Goal: Task Accomplishment & Management: Use online tool/utility

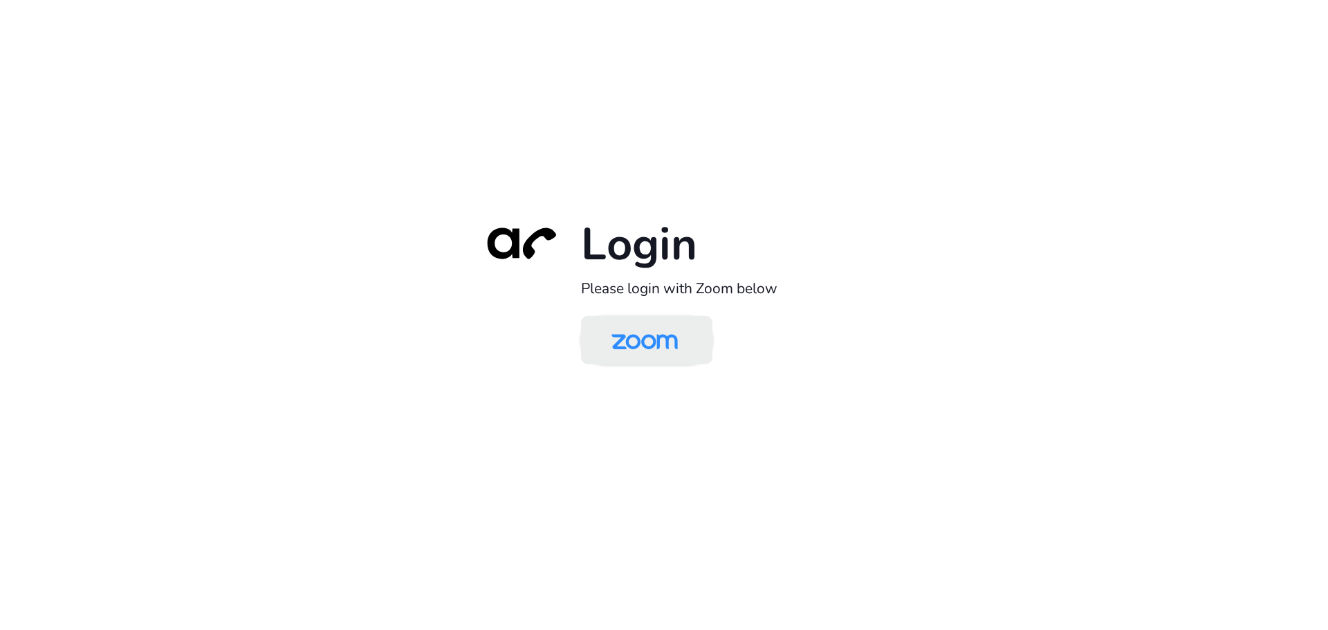
click at [643, 333] on img at bounding box center [644, 341] width 95 height 45
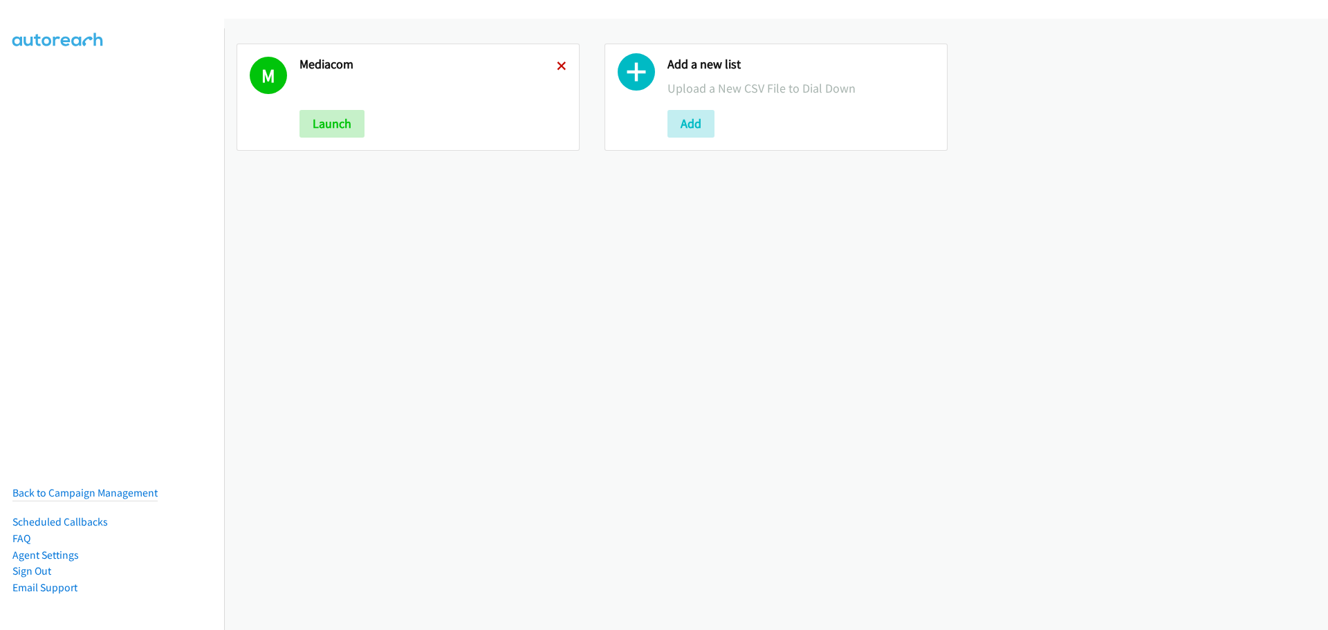
click at [562, 64] on icon at bounding box center [562, 67] width 10 height 10
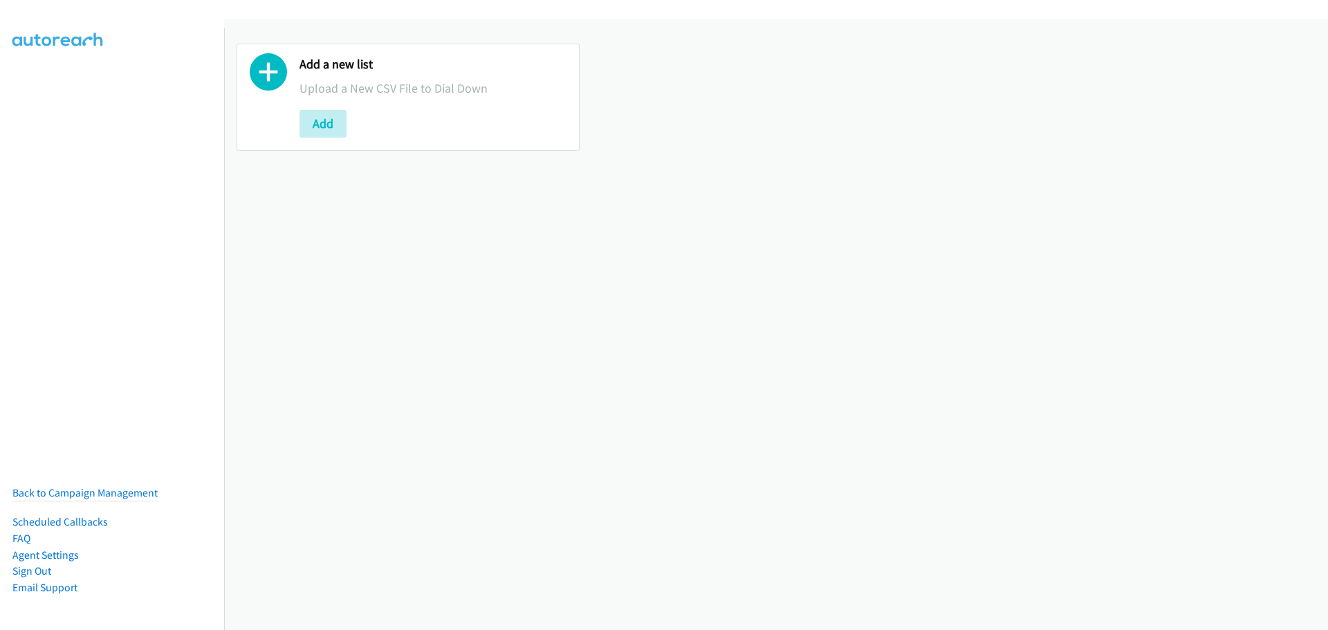
click at [331, 138] on div "Add a new list Upload a New CSV File to Dial Down Add" at bounding box center [408, 97] width 343 height 107
click at [328, 115] on button "Add" at bounding box center [323, 124] width 47 height 28
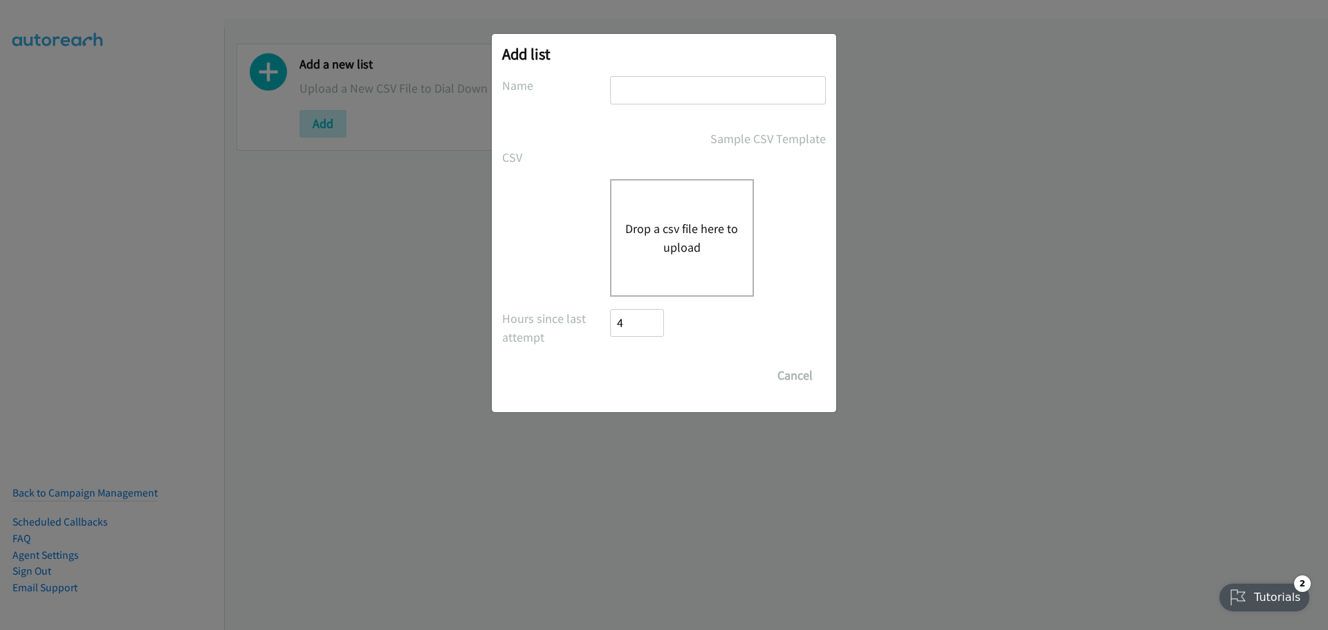
click at [670, 81] on input "text" at bounding box center [718, 90] width 216 height 28
type input "dell"
click at [684, 214] on div "Drop a csv file here to upload" at bounding box center [682, 238] width 144 height 118
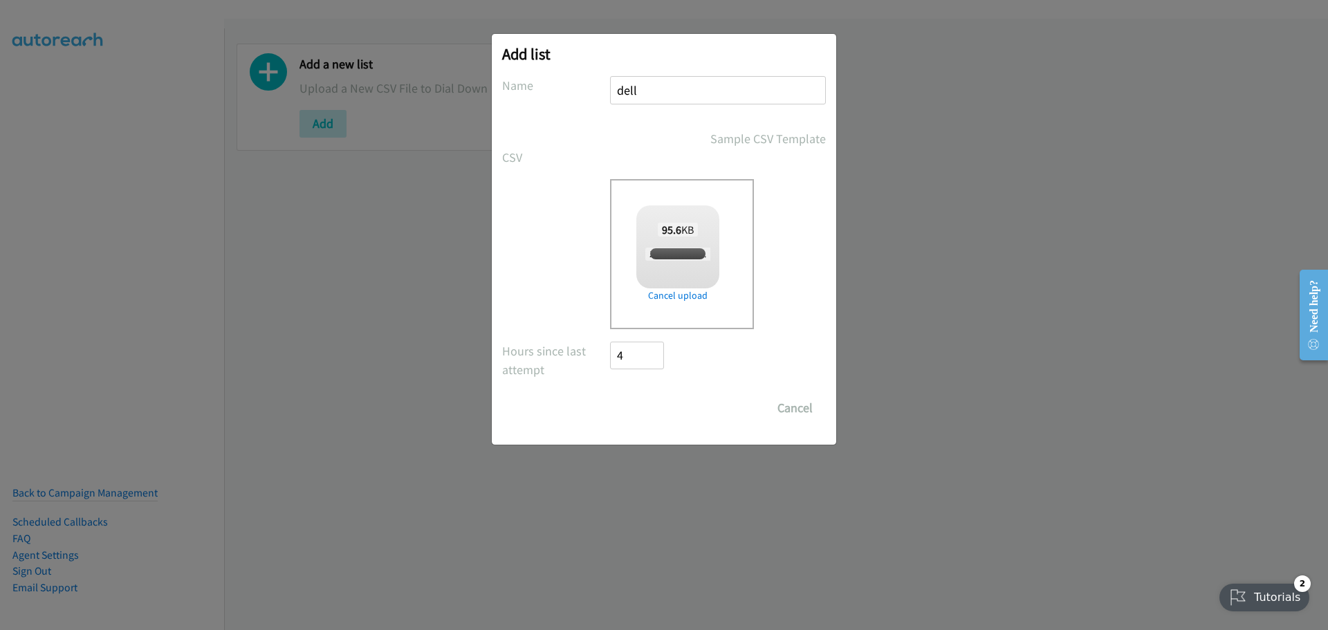
checkbox input "true"
click at [636, 401] on input "Save List" at bounding box center [646, 408] width 73 height 28
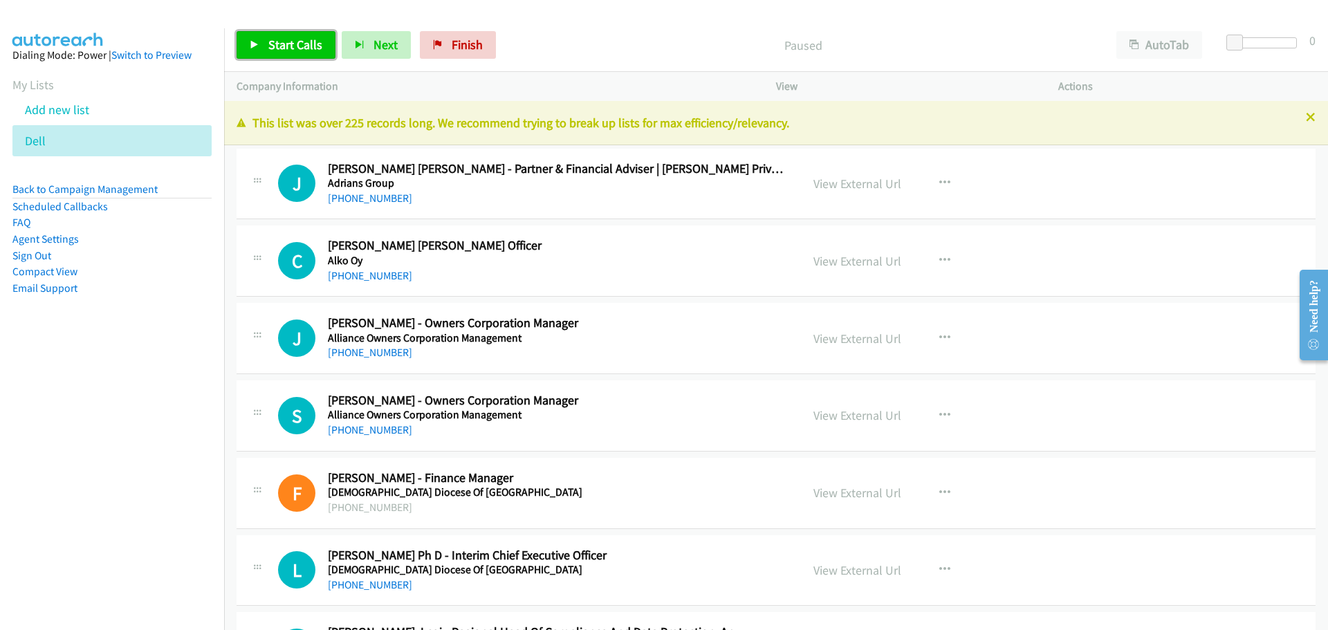
click at [302, 44] on span "Start Calls" at bounding box center [295, 45] width 54 height 16
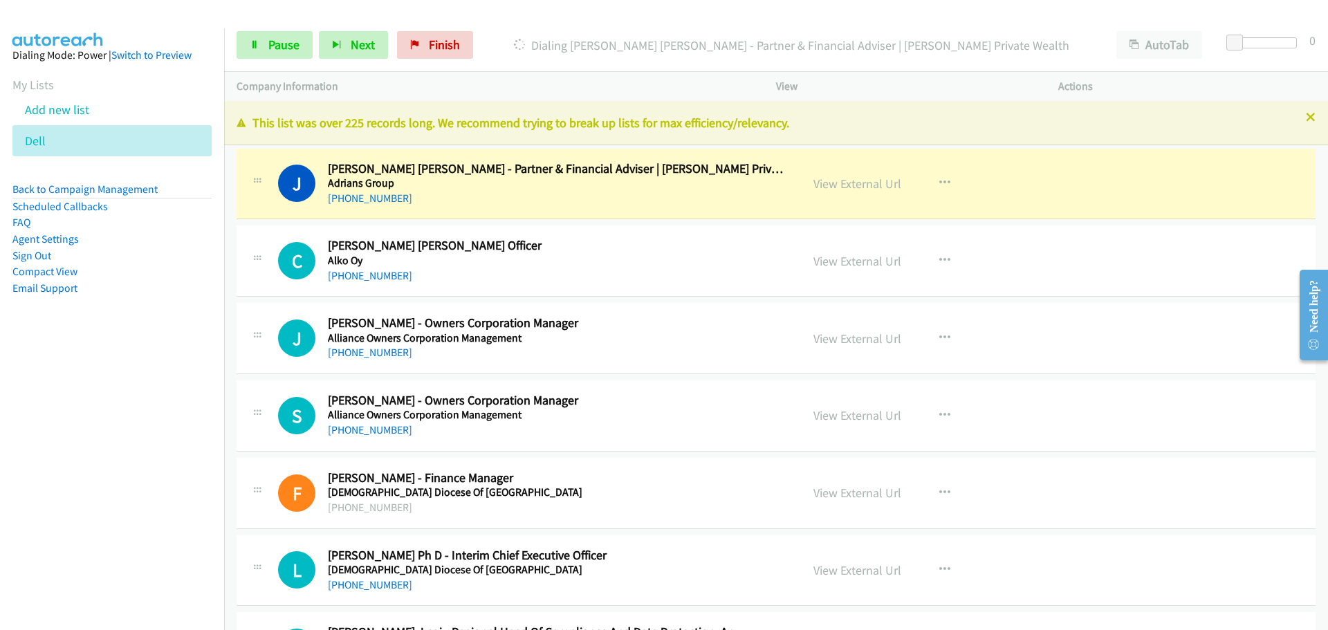
click at [1220, 75] on div "Actions" at bounding box center [1187, 86] width 282 height 29
click at [844, 181] on link "View External Url" at bounding box center [858, 184] width 88 height 16
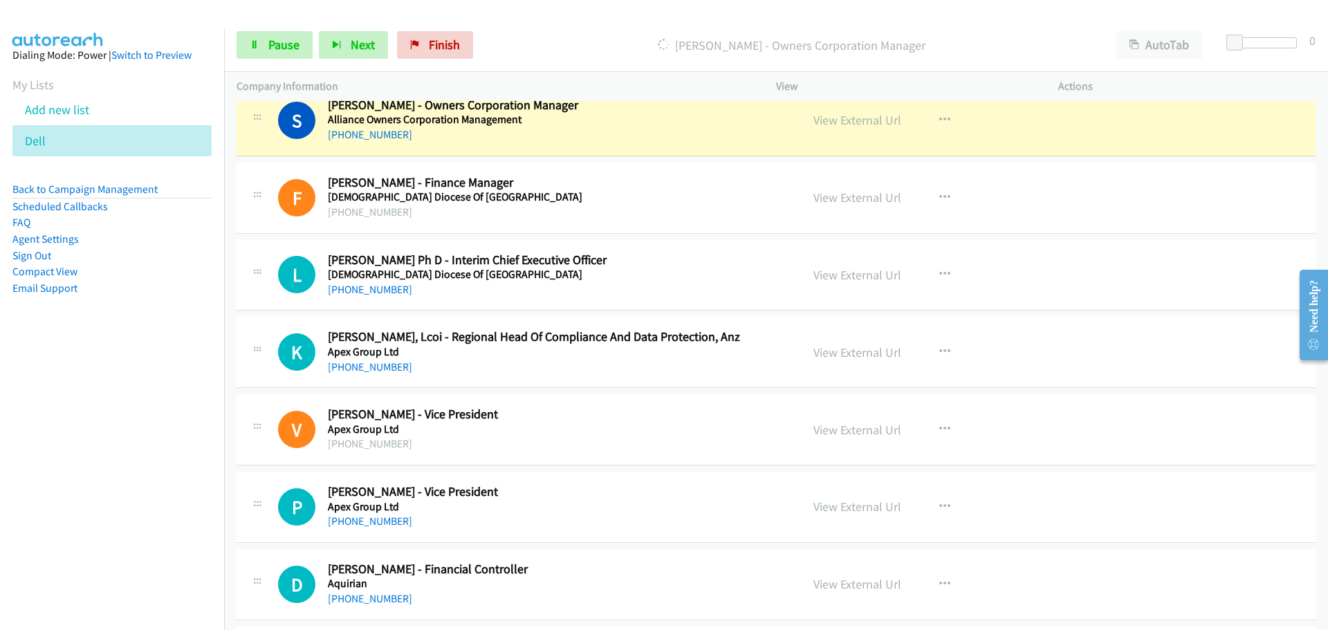
scroll to position [346, 0]
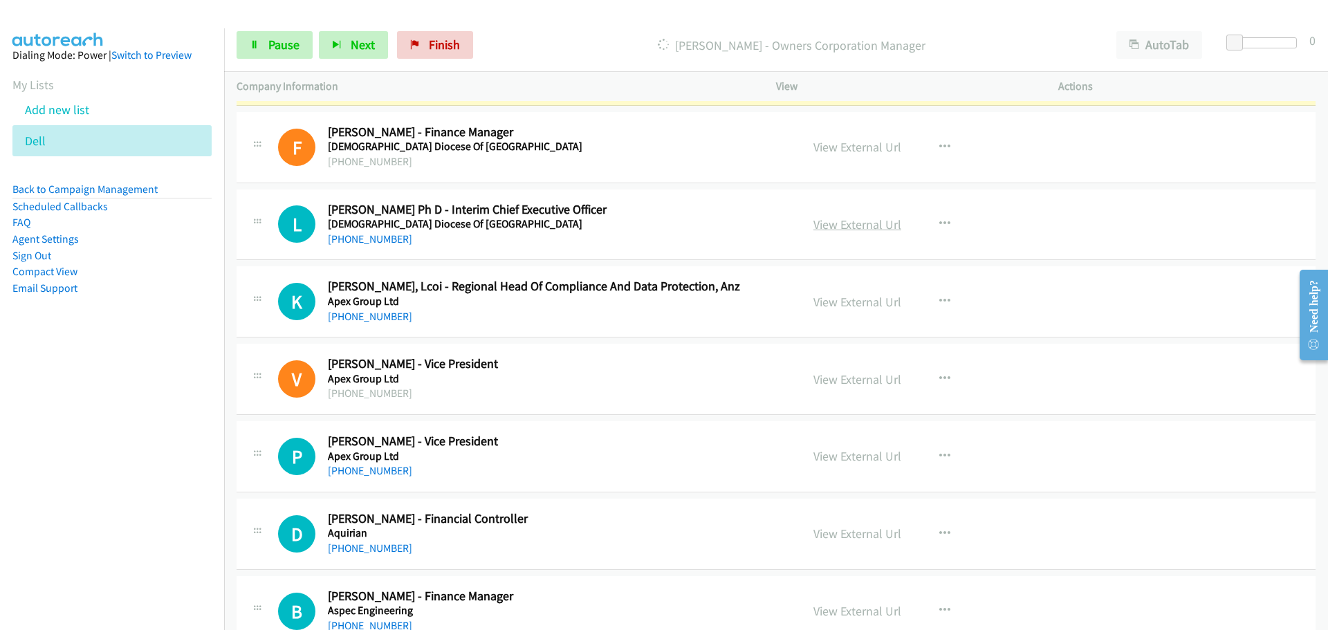
click at [874, 221] on link "View External Url" at bounding box center [858, 225] width 88 height 16
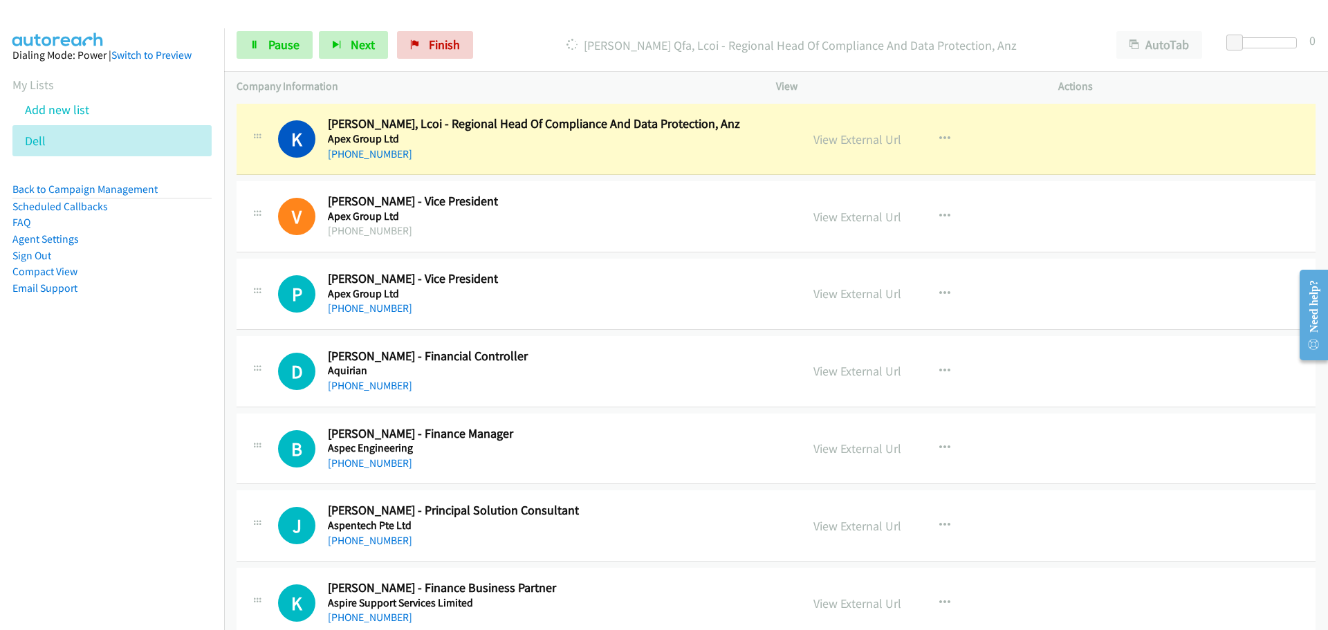
scroll to position [484, 0]
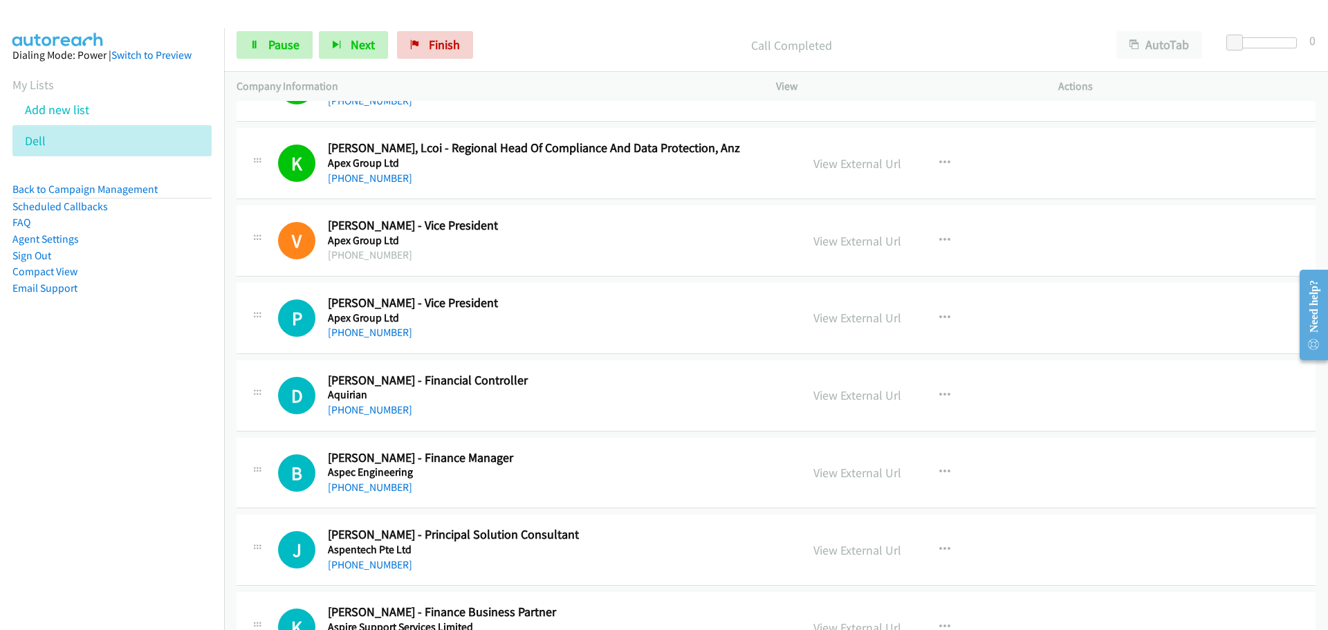
click at [1209, 114] on div "L Callback Scheduled [PERSON_NAME] Ph D - Interim Chief Executive Officer [DEMO…" at bounding box center [776, 86] width 1079 height 71
click at [355, 413] on link "[PHONE_NUMBER]" at bounding box center [370, 409] width 84 height 13
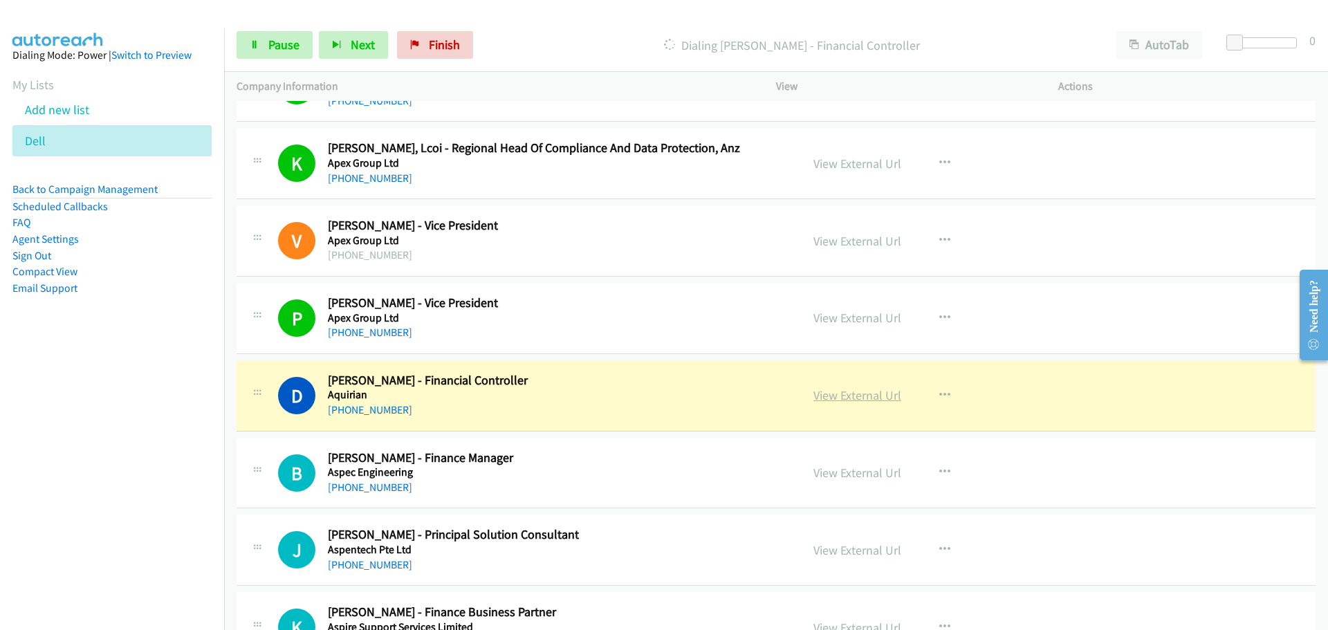
click at [861, 398] on link "View External Url" at bounding box center [858, 395] width 88 height 16
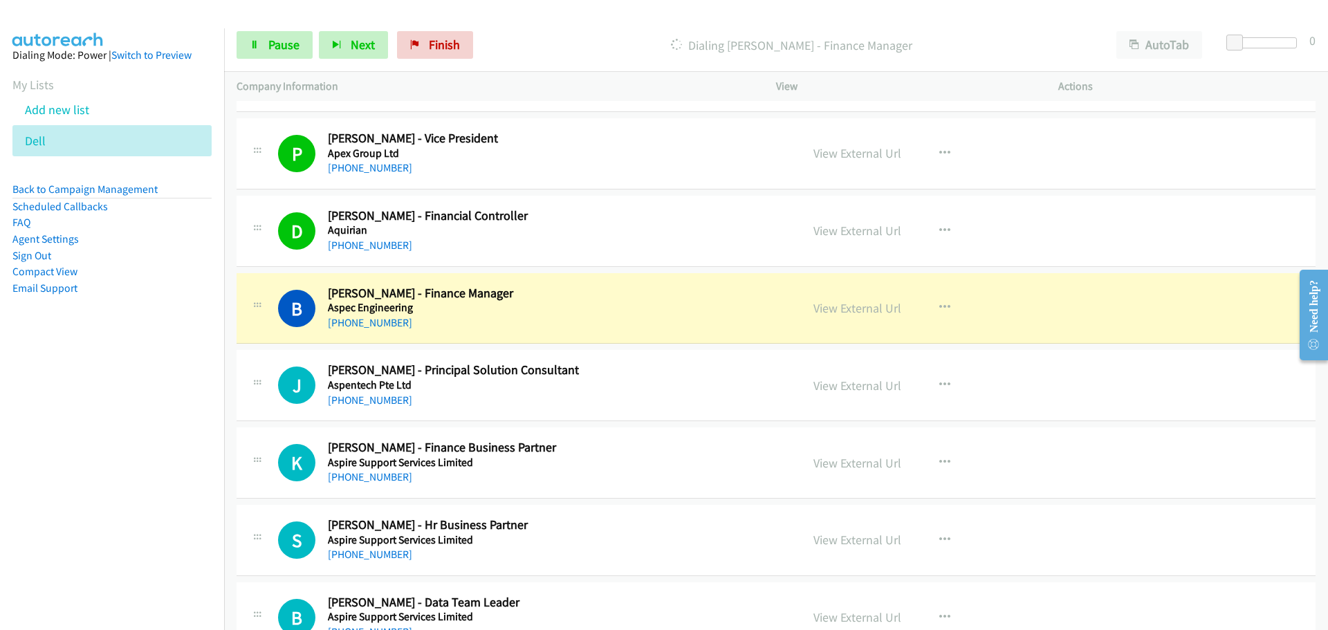
scroll to position [830, 0]
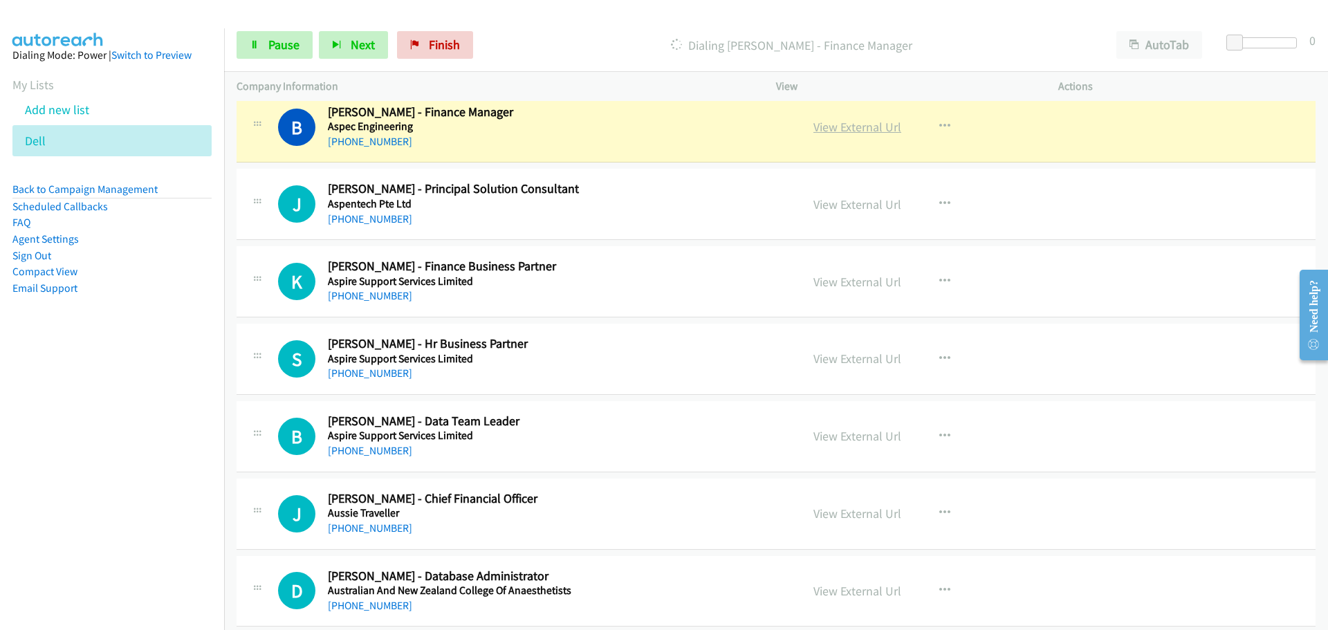
click at [861, 124] on link "View External Url" at bounding box center [858, 127] width 88 height 16
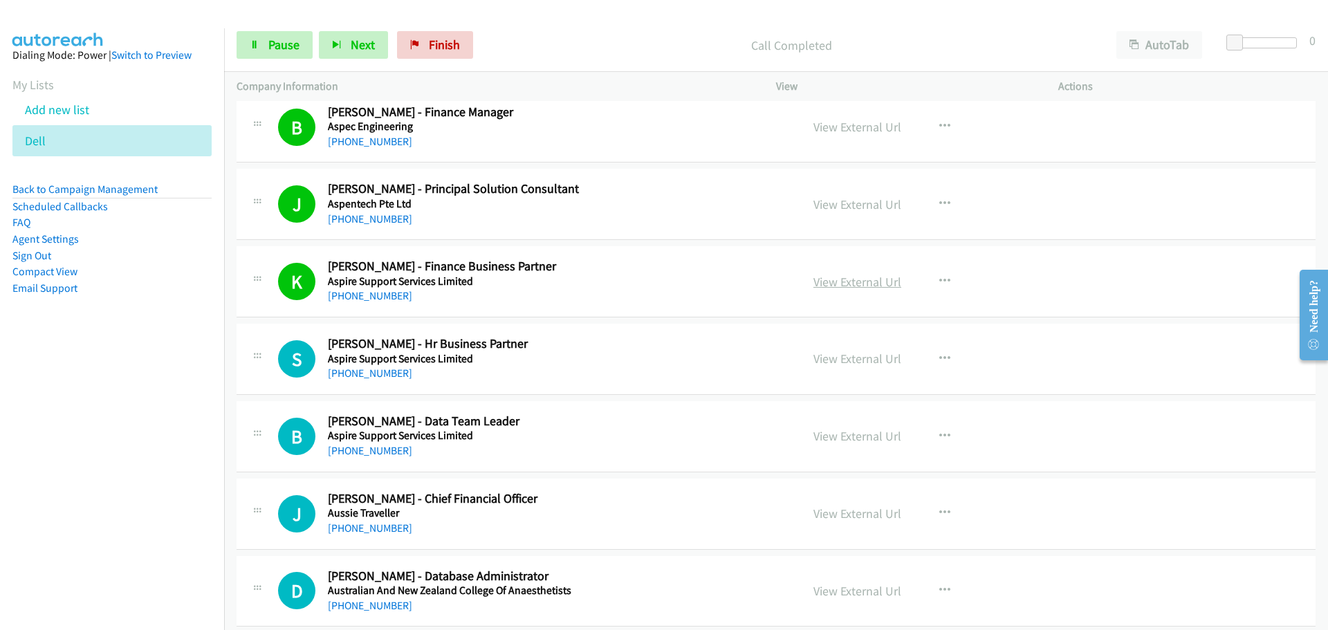
click at [862, 284] on link "View External Url" at bounding box center [858, 282] width 88 height 16
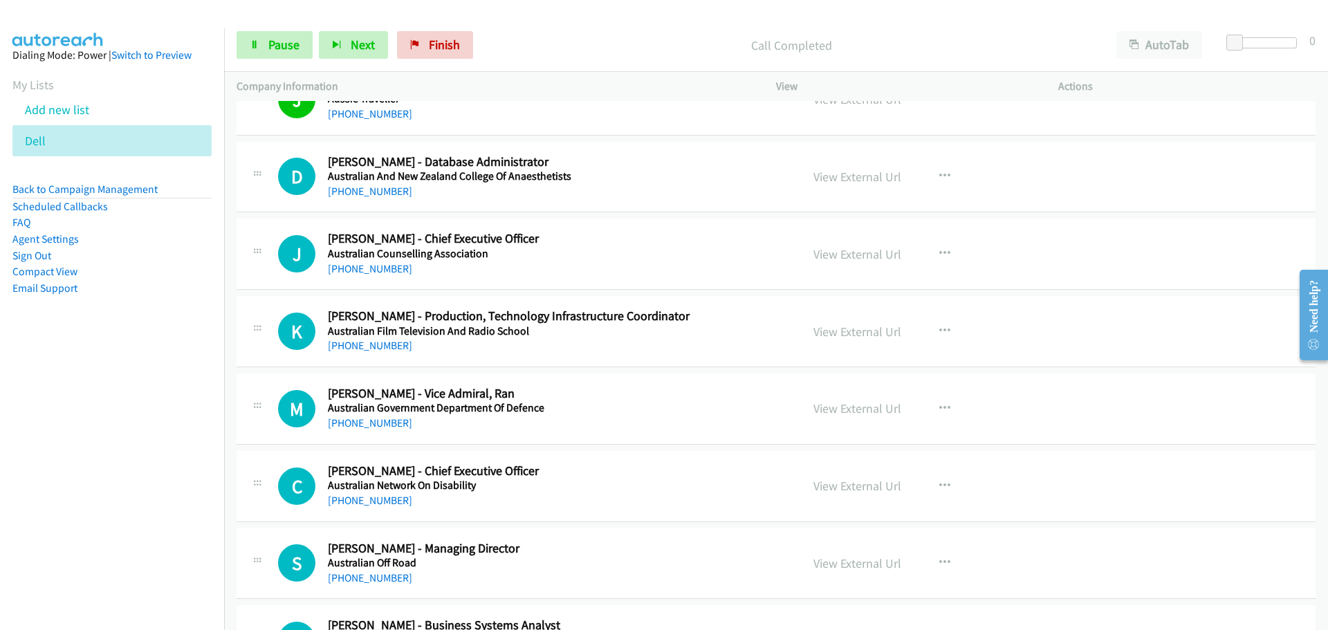
scroll to position [1245, 0]
drag, startPoint x: 374, startPoint y: 192, endPoint x: 384, endPoint y: 189, distance: 10.7
click at [374, 192] on link "[PHONE_NUMBER]" at bounding box center [370, 190] width 84 height 13
click at [361, 266] on link "[PHONE_NUMBER]" at bounding box center [370, 268] width 84 height 13
click at [347, 344] on link "[PHONE_NUMBER]" at bounding box center [370, 344] width 84 height 13
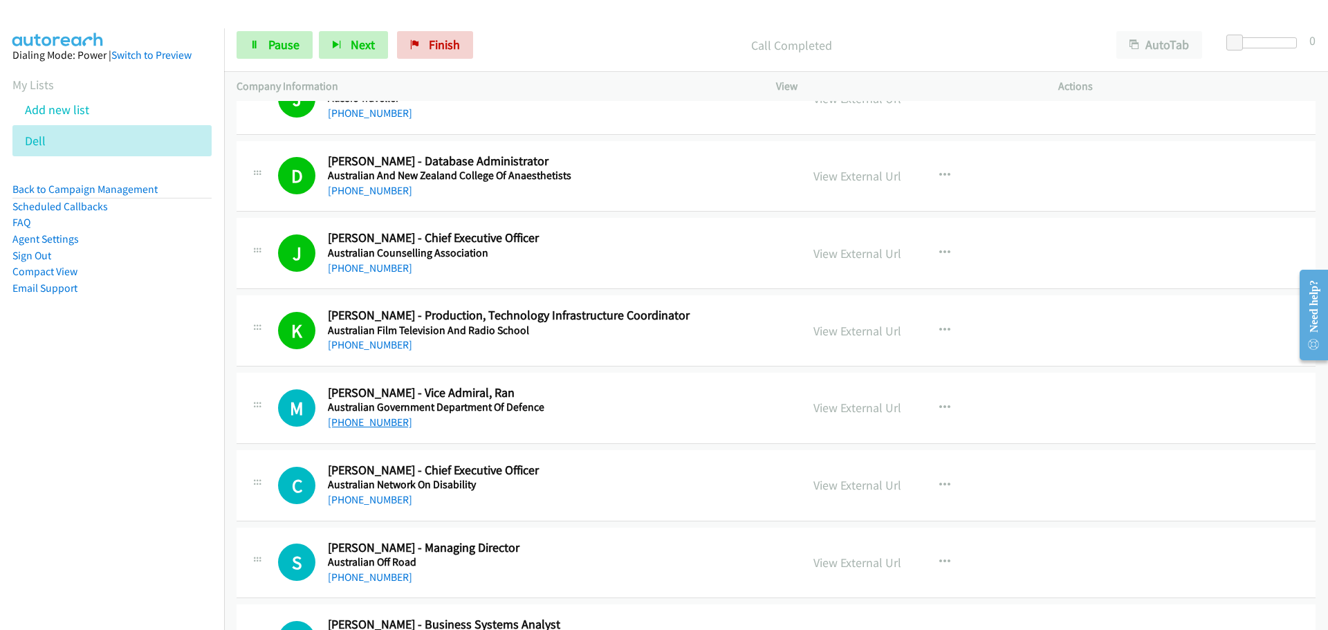
click at [369, 425] on link "[PHONE_NUMBER]" at bounding box center [370, 422] width 84 height 13
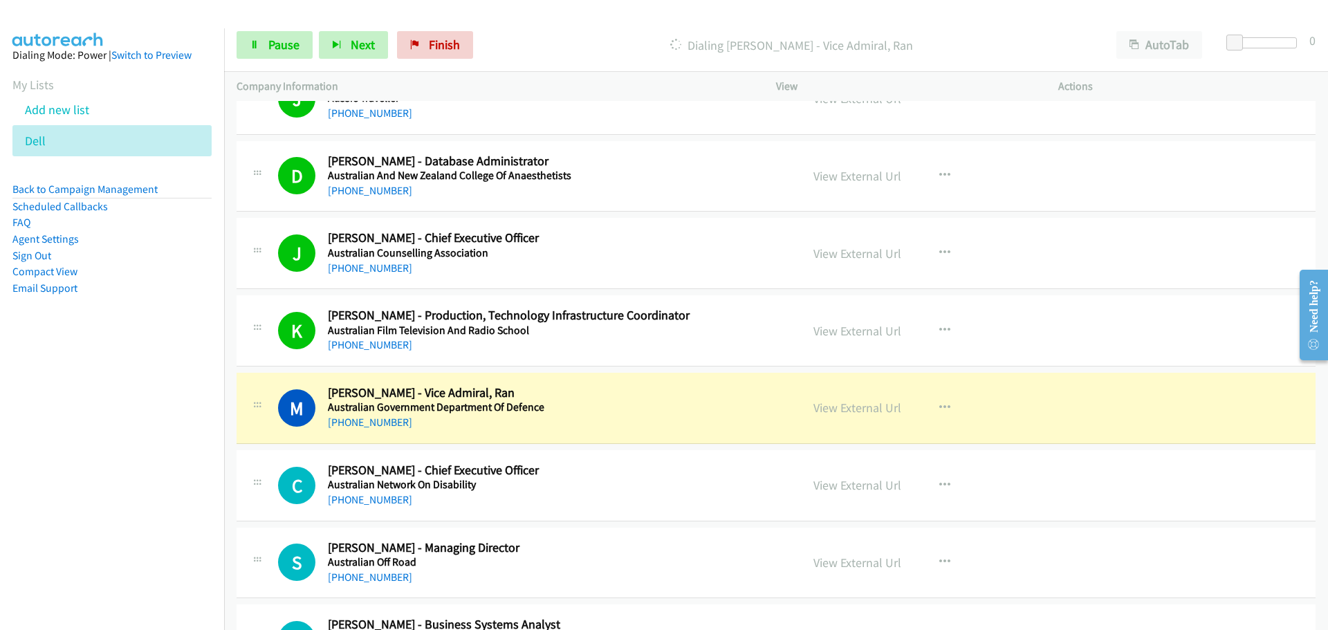
scroll to position [1522, 0]
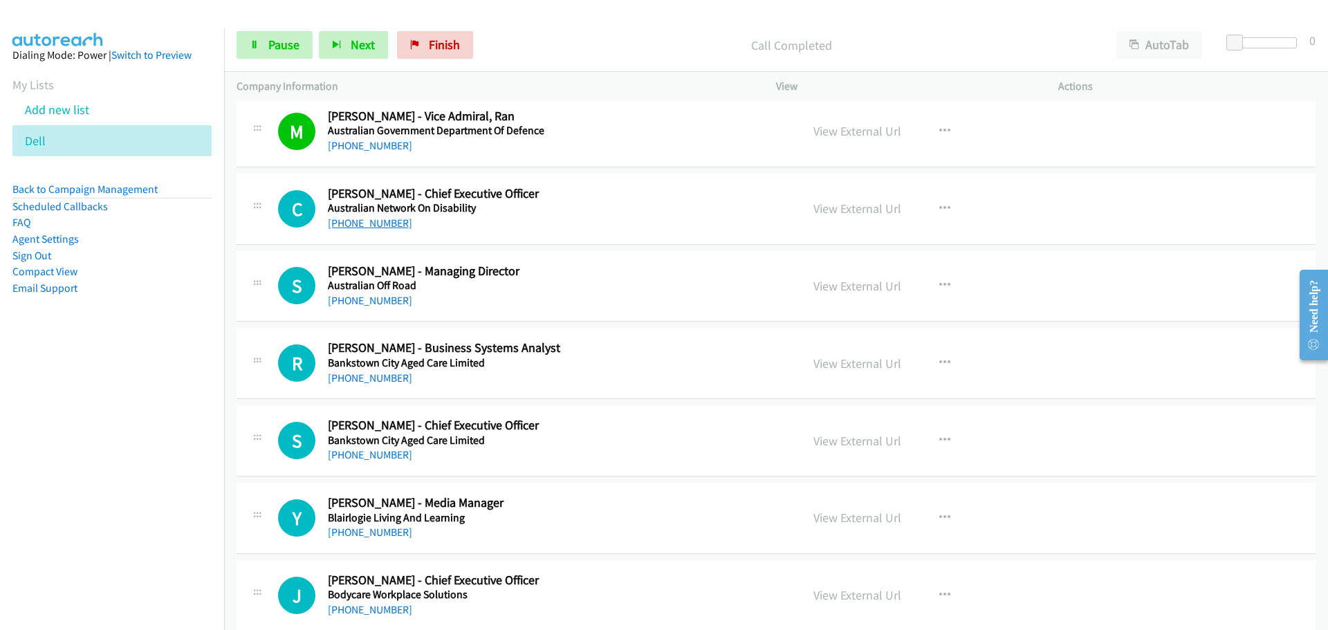
click at [385, 225] on link "[PHONE_NUMBER]" at bounding box center [370, 223] width 84 height 13
click at [368, 300] on link "[PHONE_NUMBER]" at bounding box center [370, 300] width 84 height 13
click at [357, 381] on link "[PHONE_NUMBER]" at bounding box center [370, 378] width 84 height 13
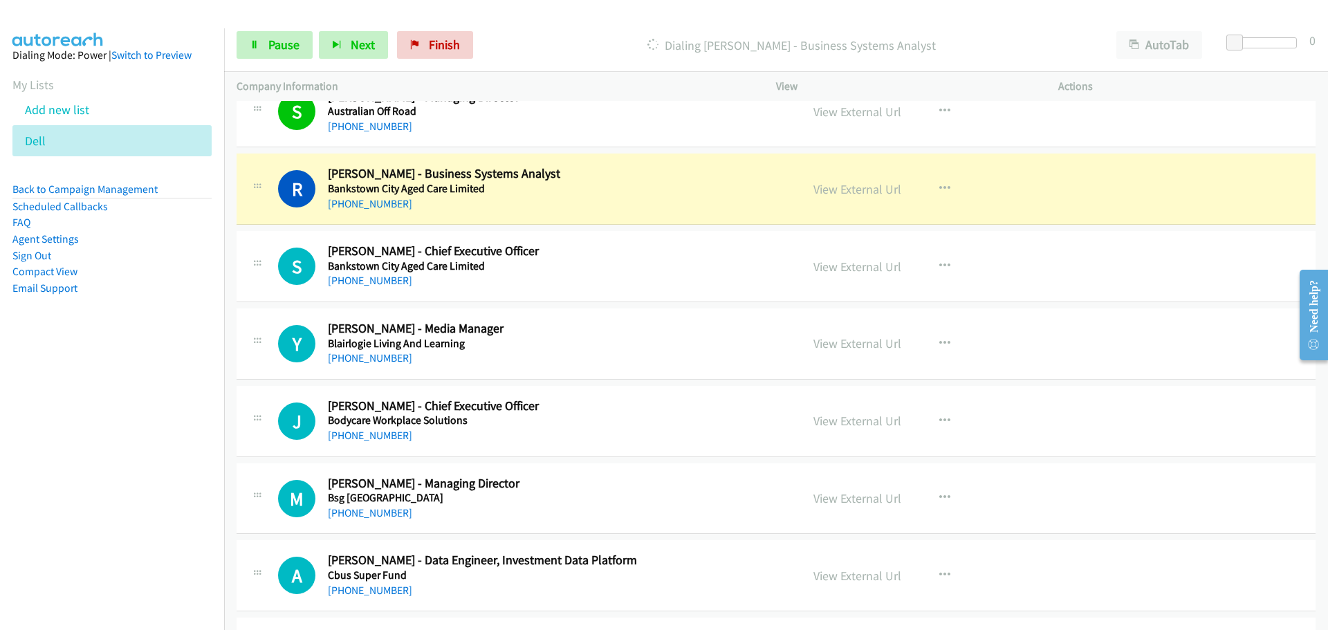
scroll to position [1730, 0]
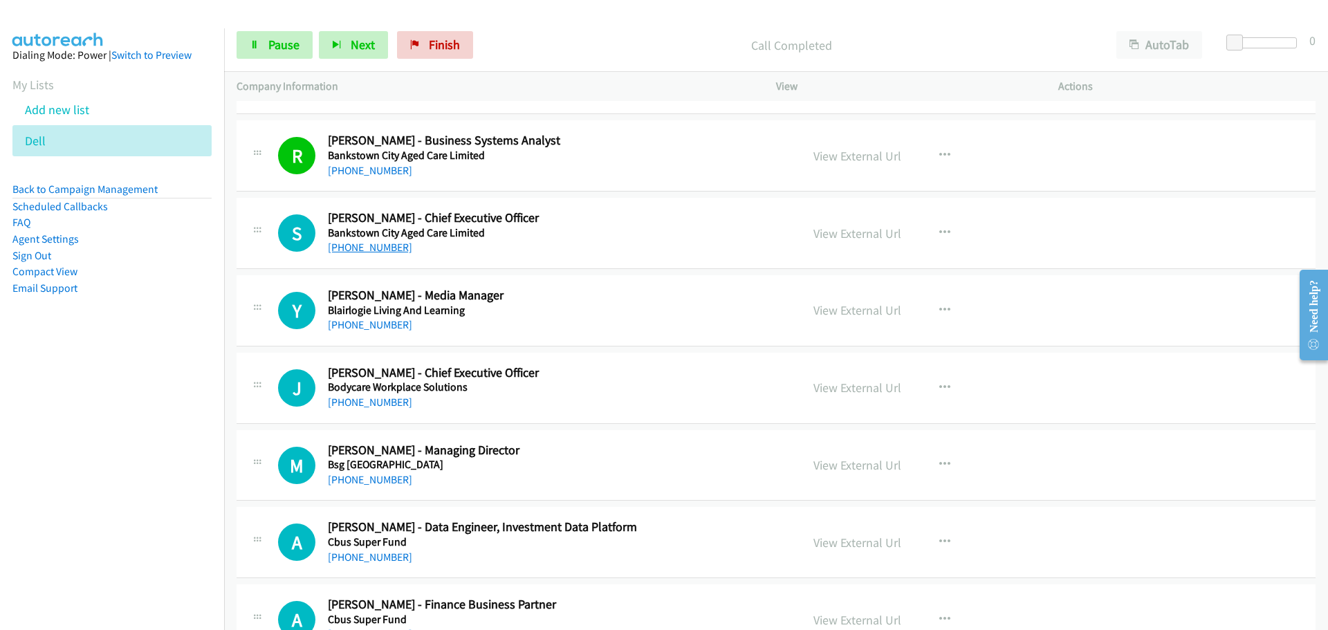
click at [370, 250] on link "[PHONE_NUMBER]" at bounding box center [370, 247] width 84 height 13
click at [374, 326] on link "[PHONE_NUMBER]" at bounding box center [370, 324] width 84 height 13
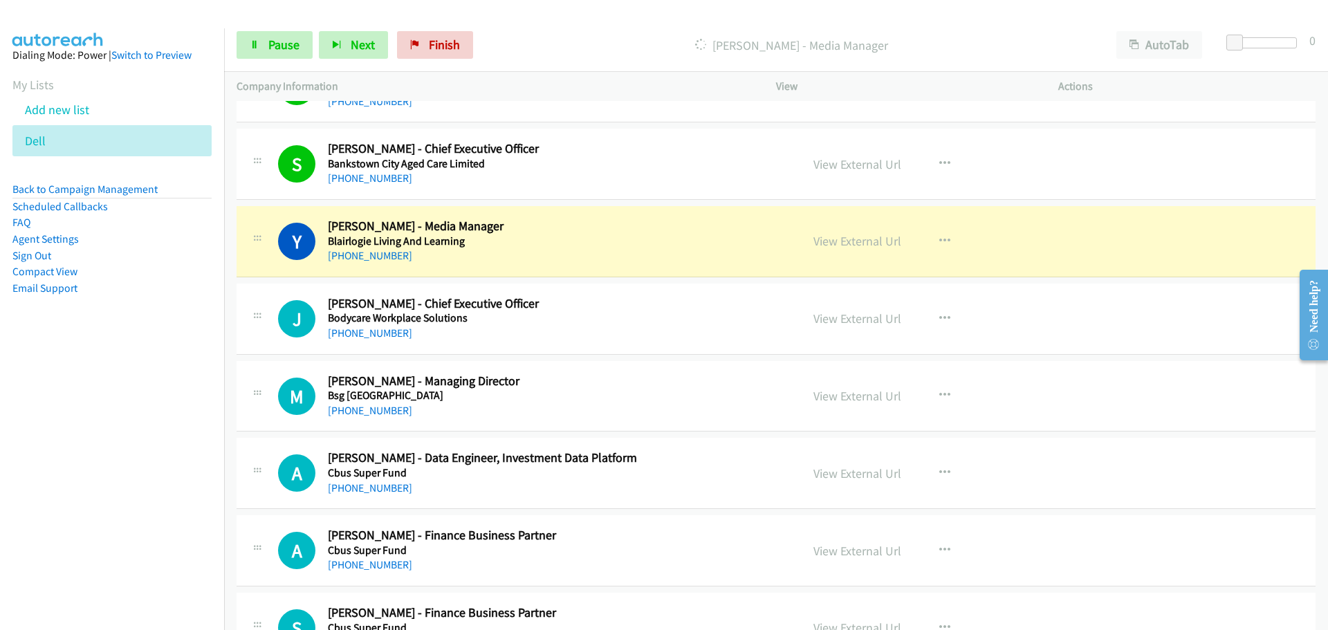
scroll to position [1868, 0]
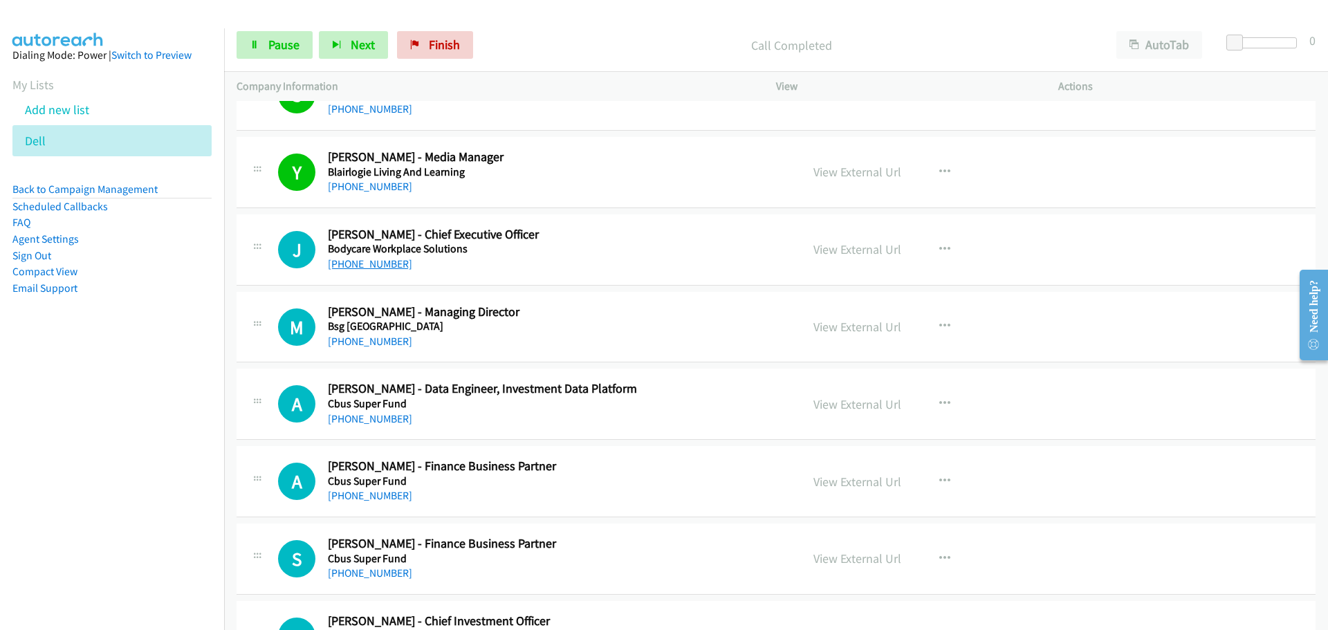
click at [385, 261] on link "[PHONE_NUMBER]" at bounding box center [370, 263] width 84 height 13
click at [363, 340] on link "[PHONE_NUMBER]" at bounding box center [370, 341] width 84 height 13
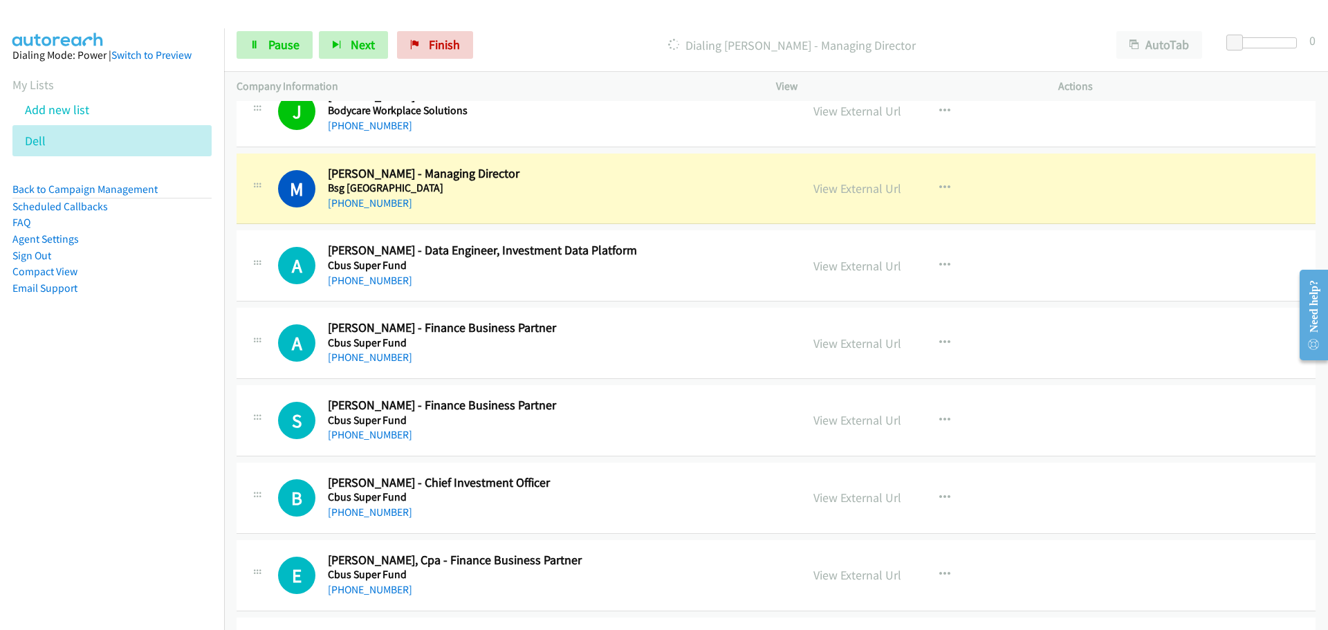
scroll to position [2076, 0]
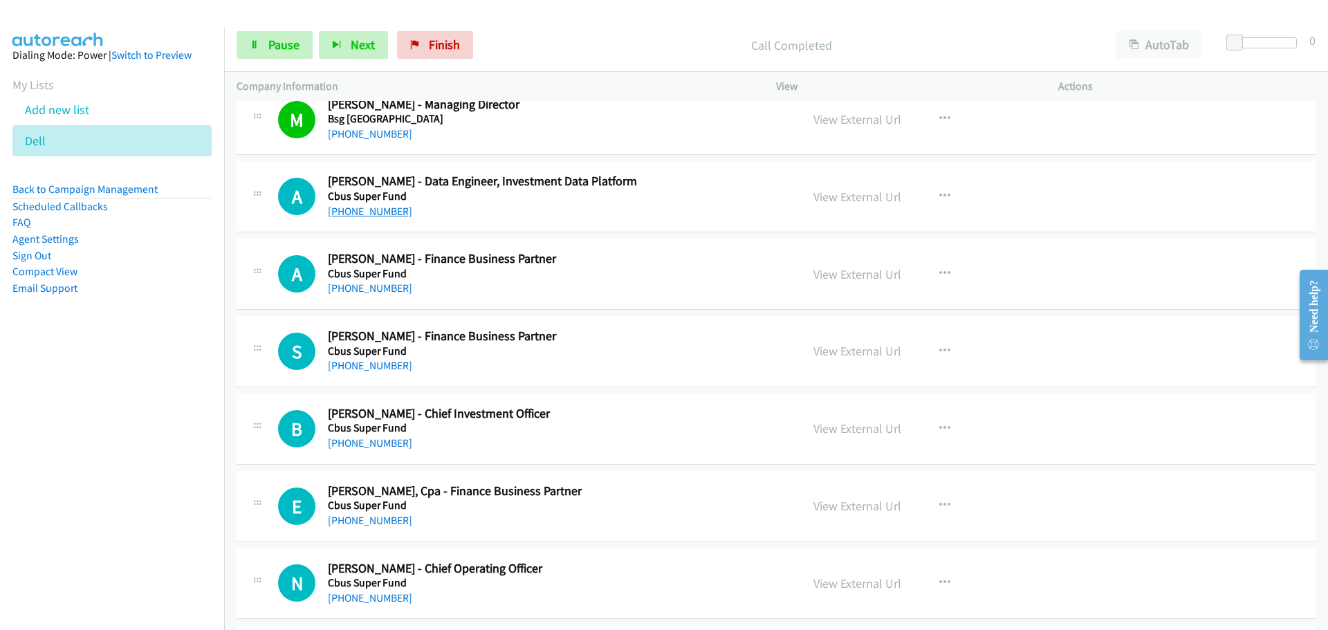
click at [362, 213] on link "[PHONE_NUMBER]" at bounding box center [370, 211] width 84 height 13
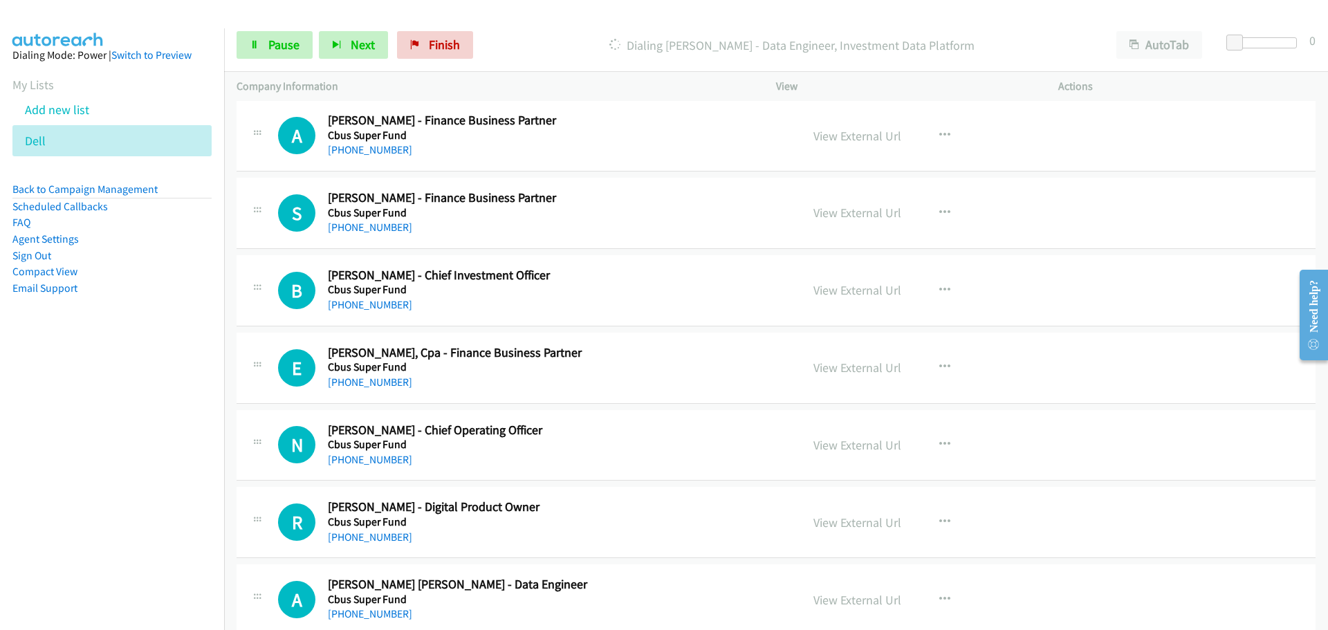
scroll to position [2145, 0]
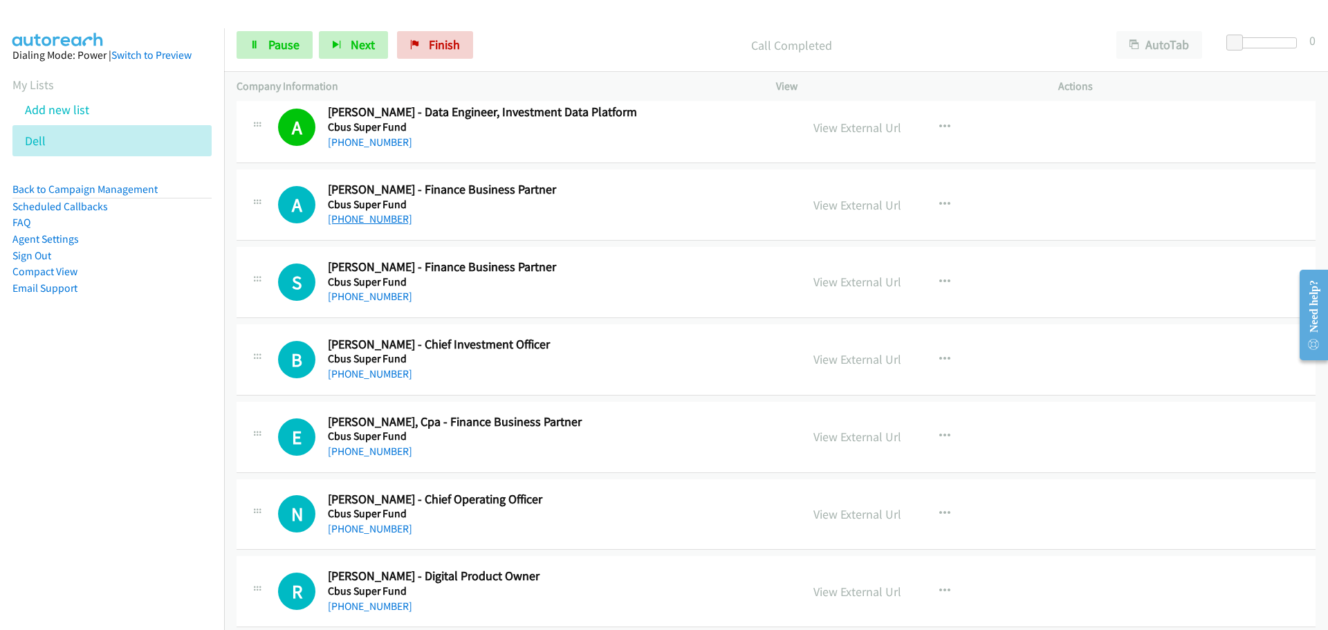
click at [368, 212] on link "[PHONE_NUMBER]" at bounding box center [370, 218] width 84 height 13
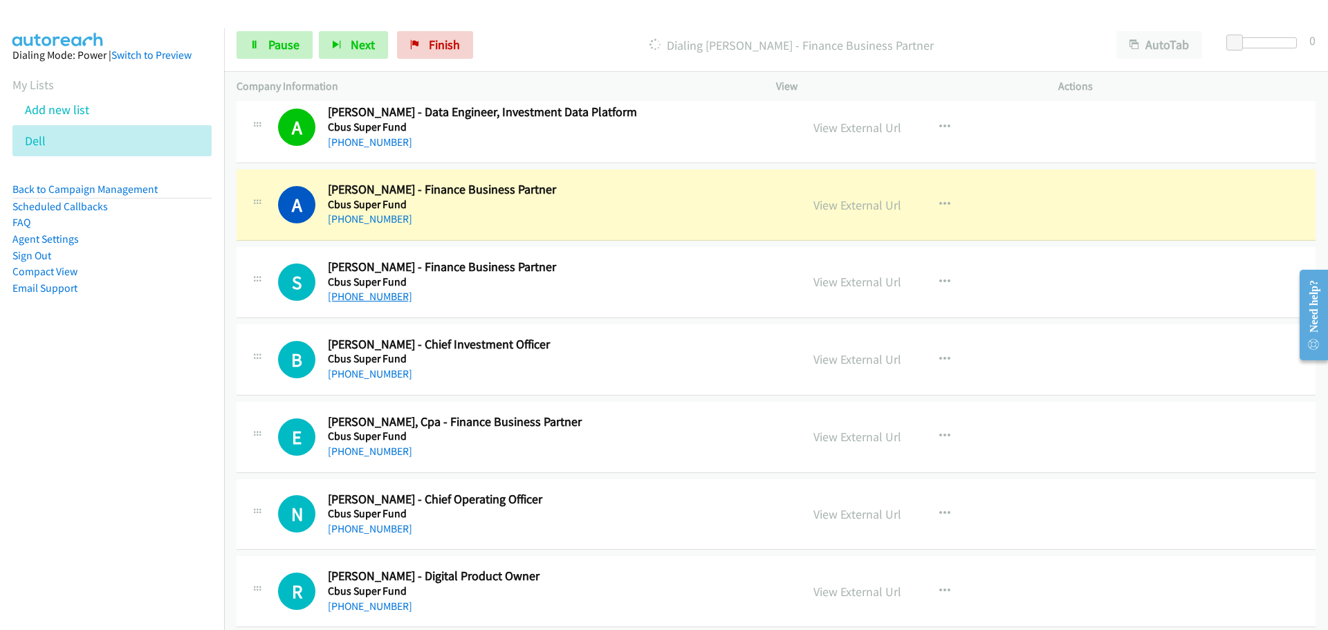
click at [344, 296] on link "[PHONE_NUMBER]" at bounding box center [370, 296] width 84 height 13
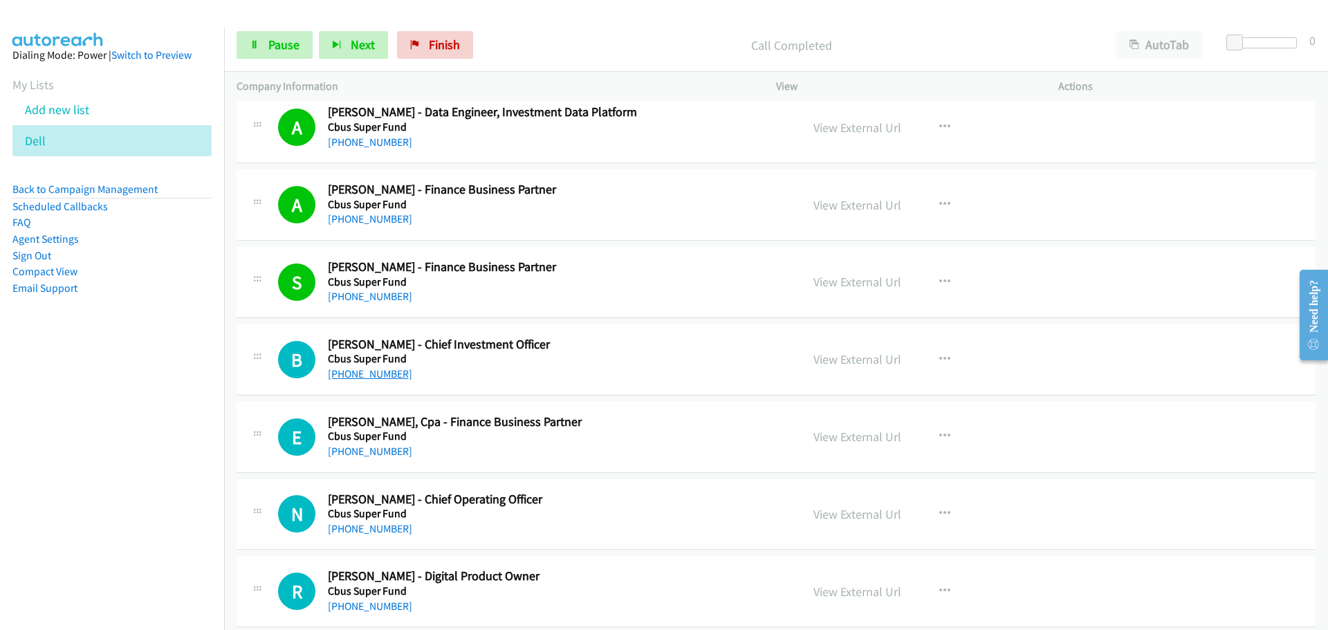
click at [349, 369] on link "[PHONE_NUMBER]" at bounding box center [370, 373] width 84 height 13
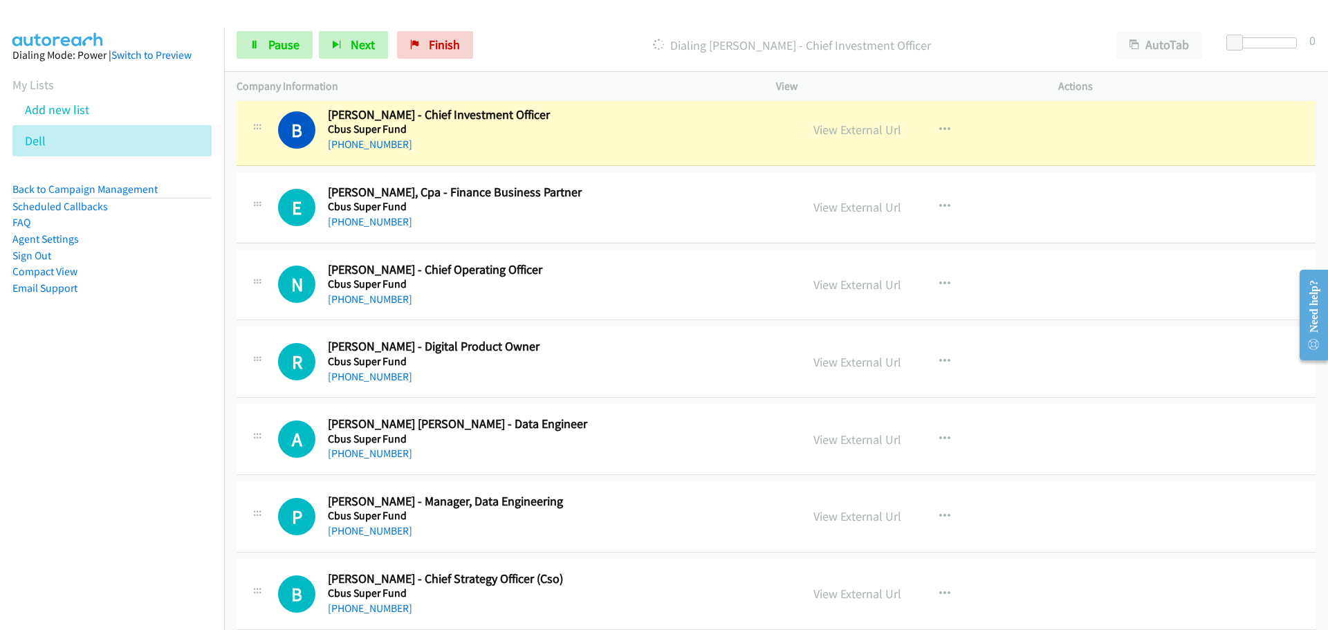
scroll to position [2352, 0]
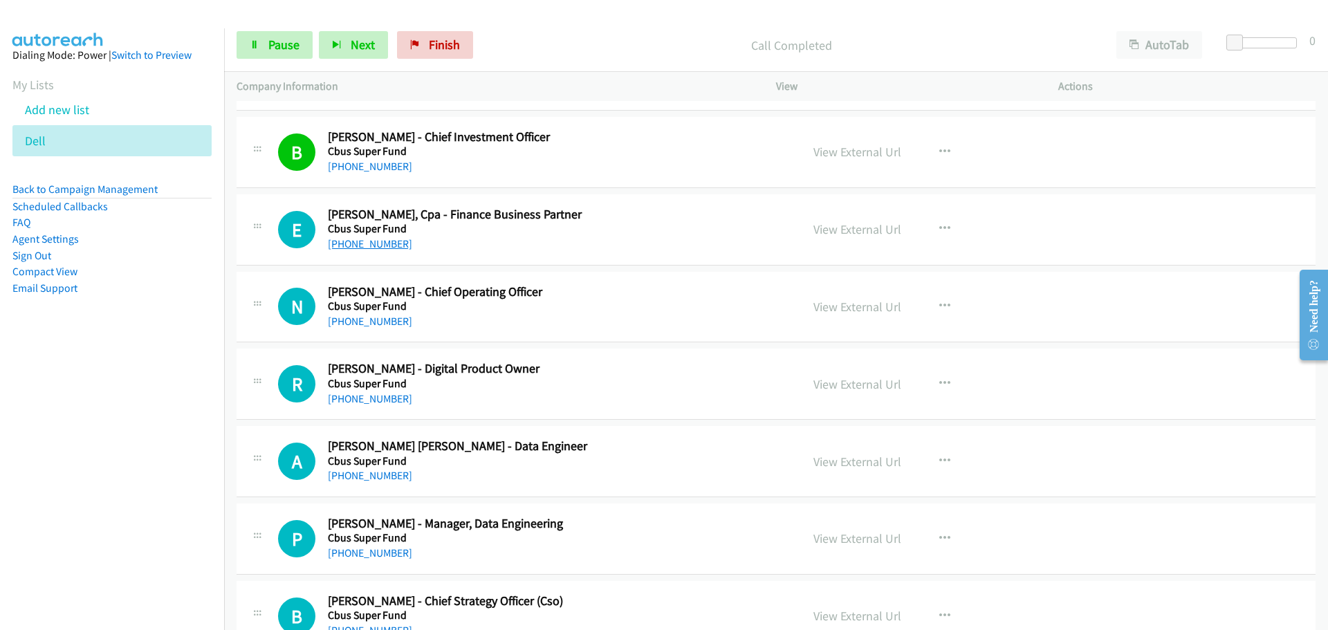
click at [357, 241] on link "[PHONE_NUMBER]" at bounding box center [370, 243] width 84 height 13
click at [341, 322] on link "[PHONE_NUMBER]" at bounding box center [370, 321] width 84 height 13
click at [375, 398] on link "[PHONE_NUMBER]" at bounding box center [370, 398] width 84 height 13
click at [375, 466] on h5 "Cbus Super Fund" at bounding box center [556, 462] width 456 height 14
click at [376, 468] on div "[PHONE_NUMBER]" at bounding box center [556, 476] width 456 height 17
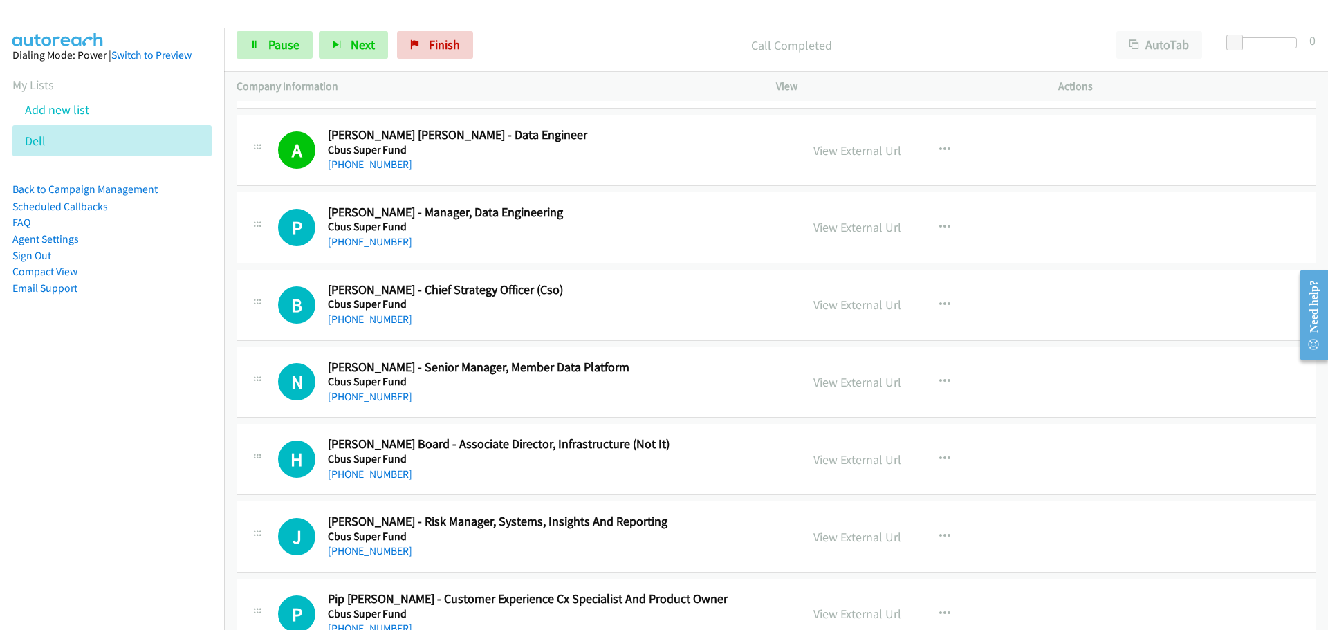
scroll to position [2698, 0]
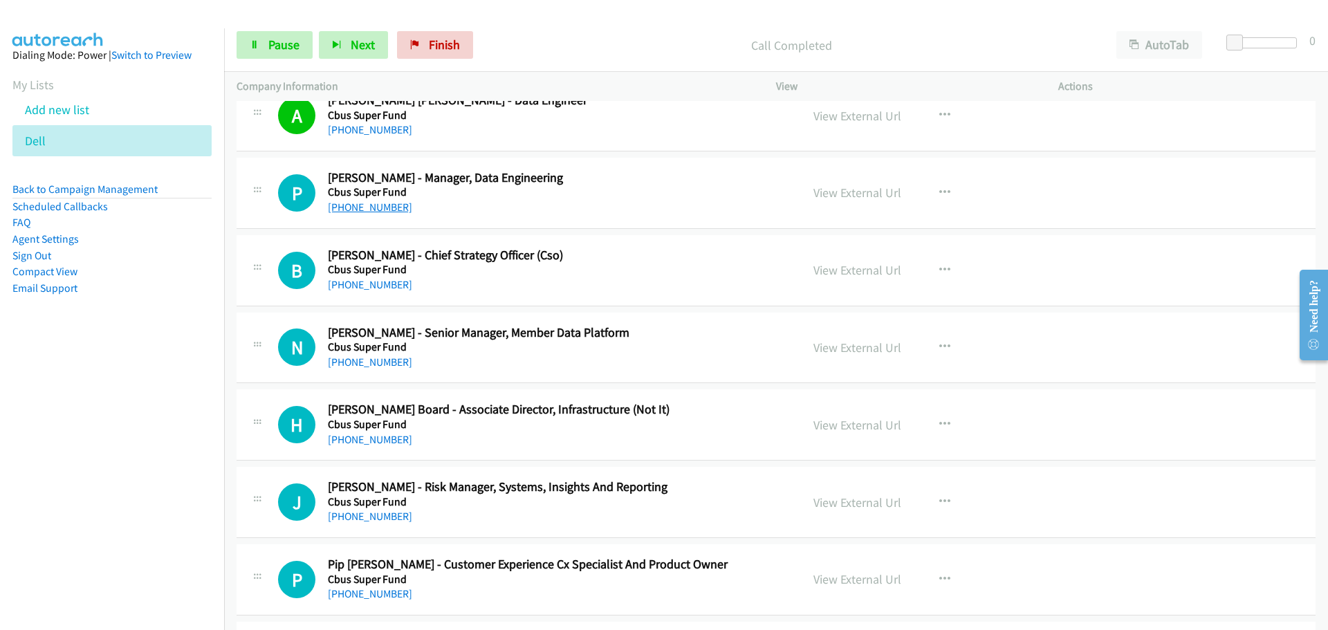
click at [354, 211] on link "[PHONE_NUMBER]" at bounding box center [370, 207] width 84 height 13
click at [374, 282] on link "[PHONE_NUMBER]" at bounding box center [370, 284] width 84 height 13
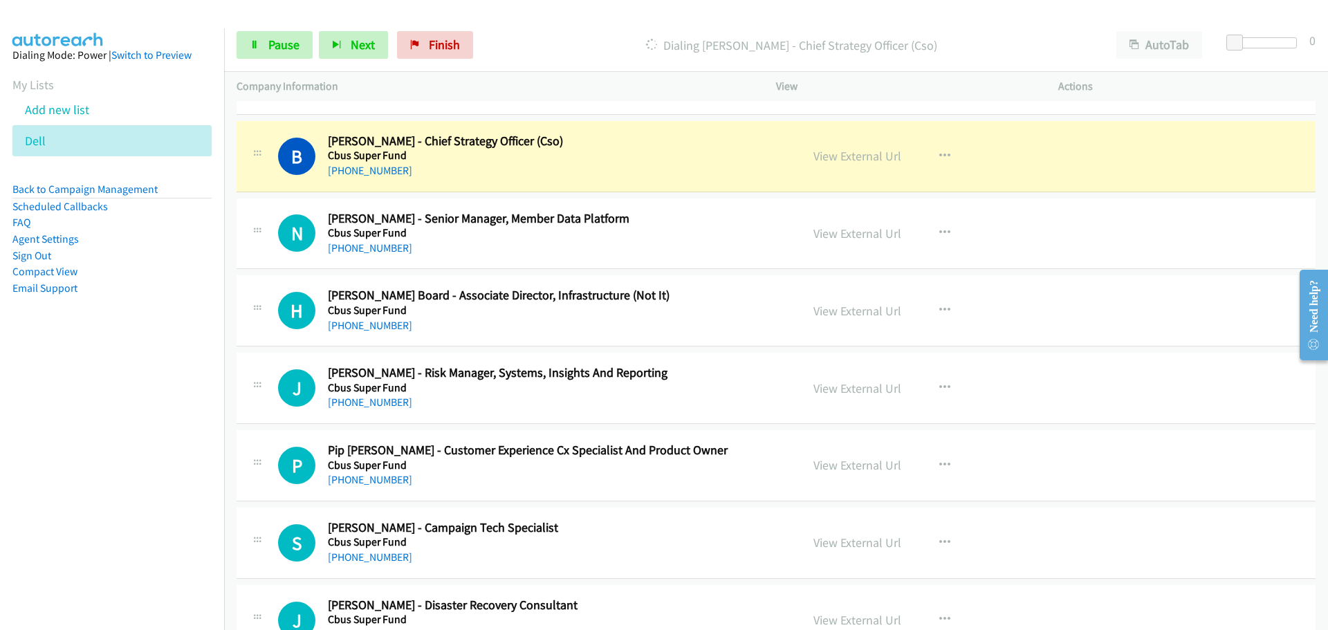
scroll to position [2837, 0]
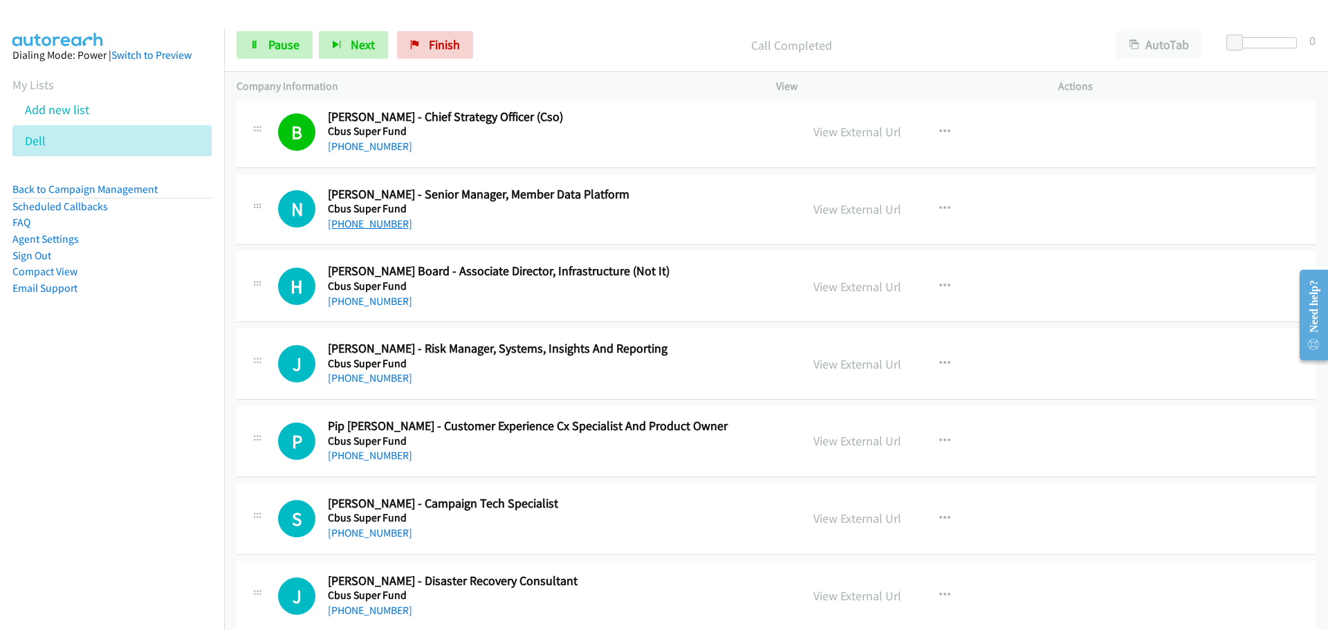
click at [378, 225] on link "[PHONE_NUMBER]" at bounding box center [370, 223] width 84 height 13
click at [360, 293] on div "[PHONE_NUMBER]" at bounding box center [556, 301] width 456 height 17
click at [363, 299] on link "[PHONE_NUMBER]" at bounding box center [370, 301] width 84 height 13
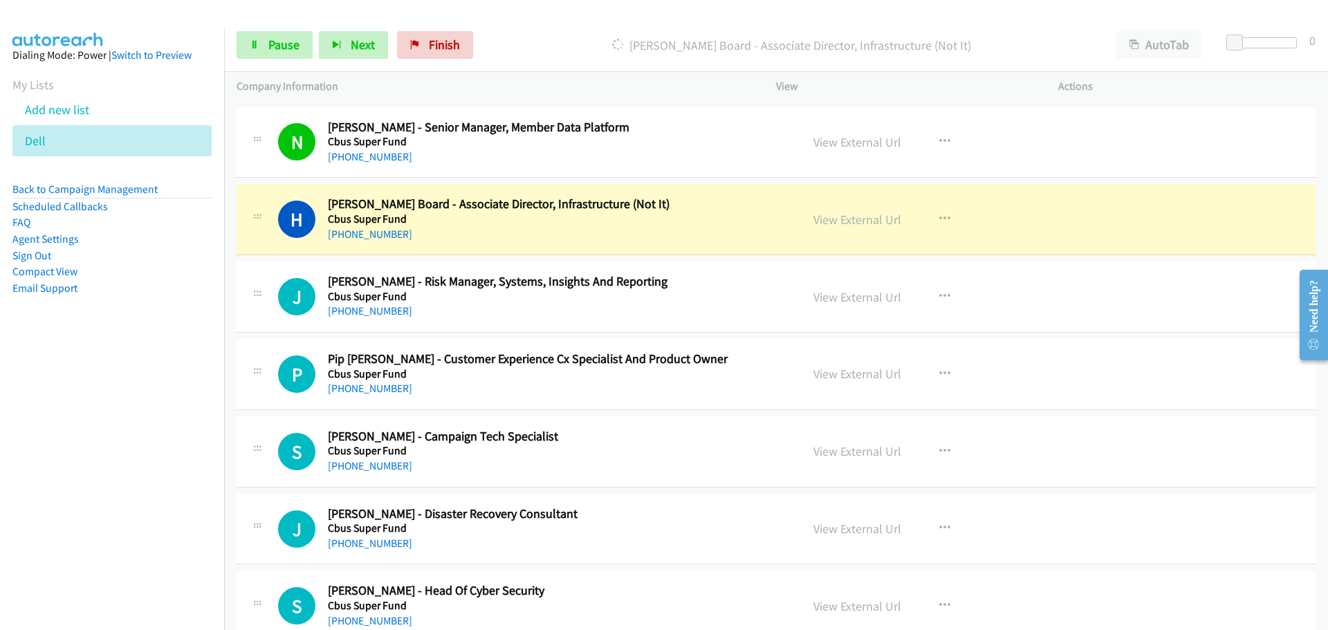
scroll to position [2975, 0]
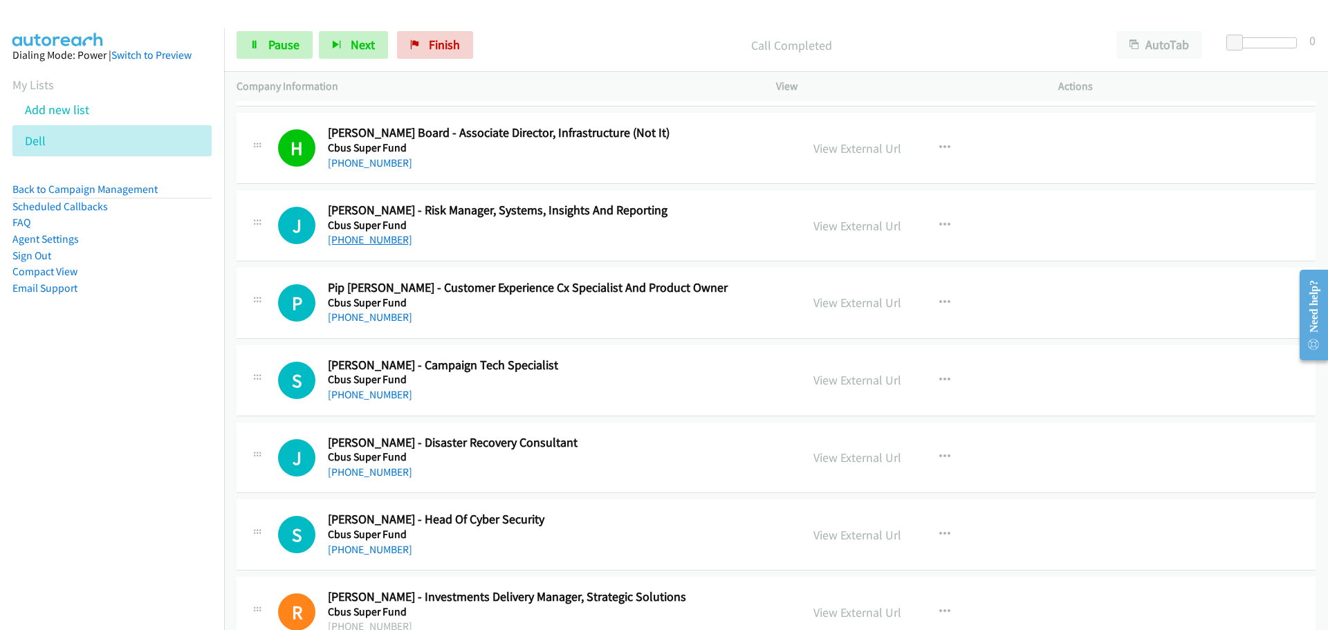
click at [385, 240] on link "[PHONE_NUMBER]" at bounding box center [370, 239] width 84 height 13
click at [361, 318] on link "[PHONE_NUMBER]" at bounding box center [370, 317] width 84 height 13
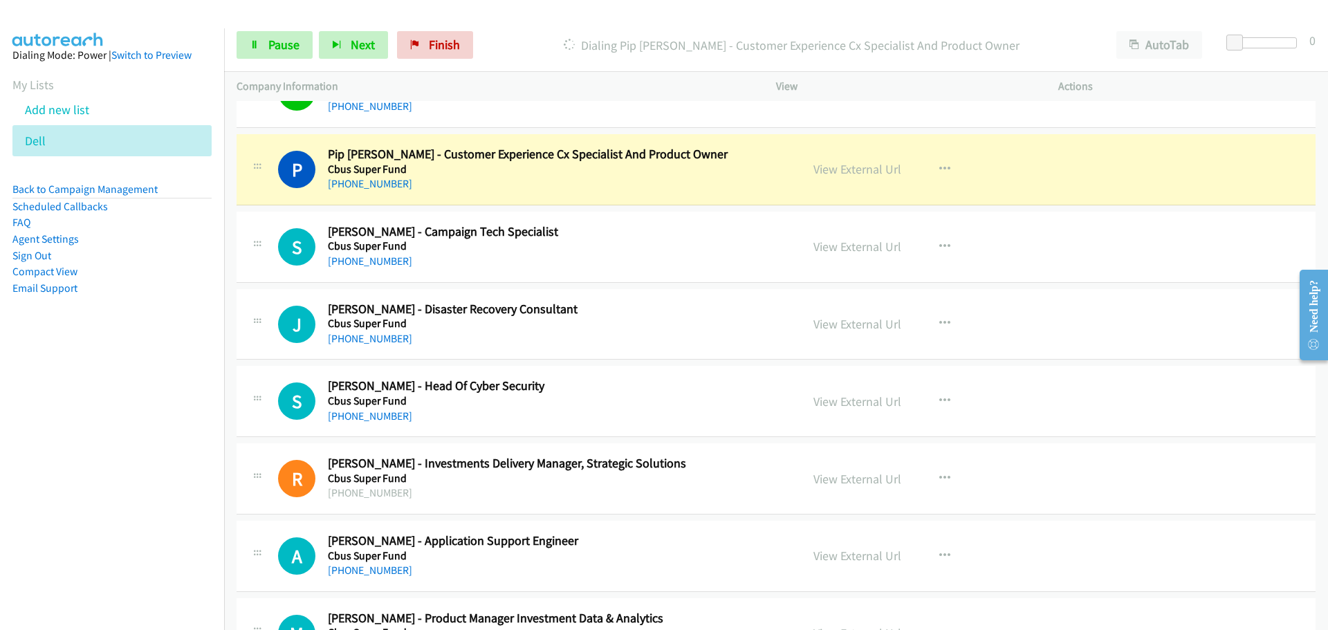
scroll to position [3113, 0]
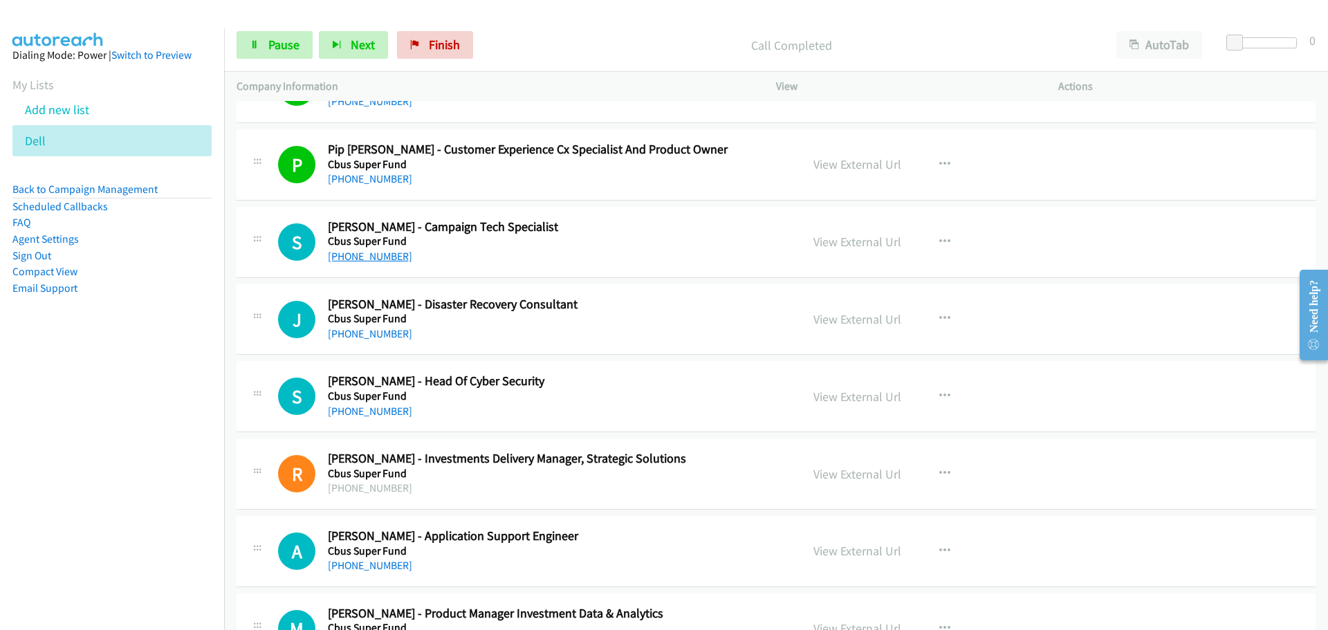
click at [375, 257] on link "[PHONE_NUMBER]" at bounding box center [370, 256] width 84 height 13
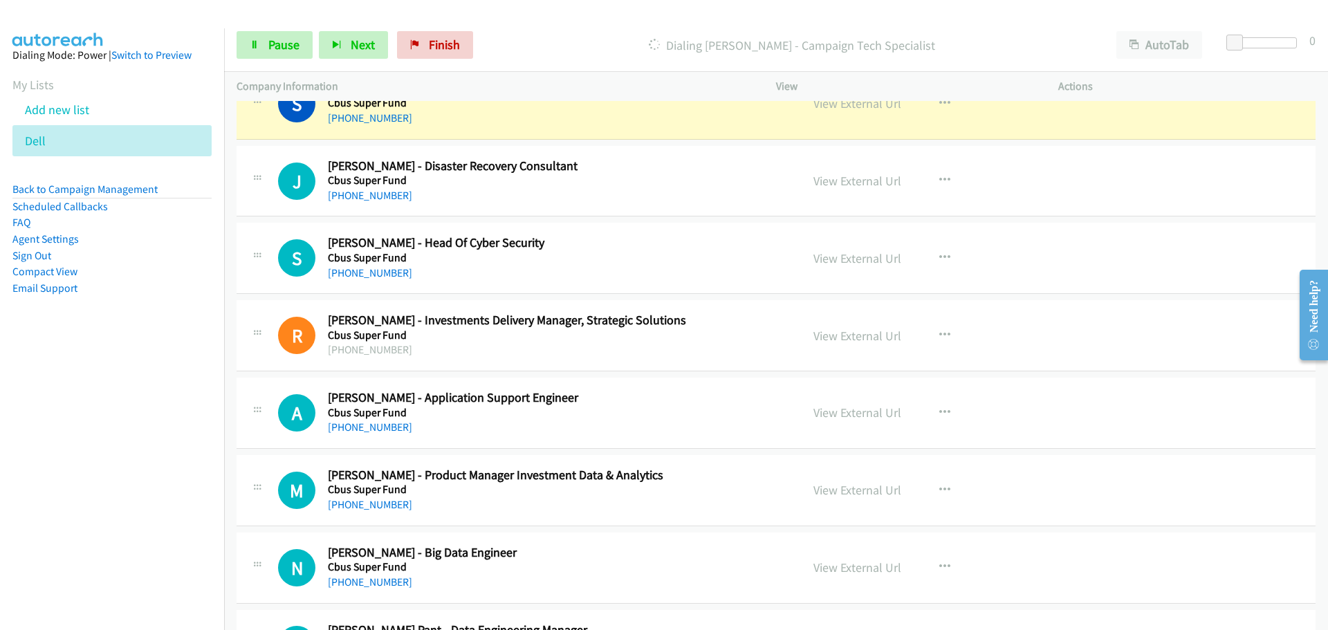
scroll to position [3183, 0]
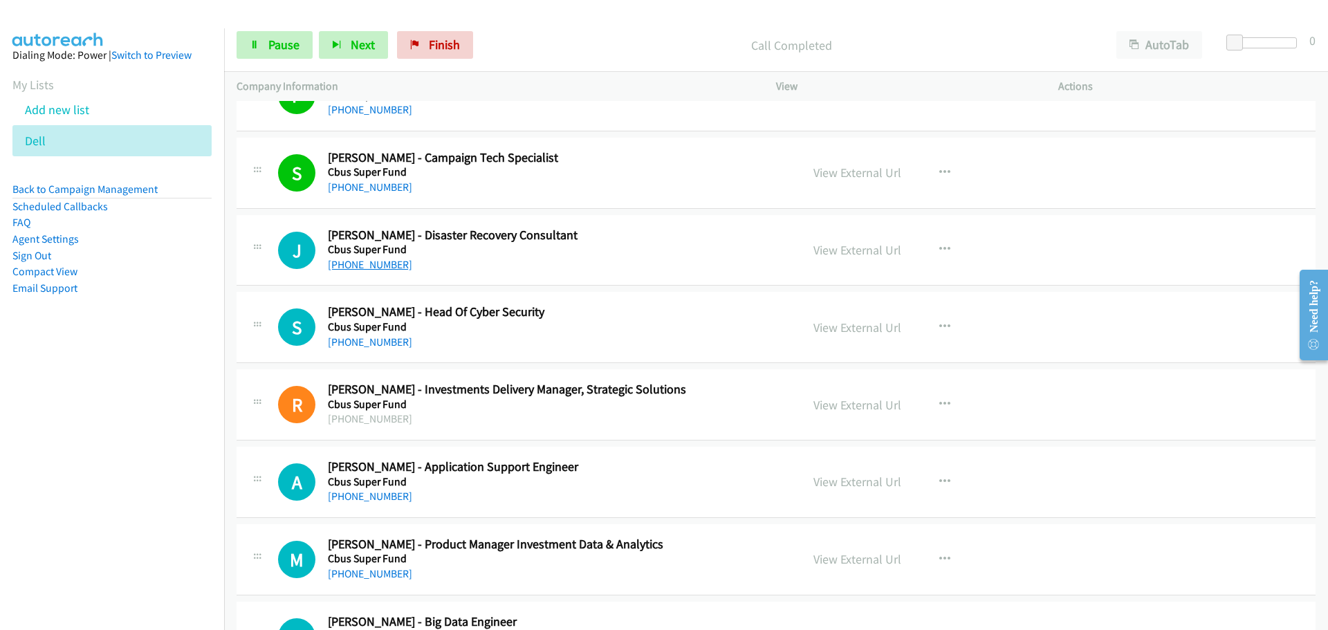
click at [351, 264] on link "[PHONE_NUMBER]" at bounding box center [370, 264] width 84 height 13
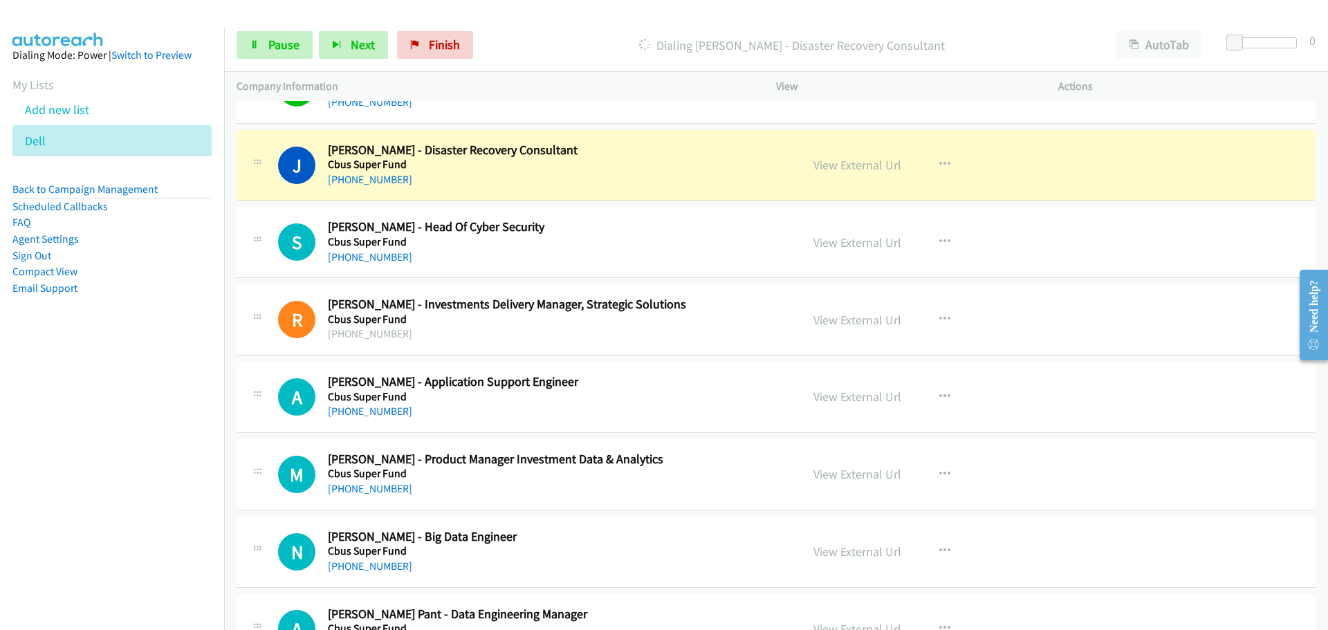
scroll to position [3252, 0]
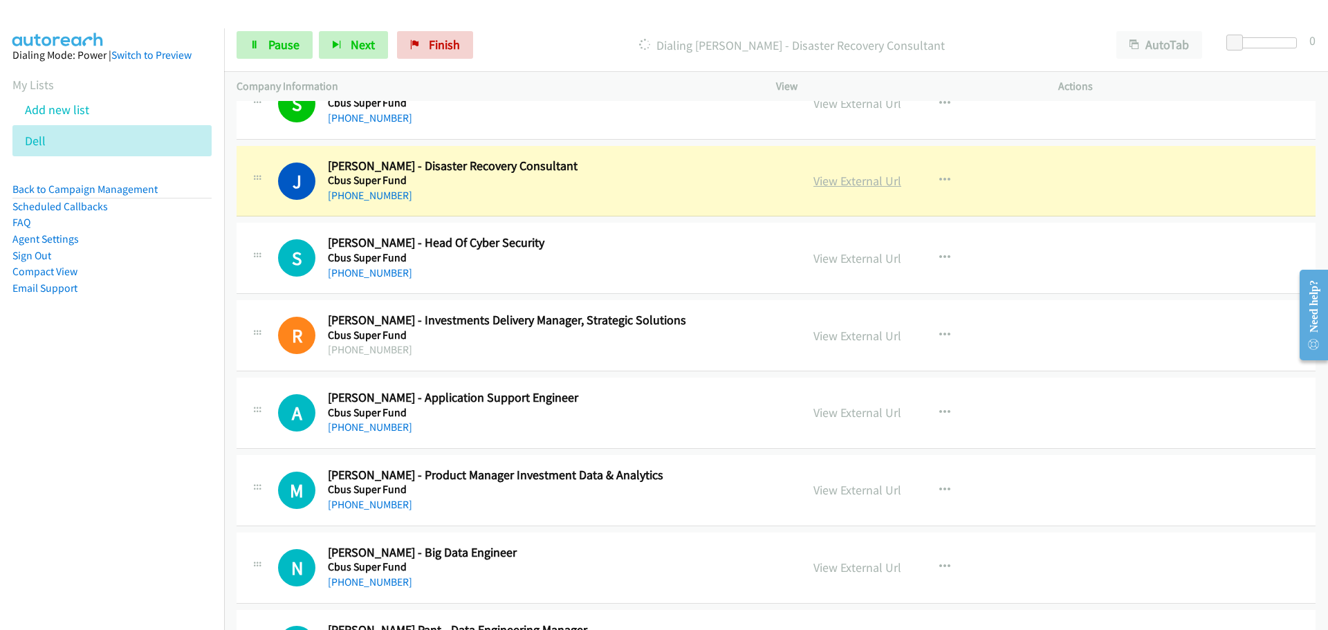
click at [830, 180] on link "View External Url" at bounding box center [858, 181] width 88 height 16
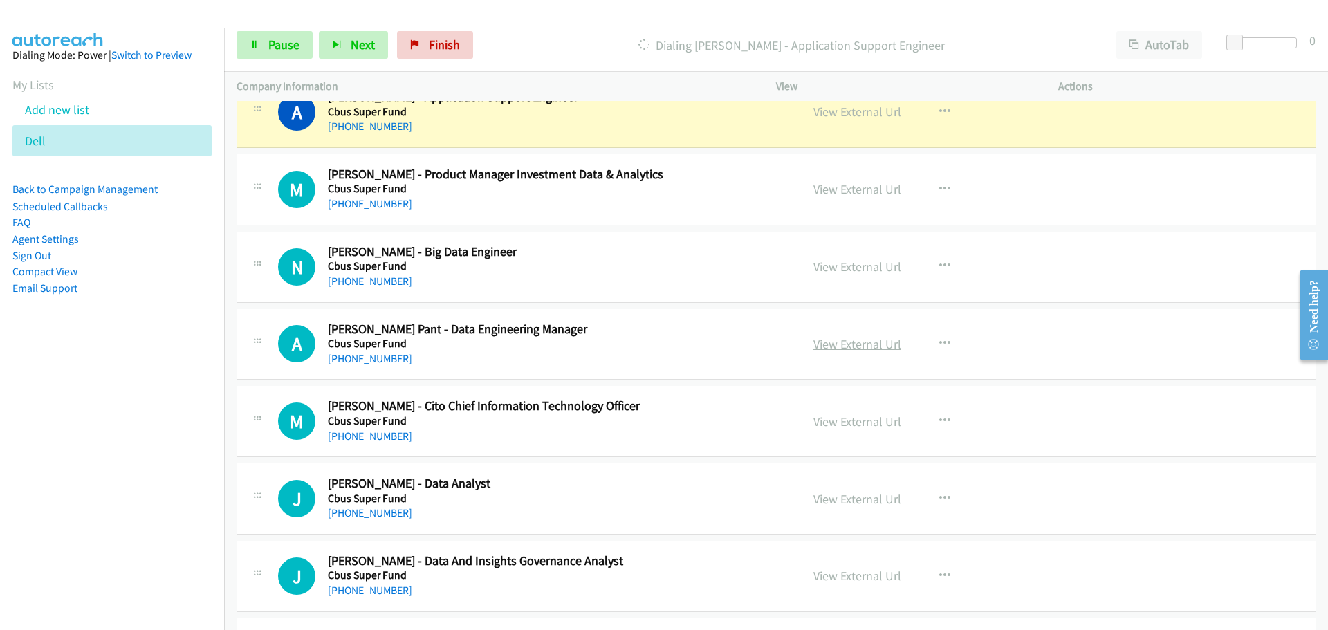
scroll to position [3529, 0]
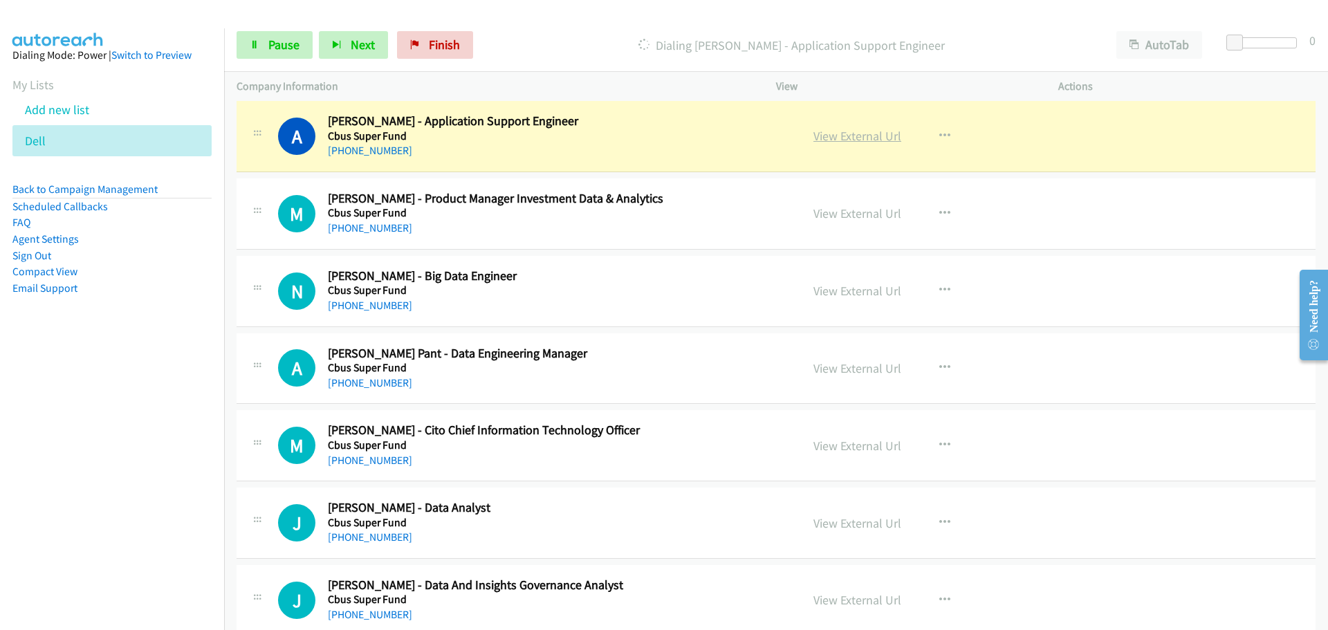
click at [845, 136] on link "View External Url" at bounding box center [858, 136] width 88 height 16
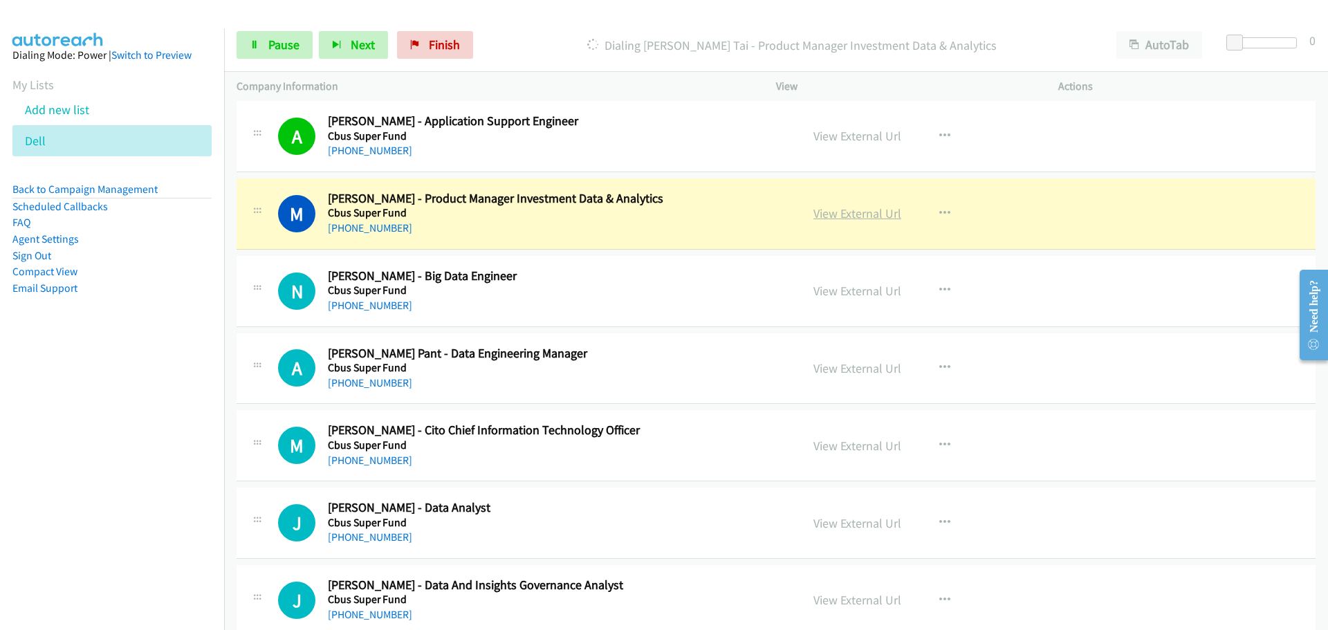
click at [839, 208] on link "View External Url" at bounding box center [858, 213] width 88 height 16
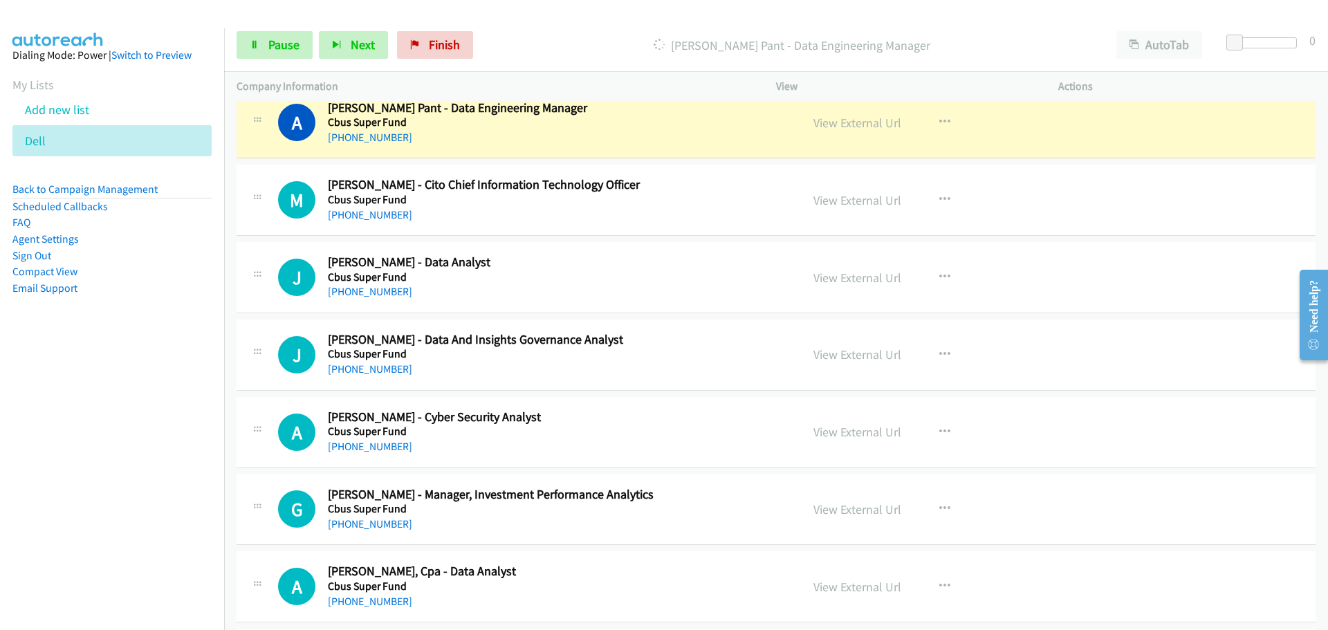
scroll to position [3805, 0]
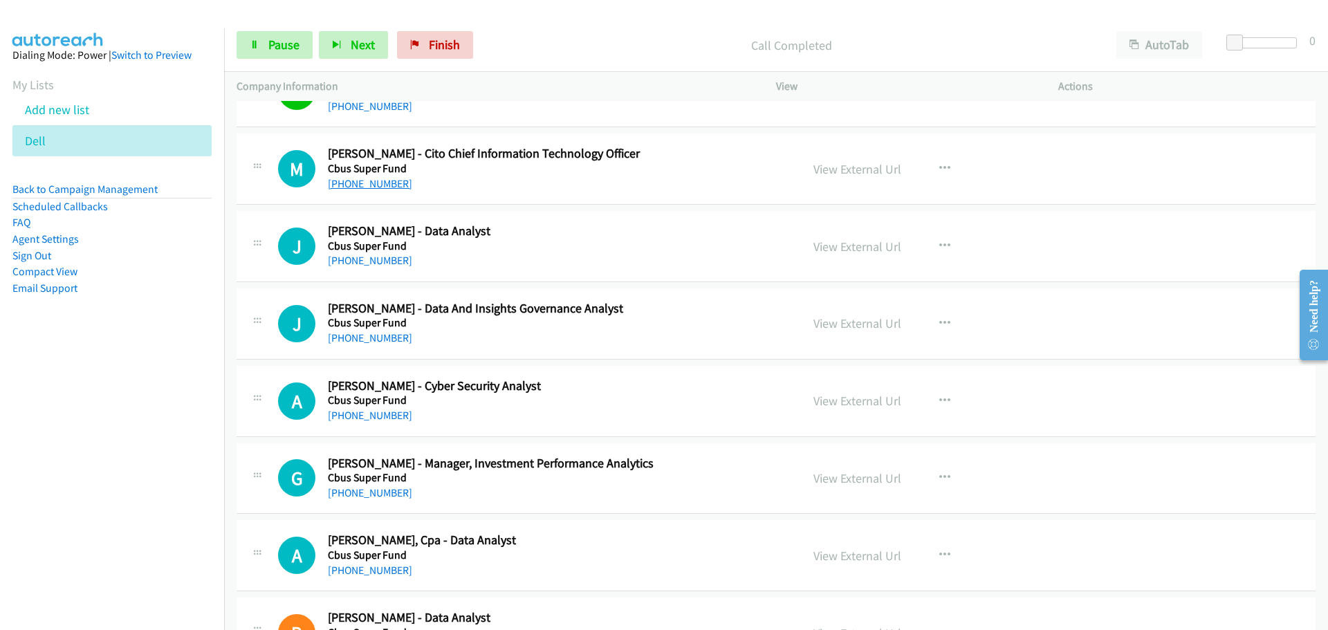
click at [366, 182] on link "[PHONE_NUMBER]" at bounding box center [370, 183] width 84 height 13
drag, startPoint x: 343, startPoint y: 254, endPoint x: 355, endPoint y: 254, distance: 11.8
click at [343, 254] on link "[PHONE_NUMBER]" at bounding box center [370, 260] width 84 height 13
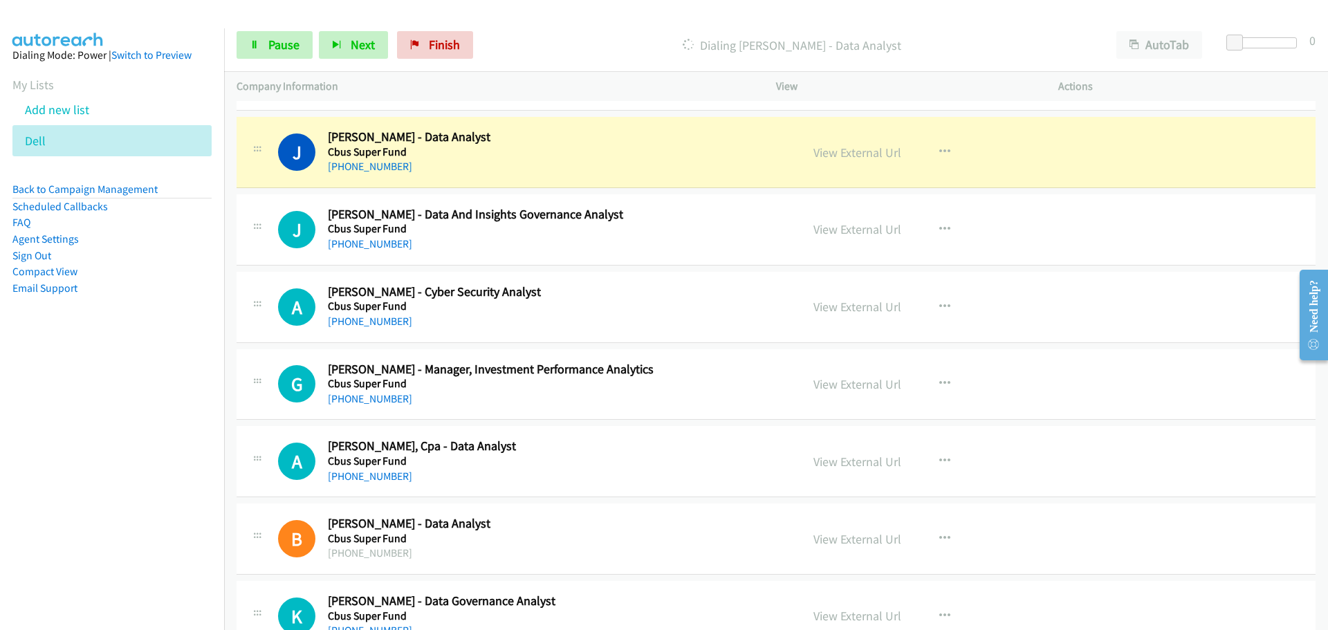
scroll to position [3875, 0]
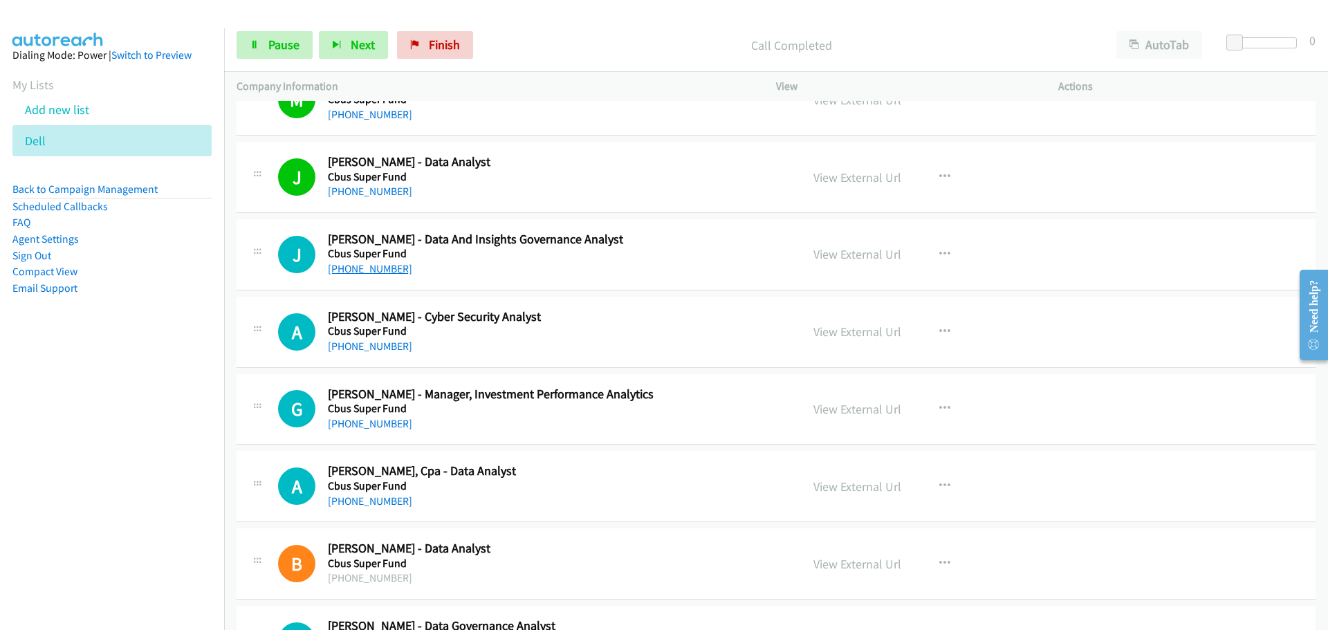
click at [372, 269] on link "[PHONE_NUMBER]" at bounding box center [370, 268] width 84 height 13
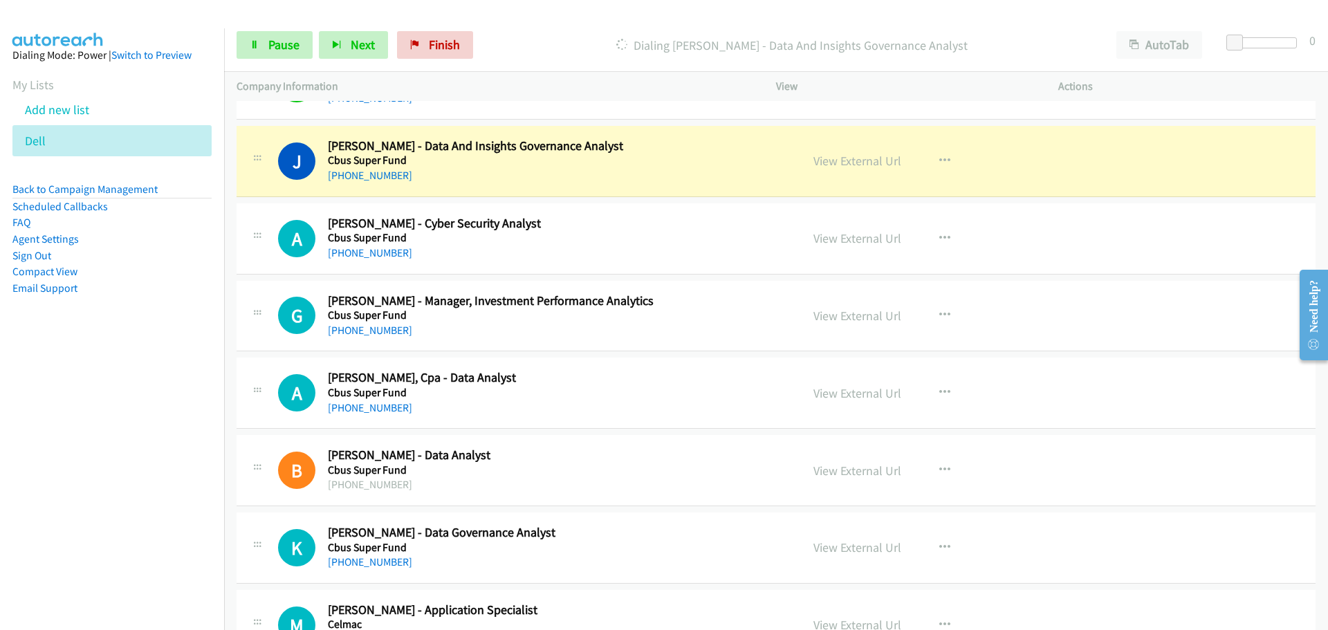
scroll to position [3944, 0]
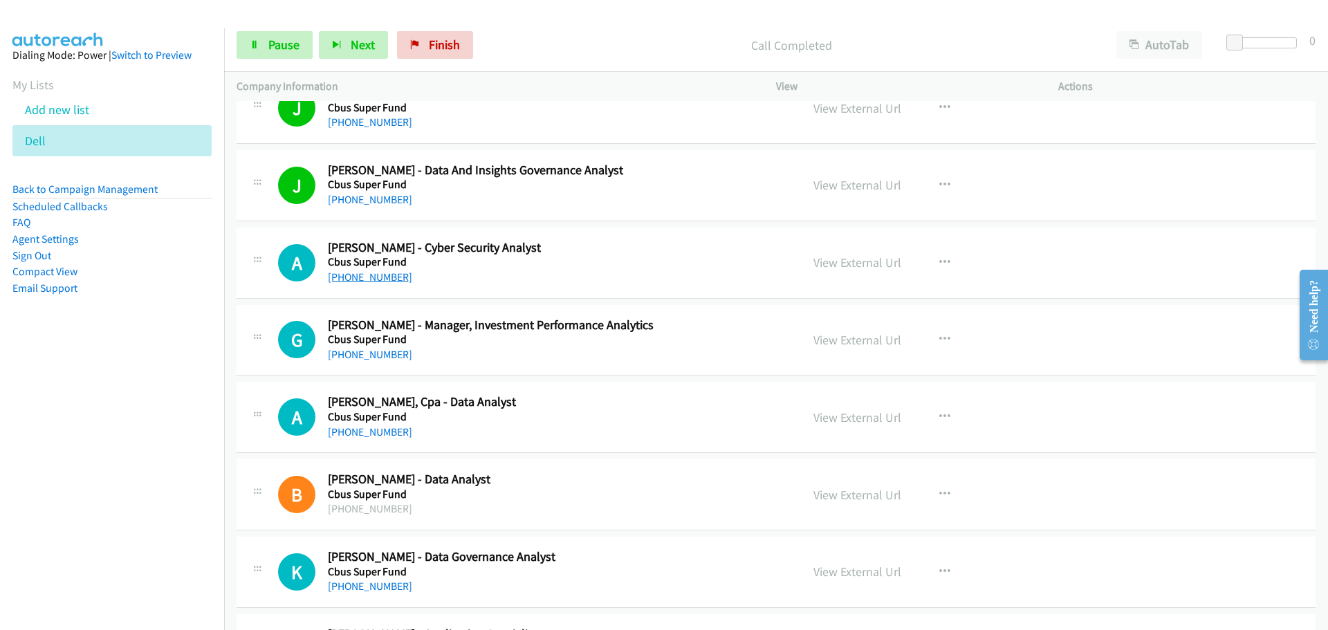
click at [381, 280] on link "[PHONE_NUMBER]" at bounding box center [370, 277] width 84 height 13
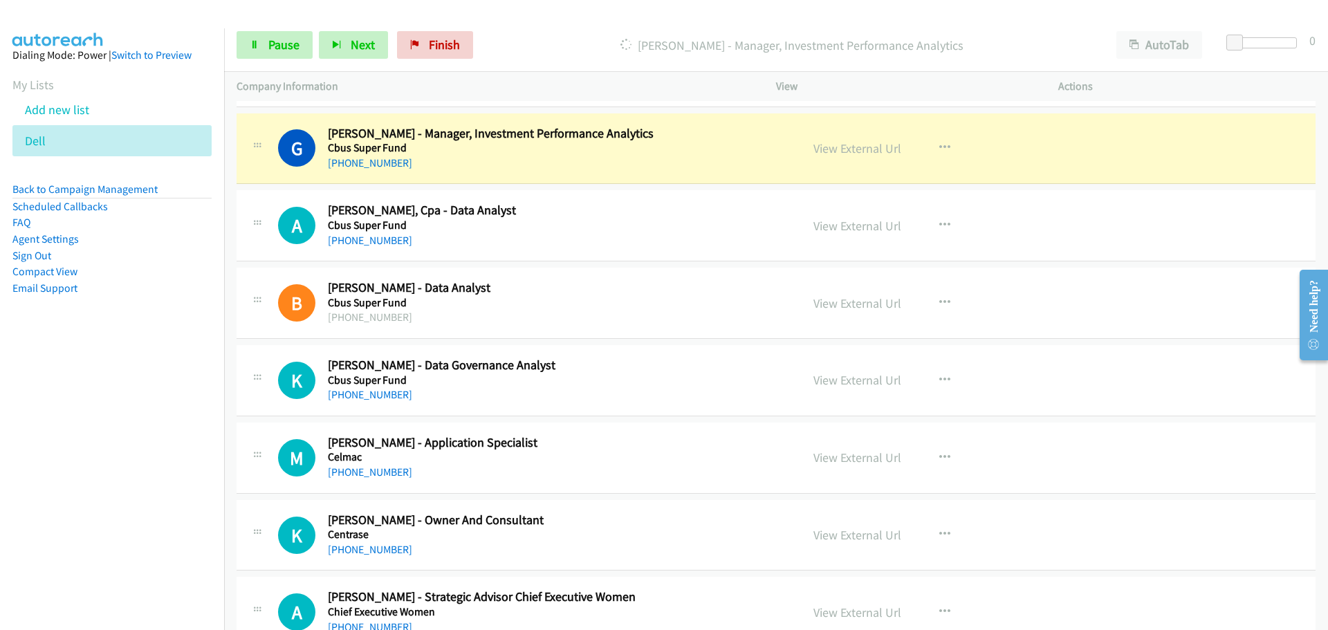
scroll to position [4151, 0]
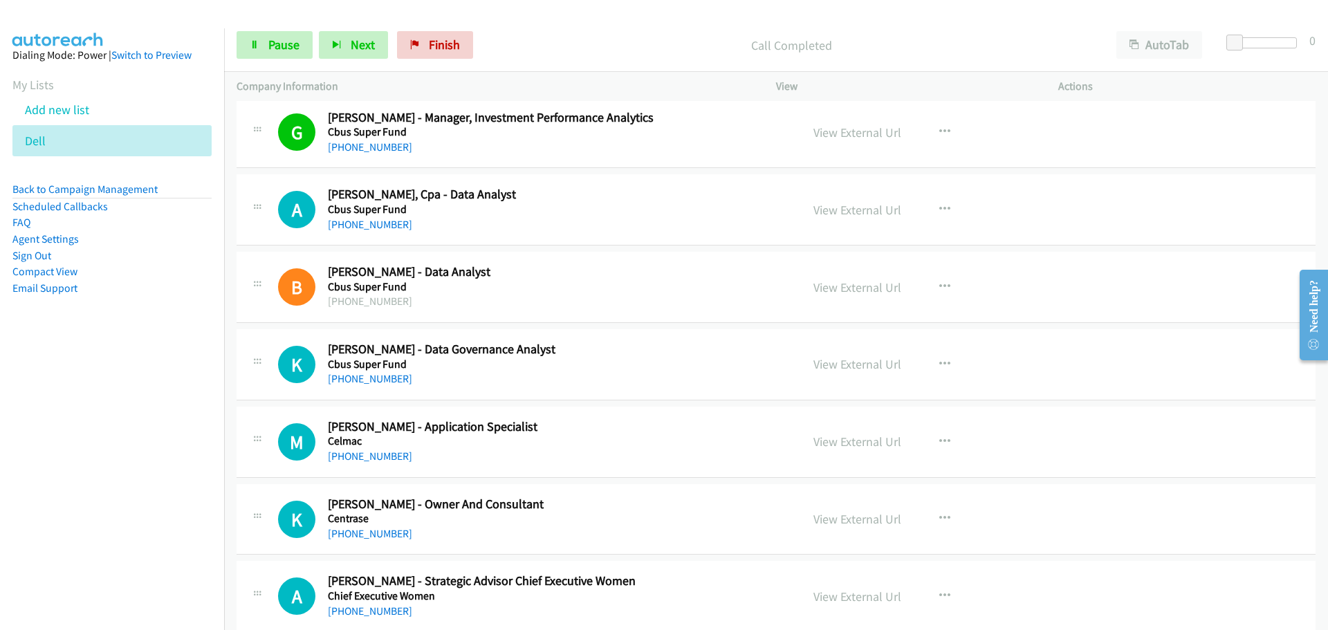
drag, startPoint x: 378, startPoint y: 226, endPoint x: 958, endPoint y: 307, distance: 585.4
click at [378, 226] on link "[PHONE_NUMBER]" at bounding box center [370, 224] width 84 height 13
click at [367, 382] on link "[PHONE_NUMBER]" at bounding box center [370, 378] width 84 height 13
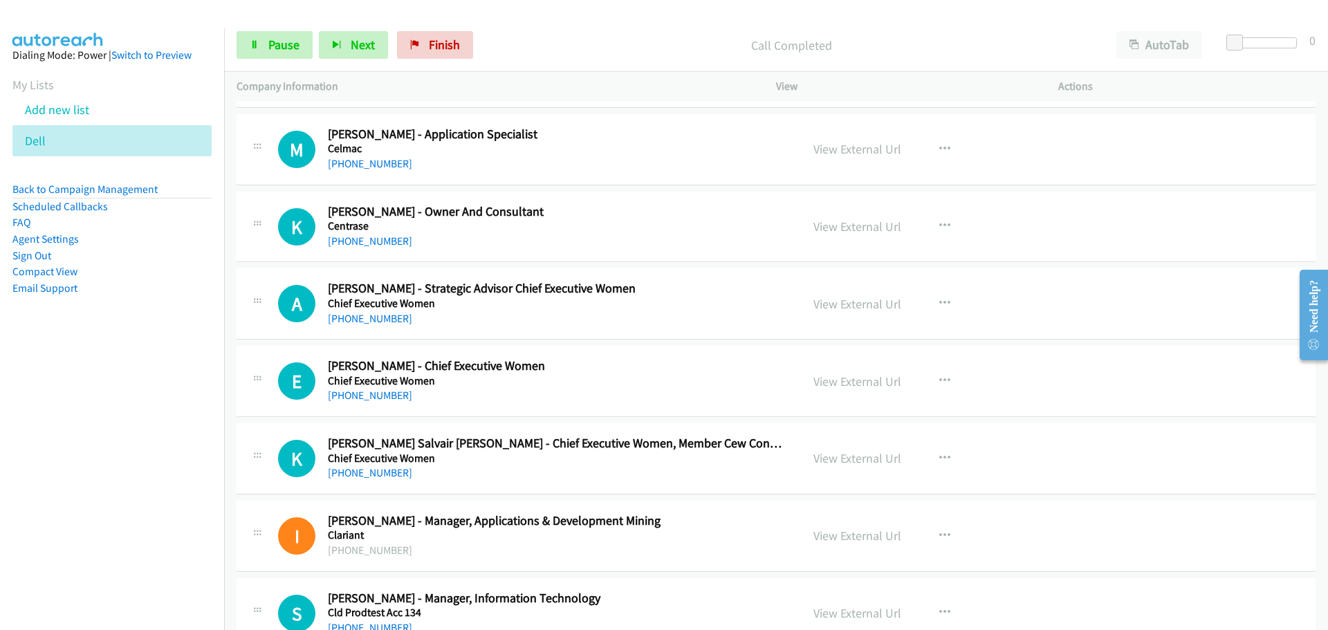
scroll to position [4428, 0]
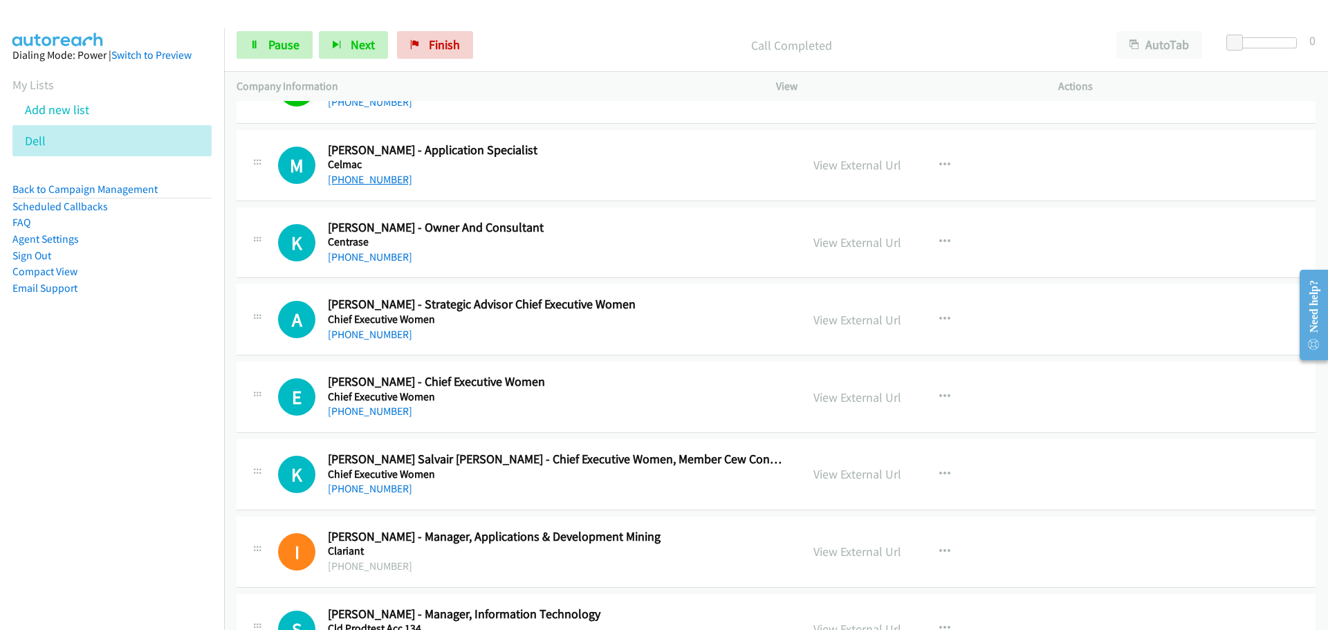
click at [383, 181] on link "[PHONE_NUMBER]" at bounding box center [370, 179] width 84 height 13
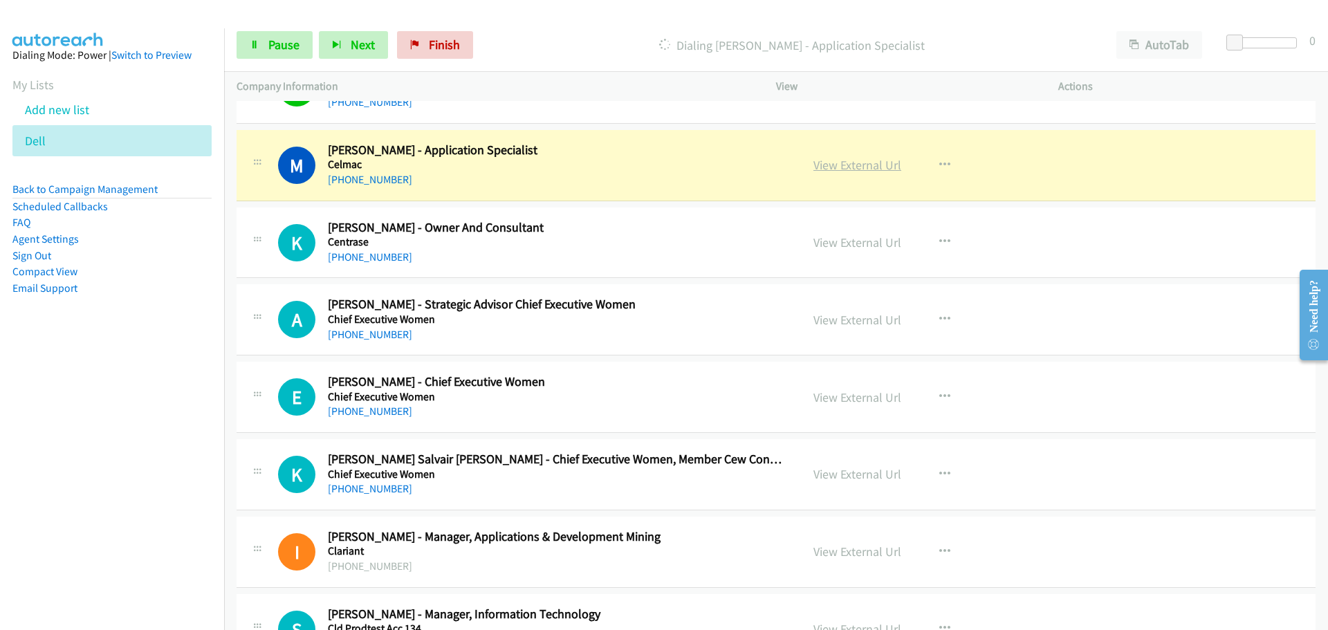
click at [852, 165] on link "View External Url" at bounding box center [858, 165] width 88 height 16
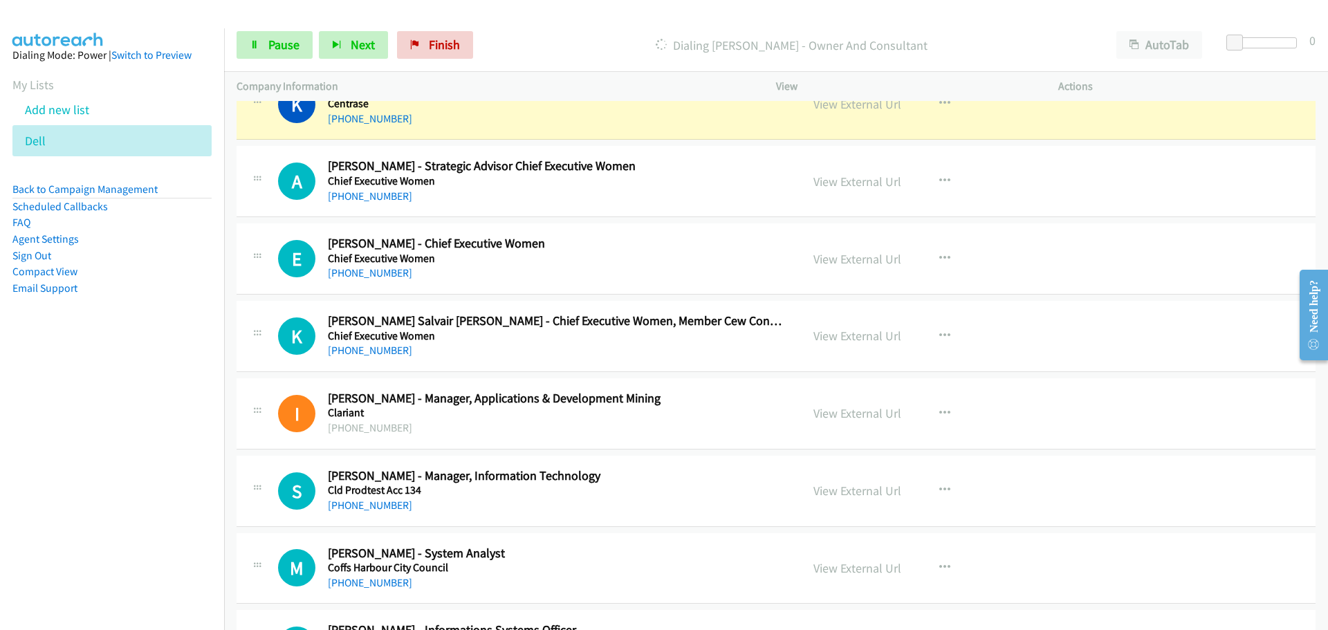
scroll to position [4497, 0]
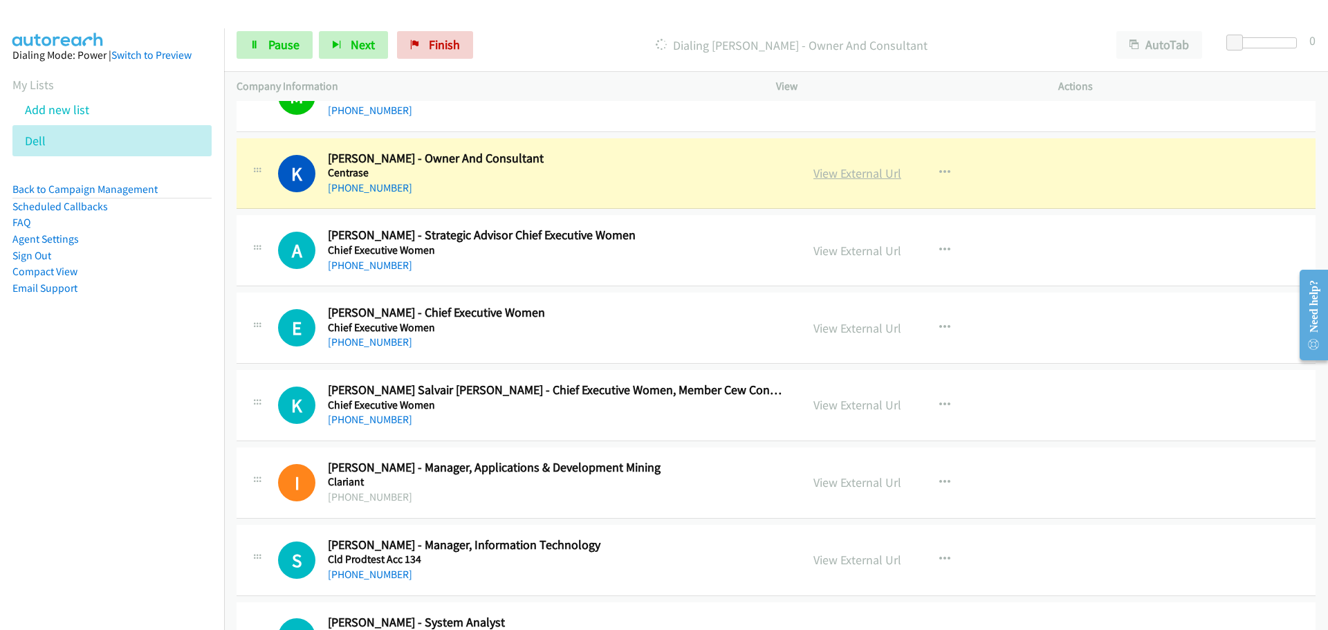
click at [839, 170] on link "View External Url" at bounding box center [858, 173] width 88 height 16
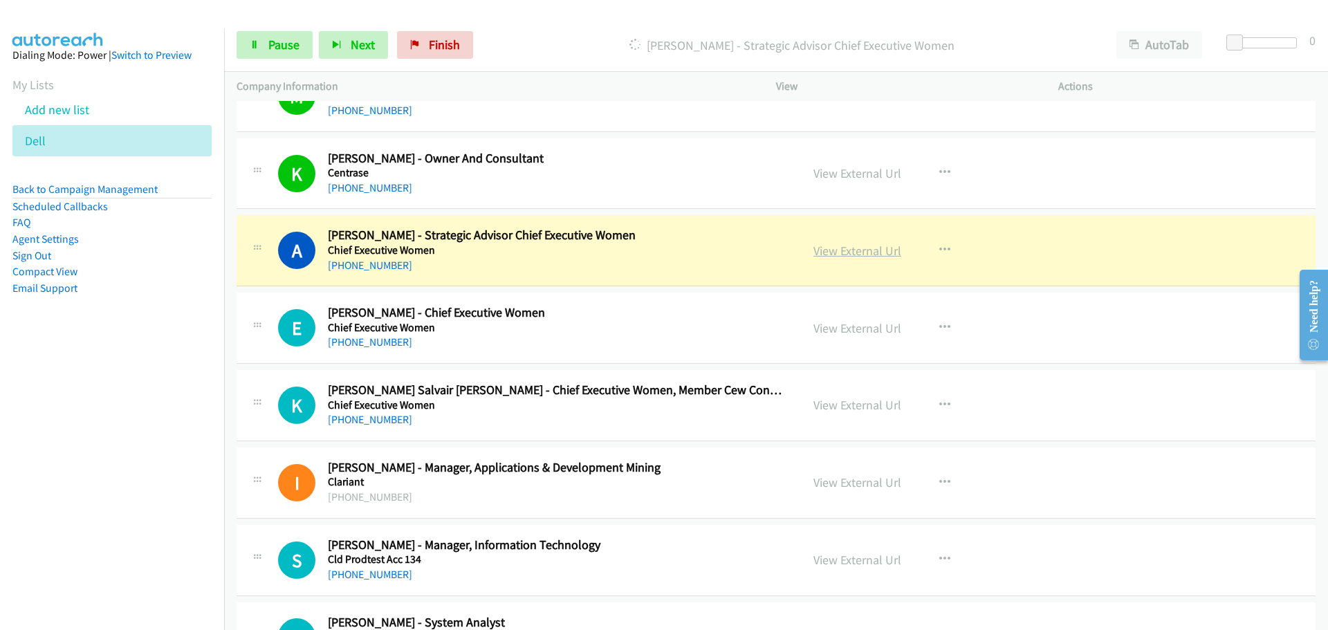
click at [835, 248] on link "View External Url" at bounding box center [858, 251] width 88 height 16
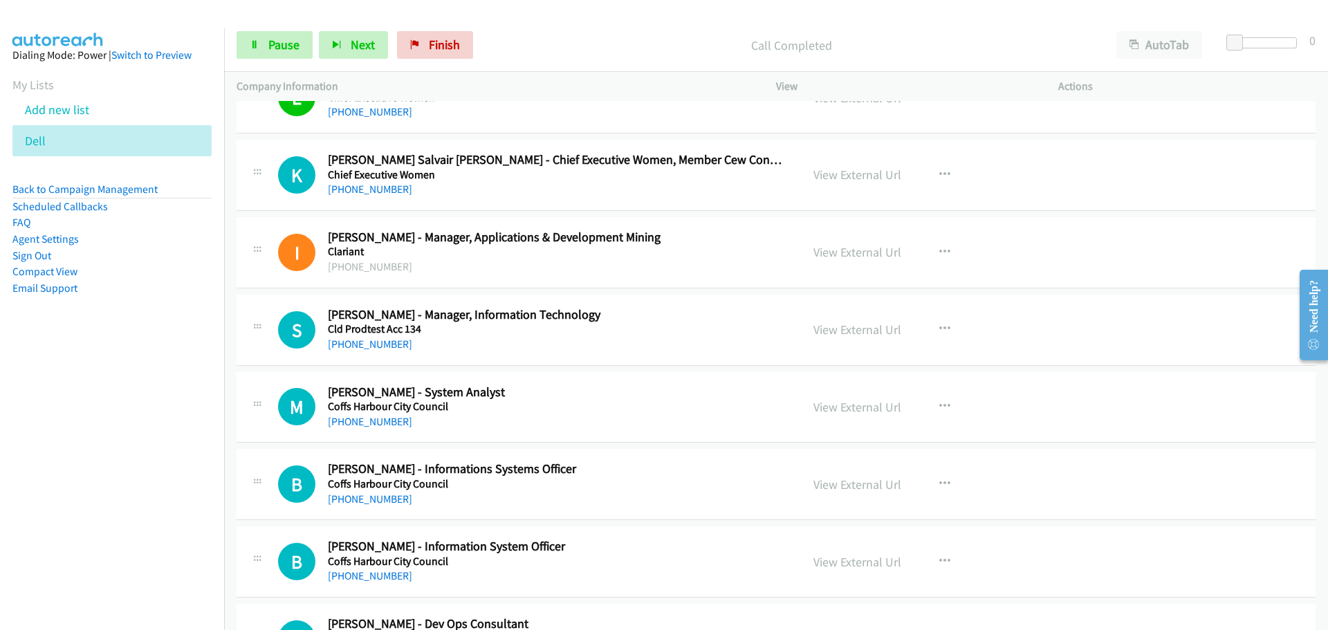
scroll to position [4774, 0]
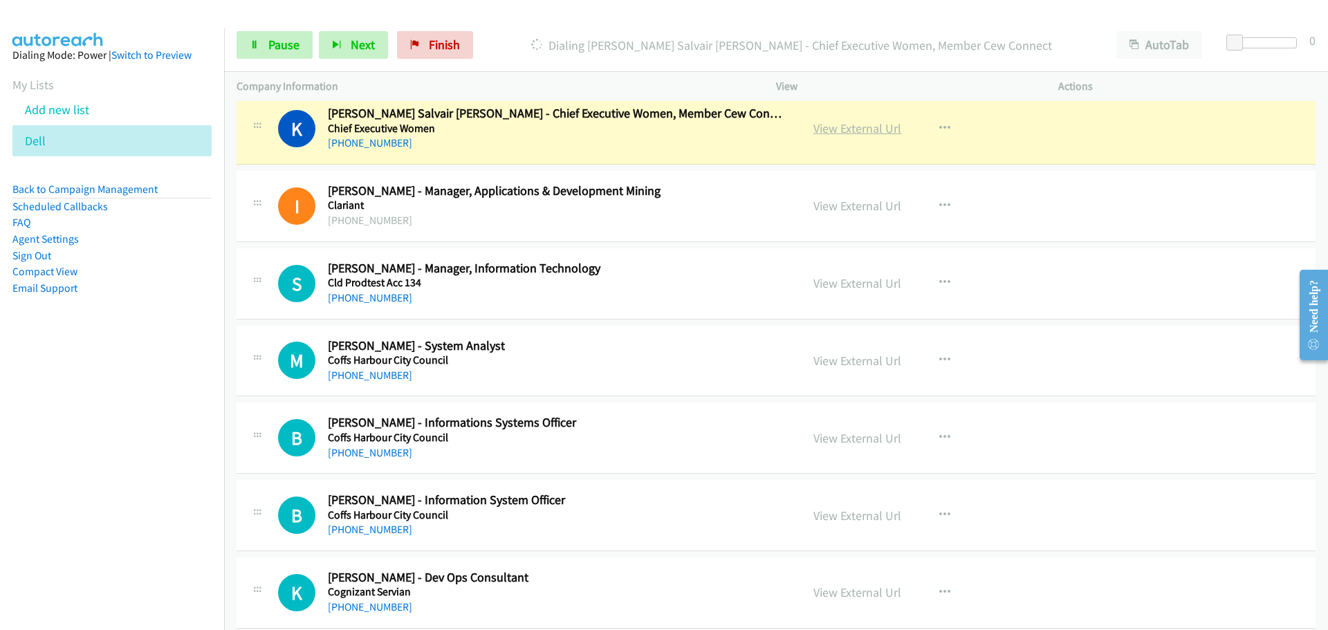
click at [823, 126] on link "View External Url" at bounding box center [858, 128] width 88 height 16
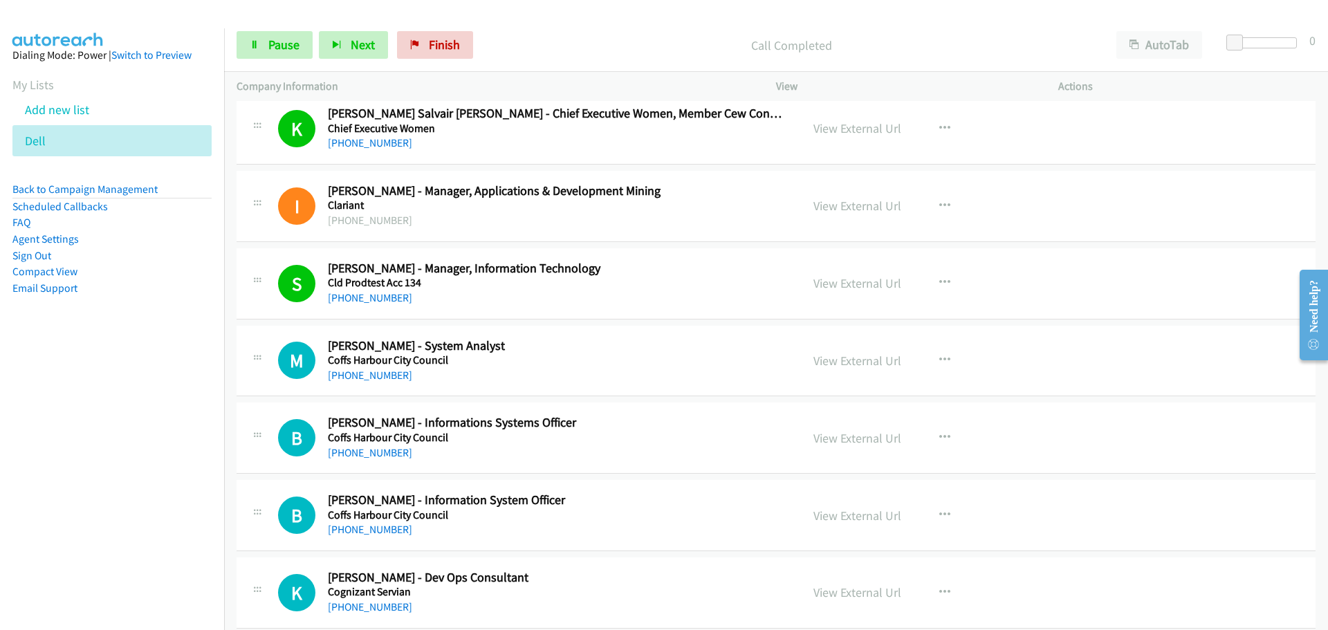
drag, startPoint x: 369, startPoint y: 376, endPoint x: 1161, endPoint y: 417, distance: 792.6
click at [369, 376] on link "[PHONE_NUMBER]" at bounding box center [370, 375] width 84 height 13
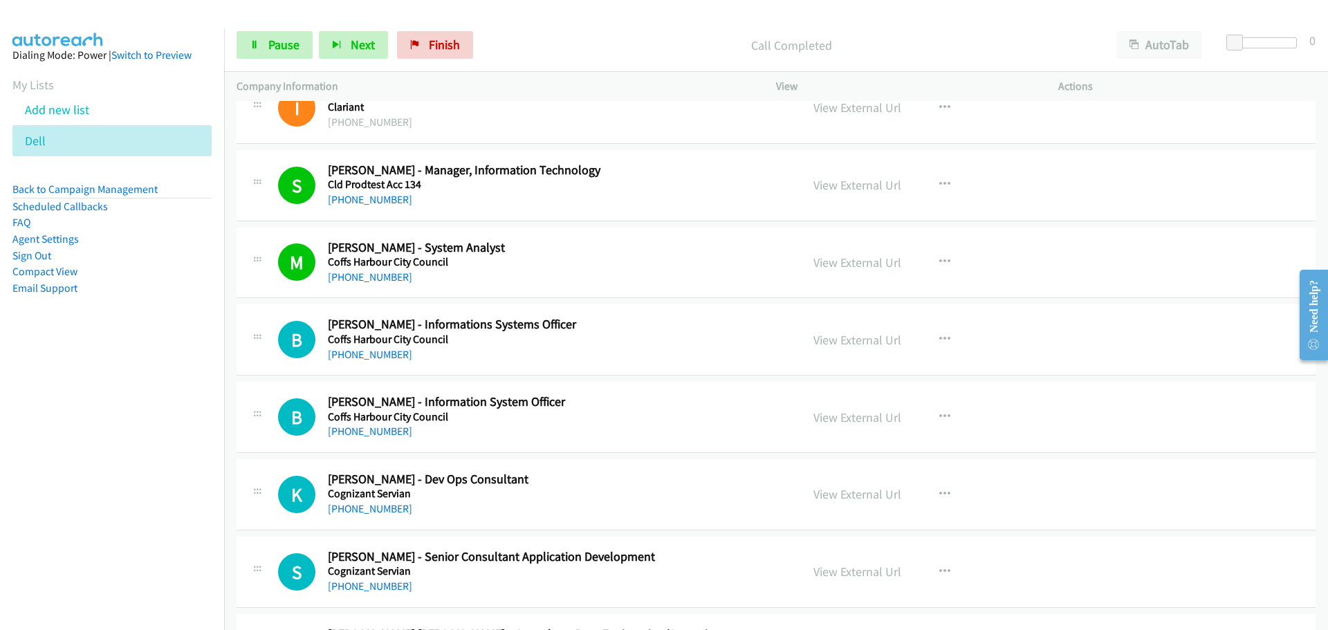
scroll to position [4982, 0]
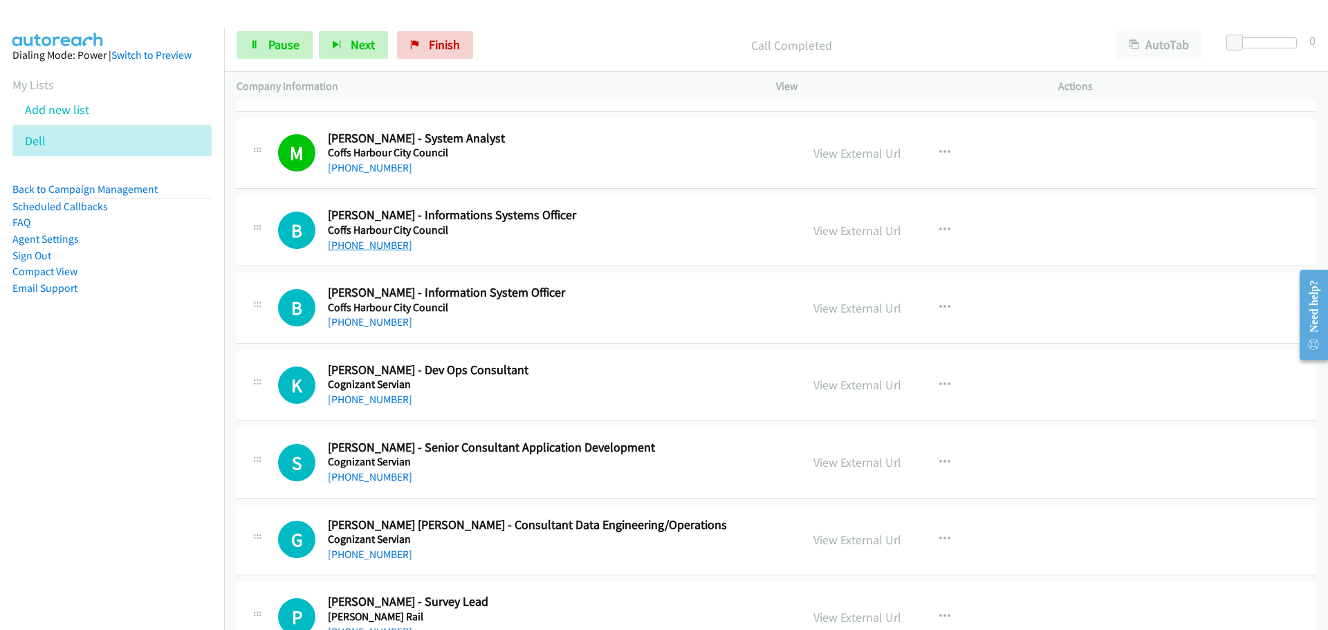
click at [376, 241] on link "[PHONE_NUMBER]" at bounding box center [370, 245] width 84 height 13
drag, startPoint x: 372, startPoint y: 326, endPoint x: 780, endPoint y: 354, distance: 408.5
click at [372, 326] on link "[PHONE_NUMBER]" at bounding box center [370, 321] width 84 height 13
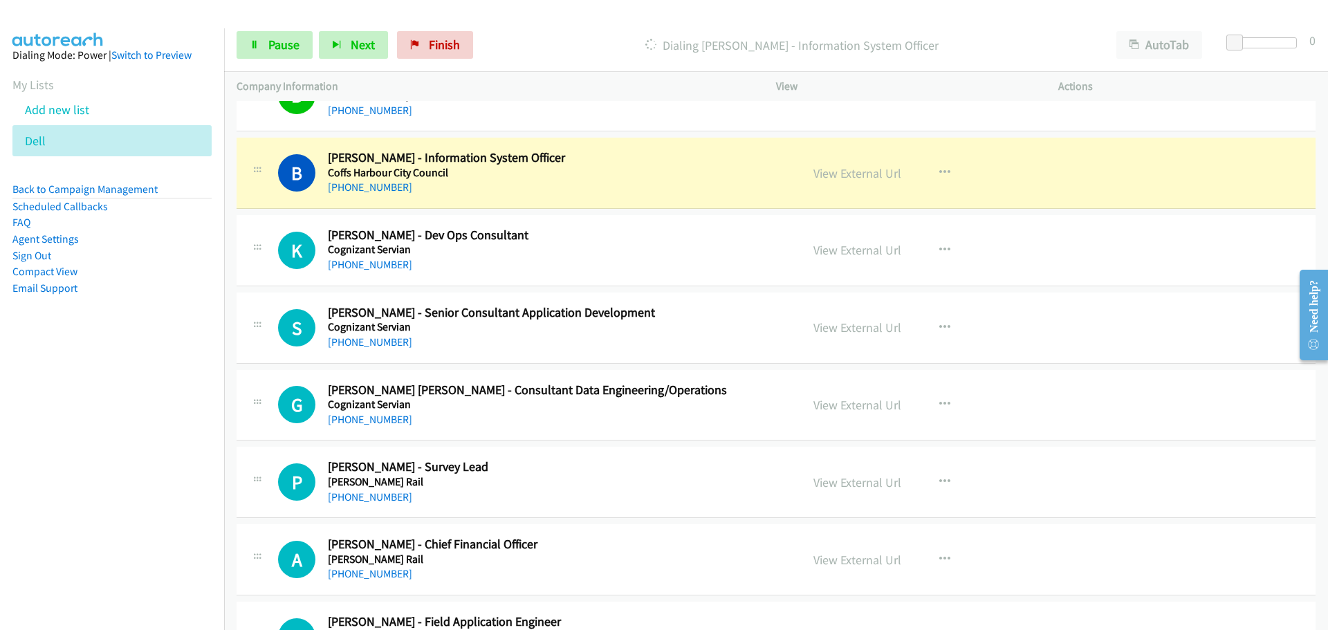
scroll to position [5120, 0]
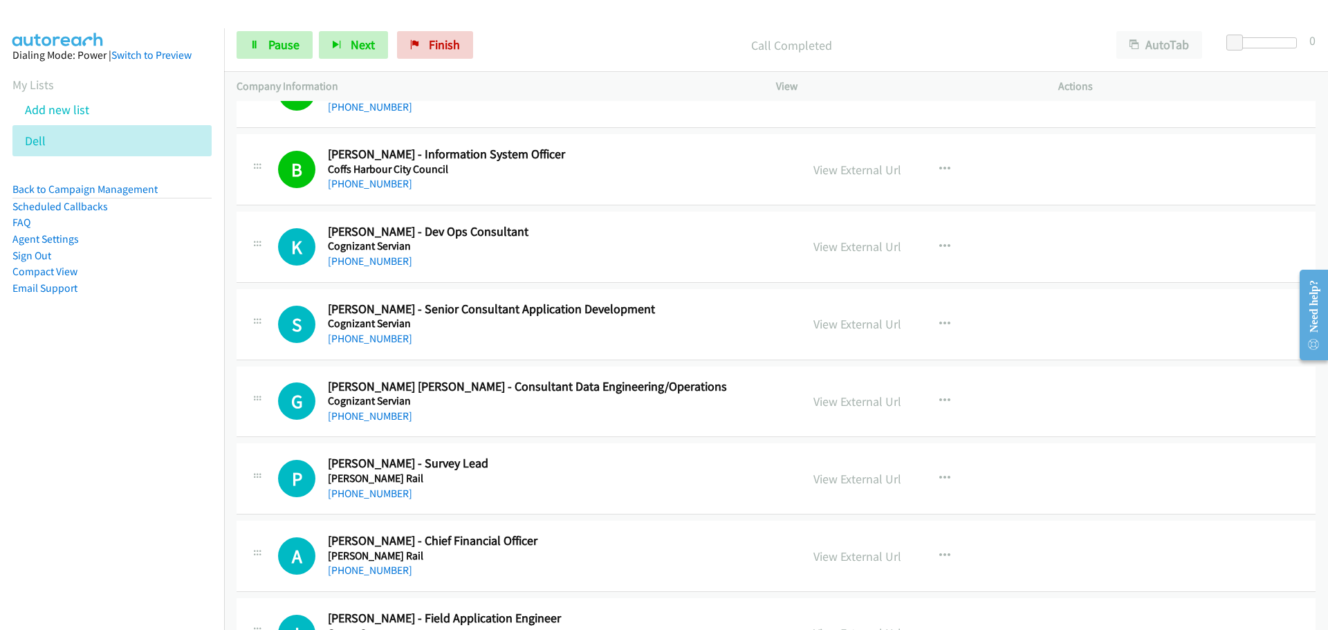
drag, startPoint x: 393, startPoint y: 259, endPoint x: 948, endPoint y: 265, distance: 554.9
click at [393, 259] on link "[PHONE_NUMBER]" at bounding box center [370, 261] width 84 height 13
drag, startPoint x: 358, startPoint y: 343, endPoint x: 980, endPoint y: 404, distance: 624.3
click at [358, 343] on link "[PHONE_NUMBER]" at bounding box center [370, 338] width 84 height 13
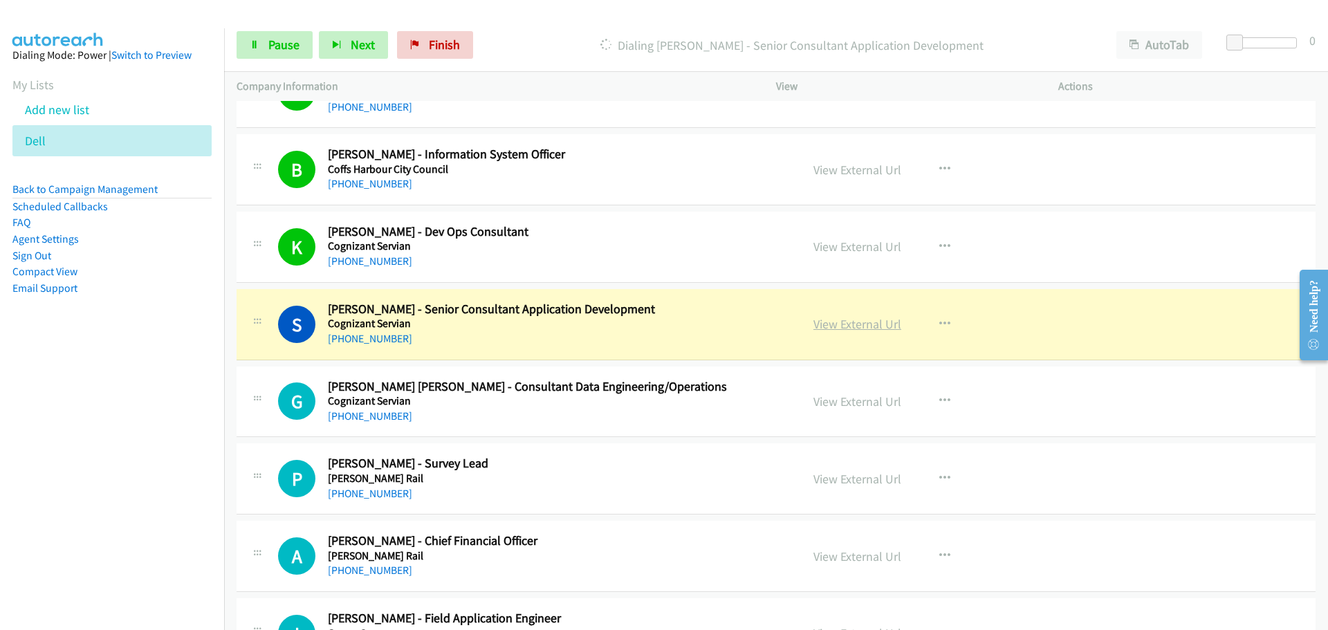
click at [860, 323] on link "View External Url" at bounding box center [858, 324] width 88 height 16
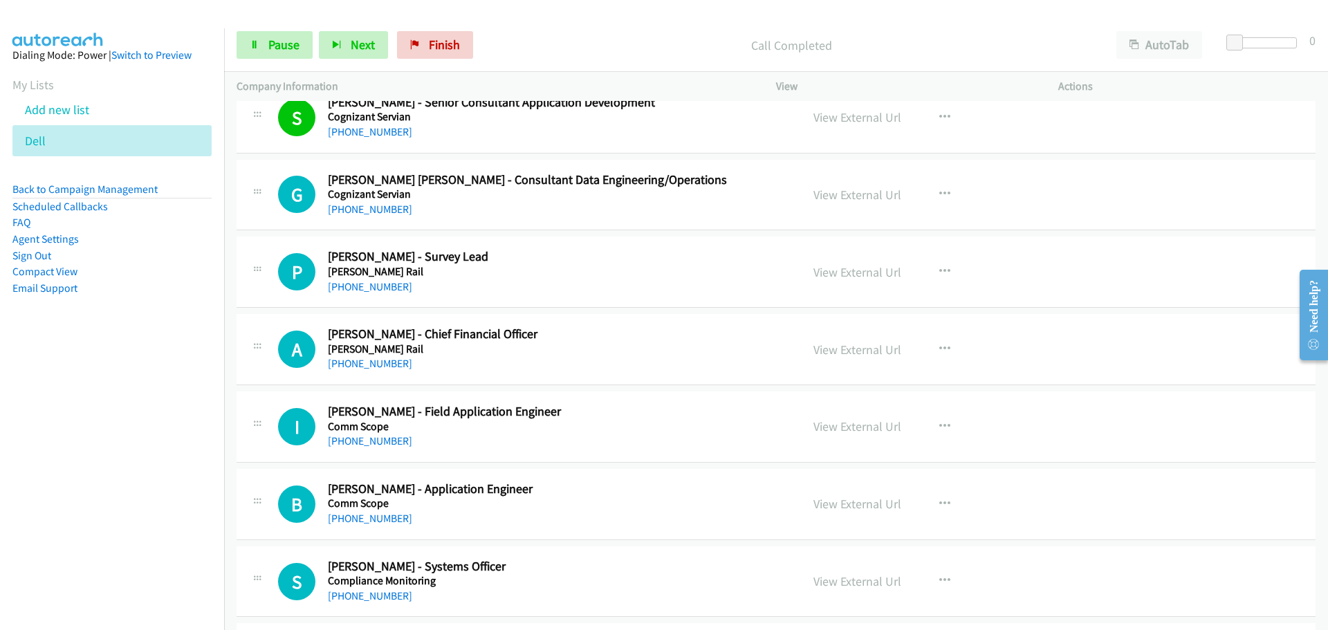
scroll to position [5327, 0]
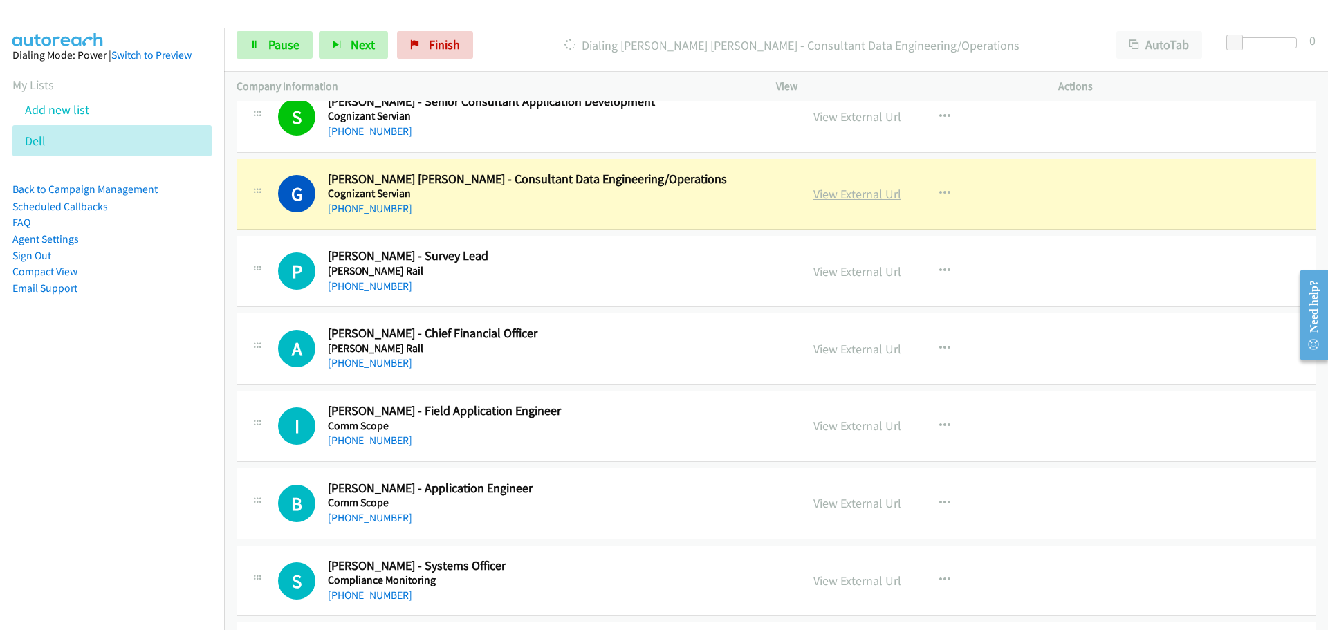
click at [841, 188] on link "View External Url" at bounding box center [858, 194] width 88 height 16
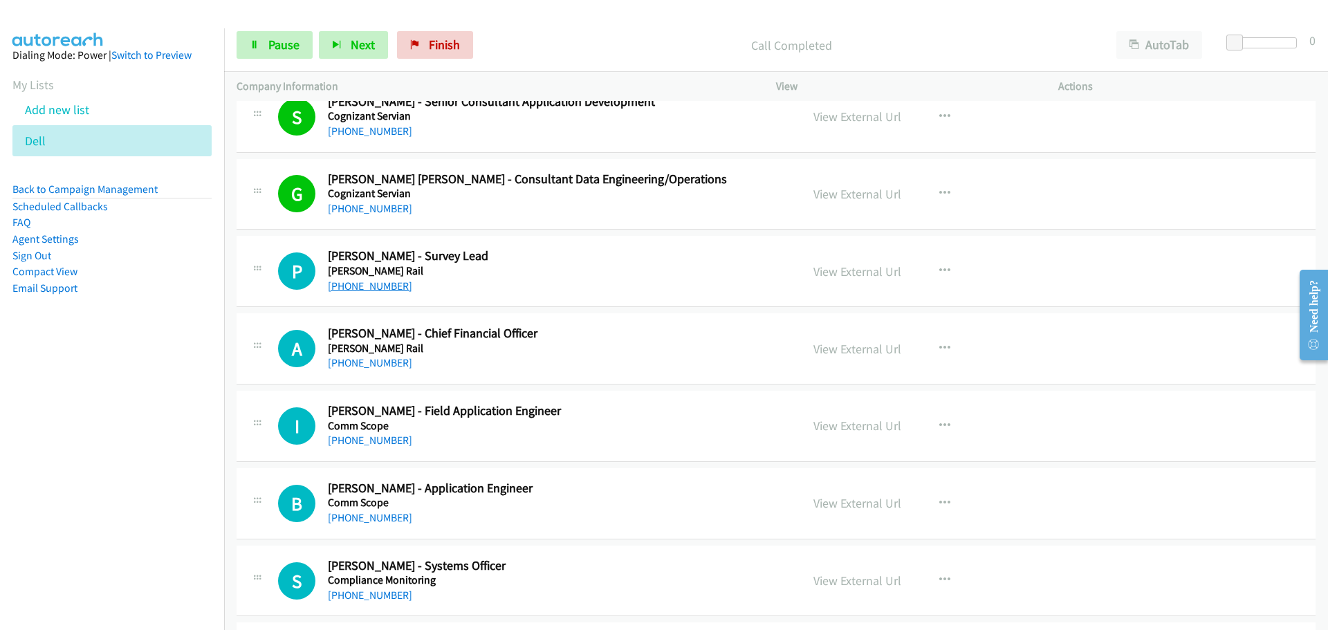
click at [374, 282] on link "[PHONE_NUMBER]" at bounding box center [370, 286] width 84 height 13
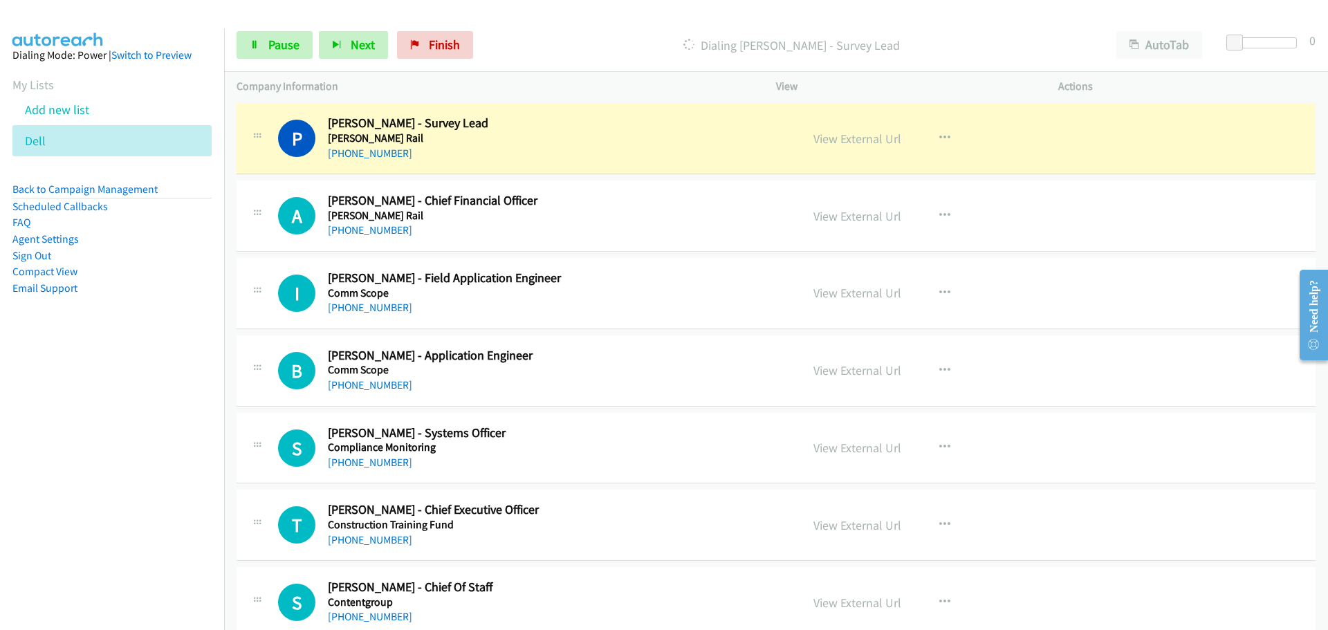
scroll to position [5466, 0]
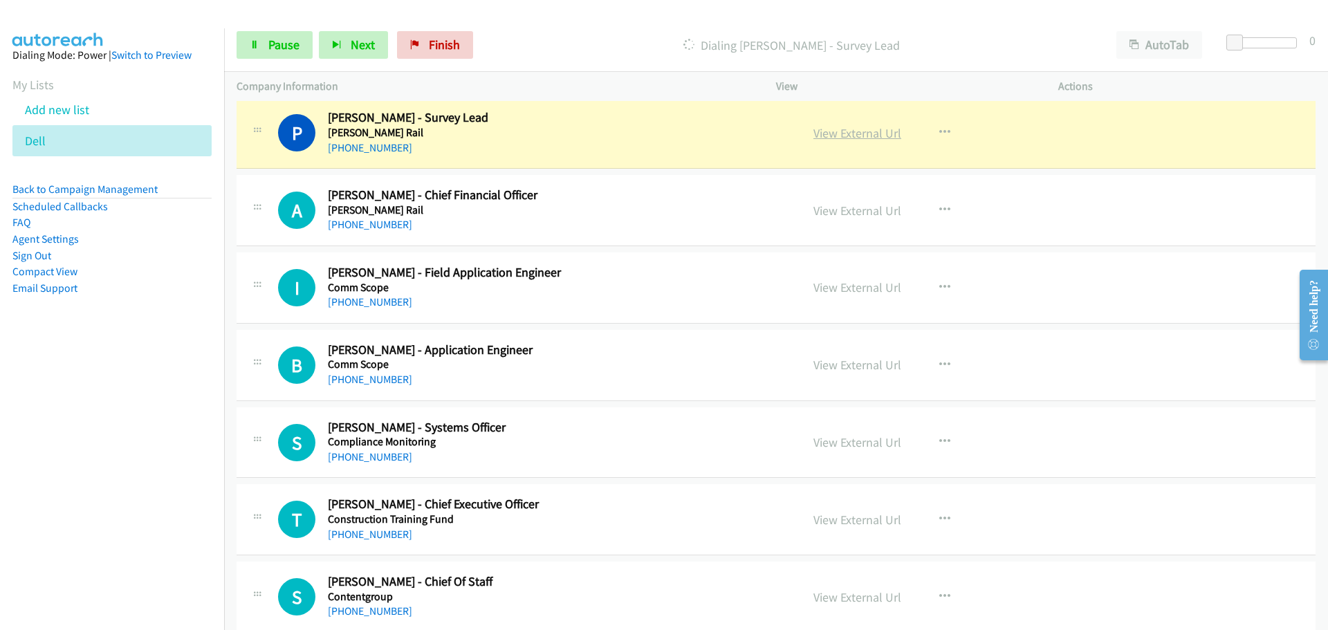
click at [848, 135] on link "View External Url" at bounding box center [858, 133] width 88 height 16
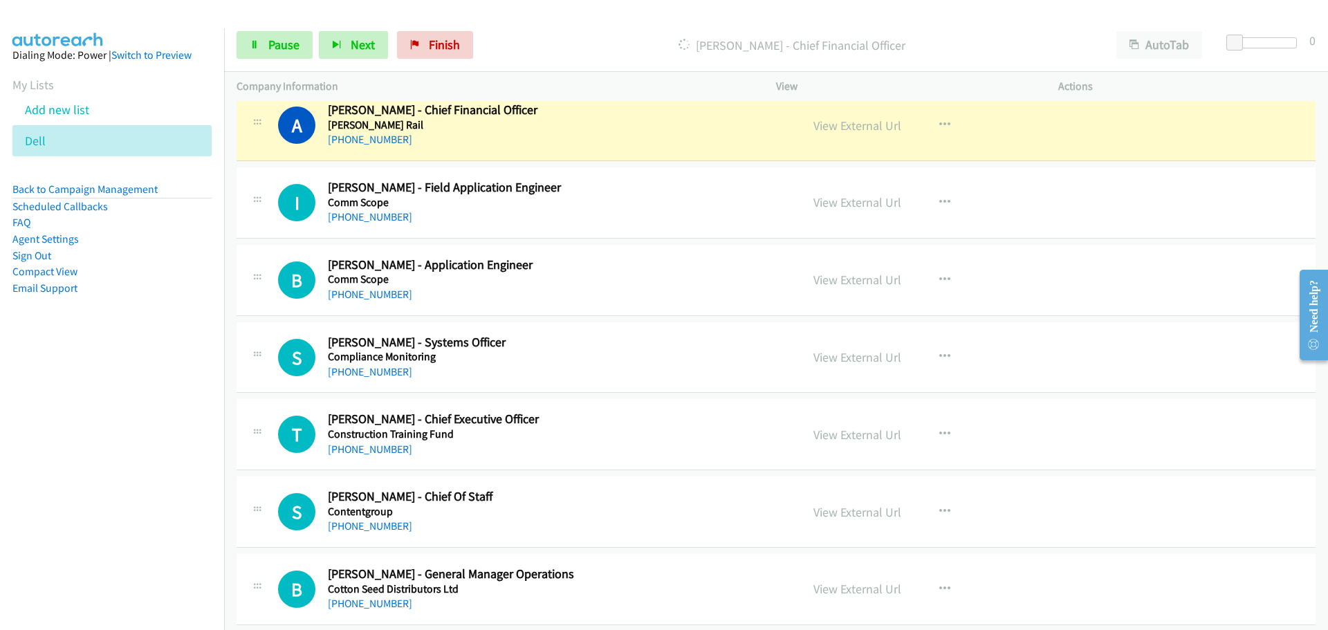
scroll to position [5535, 0]
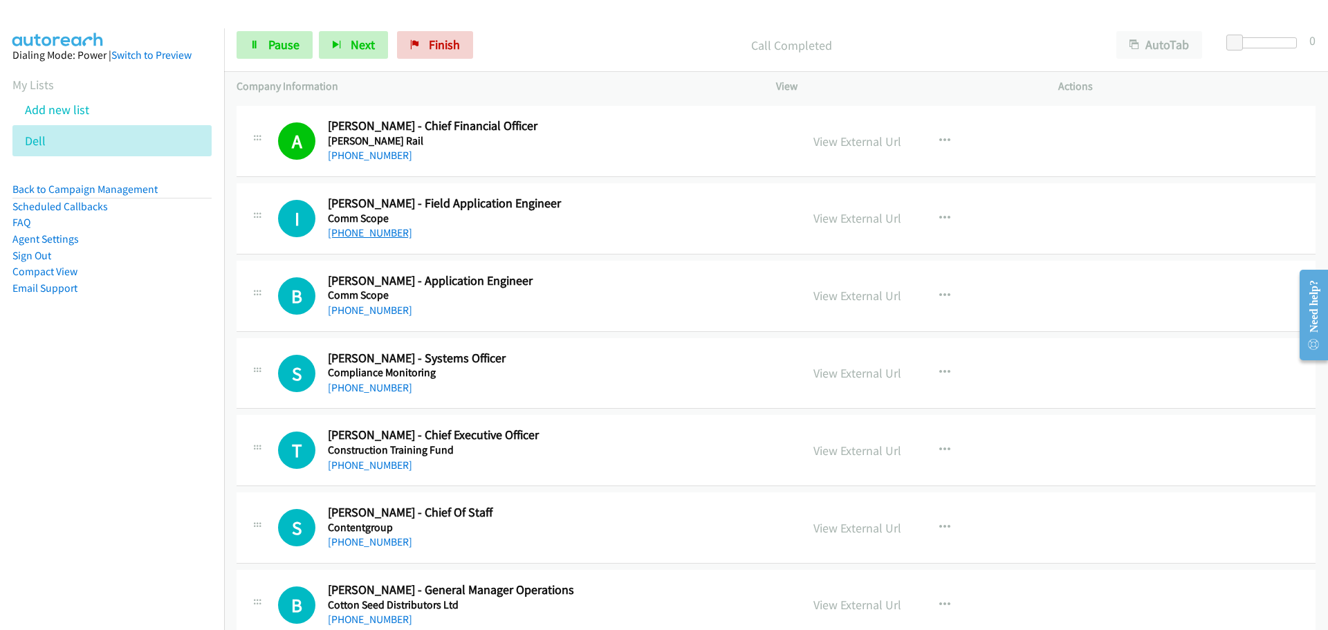
click at [362, 235] on link "[PHONE_NUMBER]" at bounding box center [370, 232] width 84 height 13
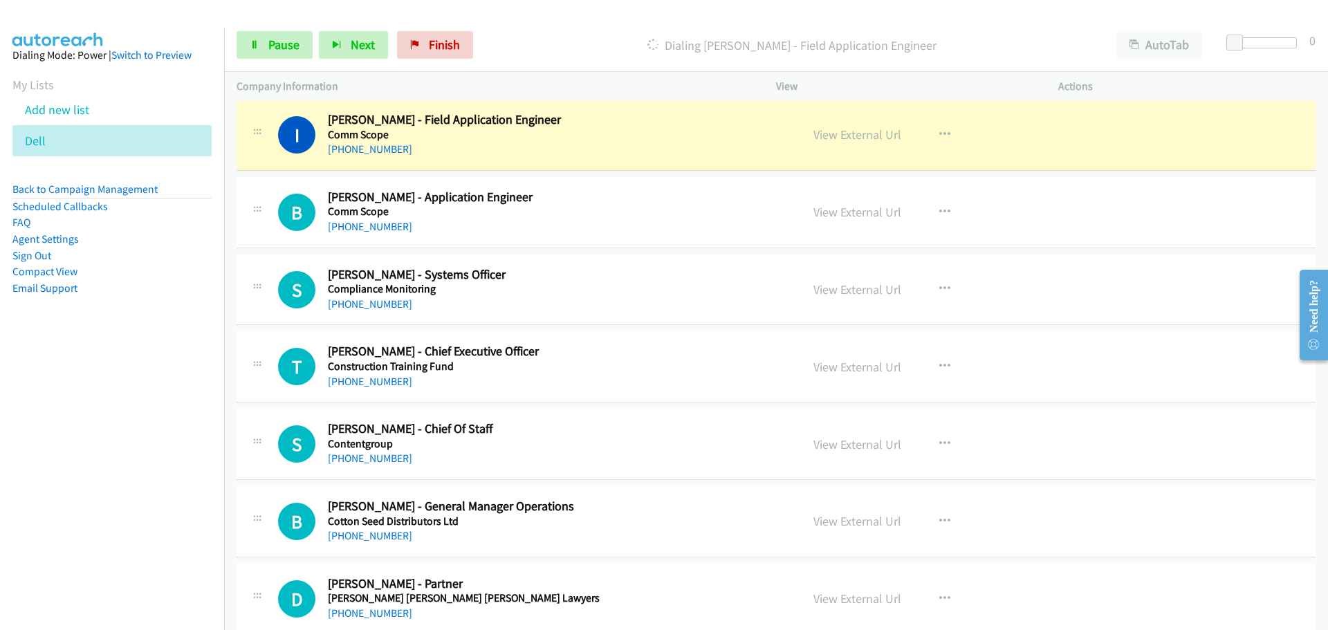
scroll to position [5604, 0]
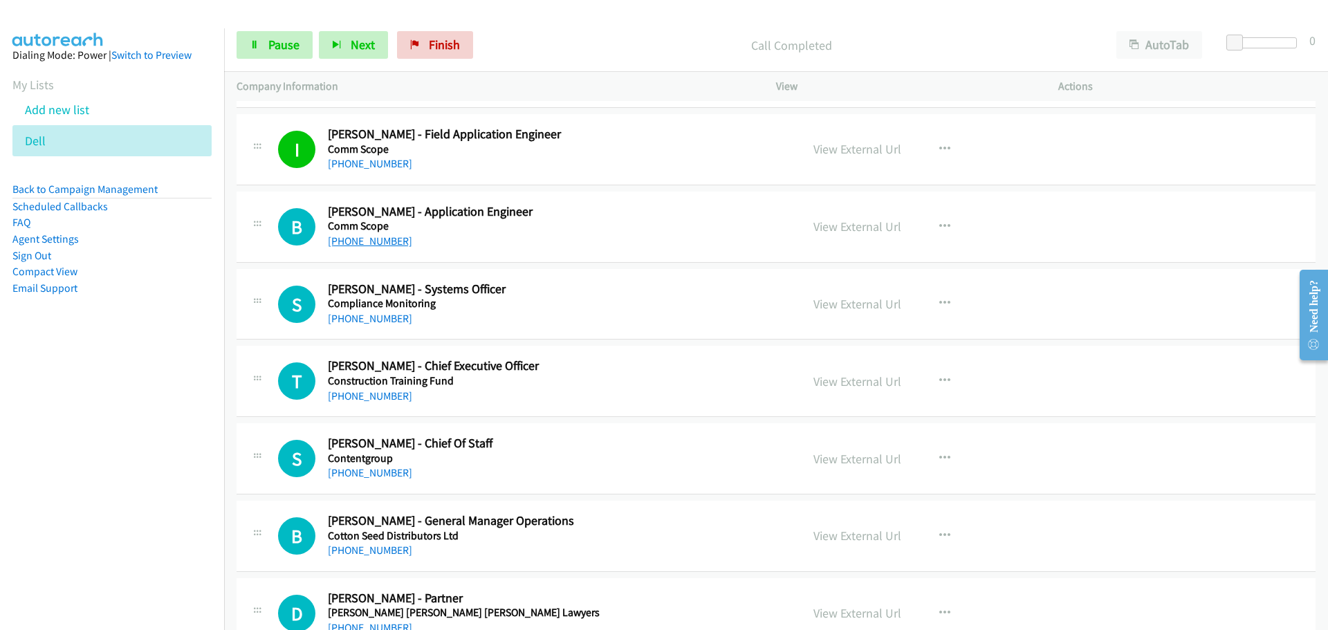
click at [344, 235] on link "[PHONE_NUMBER]" at bounding box center [370, 241] width 84 height 13
click at [373, 313] on link "[PHONE_NUMBER]" at bounding box center [370, 318] width 84 height 13
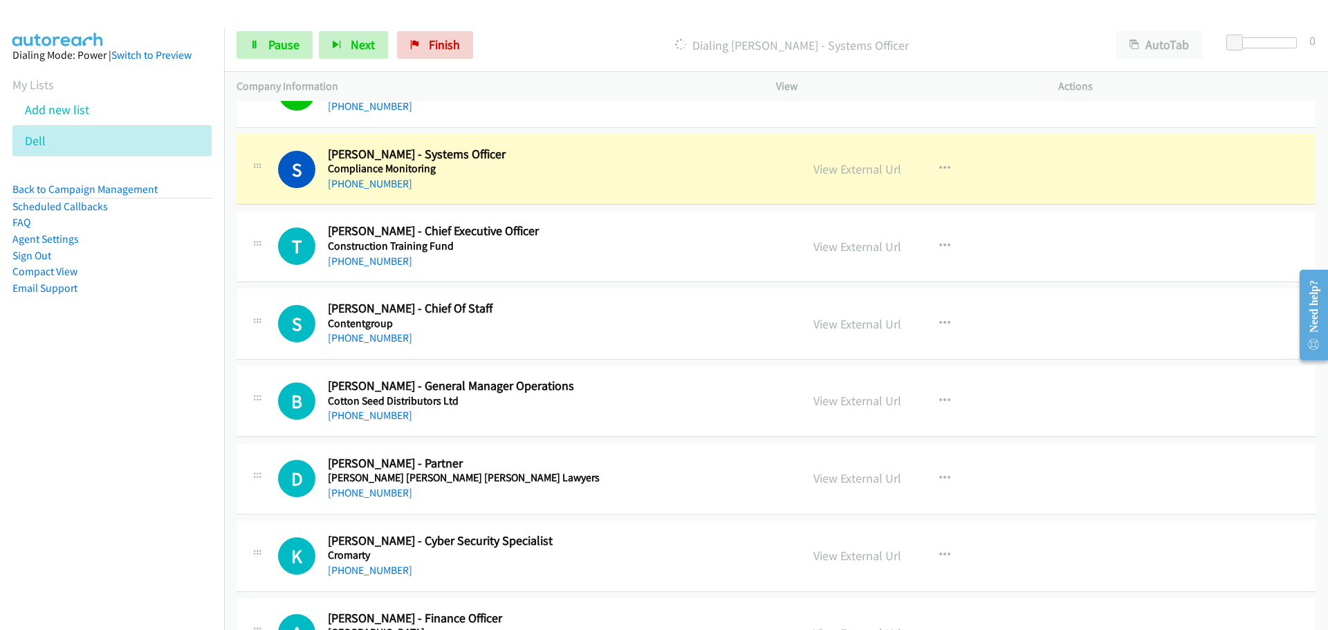
scroll to position [5743, 0]
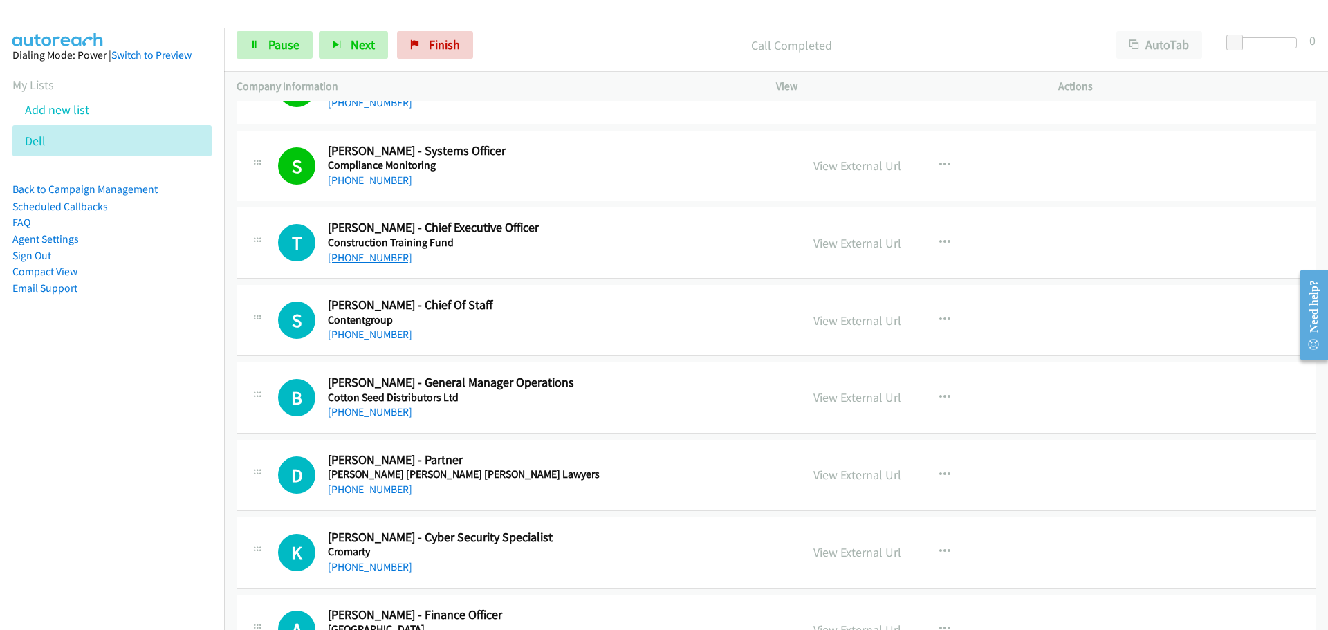
click at [351, 257] on link "[PHONE_NUMBER]" at bounding box center [370, 257] width 84 height 13
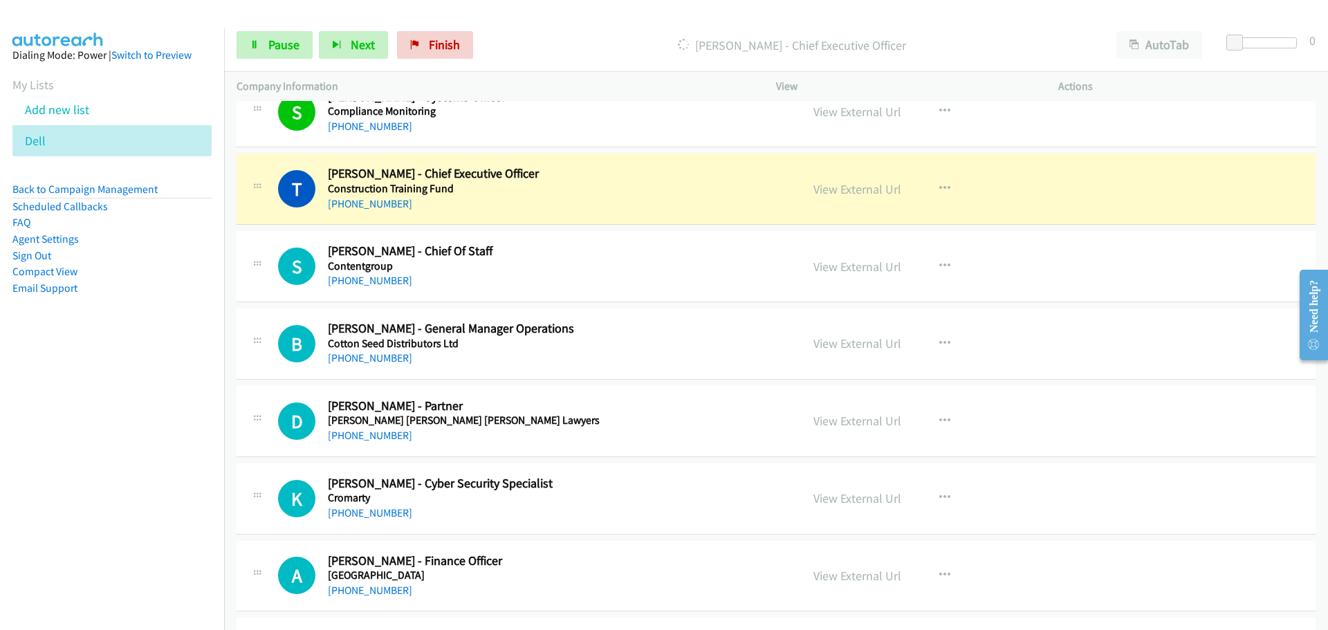
scroll to position [5812, 0]
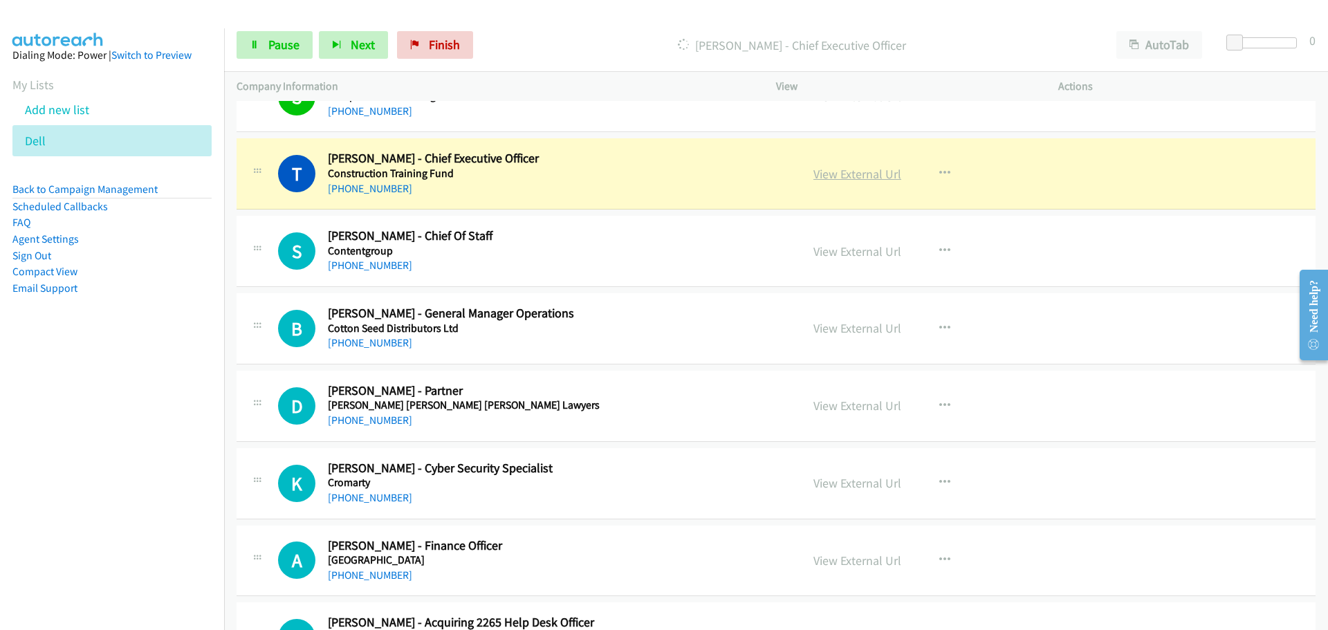
click at [857, 172] on link "View External Url" at bounding box center [858, 174] width 88 height 16
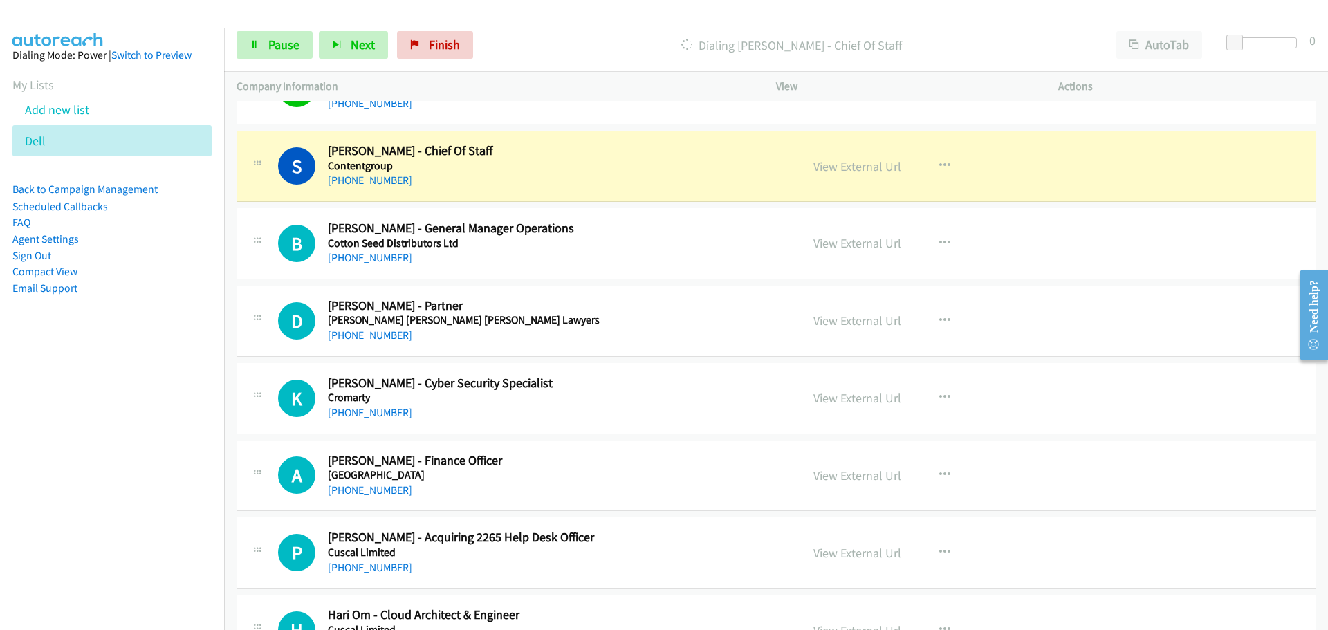
scroll to position [5881, 0]
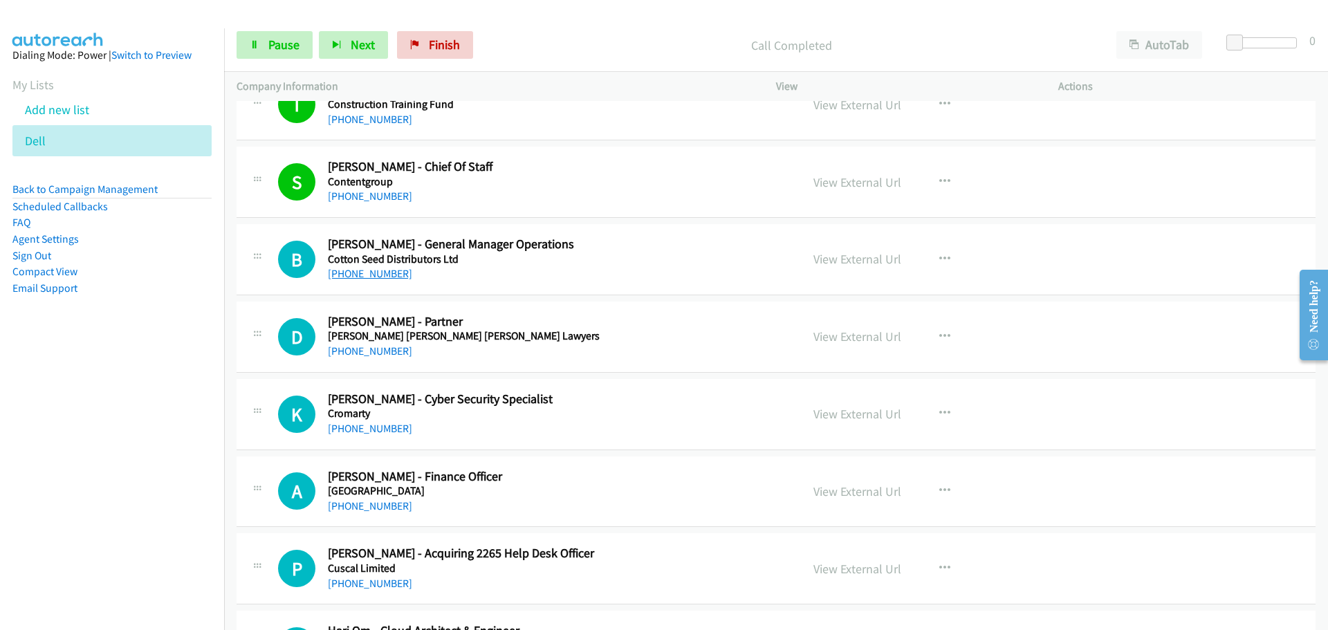
click at [370, 276] on link "[PHONE_NUMBER]" at bounding box center [370, 273] width 84 height 13
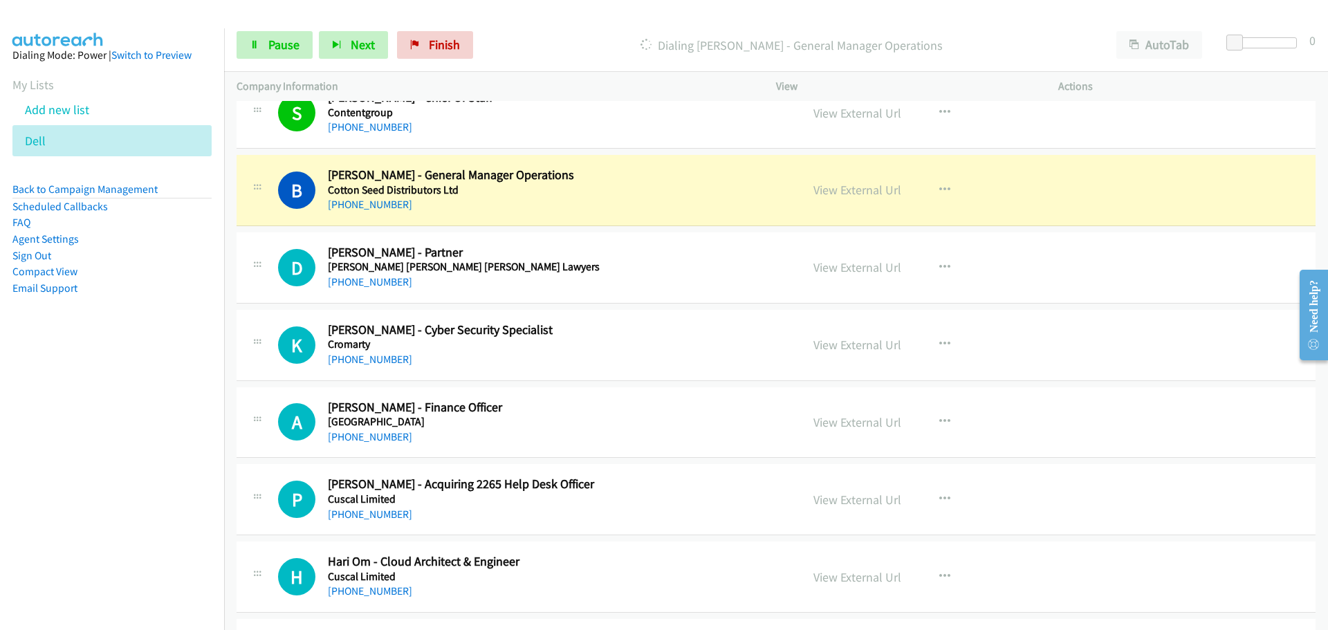
scroll to position [6019, 0]
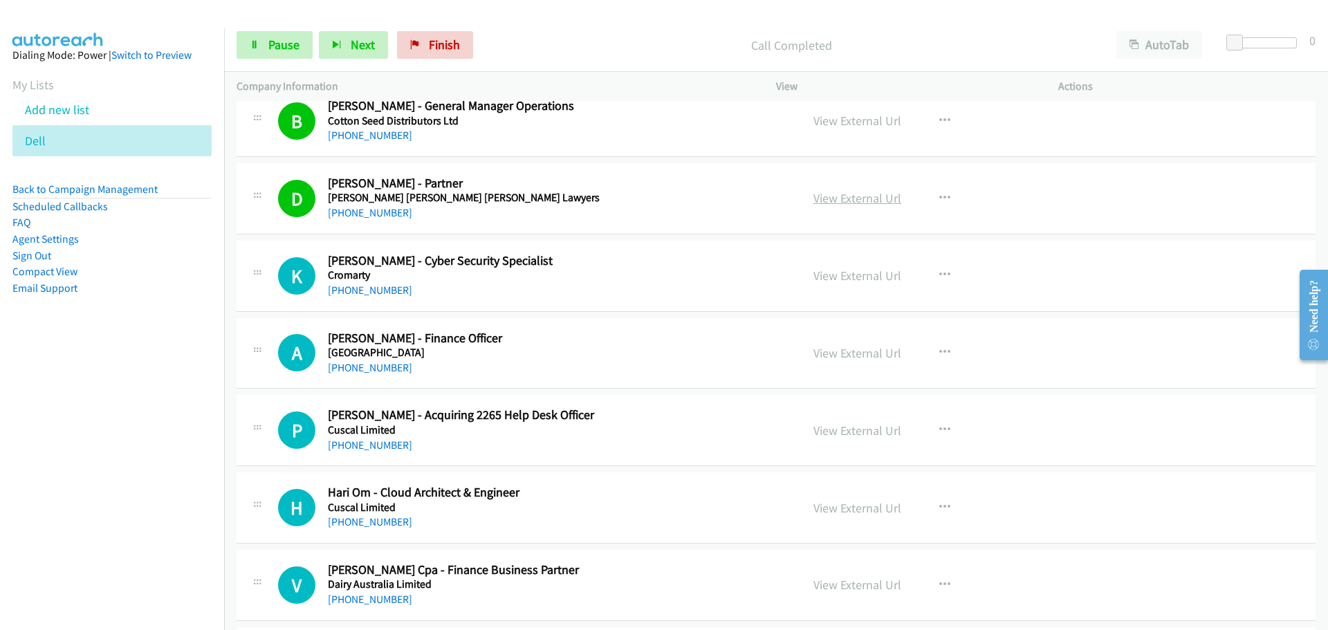
click at [872, 200] on link "View External Url" at bounding box center [858, 198] width 88 height 16
click at [371, 369] on link "[PHONE_NUMBER]" at bounding box center [370, 367] width 84 height 13
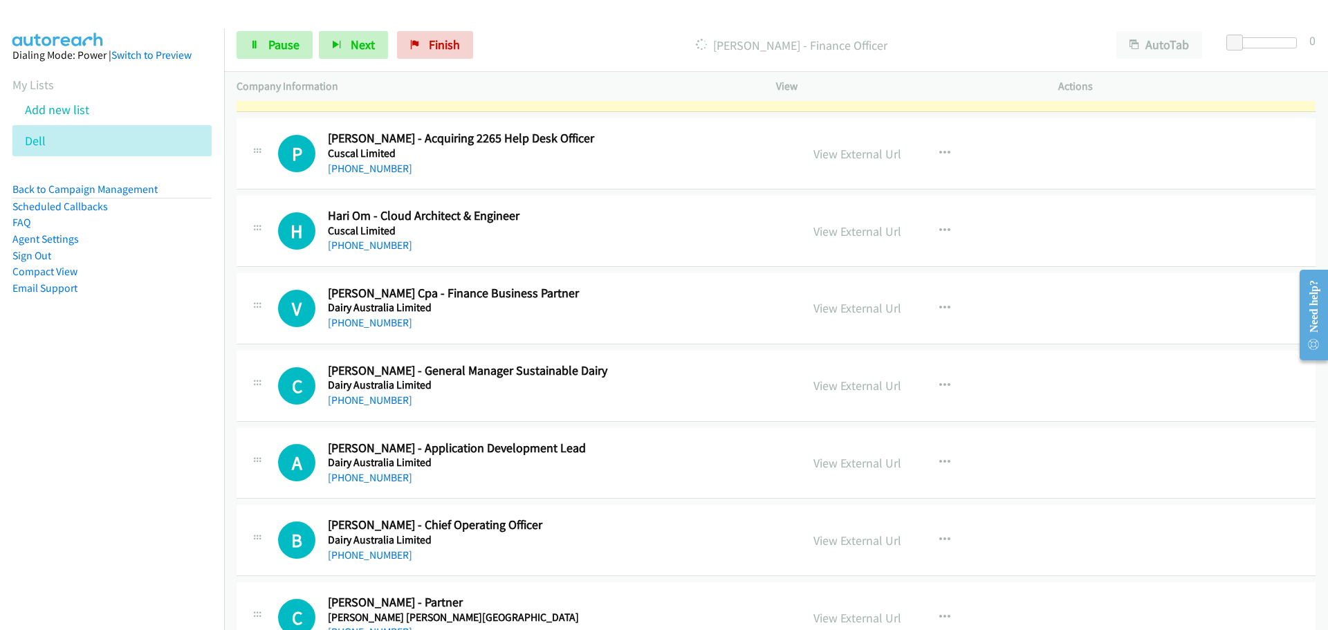
scroll to position [6227, 0]
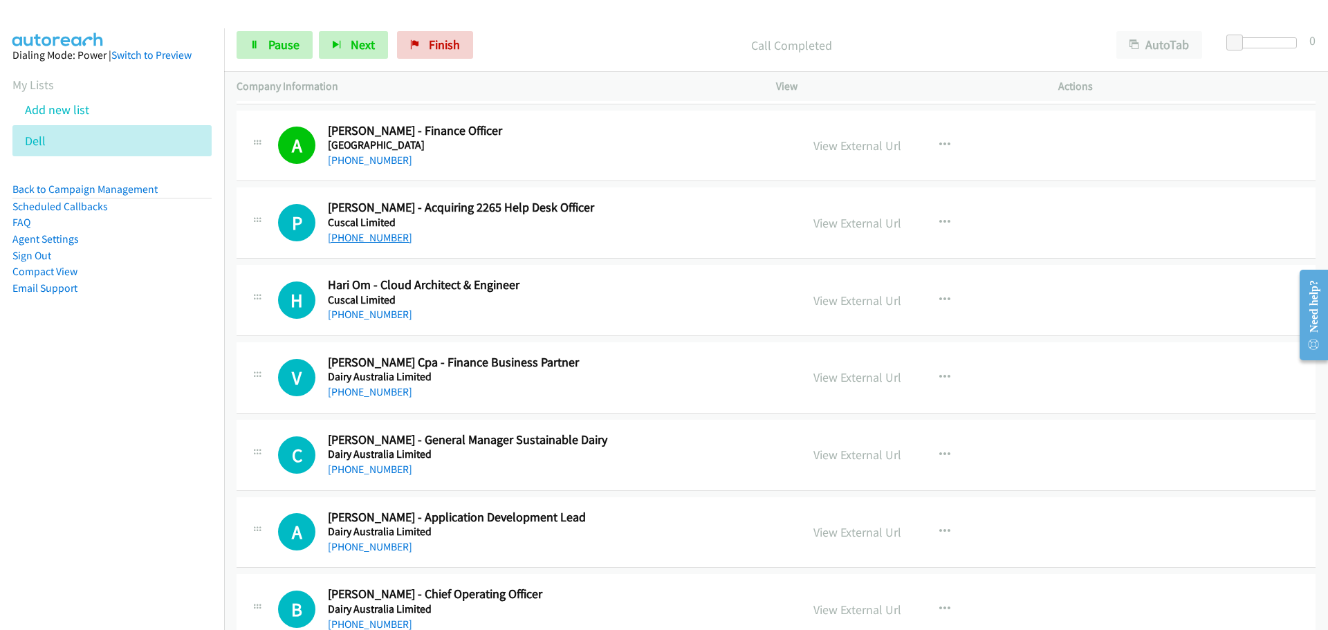
click at [362, 239] on link "[PHONE_NUMBER]" at bounding box center [370, 237] width 84 height 13
click at [378, 309] on link "[PHONE_NUMBER]" at bounding box center [370, 314] width 84 height 13
click at [352, 394] on link "[PHONE_NUMBER]" at bounding box center [370, 391] width 84 height 13
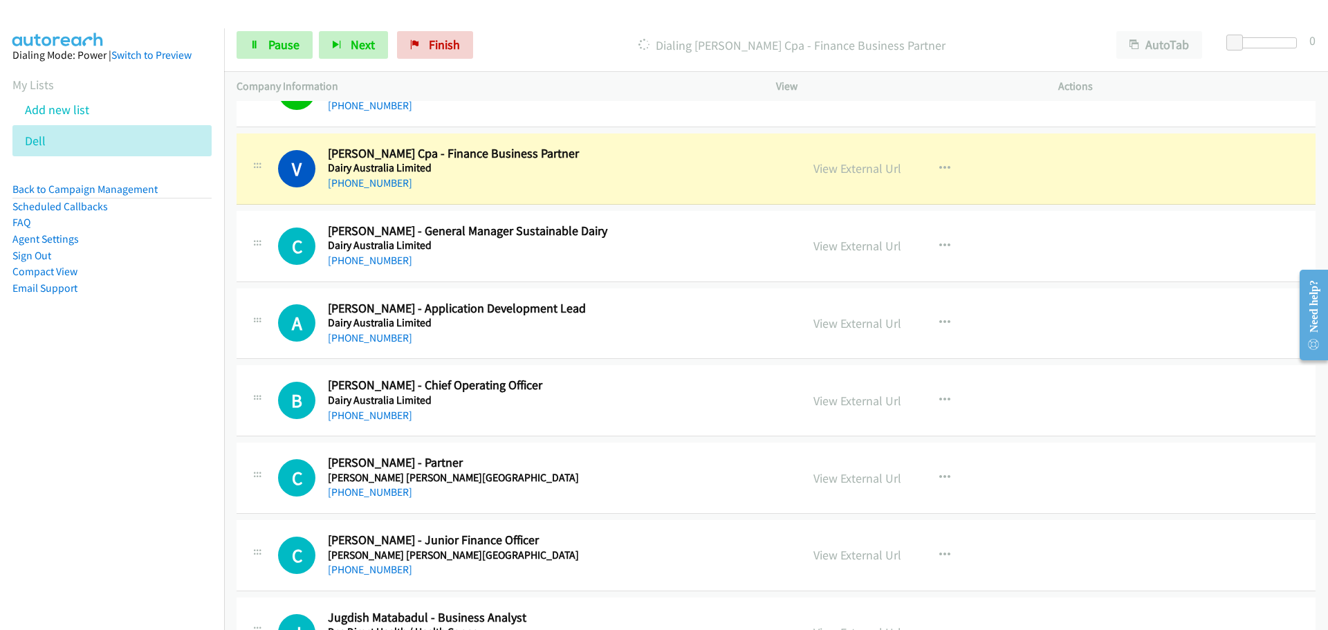
scroll to position [6434, 0]
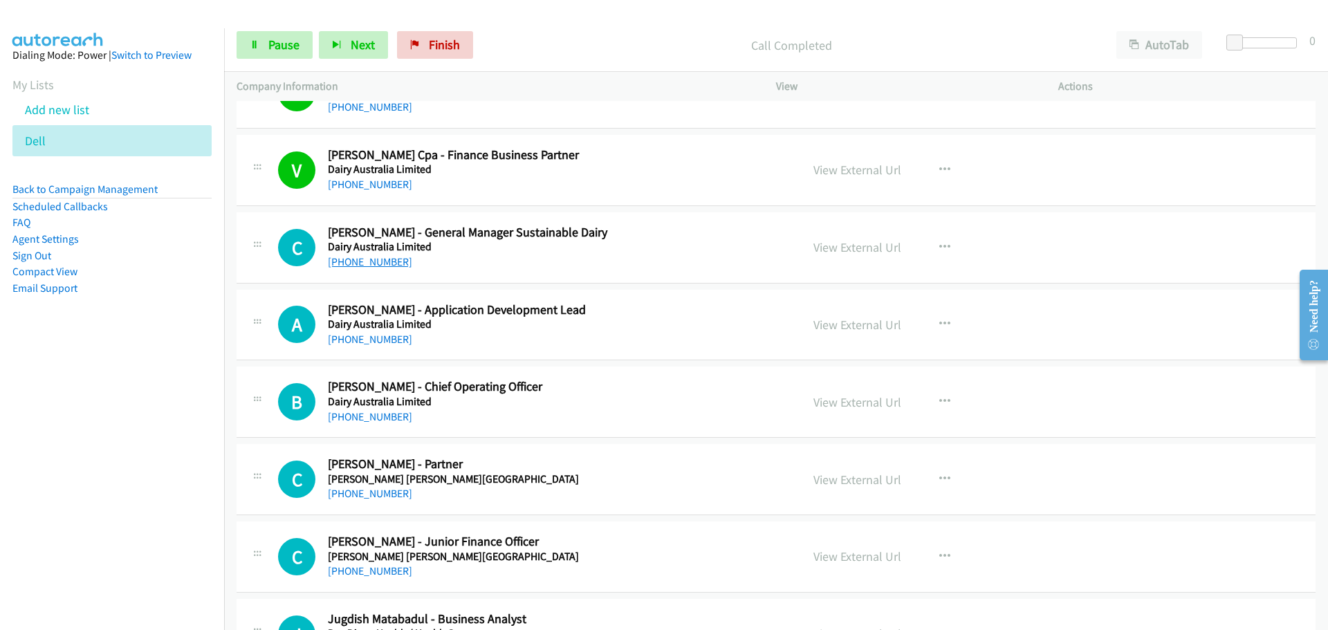
click at [363, 260] on link "[PHONE_NUMBER]" at bounding box center [370, 261] width 84 height 13
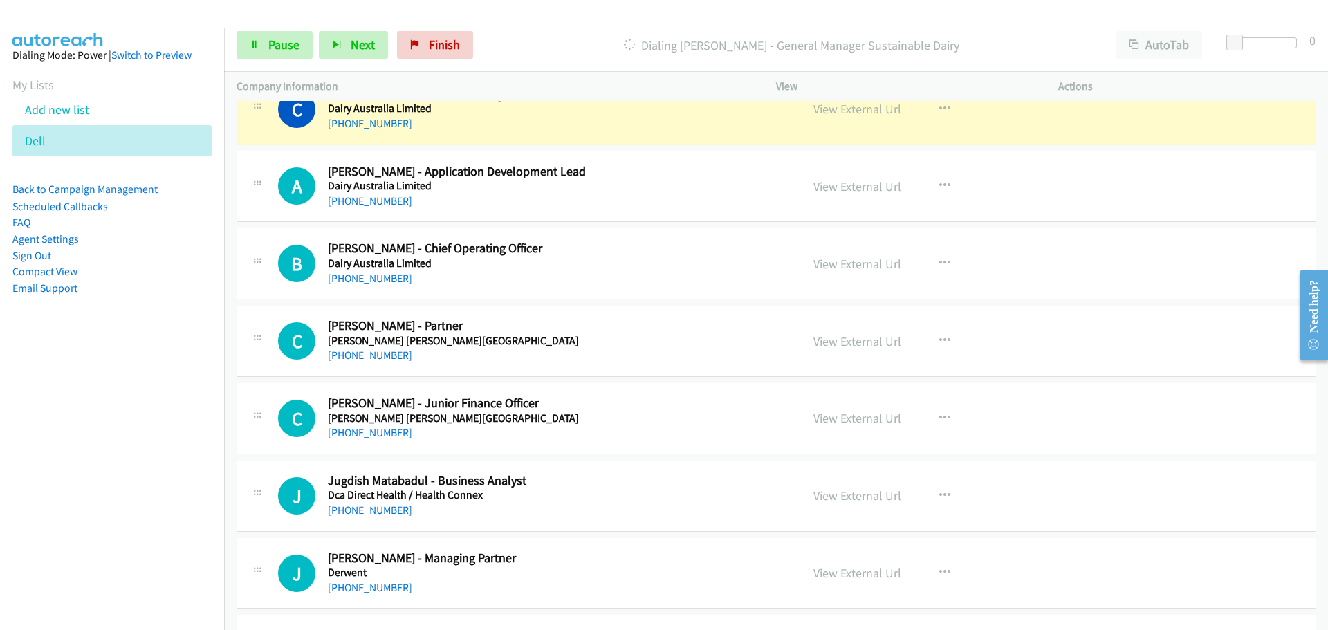
scroll to position [6504, 0]
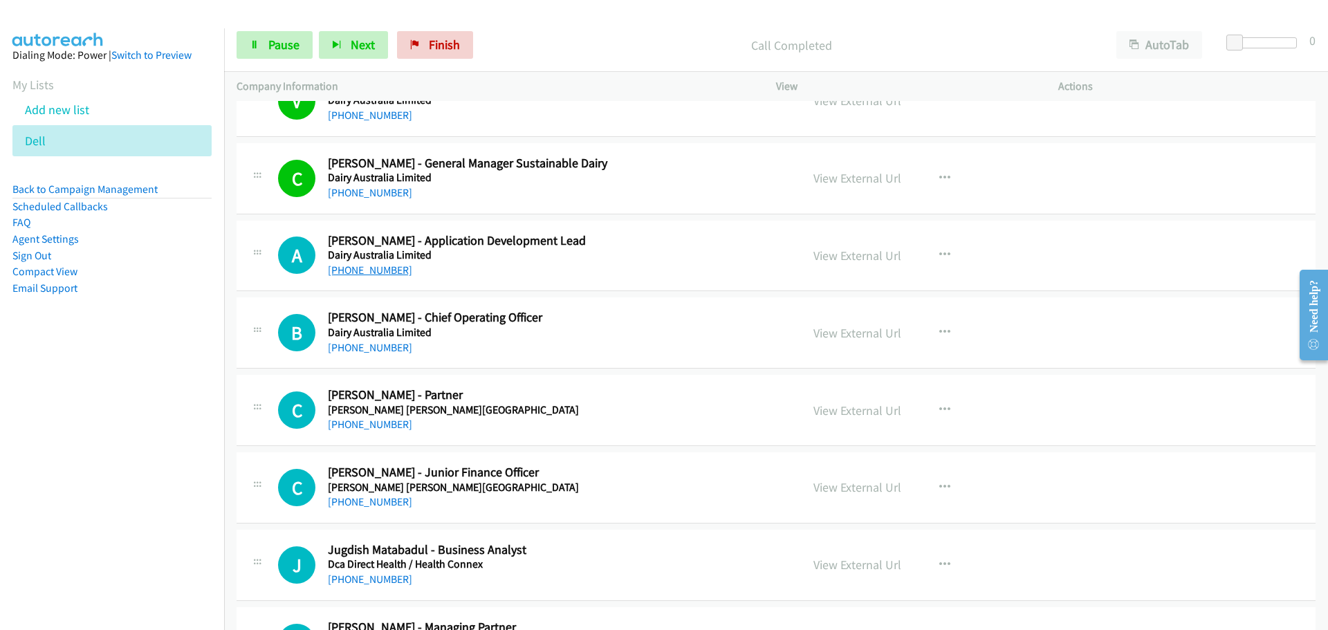
click at [360, 270] on link "[PHONE_NUMBER]" at bounding box center [370, 270] width 84 height 13
drag, startPoint x: 366, startPoint y: 341, endPoint x: 548, endPoint y: 336, distance: 182.0
click at [366, 341] on link "[PHONE_NUMBER]" at bounding box center [370, 347] width 84 height 13
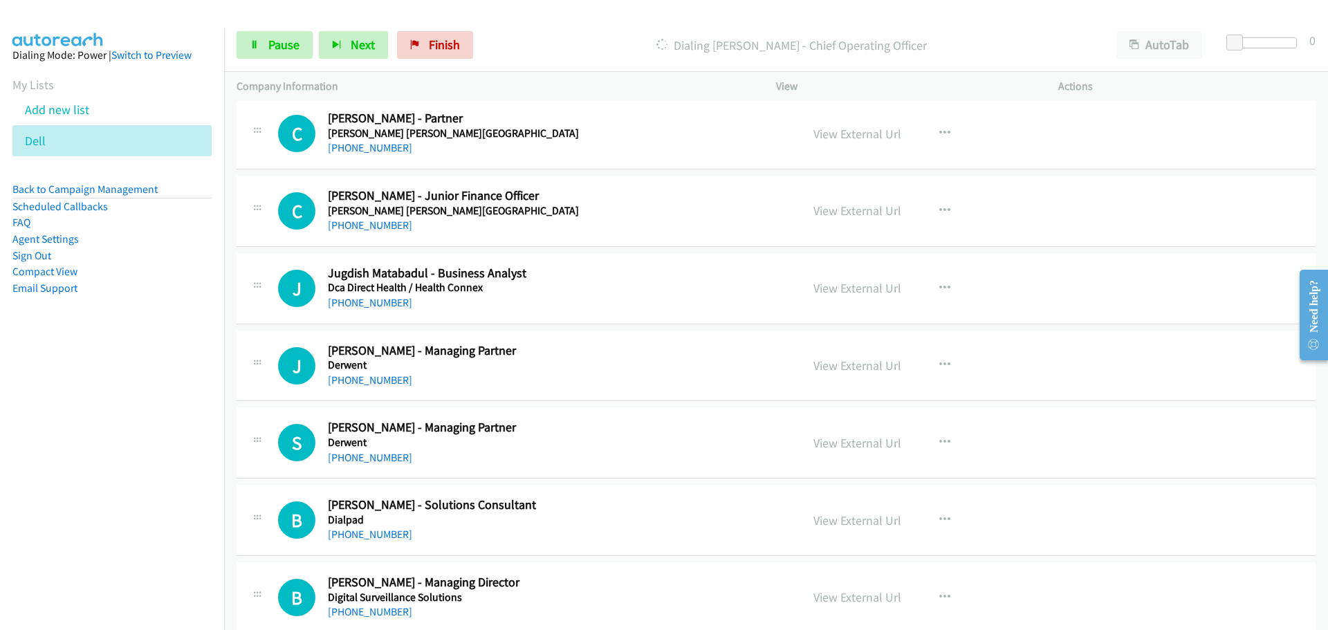
scroll to position [6711, 0]
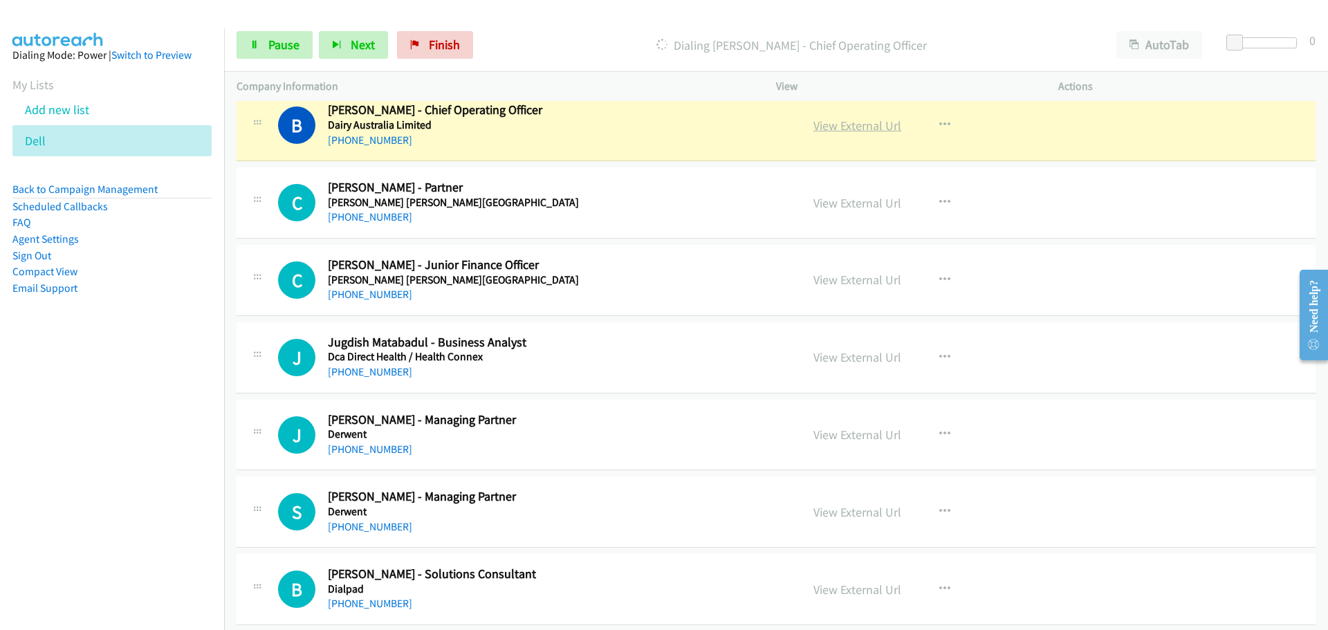
click at [832, 123] on link "View External Url" at bounding box center [858, 126] width 88 height 16
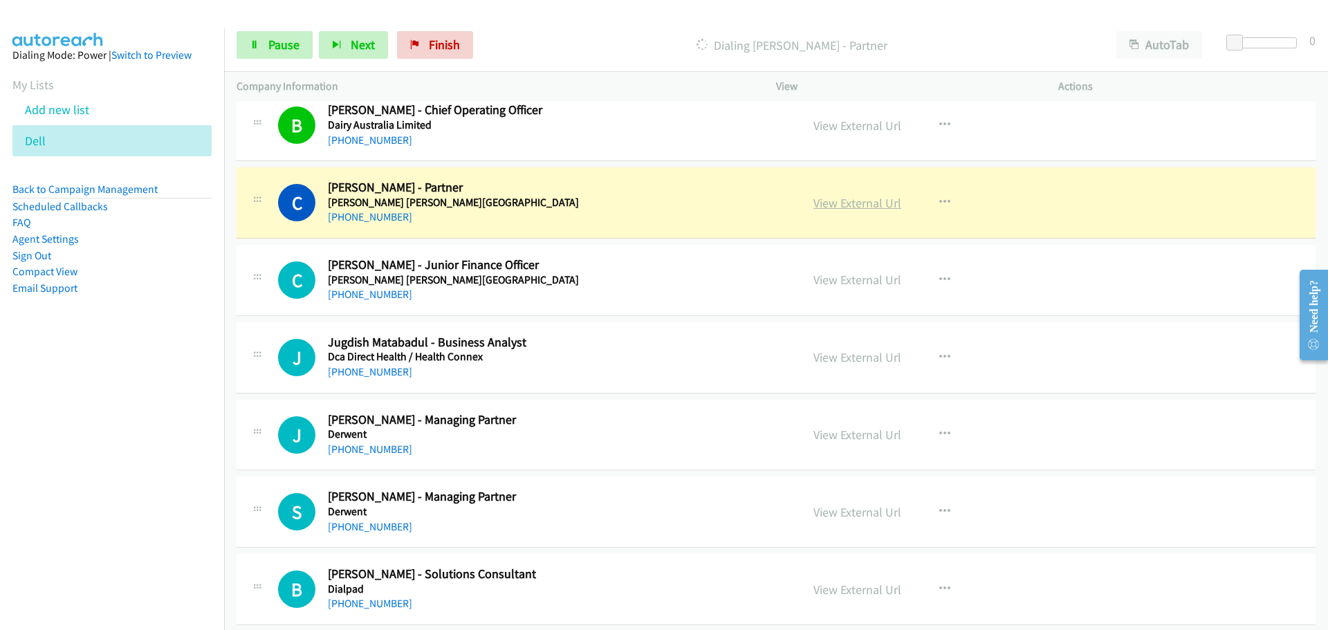
click at [848, 200] on link "View External Url" at bounding box center [858, 203] width 88 height 16
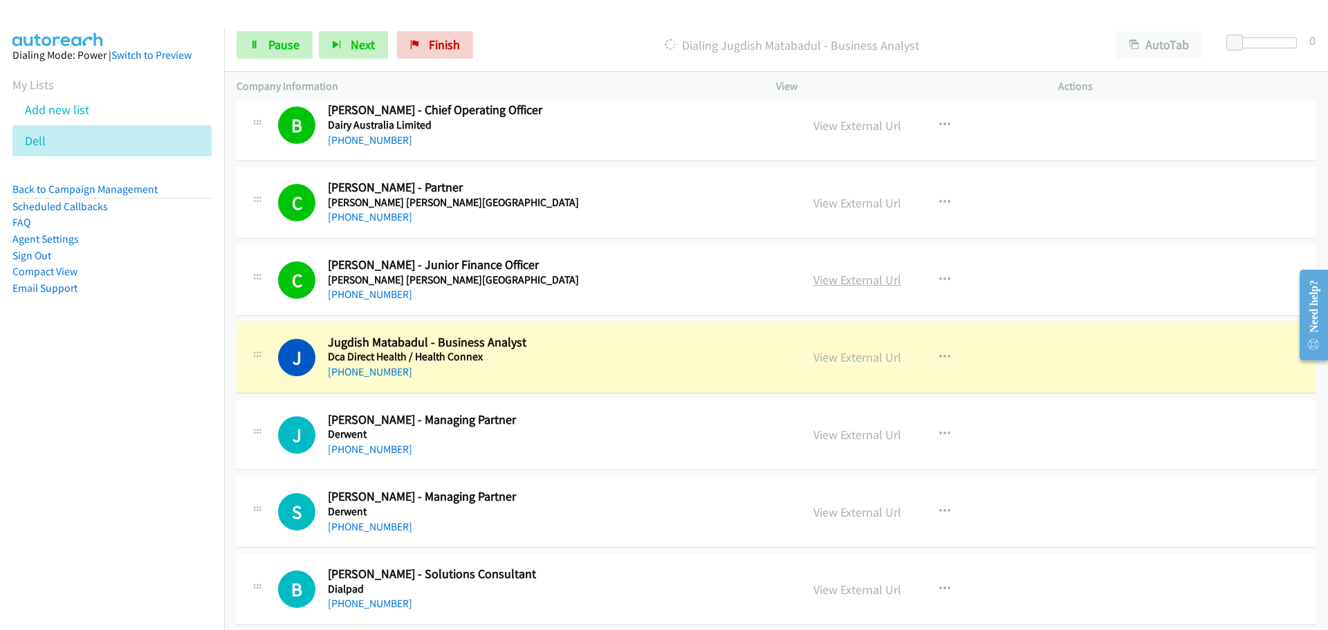
click at [852, 282] on link "View External Url" at bounding box center [858, 280] width 88 height 16
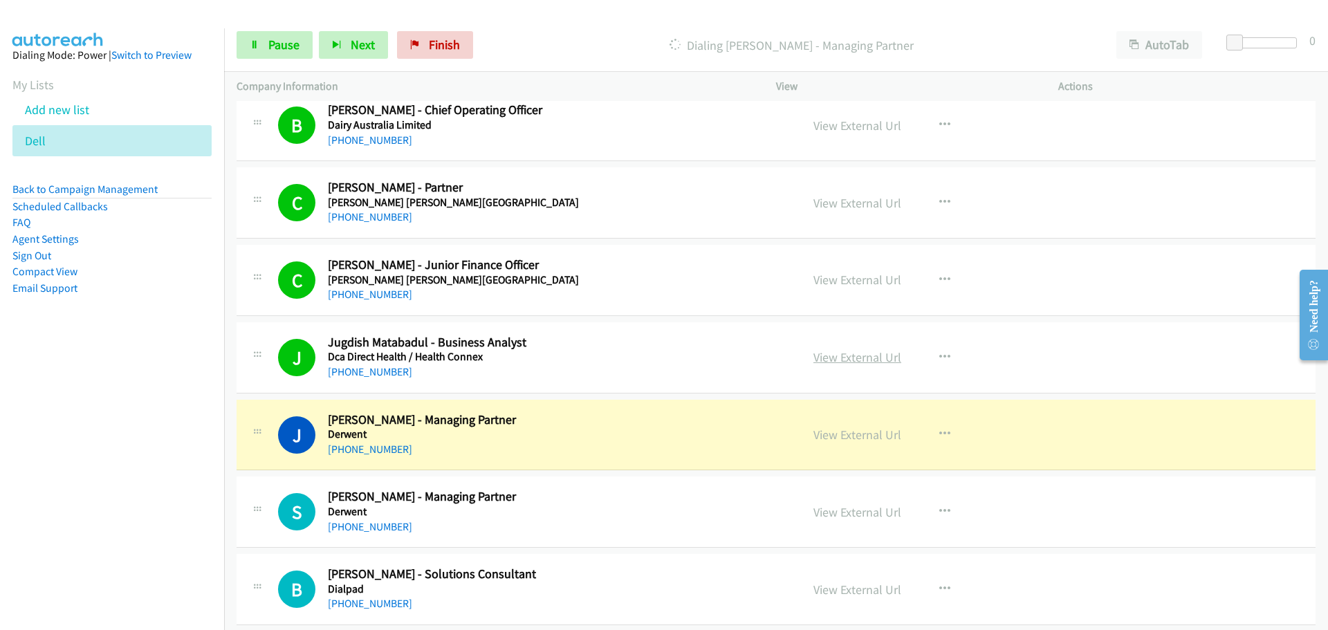
click at [832, 355] on link "View External Url" at bounding box center [858, 357] width 88 height 16
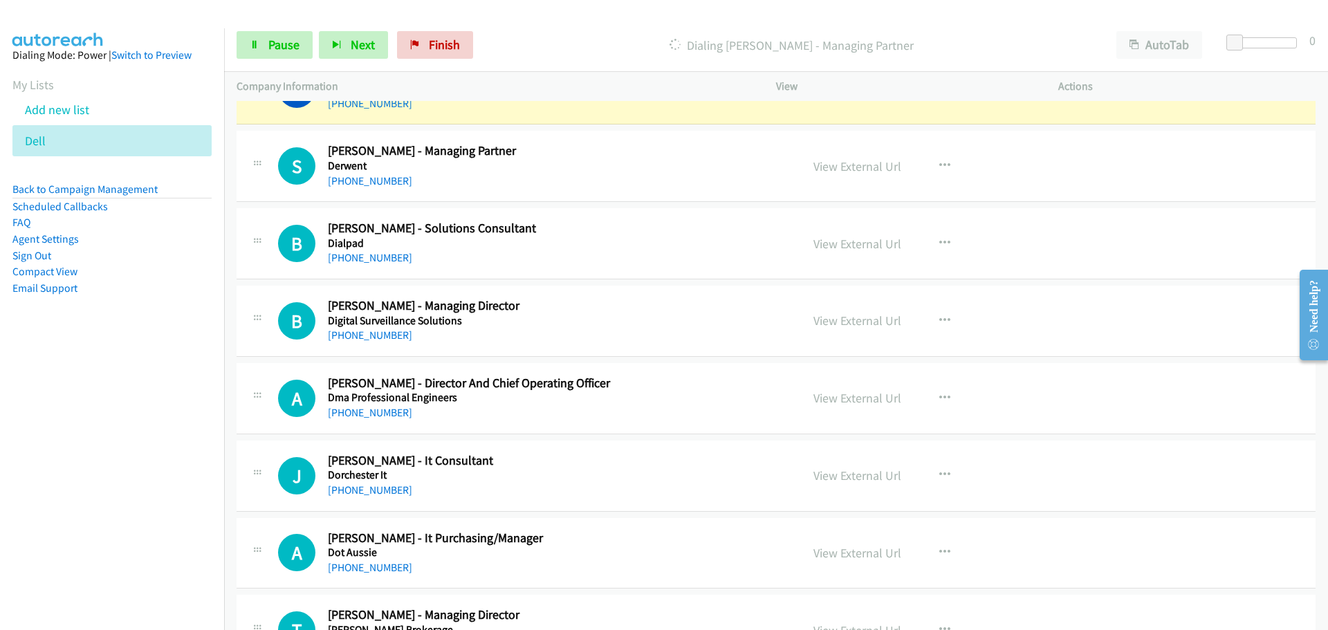
scroll to position [6988, 0]
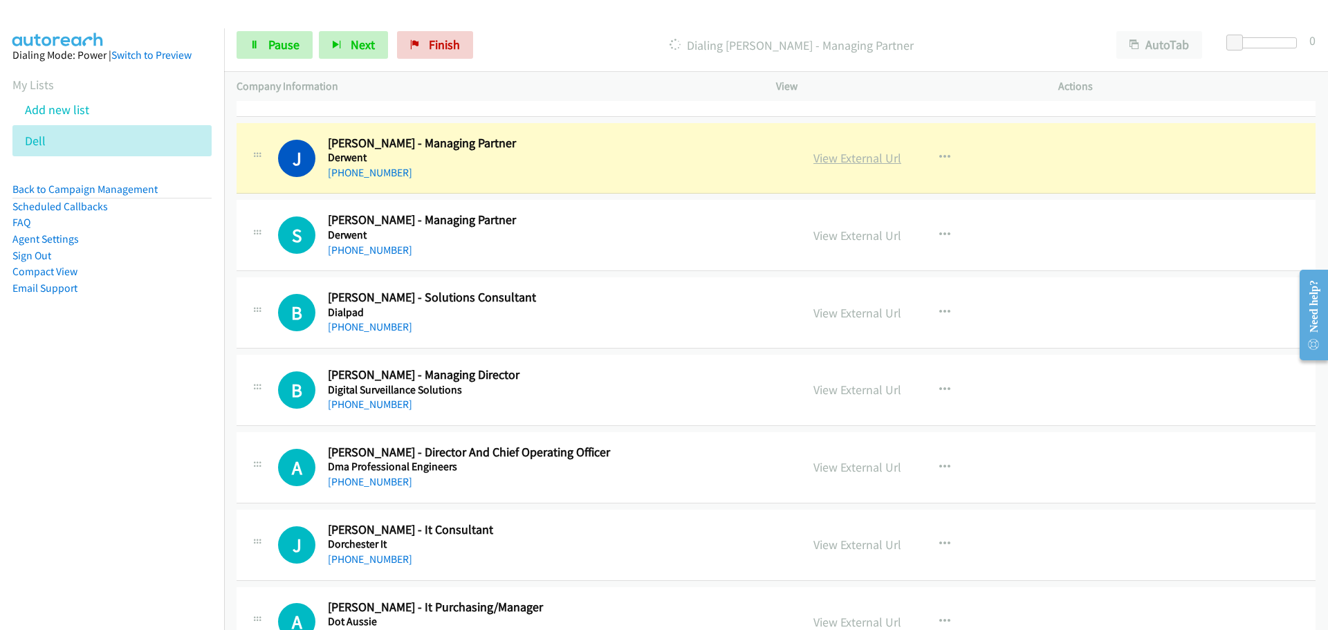
click at [831, 158] on link "View External Url" at bounding box center [858, 158] width 88 height 16
click at [392, 253] on link "[PHONE_NUMBER]" at bounding box center [370, 250] width 84 height 13
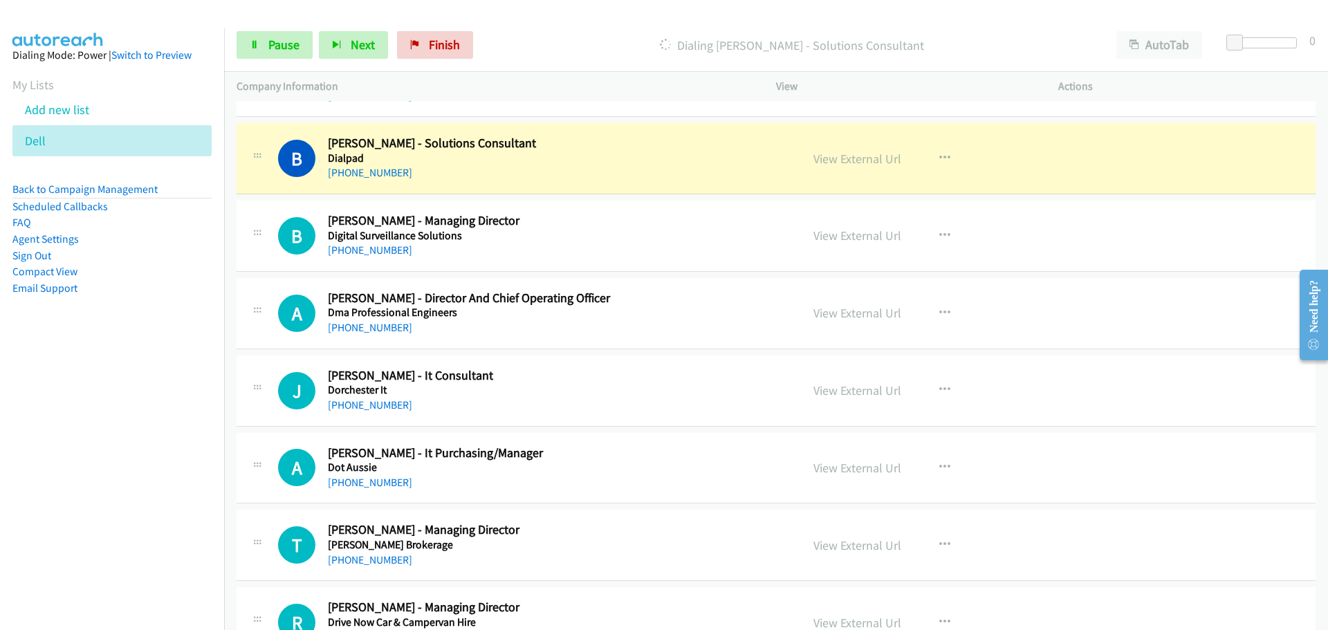
scroll to position [7126, 0]
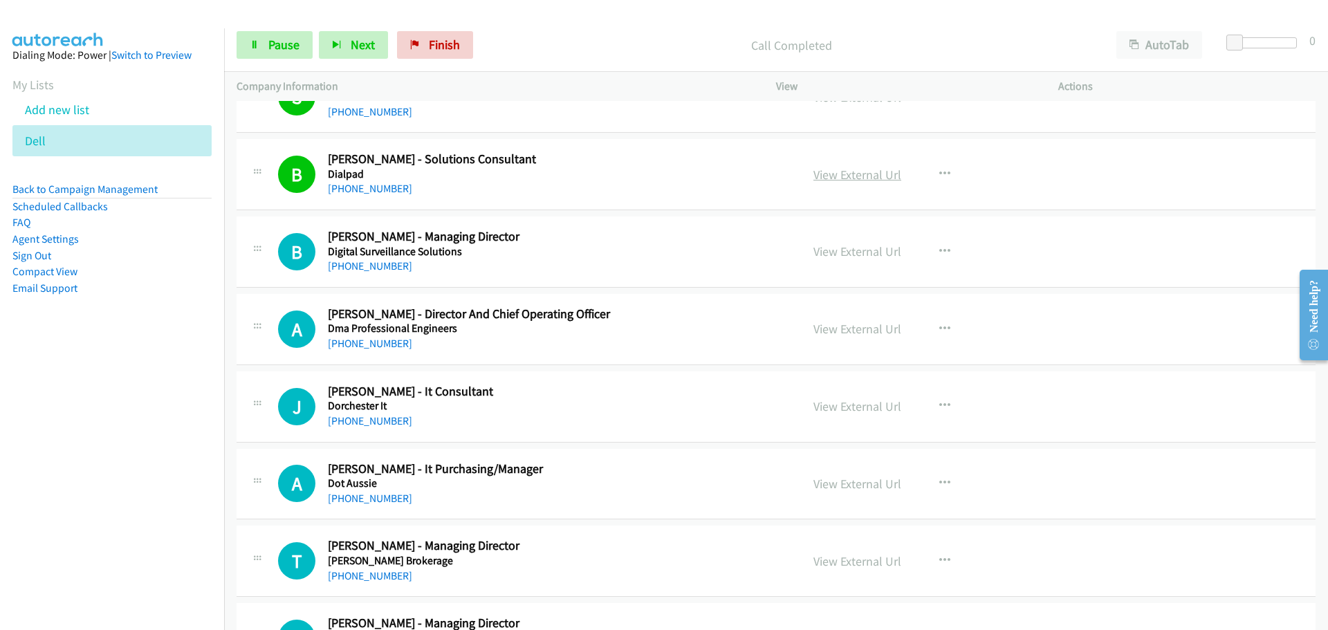
click at [867, 176] on link "View External Url" at bounding box center [858, 175] width 88 height 16
click at [372, 268] on link "[PHONE_NUMBER]" at bounding box center [370, 265] width 84 height 13
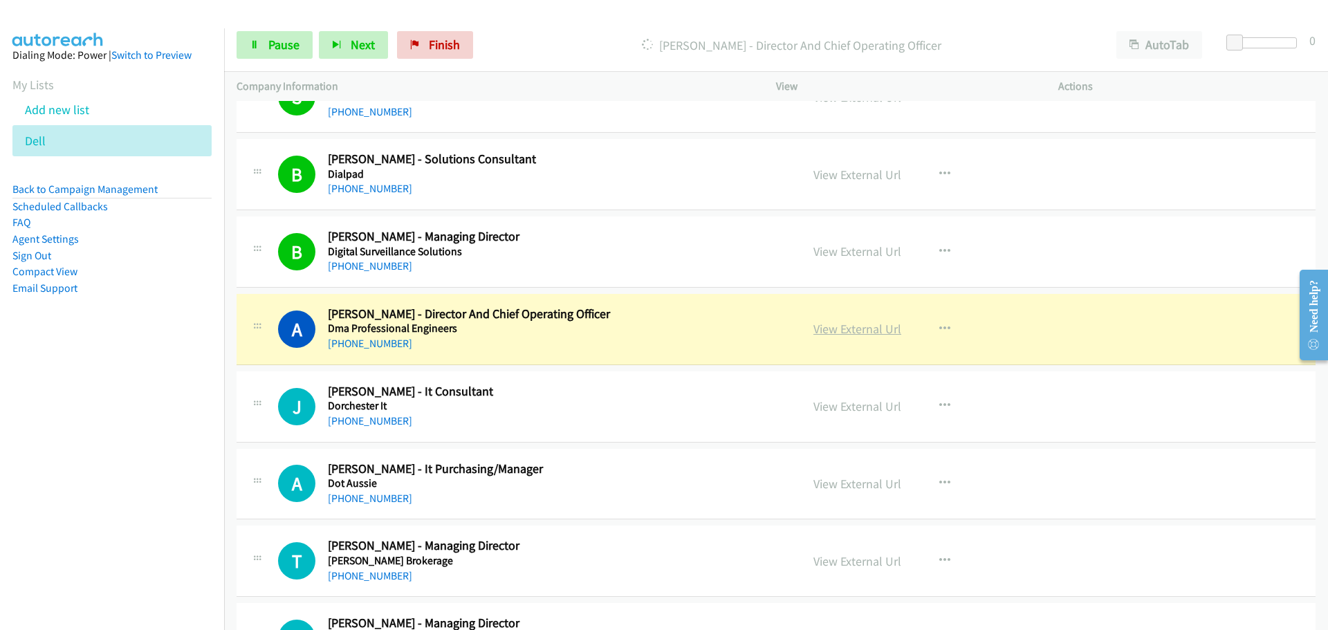
click at [884, 327] on link "View External Url" at bounding box center [858, 329] width 88 height 16
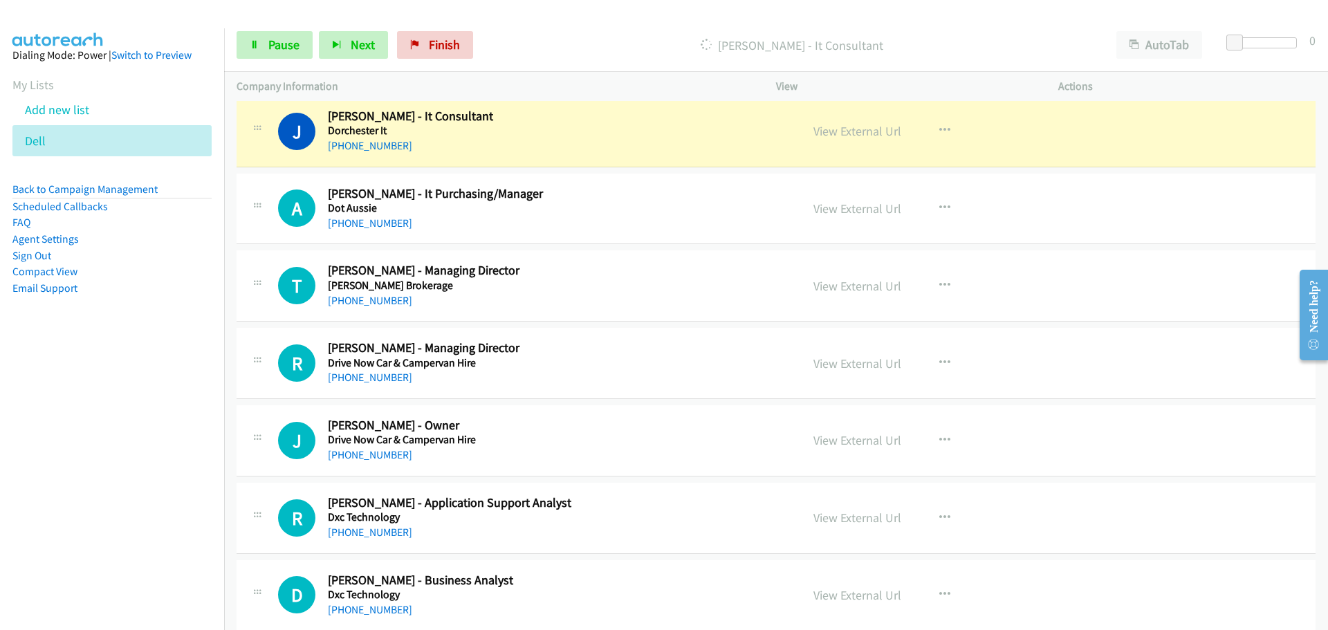
scroll to position [7472, 0]
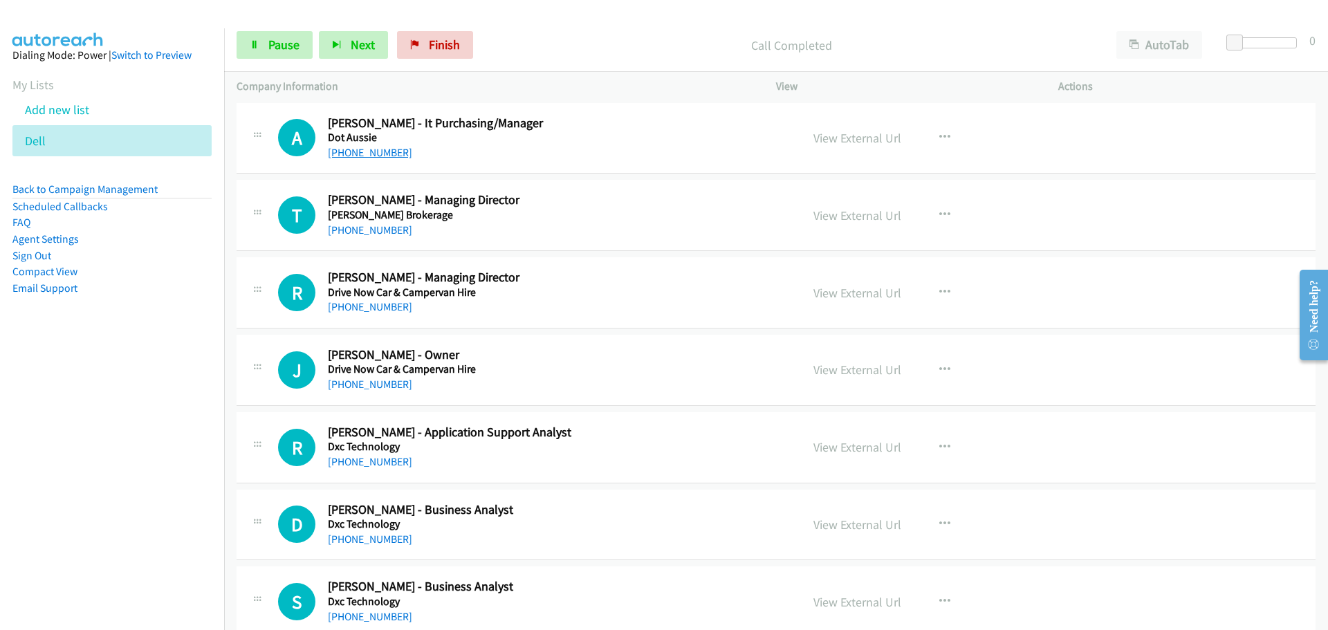
click at [387, 155] on link "[PHONE_NUMBER]" at bounding box center [370, 152] width 84 height 13
drag, startPoint x: 352, startPoint y: 236, endPoint x: 856, endPoint y: 310, distance: 509.1
click at [352, 236] on link "[PHONE_NUMBER]" at bounding box center [370, 229] width 84 height 13
click at [366, 307] on link "[PHONE_NUMBER]" at bounding box center [370, 306] width 84 height 13
click at [358, 384] on link "[PHONE_NUMBER]" at bounding box center [370, 384] width 84 height 13
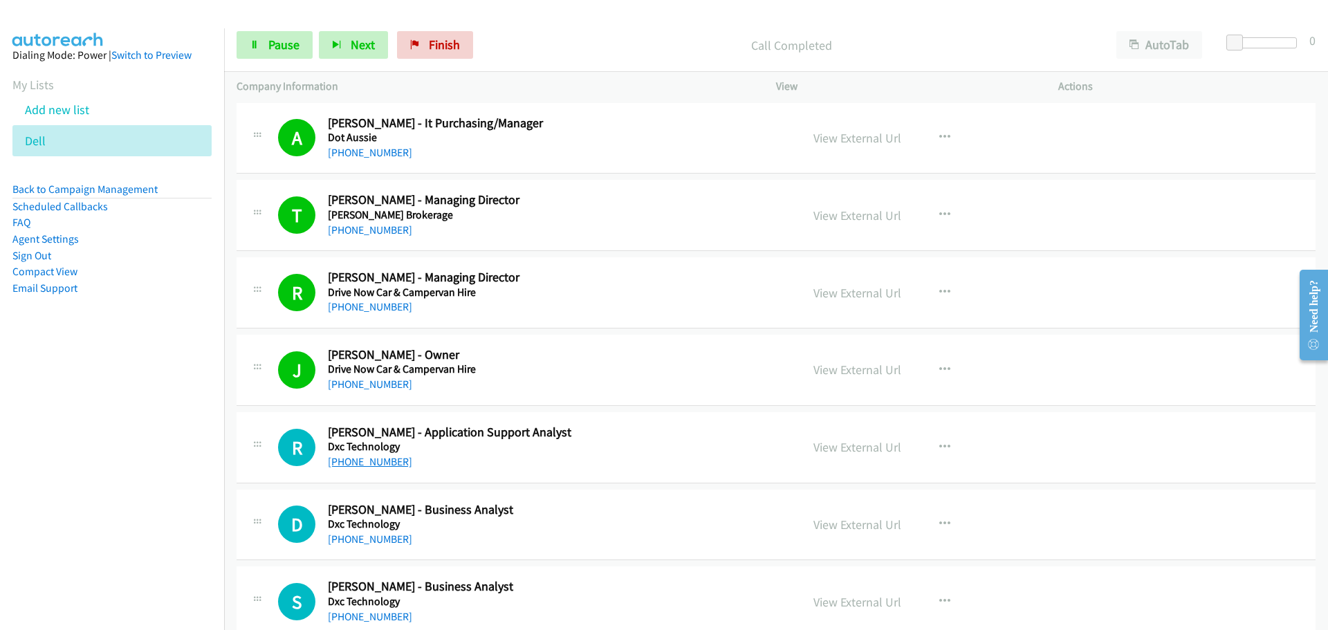
click at [369, 462] on link "[PHONE_NUMBER]" at bounding box center [370, 461] width 84 height 13
click at [382, 540] on link "[PHONE_NUMBER]" at bounding box center [370, 539] width 84 height 13
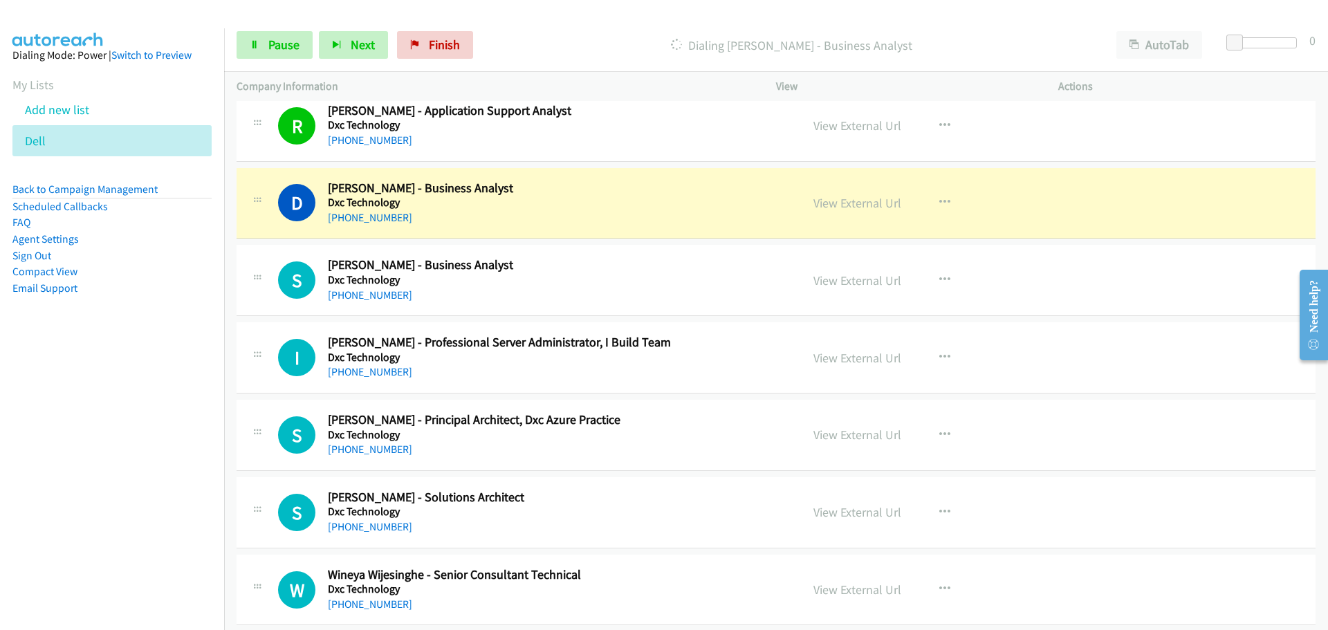
scroll to position [7818, 0]
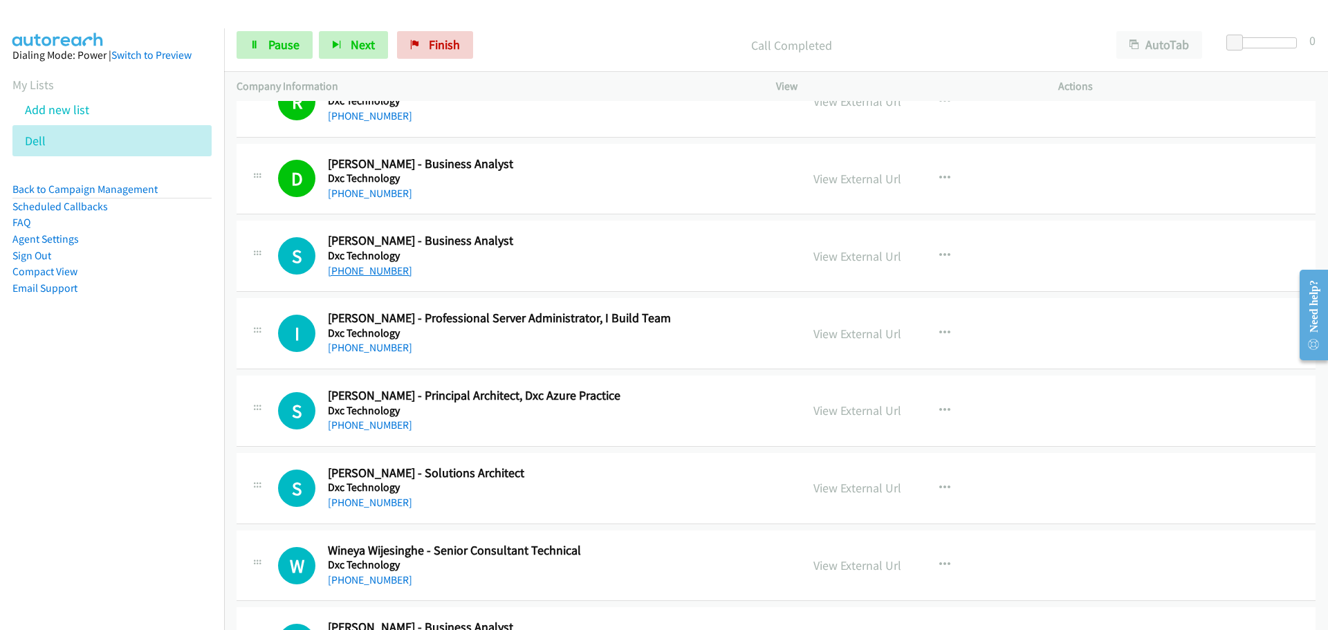
click at [372, 276] on link "[PHONE_NUMBER]" at bounding box center [370, 270] width 84 height 13
click at [350, 345] on link "[PHONE_NUMBER]" at bounding box center [370, 347] width 84 height 13
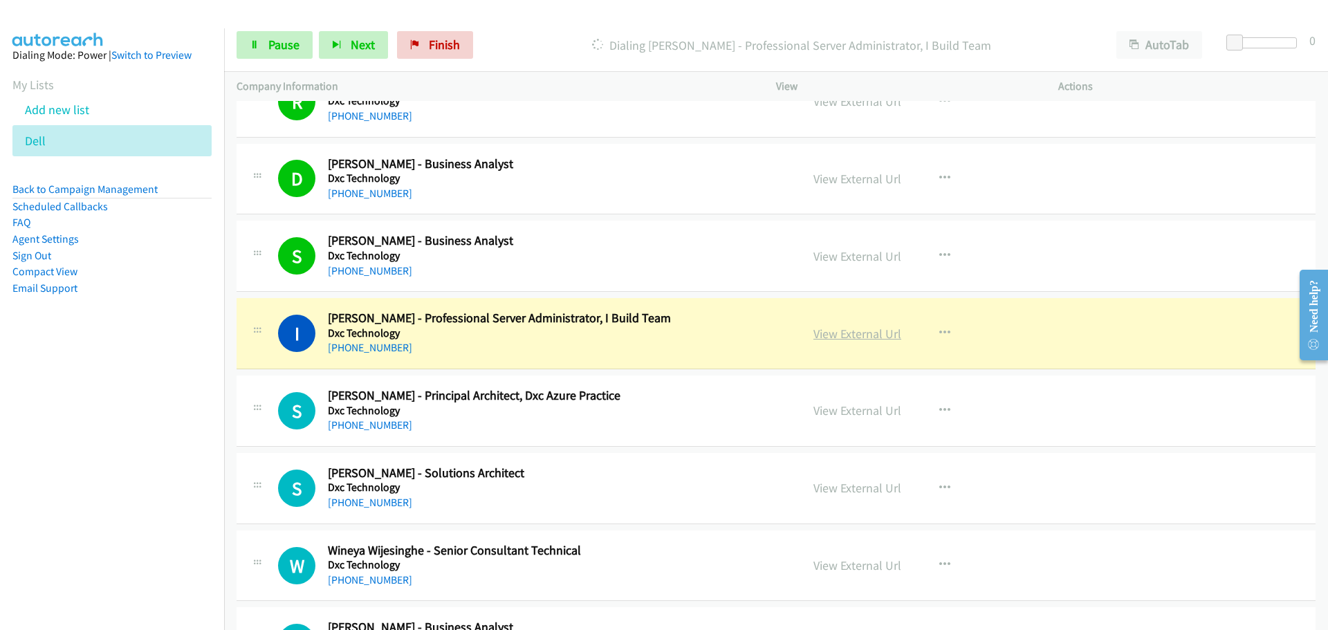
click at [838, 335] on link "View External Url" at bounding box center [858, 334] width 88 height 16
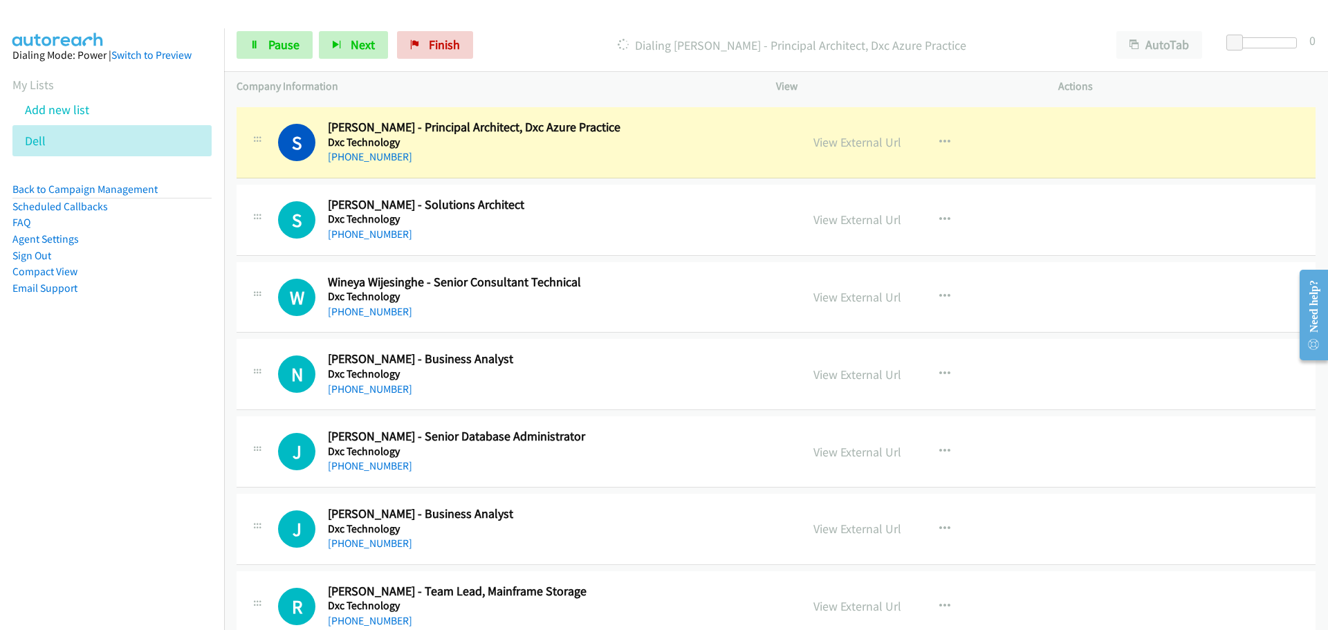
scroll to position [8095, 0]
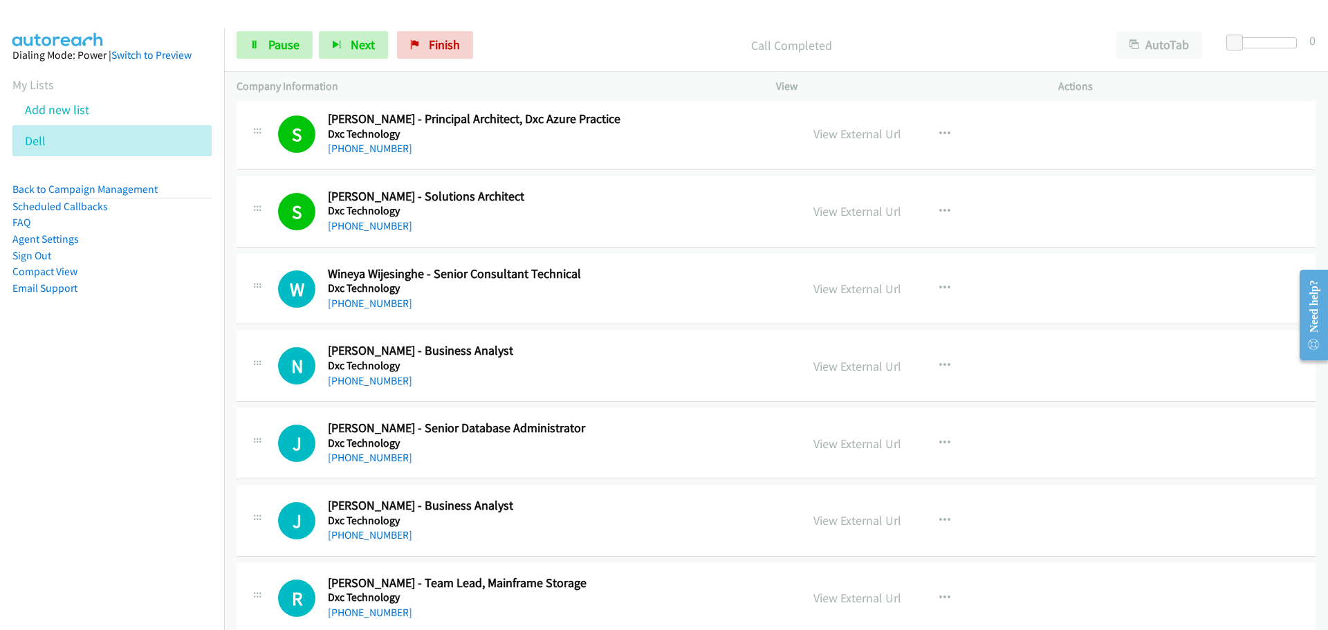
click at [367, 301] on link "[PHONE_NUMBER]" at bounding box center [370, 303] width 84 height 13
click at [371, 378] on link "[PHONE_NUMBER]" at bounding box center [370, 380] width 84 height 13
click at [365, 460] on link "[PHONE_NUMBER]" at bounding box center [370, 457] width 84 height 13
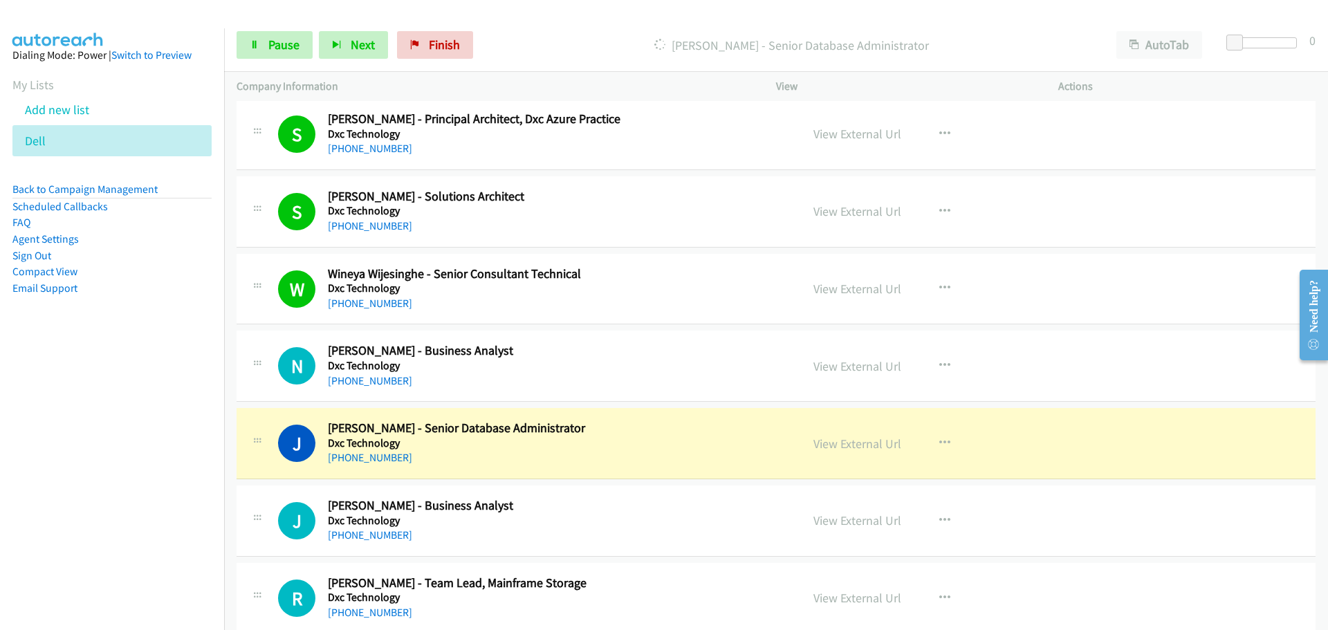
scroll to position [8372, 0]
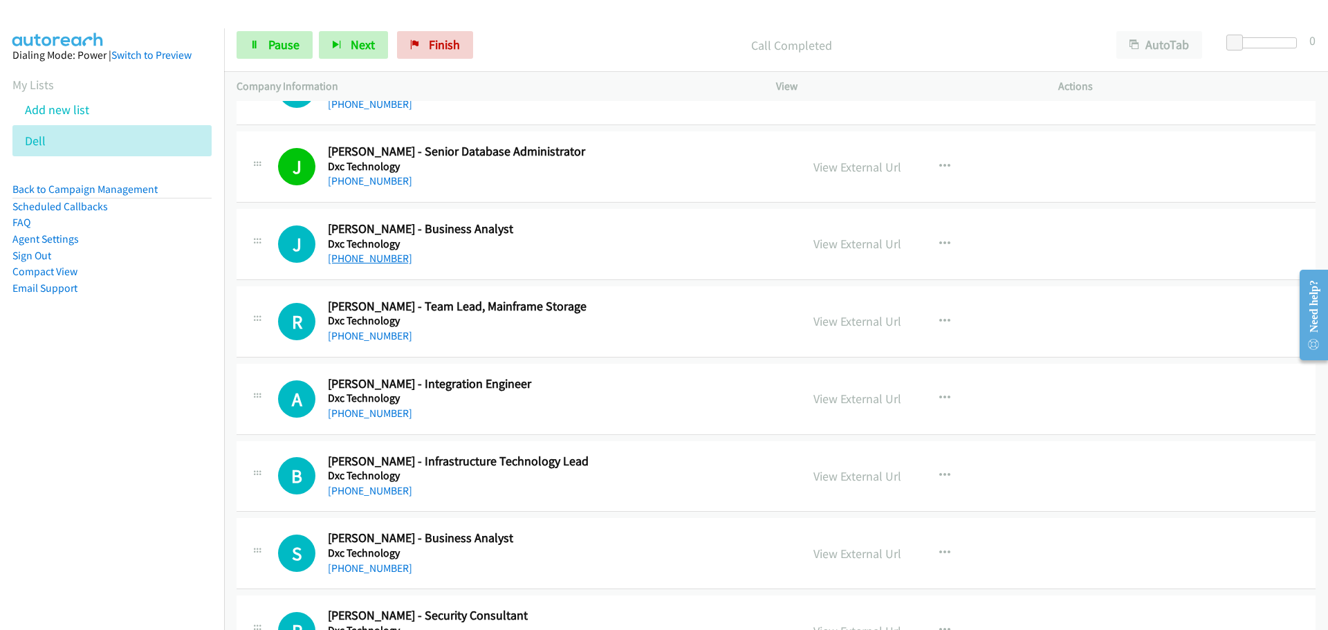
click at [396, 259] on link "[PHONE_NUMBER]" at bounding box center [370, 258] width 84 height 13
click at [356, 330] on link "[PHONE_NUMBER]" at bounding box center [370, 335] width 84 height 13
click at [866, 318] on link "View External Url" at bounding box center [858, 321] width 88 height 16
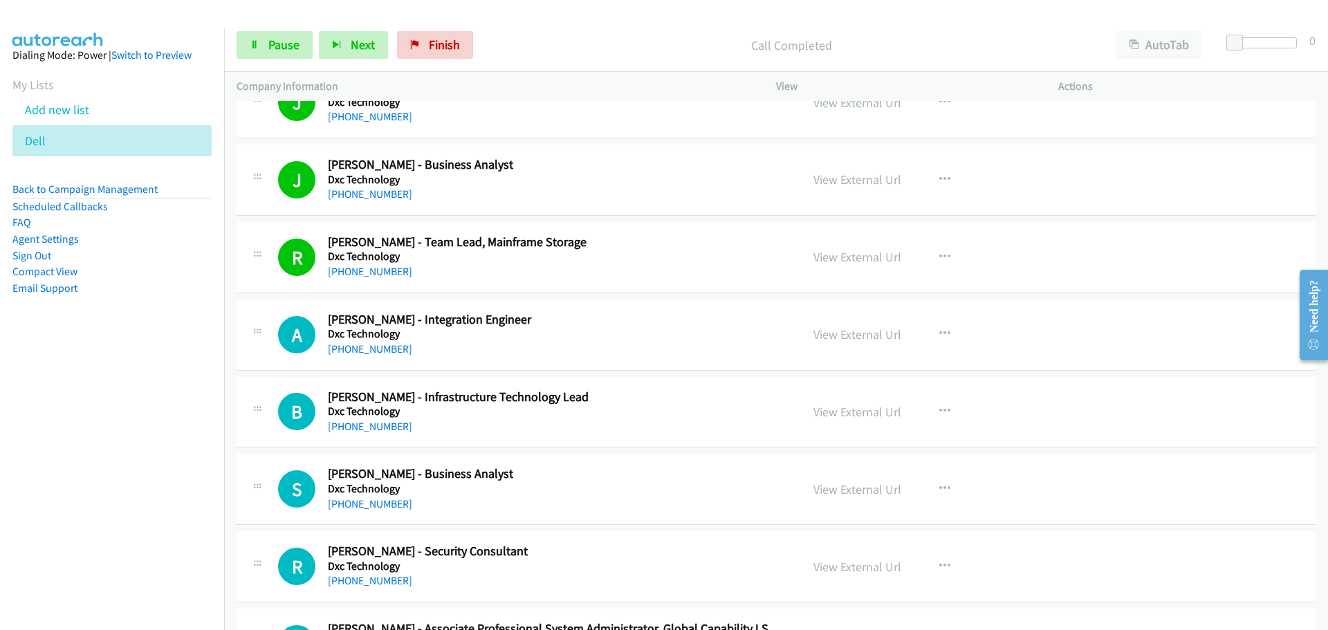
scroll to position [8579, 0]
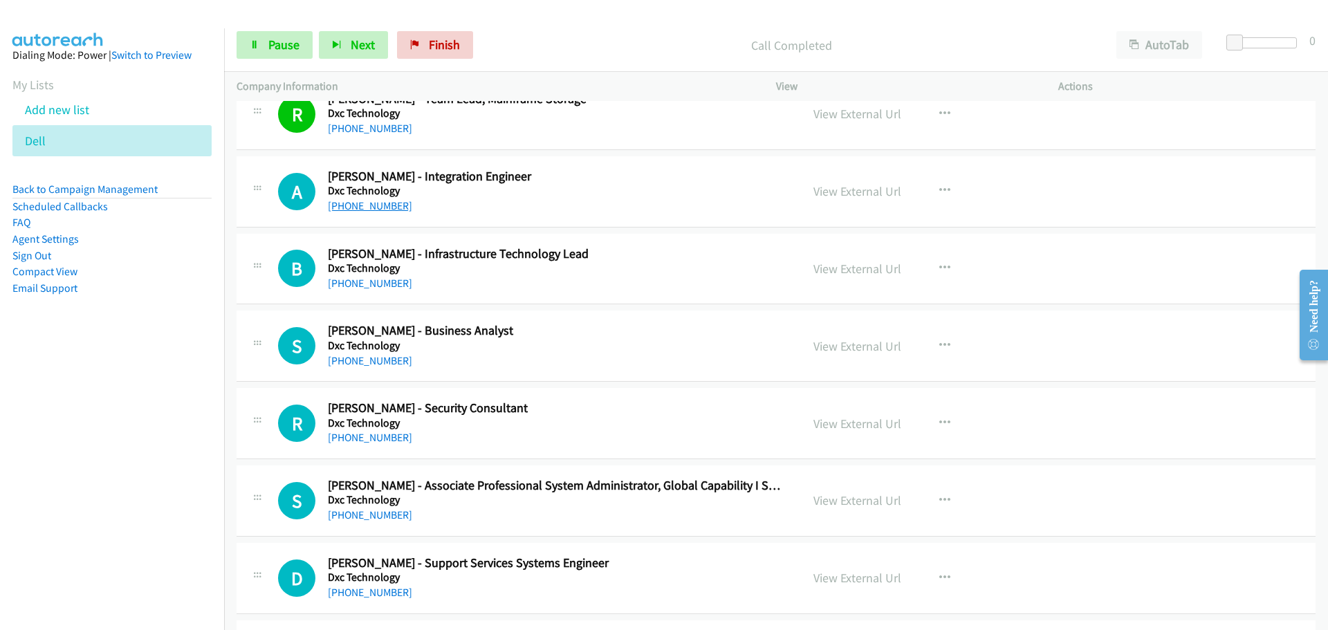
click at [368, 203] on link "[PHONE_NUMBER]" at bounding box center [370, 205] width 84 height 13
click at [371, 282] on link "[PHONE_NUMBER]" at bounding box center [370, 283] width 84 height 13
click at [367, 361] on link "[PHONE_NUMBER]" at bounding box center [370, 360] width 84 height 13
click at [376, 443] on link "[PHONE_NUMBER]" at bounding box center [370, 437] width 84 height 13
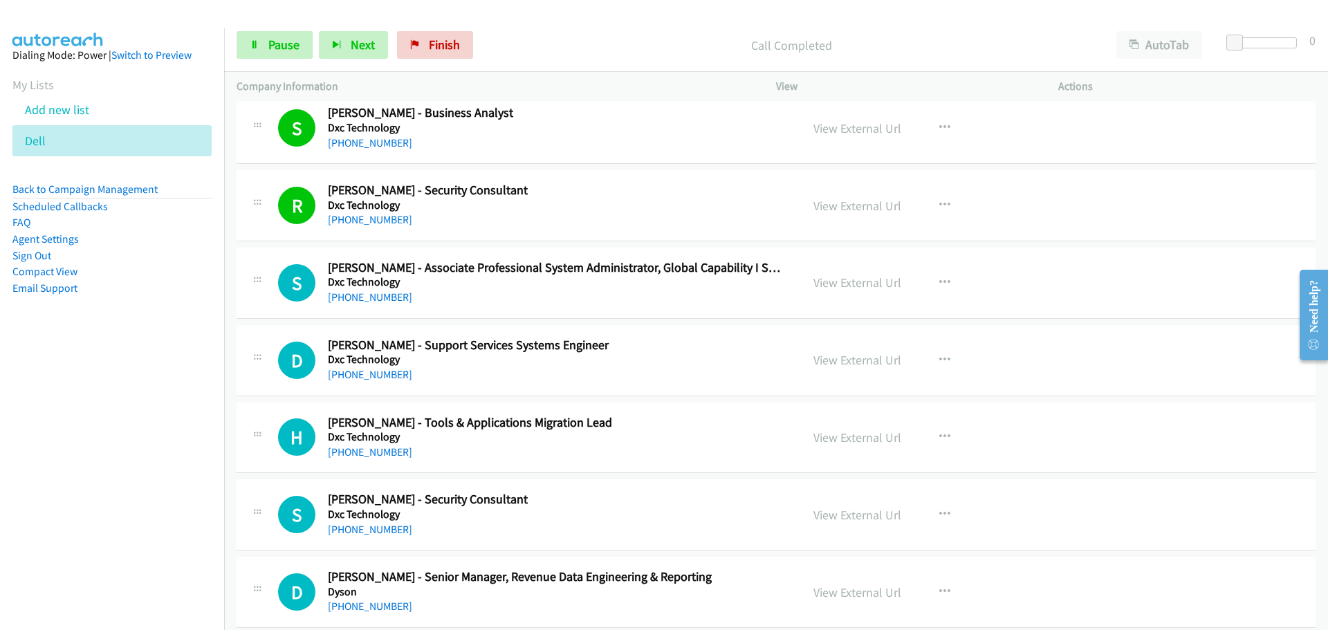
scroll to position [8925, 0]
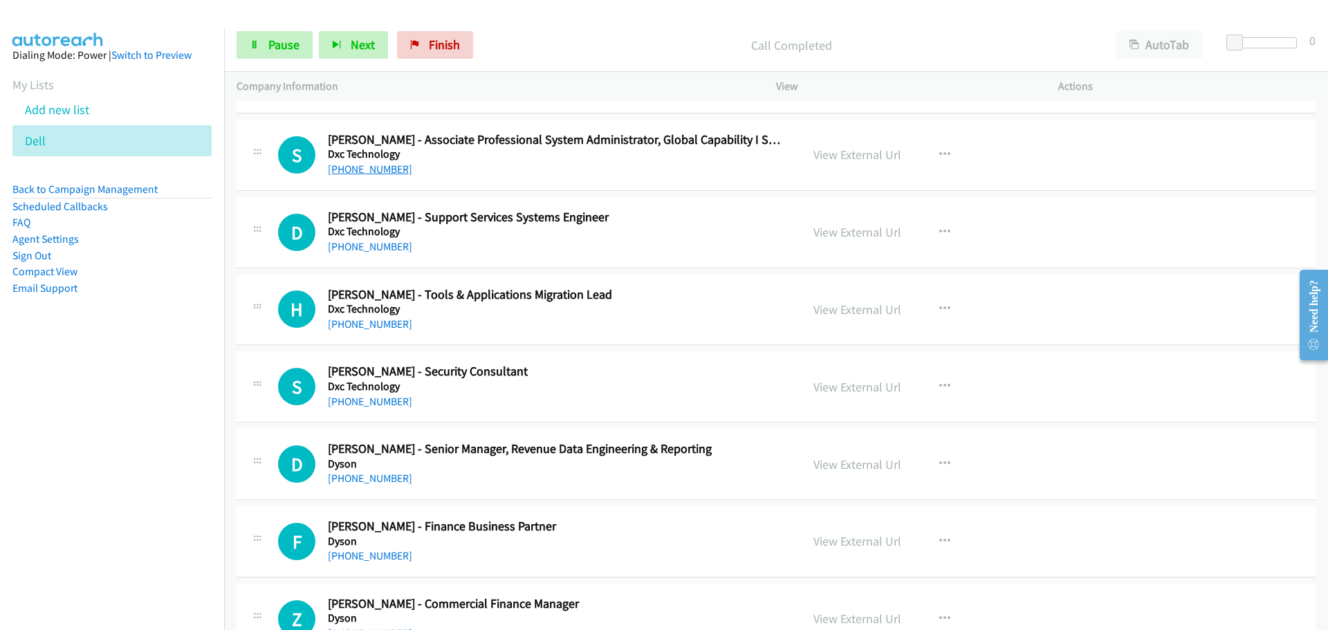
click at [375, 170] on link "[PHONE_NUMBER]" at bounding box center [370, 169] width 84 height 13
click at [360, 251] on link "[PHONE_NUMBER]" at bounding box center [370, 246] width 84 height 13
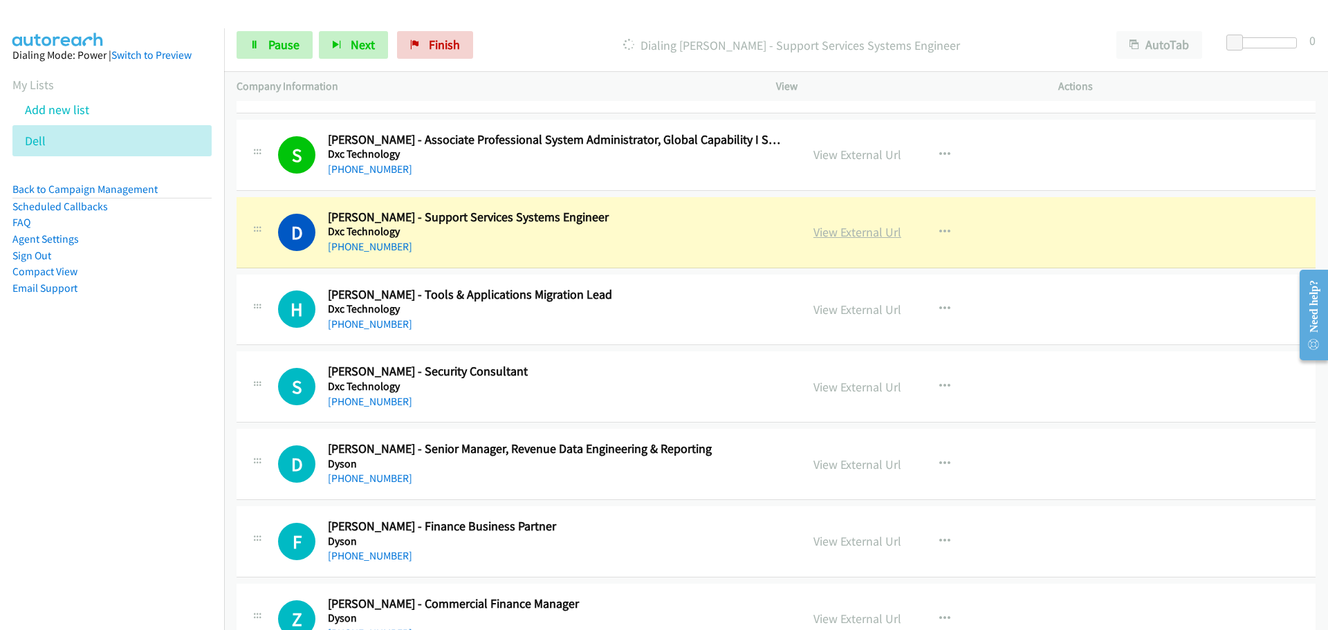
click at [861, 230] on link "View External Url" at bounding box center [858, 232] width 88 height 16
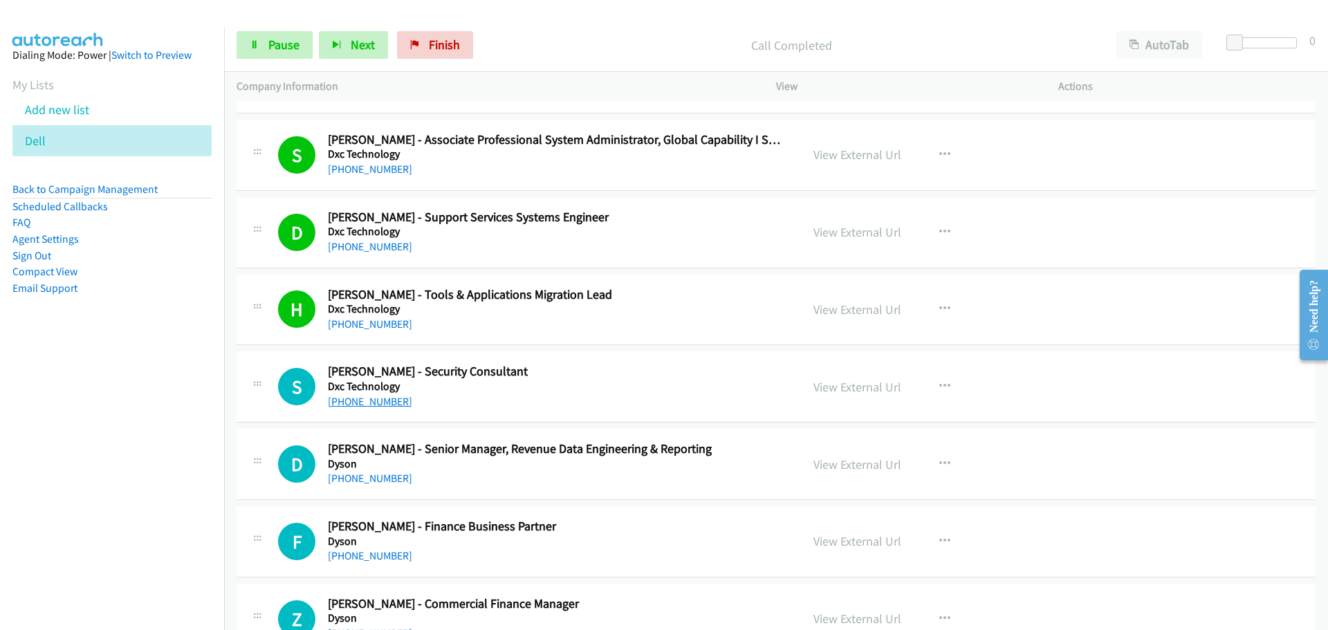
click at [346, 401] on link "[PHONE_NUMBER]" at bounding box center [370, 401] width 84 height 13
click at [372, 479] on link "[PHONE_NUMBER]" at bounding box center [370, 478] width 84 height 13
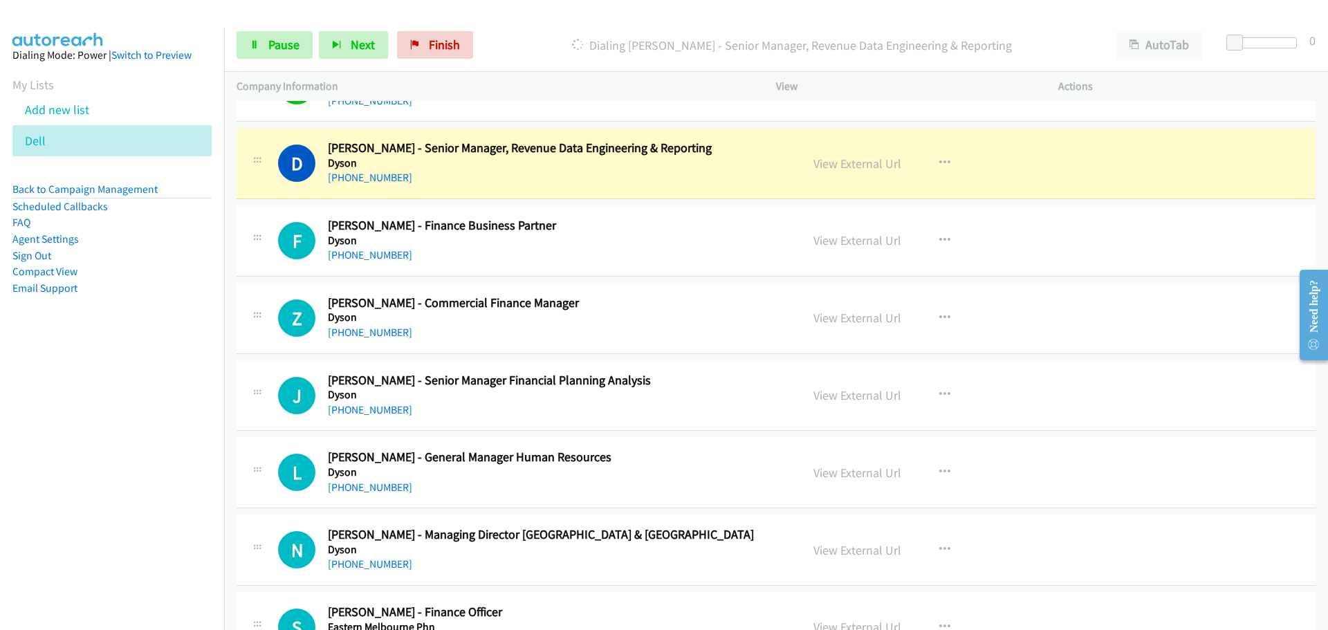
scroll to position [9202, 0]
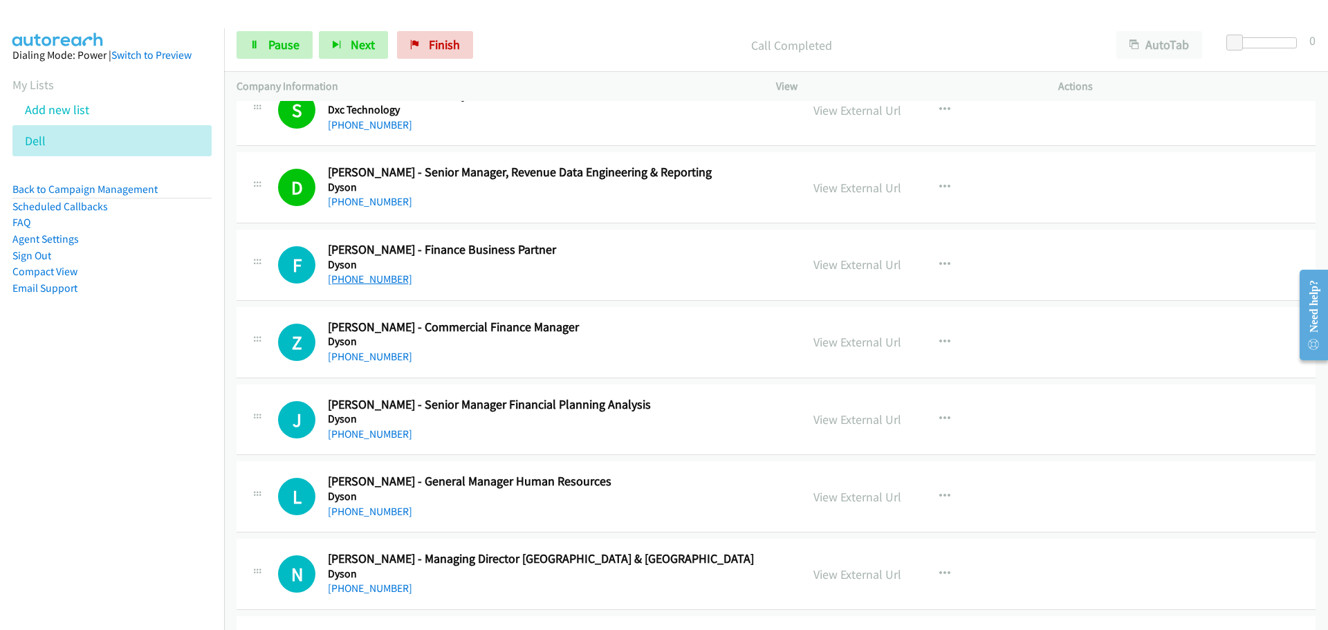
click at [377, 282] on link "[PHONE_NUMBER]" at bounding box center [370, 279] width 84 height 13
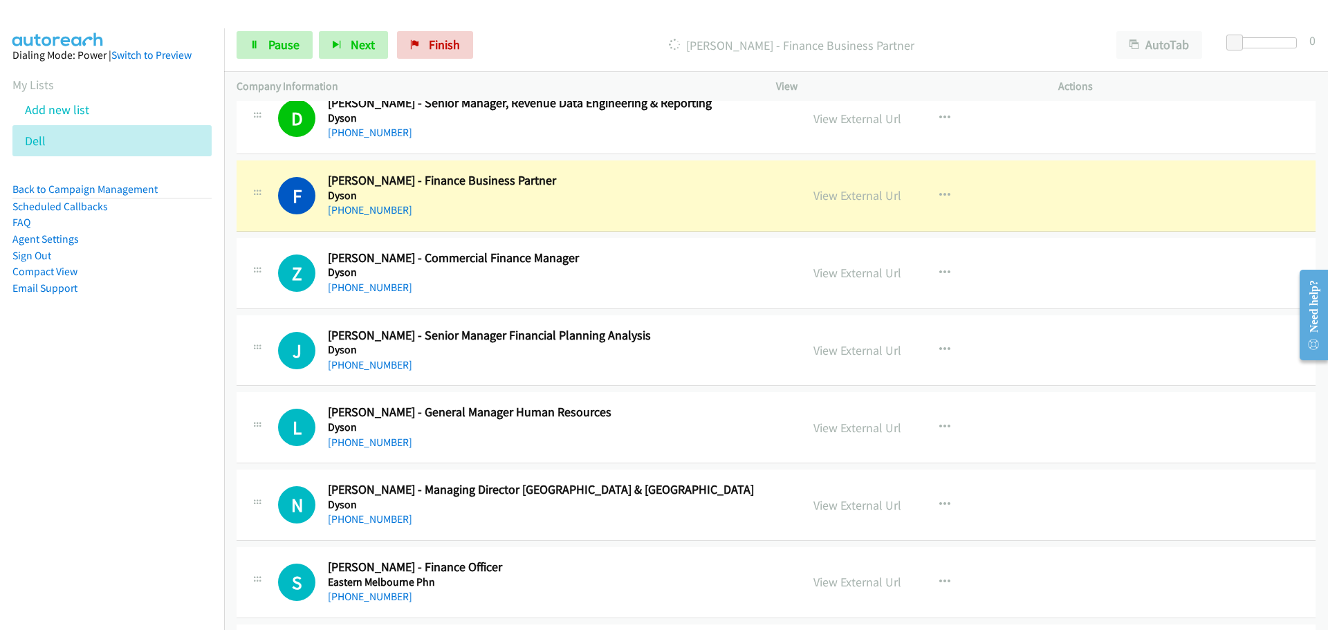
scroll to position [9340, 0]
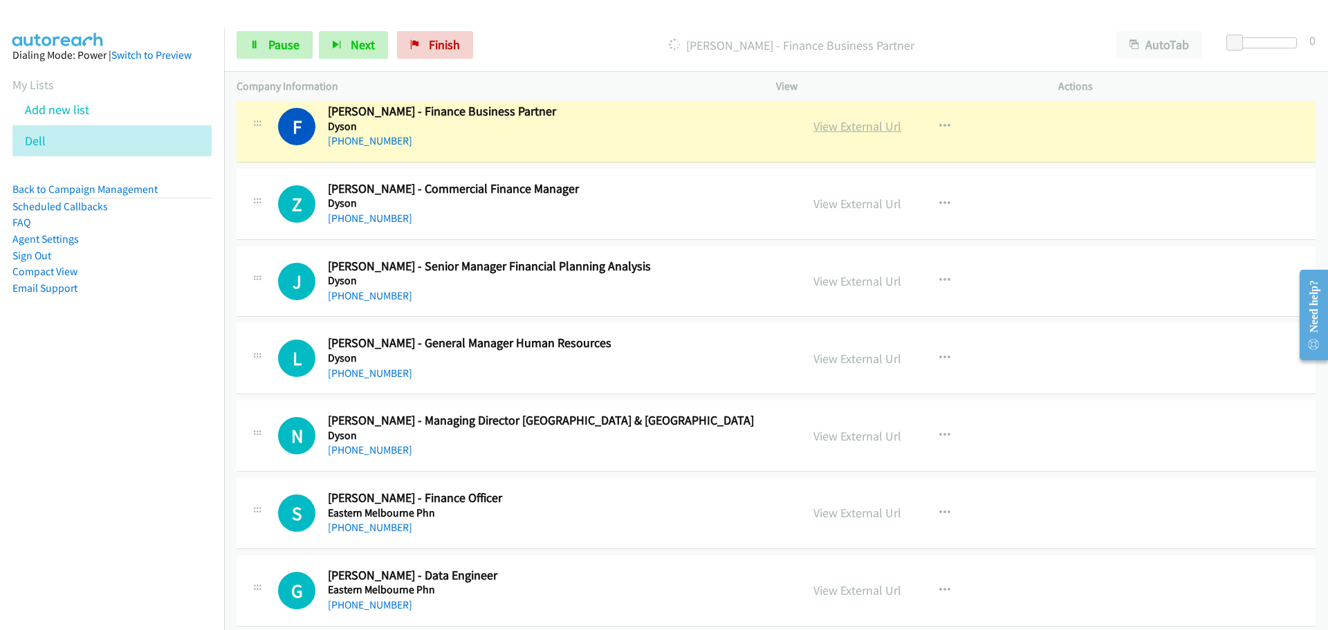
click at [870, 129] on link "View External Url" at bounding box center [858, 126] width 88 height 16
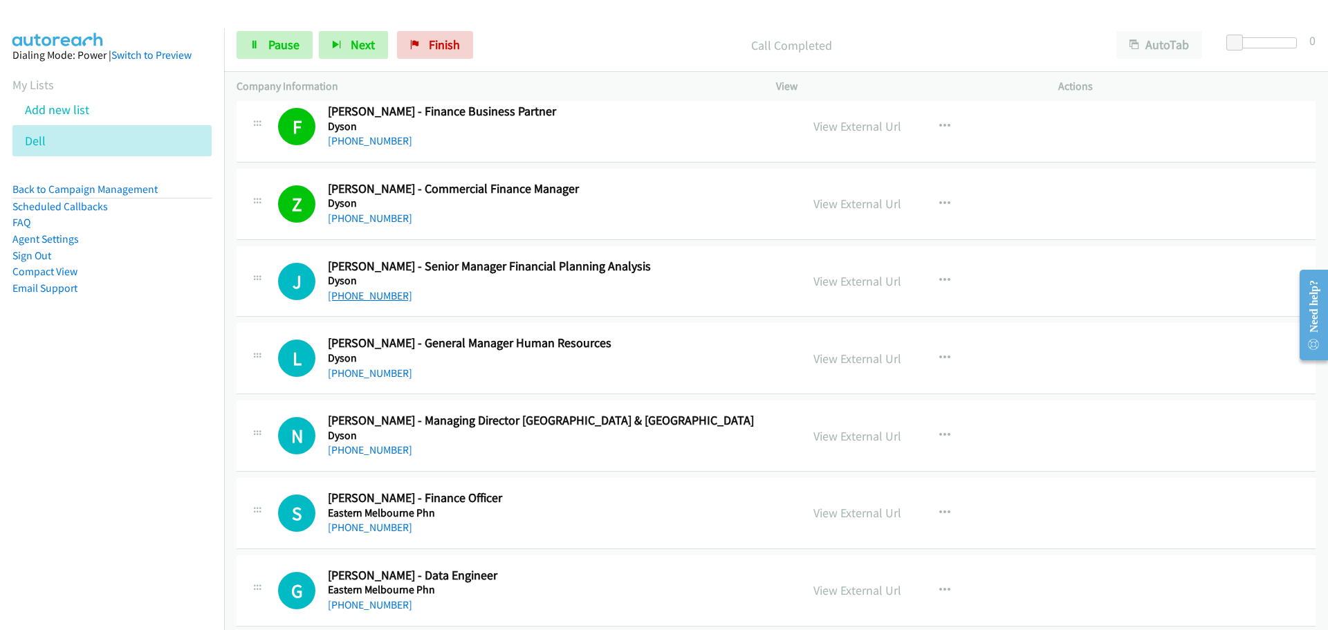
click at [365, 302] on link "[PHONE_NUMBER]" at bounding box center [370, 295] width 84 height 13
click at [361, 368] on link "[PHONE_NUMBER]" at bounding box center [370, 373] width 84 height 13
click at [371, 450] on link "[PHONE_NUMBER]" at bounding box center [370, 449] width 84 height 13
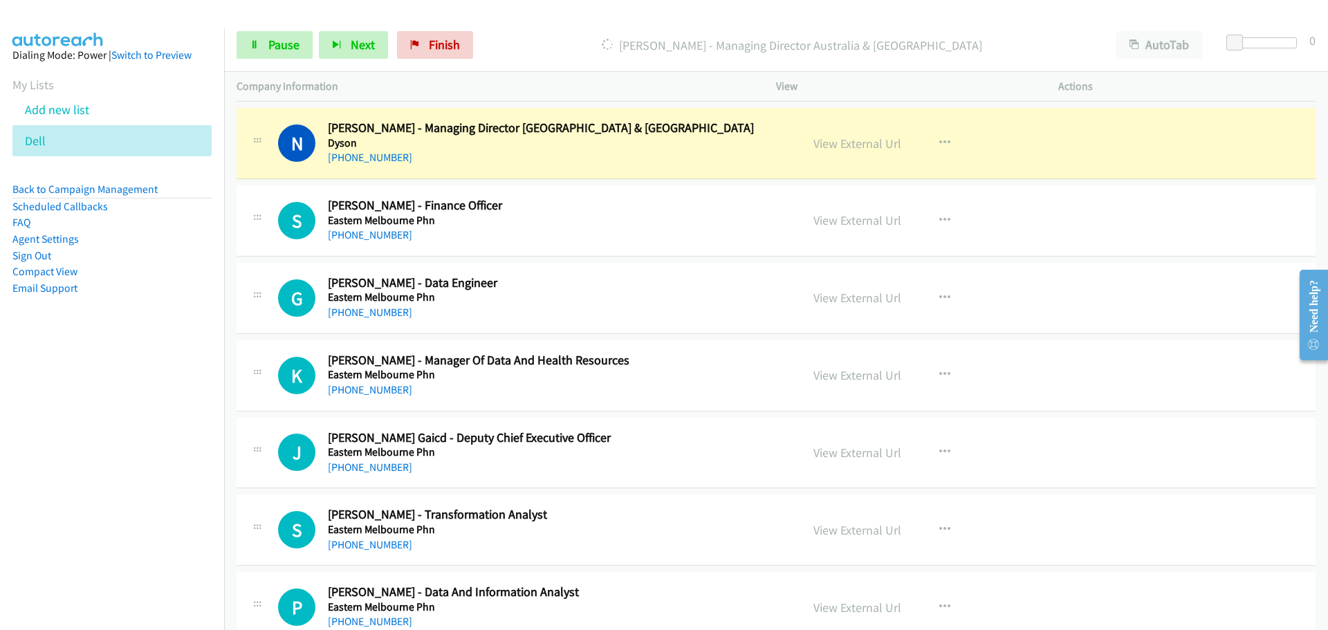
scroll to position [9617, 0]
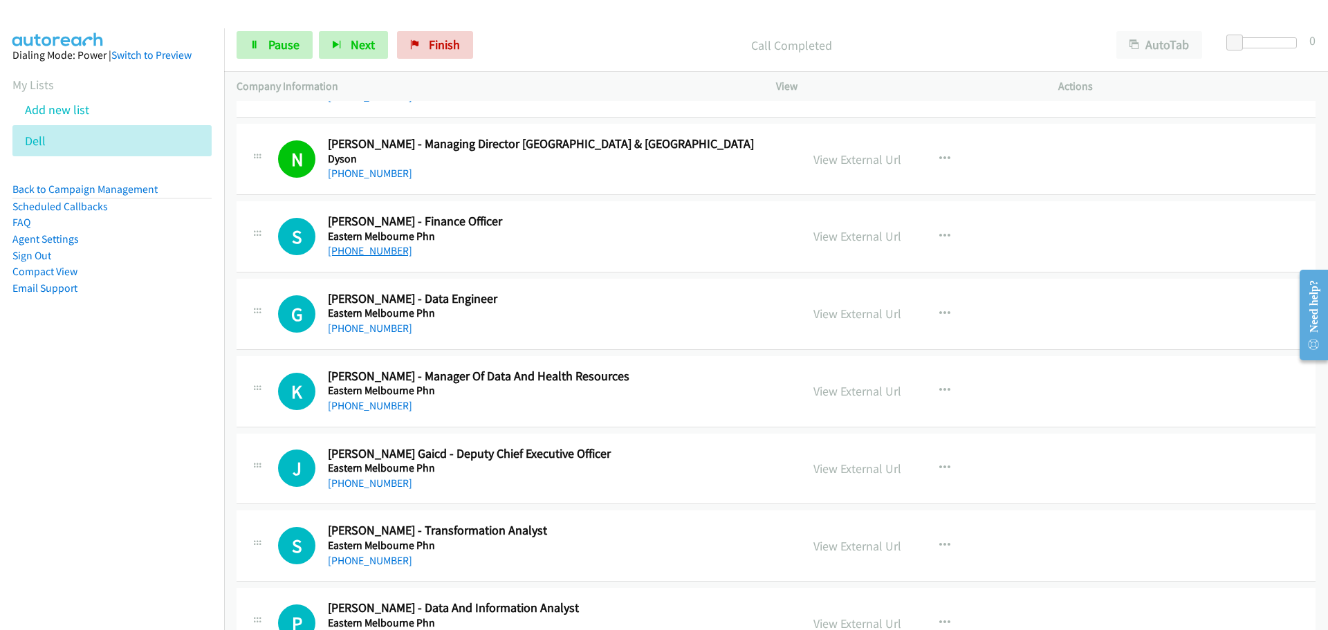
click at [372, 253] on link "[PHONE_NUMBER]" at bounding box center [370, 250] width 84 height 13
click at [345, 323] on link "[PHONE_NUMBER]" at bounding box center [370, 328] width 84 height 13
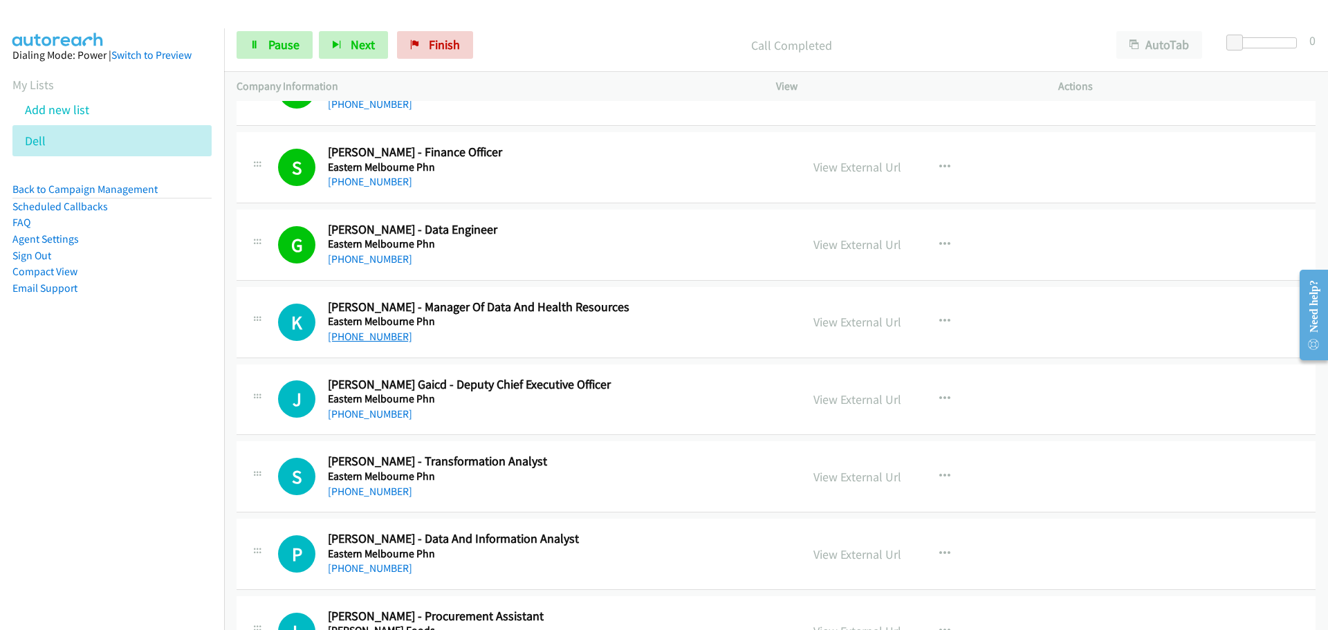
click at [358, 333] on link "[PHONE_NUMBER]" at bounding box center [370, 336] width 84 height 13
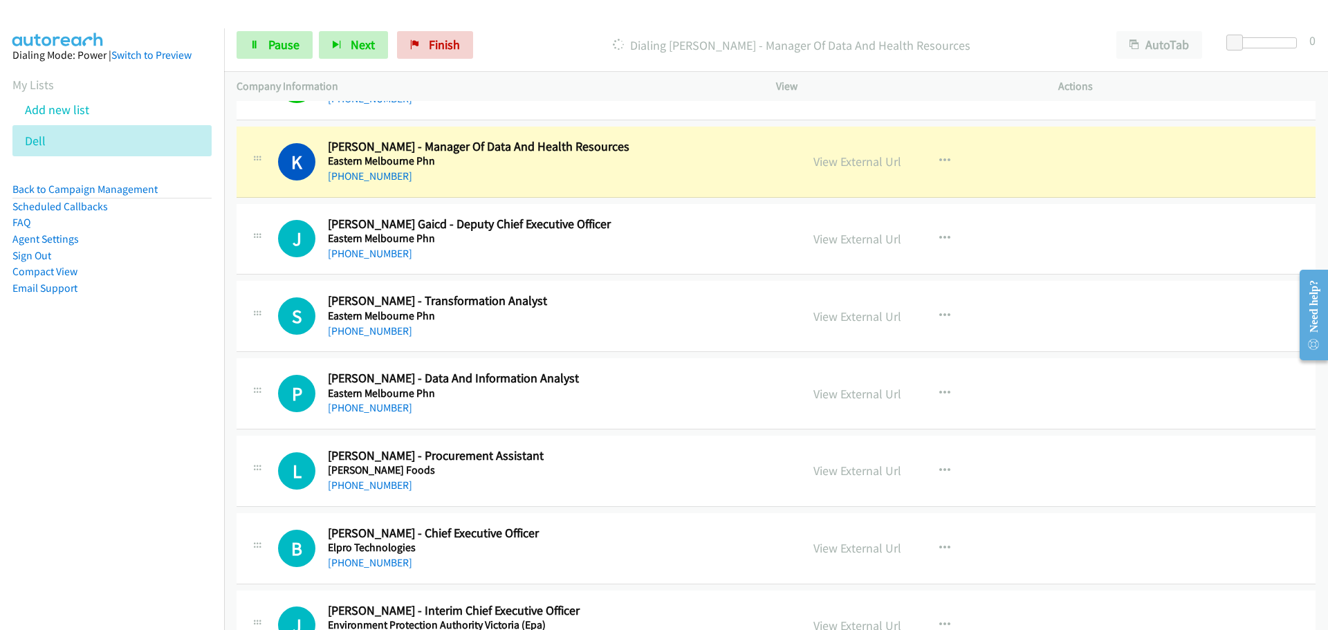
scroll to position [9825, 0]
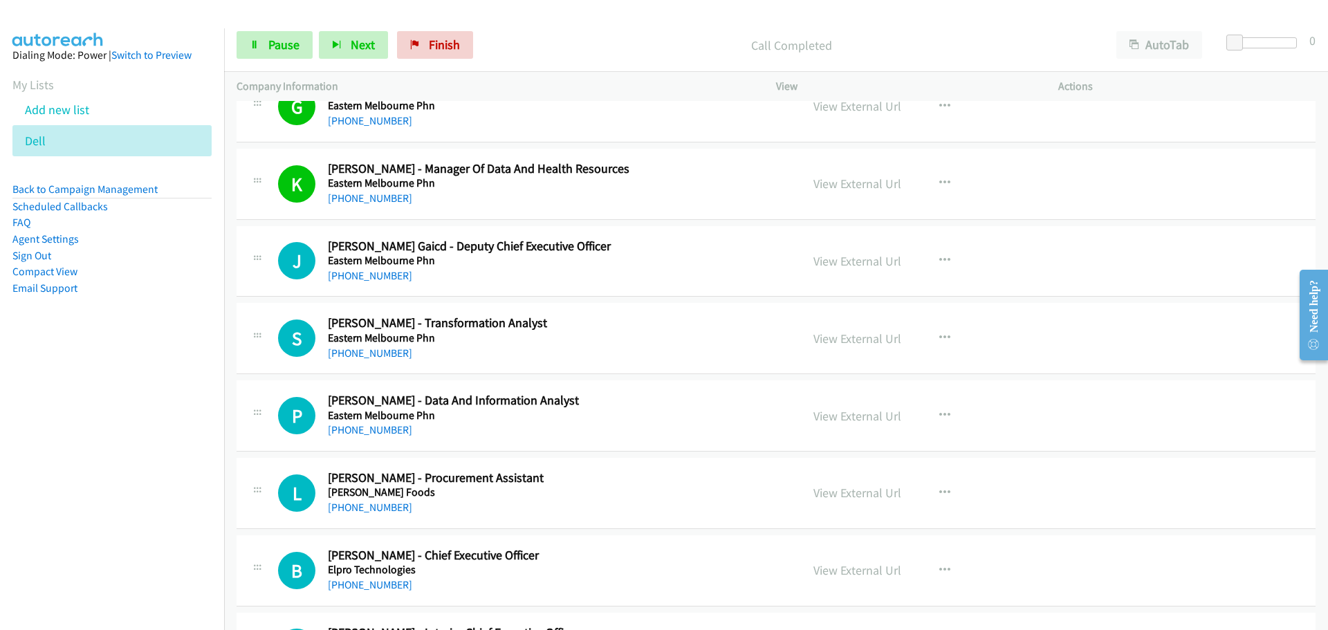
drag, startPoint x: 358, startPoint y: 278, endPoint x: 1270, endPoint y: 290, distance: 912.0
click at [358, 278] on link "[PHONE_NUMBER]" at bounding box center [370, 275] width 84 height 13
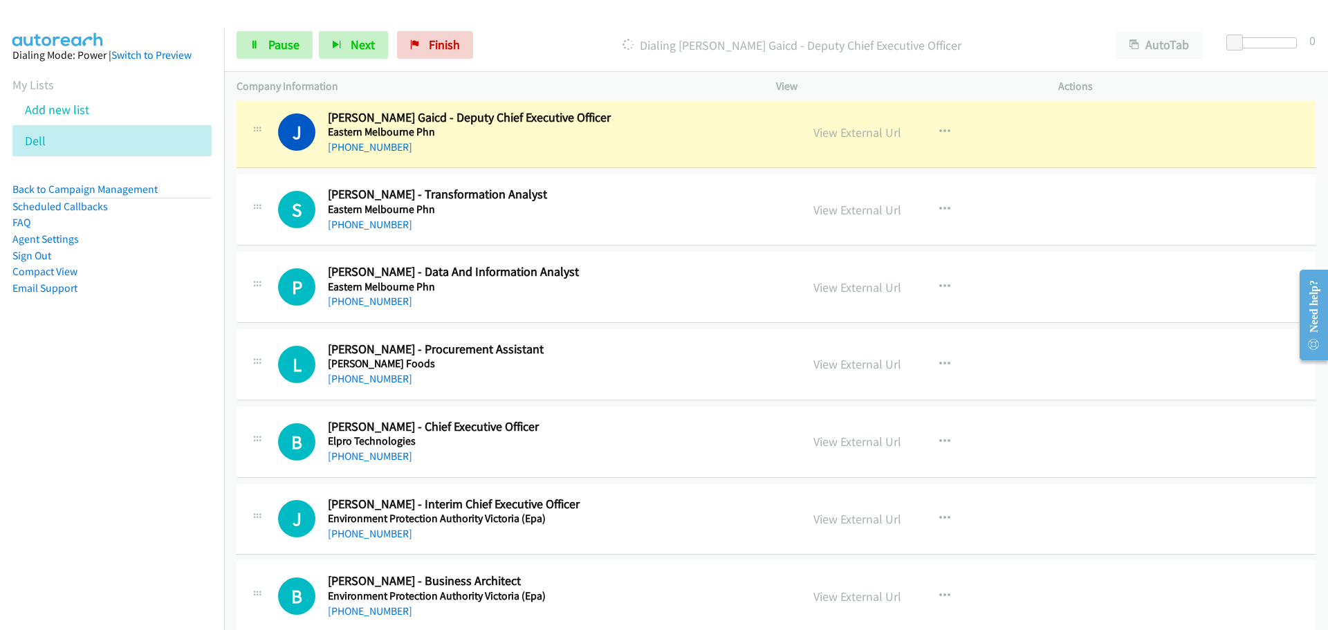
scroll to position [9963, 0]
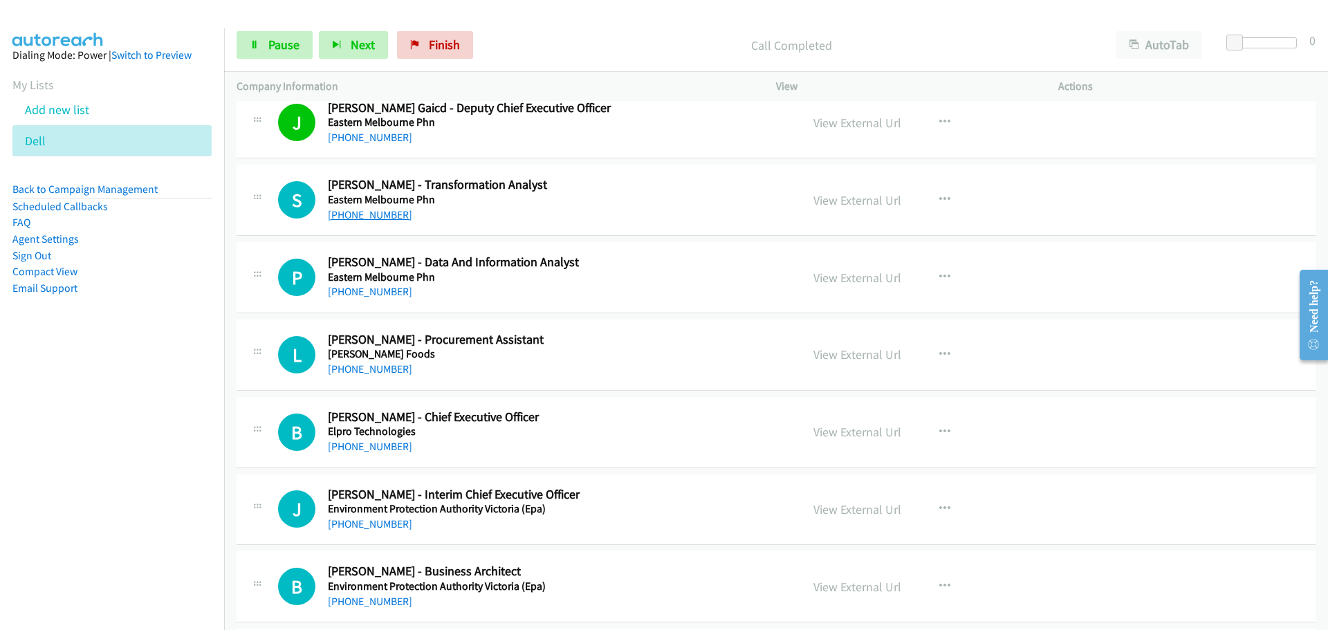
click at [368, 212] on link "[PHONE_NUMBER]" at bounding box center [370, 214] width 84 height 13
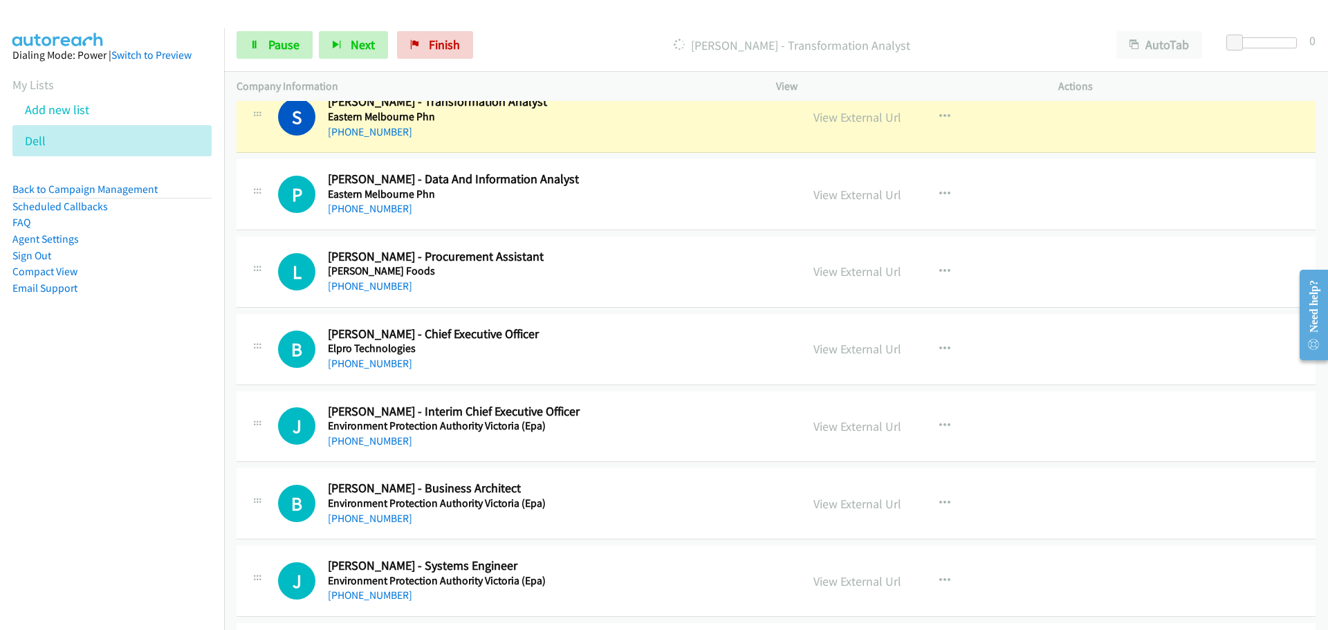
scroll to position [10032, 0]
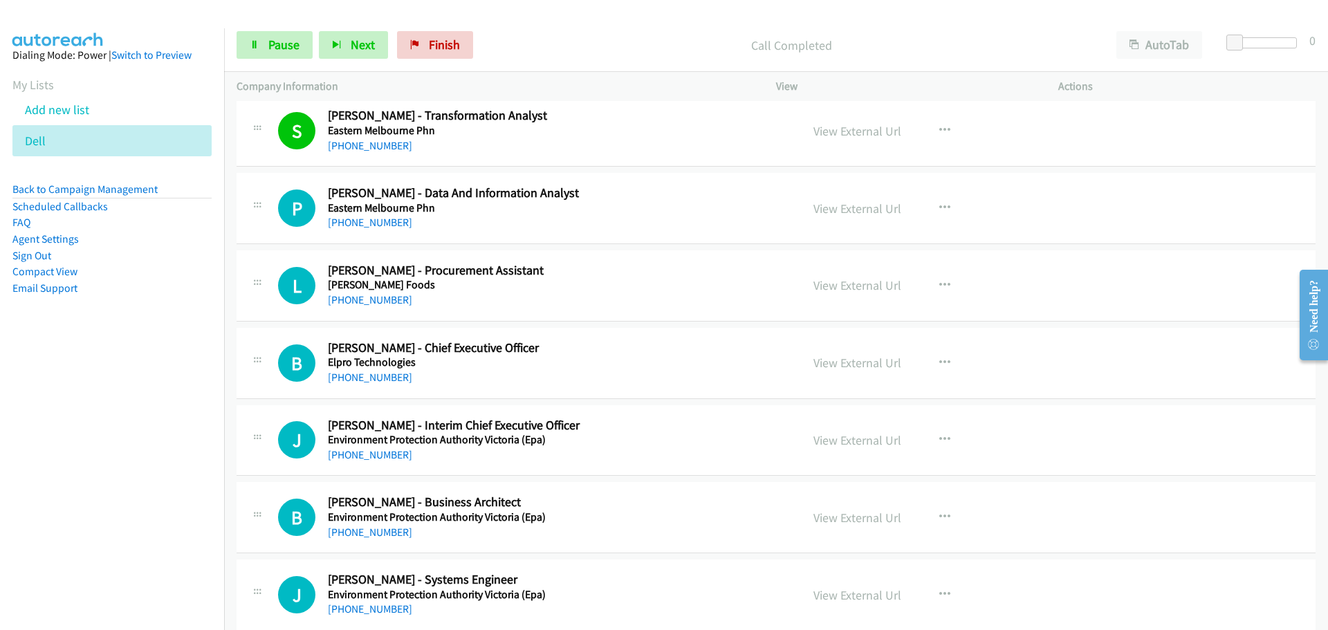
click at [389, 216] on link "[PHONE_NUMBER]" at bounding box center [370, 222] width 84 height 13
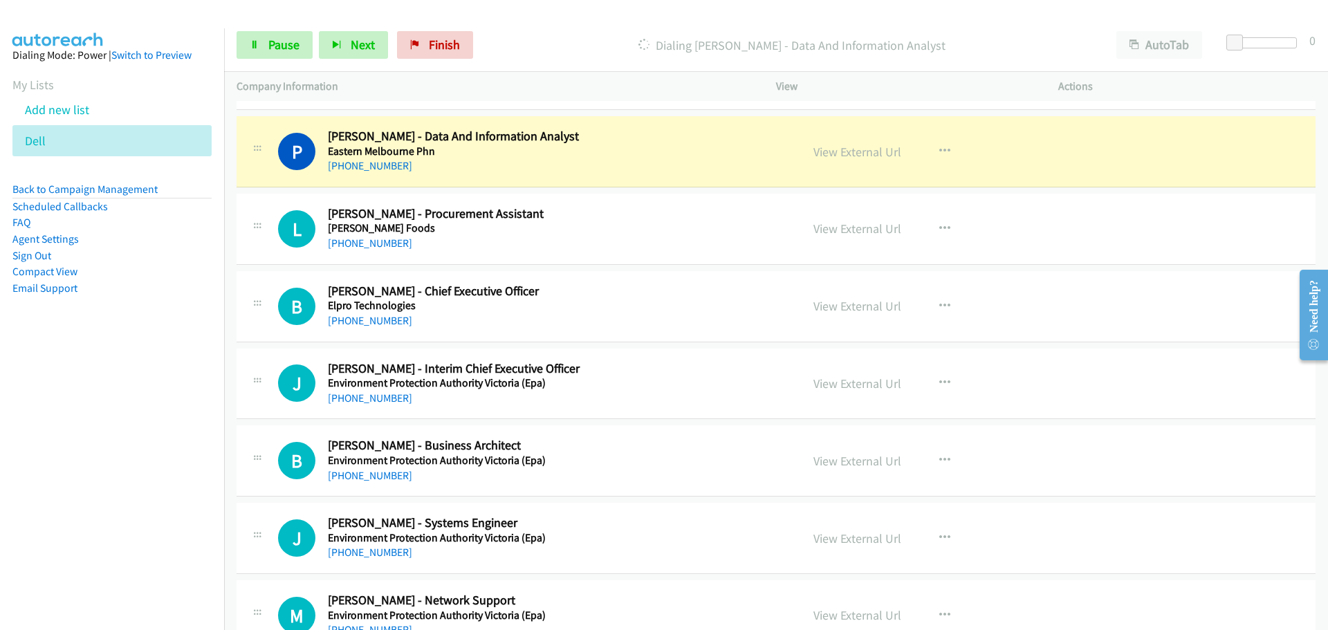
scroll to position [10101, 0]
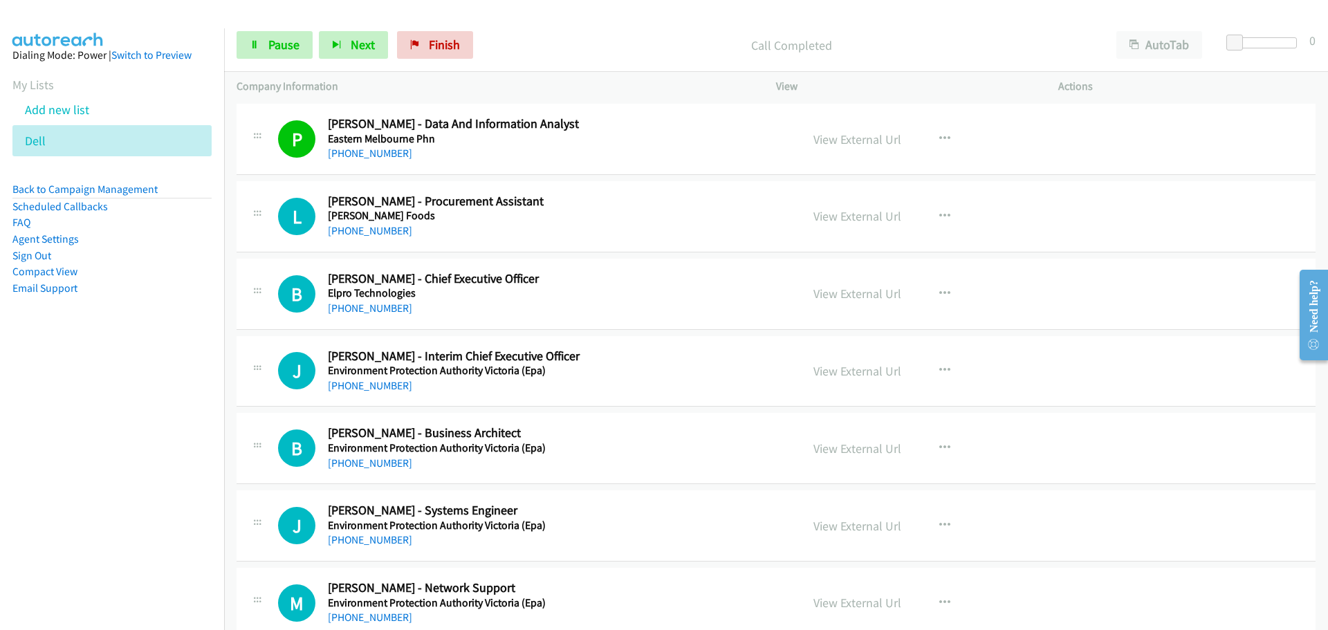
drag, startPoint x: 369, startPoint y: 230, endPoint x: 603, endPoint y: 272, distance: 237.0
click at [369, 230] on link "[PHONE_NUMBER]" at bounding box center [370, 230] width 84 height 13
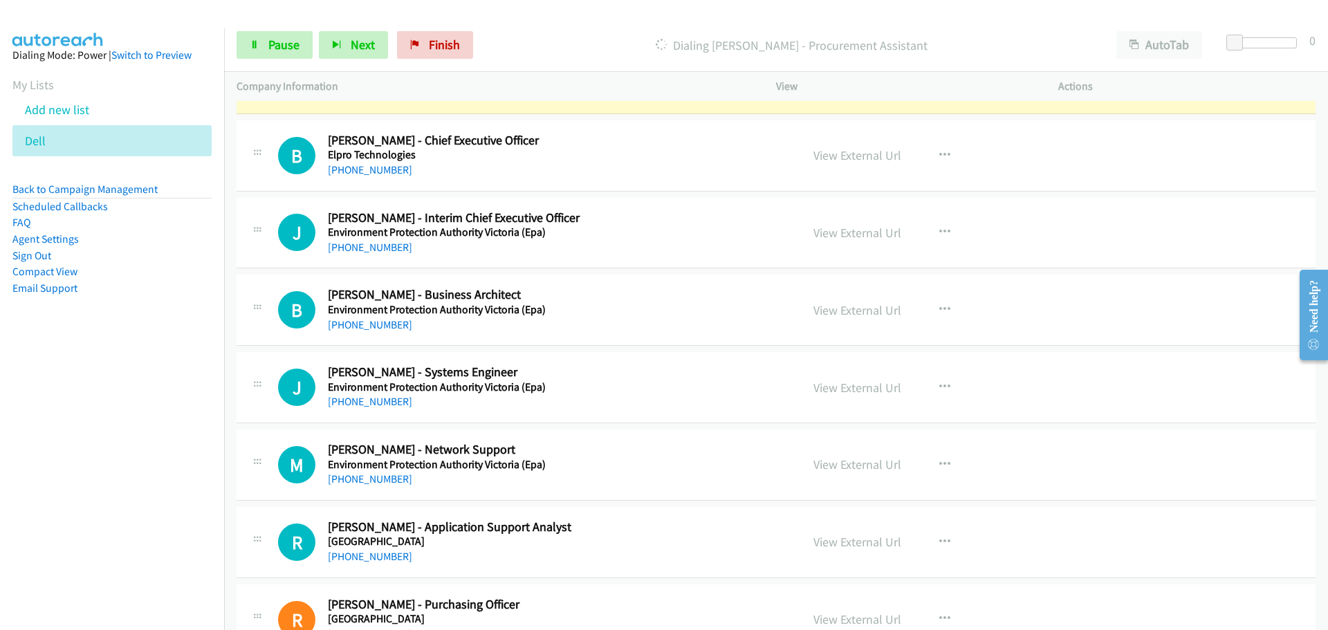
scroll to position [10171, 0]
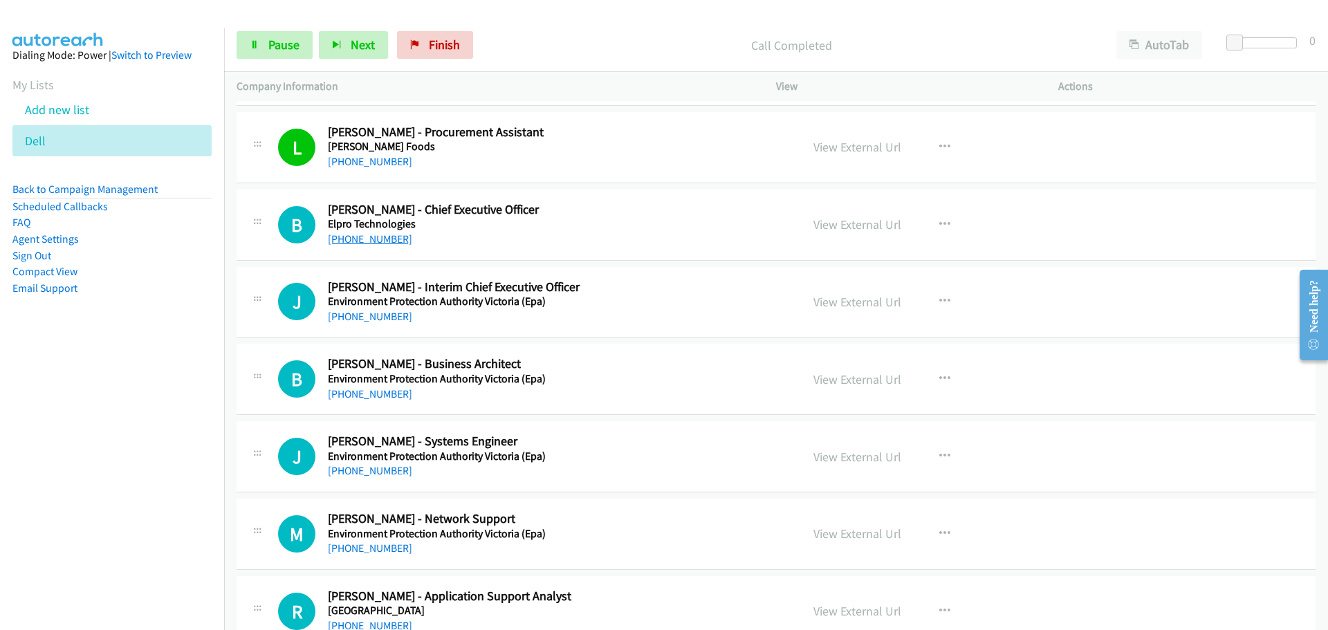
click at [354, 240] on link "[PHONE_NUMBER]" at bounding box center [370, 238] width 84 height 13
click at [347, 312] on link "[PHONE_NUMBER]" at bounding box center [370, 316] width 84 height 13
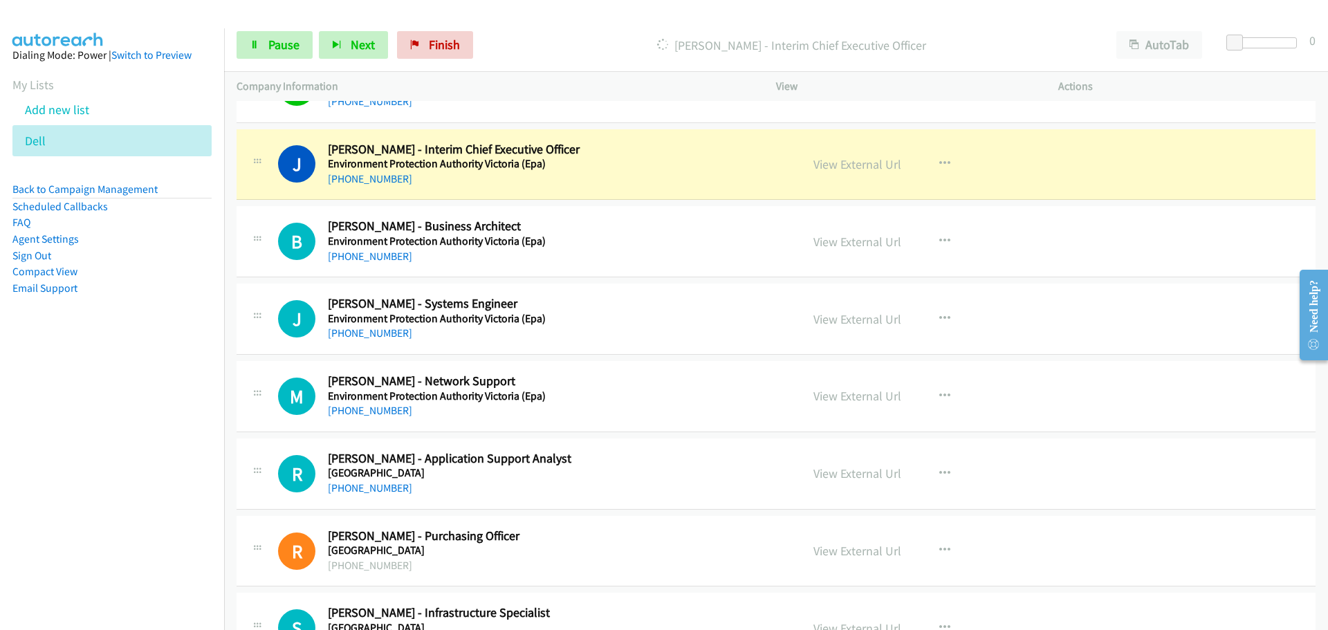
scroll to position [10309, 0]
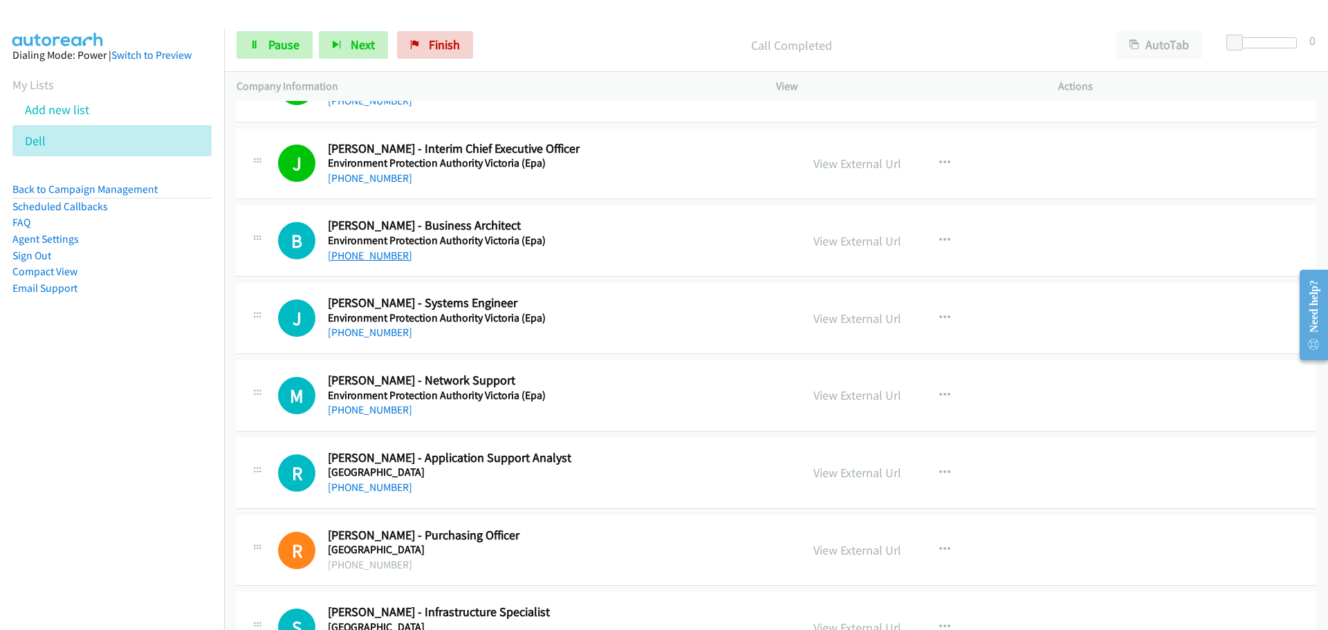
click at [370, 259] on link "[PHONE_NUMBER]" at bounding box center [370, 255] width 84 height 13
click at [372, 330] on link "[PHONE_NUMBER]" at bounding box center [370, 332] width 84 height 13
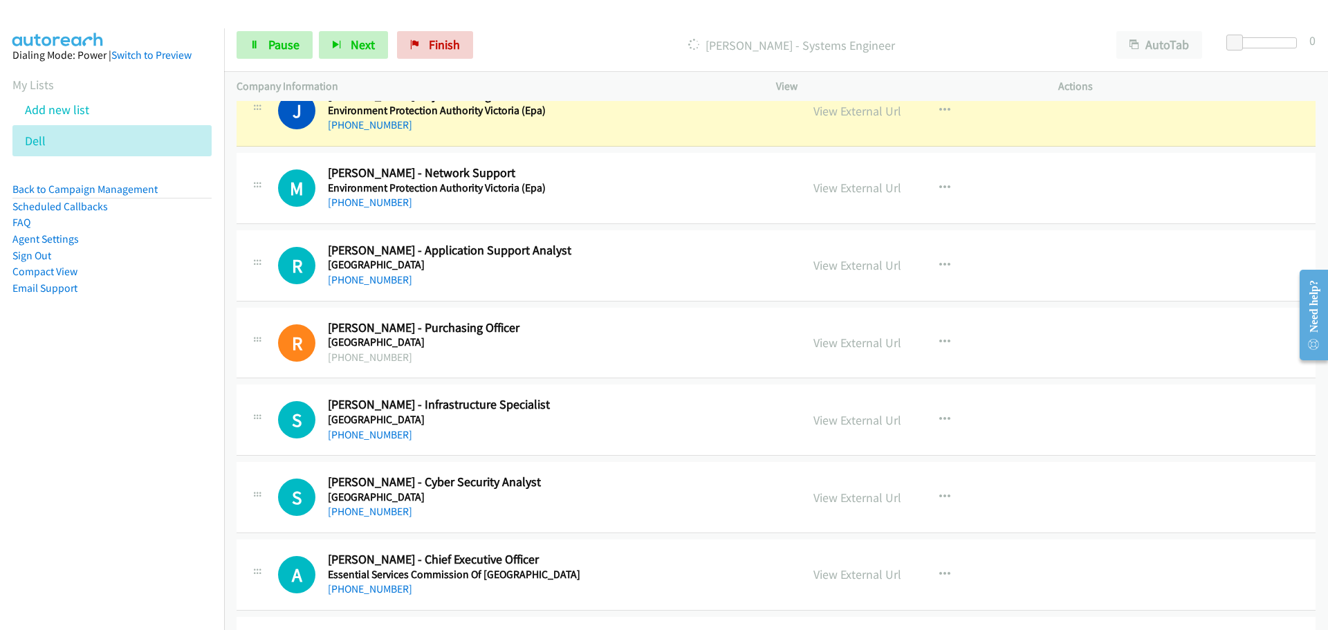
scroll to position [10447, 0]
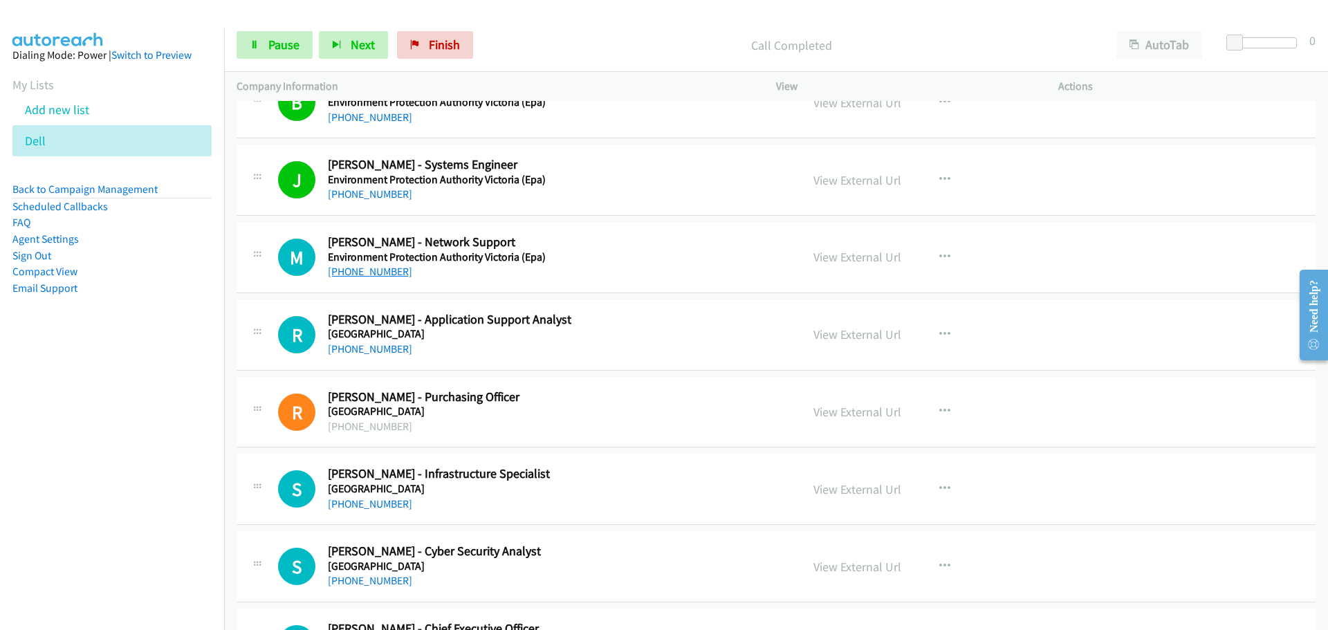
click at [358, 273] on link "[PHONE_NUMBER]" at bounding box center [370, 271] width 84 height 13
click at [381, 347] on link "[PHONE_NUMBER]" at bounding box center [370, 348] width 84 height 13
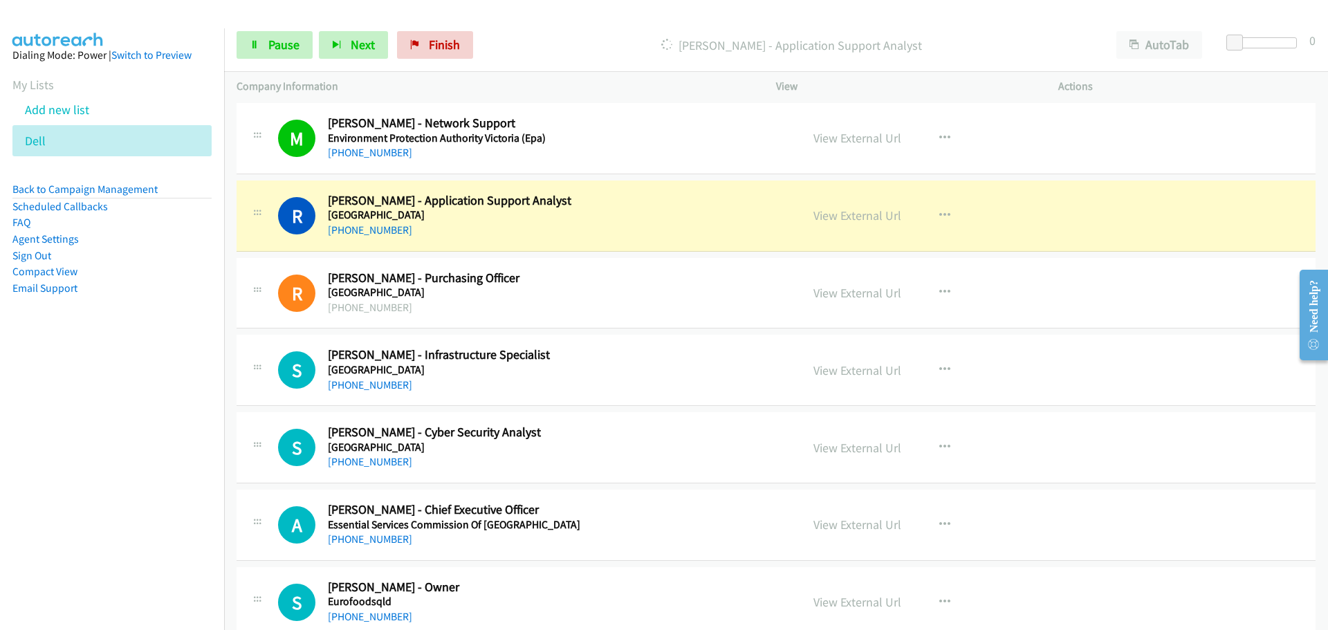
scroll to position [10655, 0]
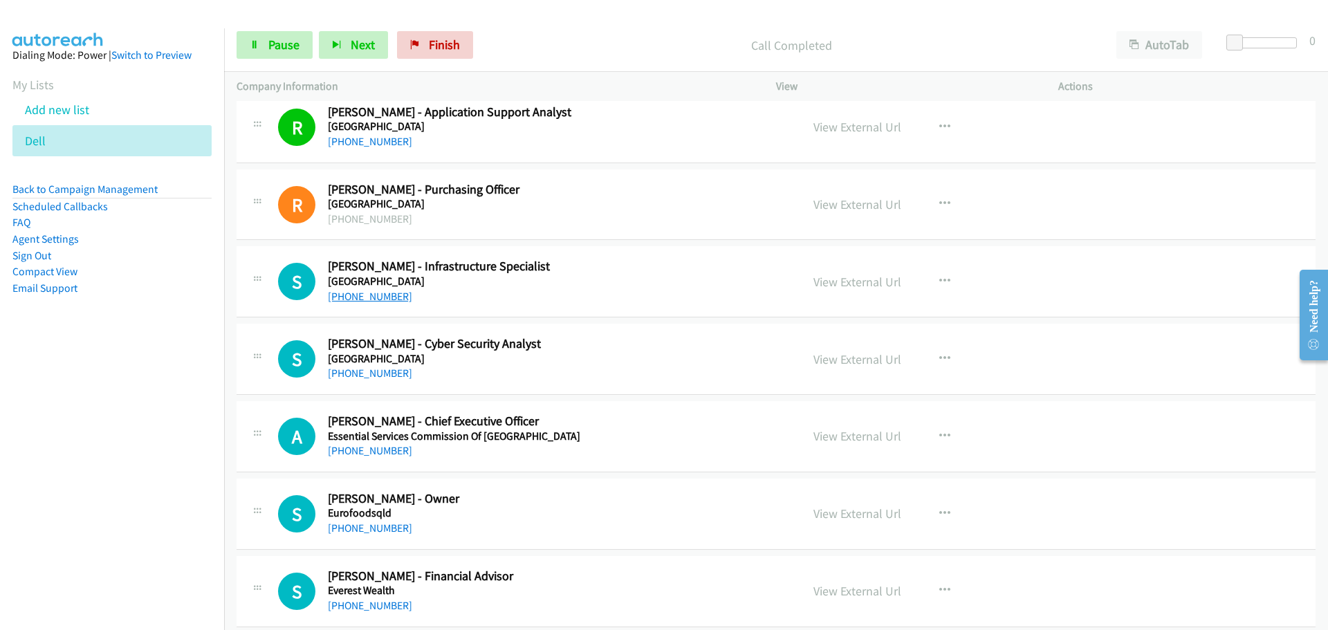
click at [381, 293] on link "[PHONE_NUMBER]" at bounding box center [370, 296] width 84 height 13
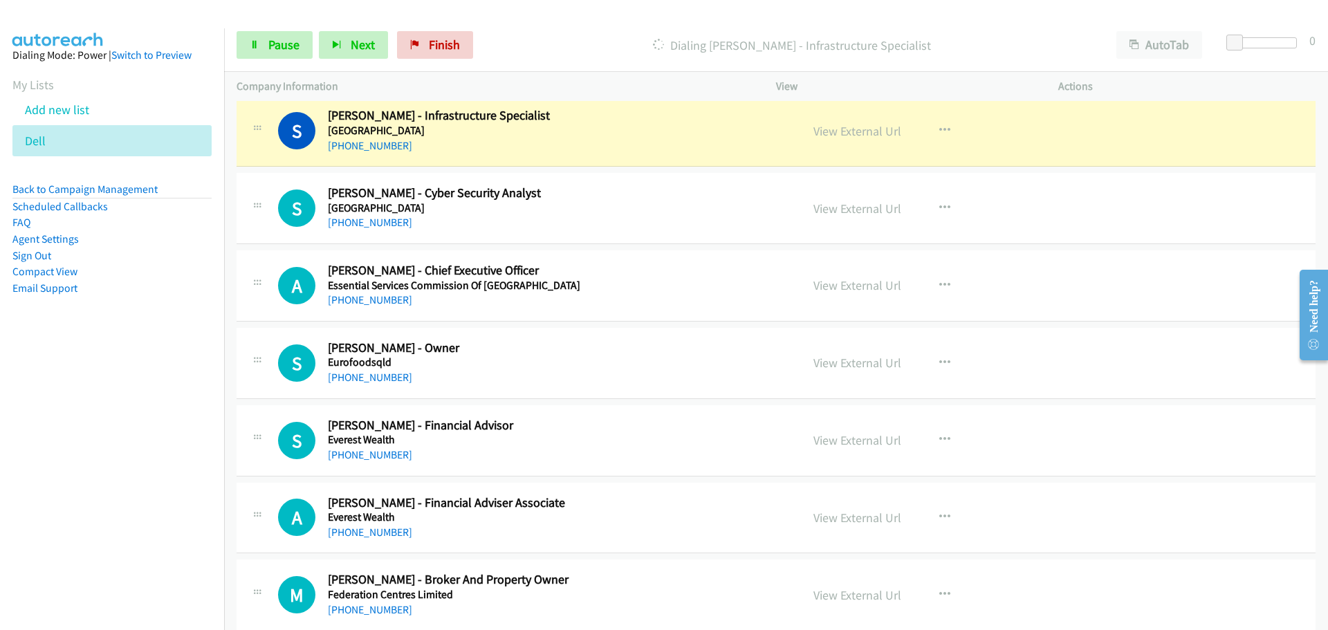
scroll to position [10793, 0]
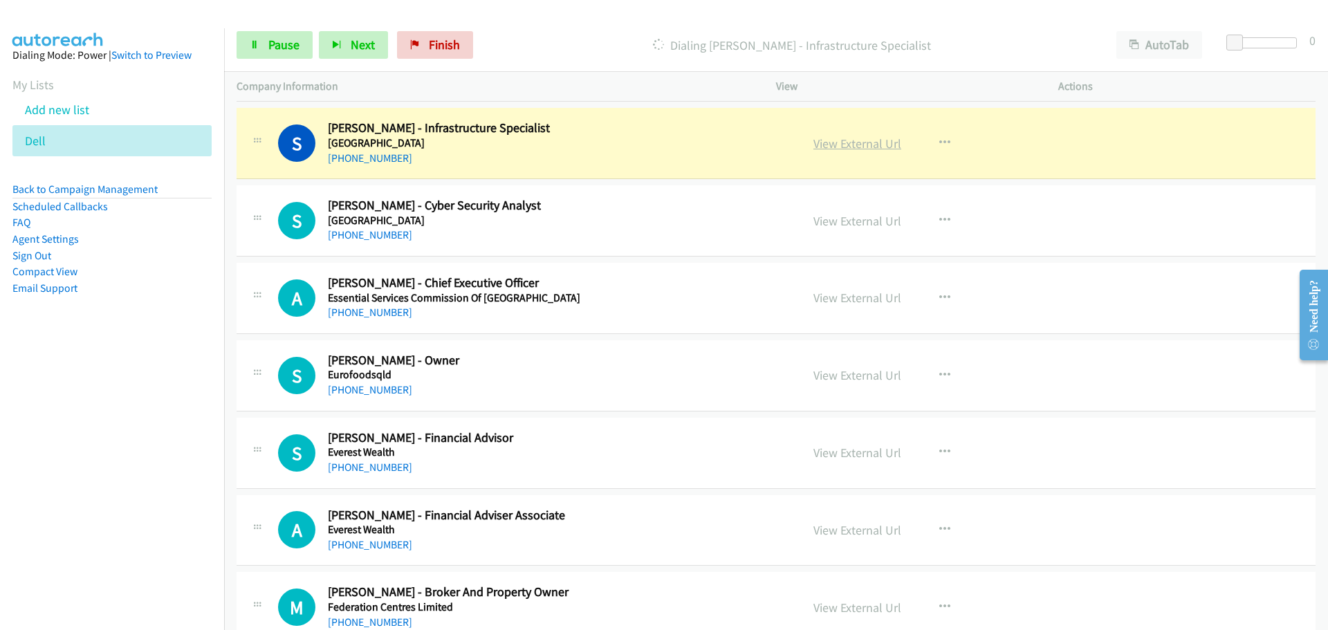
click at [853, 145] on link "View External Url" at bounding box center [858, 144] width 88 height 16
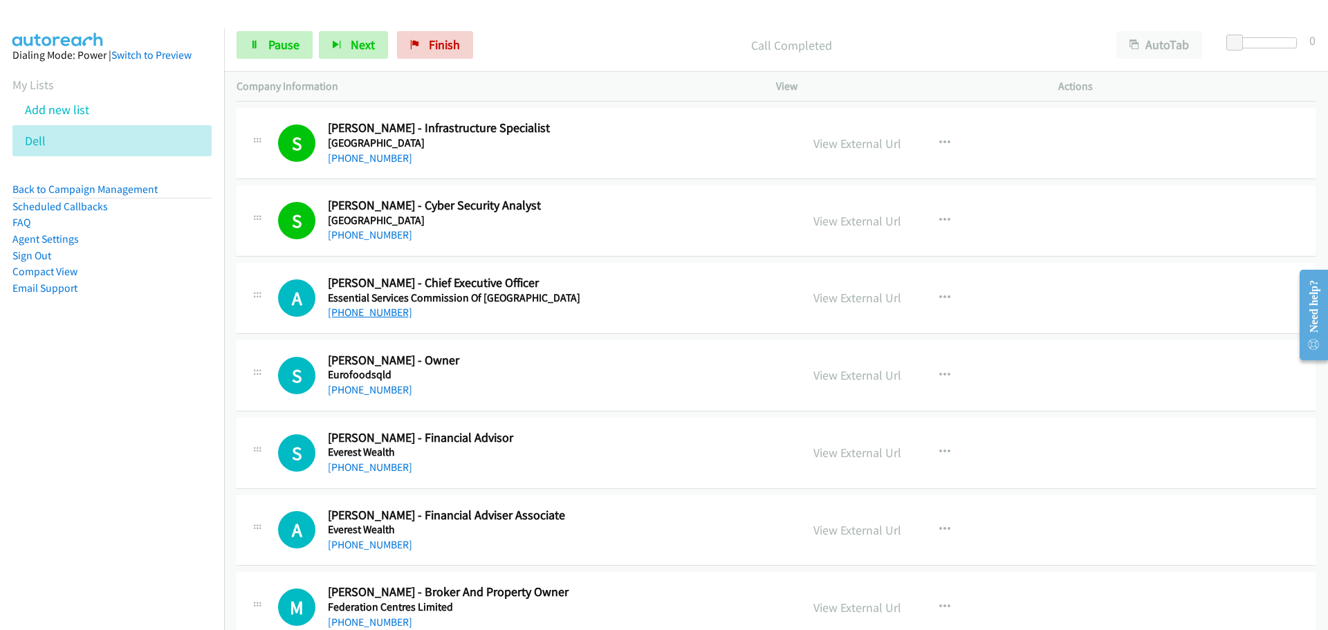
click at [357, 318] on link "[PHONE_NUMBER]" at bounding box center [370, 312] width 84 height 13
click at [368, 391] on link "[PHONE_NUMBER]" at bounding box center [370, 389] width 84 height 13
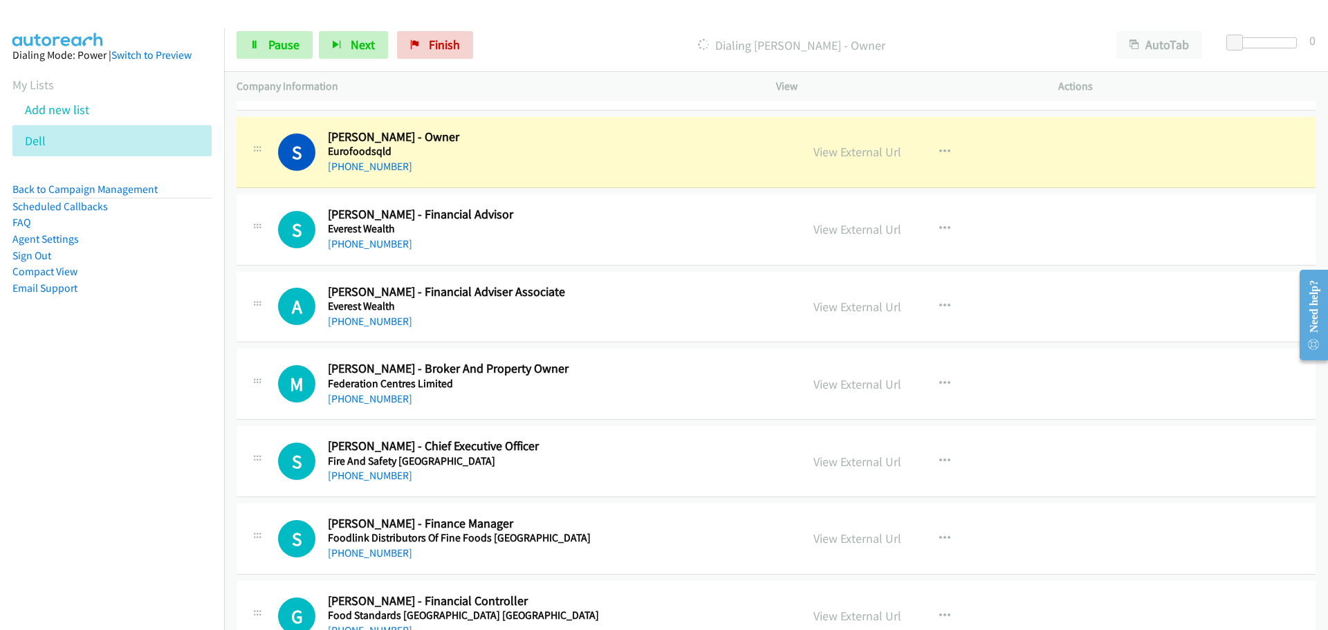
scroll to position [11001, 0]
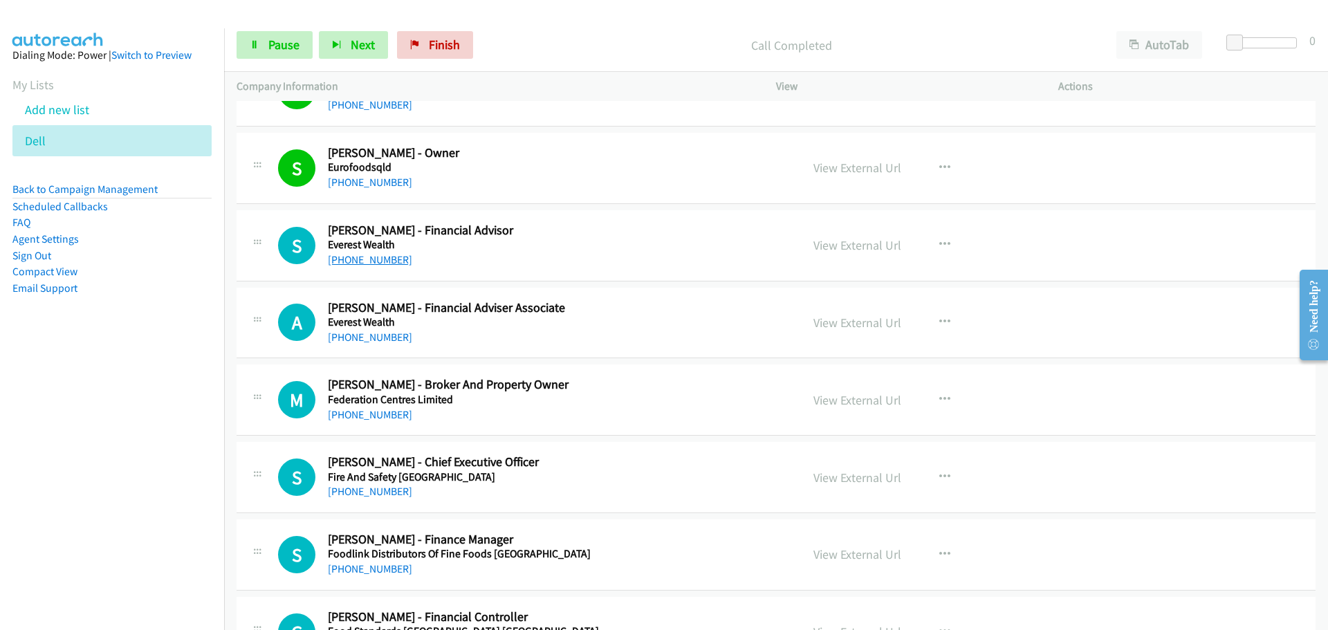
click at [344, 262] on link "[PHONE_NUMBER]" at bounding box center [370, 259] width 84 height 13
click at [368, 337] on link "[PHONE_NUMBER]" at bounding box center [370, 337] width 84 height 13
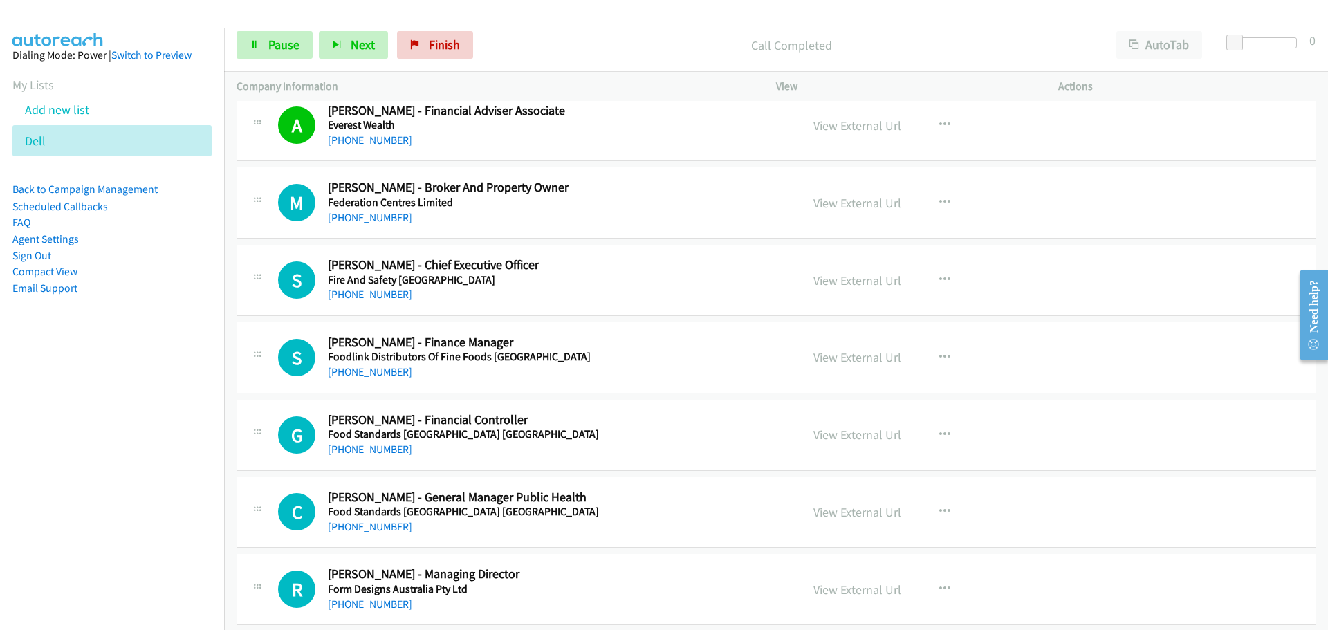
scroll to position [11208, 0]
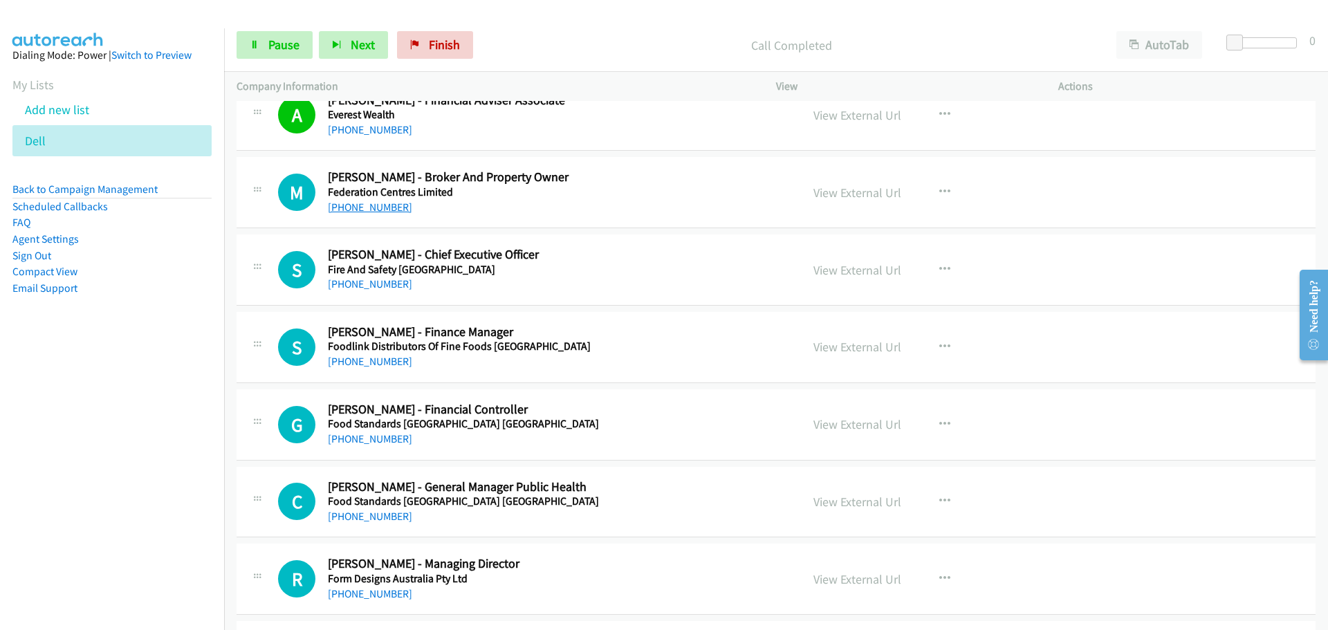
click at [381, 205] on link "[PHONE_NUMBER]" at bounding box center [370, 207] width 84 height 13
drag, startPoint x: 361, startPoint y: 286, endPoint x: 332, endPoint y: 247, distance: 48.4
click at [361, 286] on link "[PHONE_NUMBER]" at bounding box center [370, 283] width 84 height 13
click at [368, 364] on link "[PHONE_NUMBER]" at bounding box center [370, 361] width 84 height 13
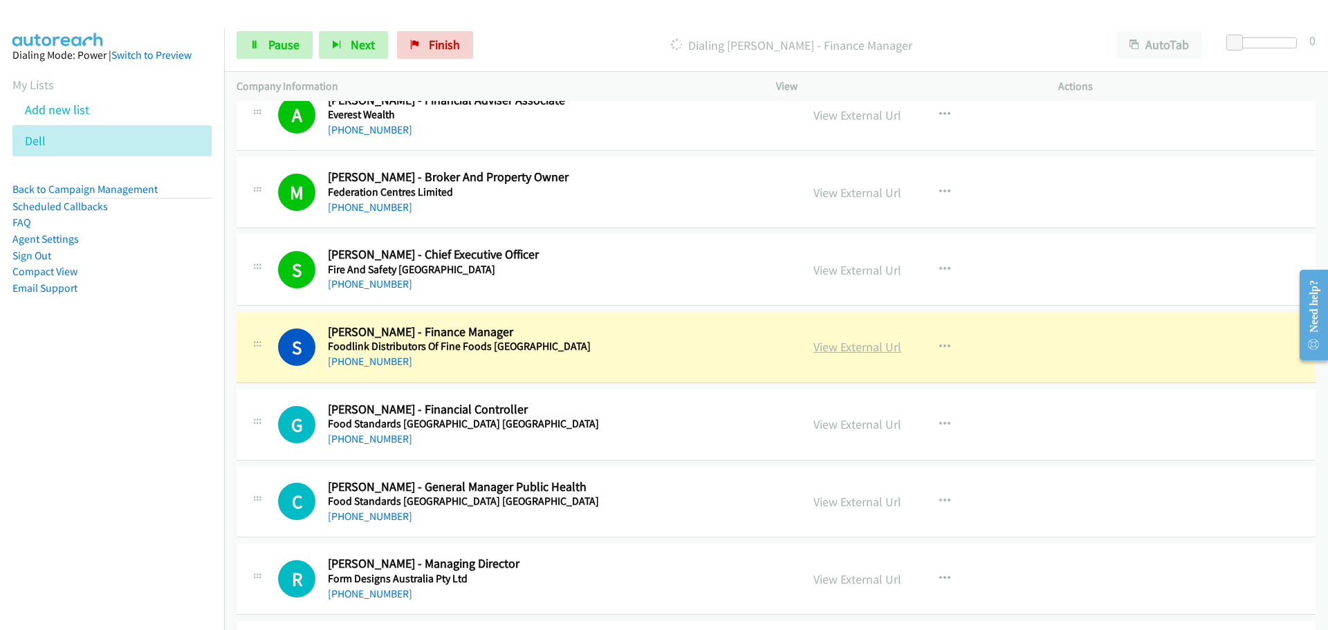
click at [829, 341] on link "View External Url" at bounding box center [858, 347] width 88 height 16
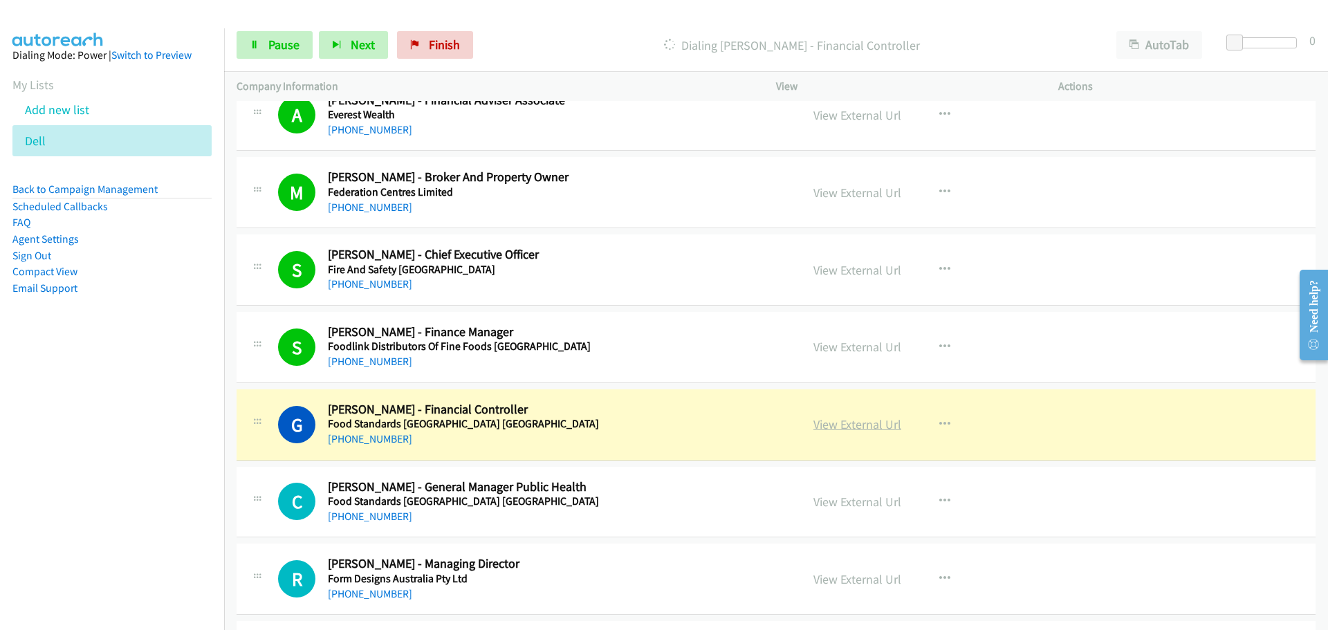
click at [854, 427] on link "View External Url" at bounding box center [858, 425] width 88 height 16
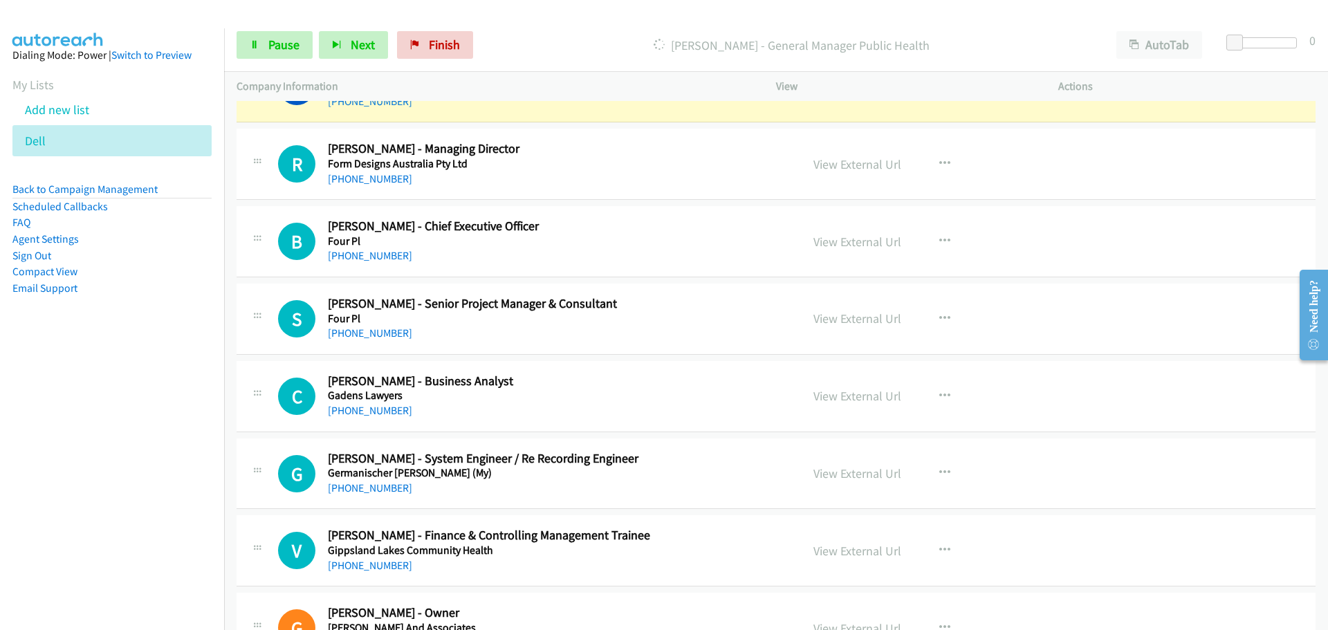
scroll to position [11554, 0]
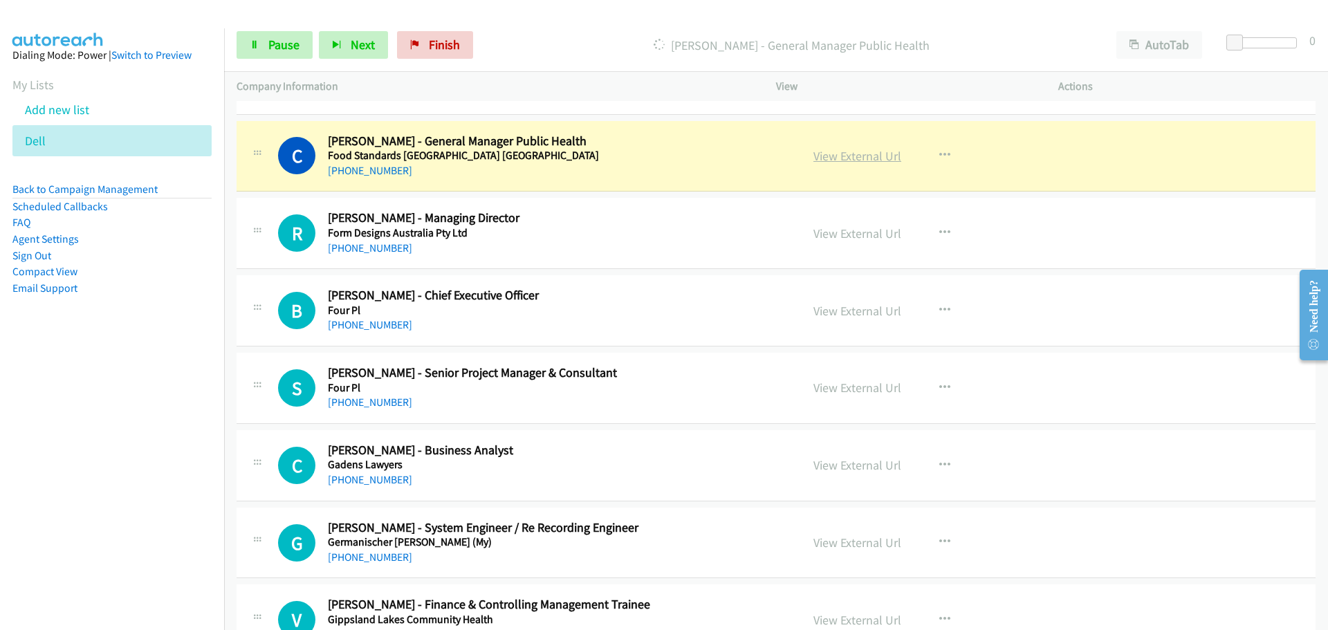
click at [863, 157] on link "View External Url" at bounding box center [858, 156] width 88 height 16
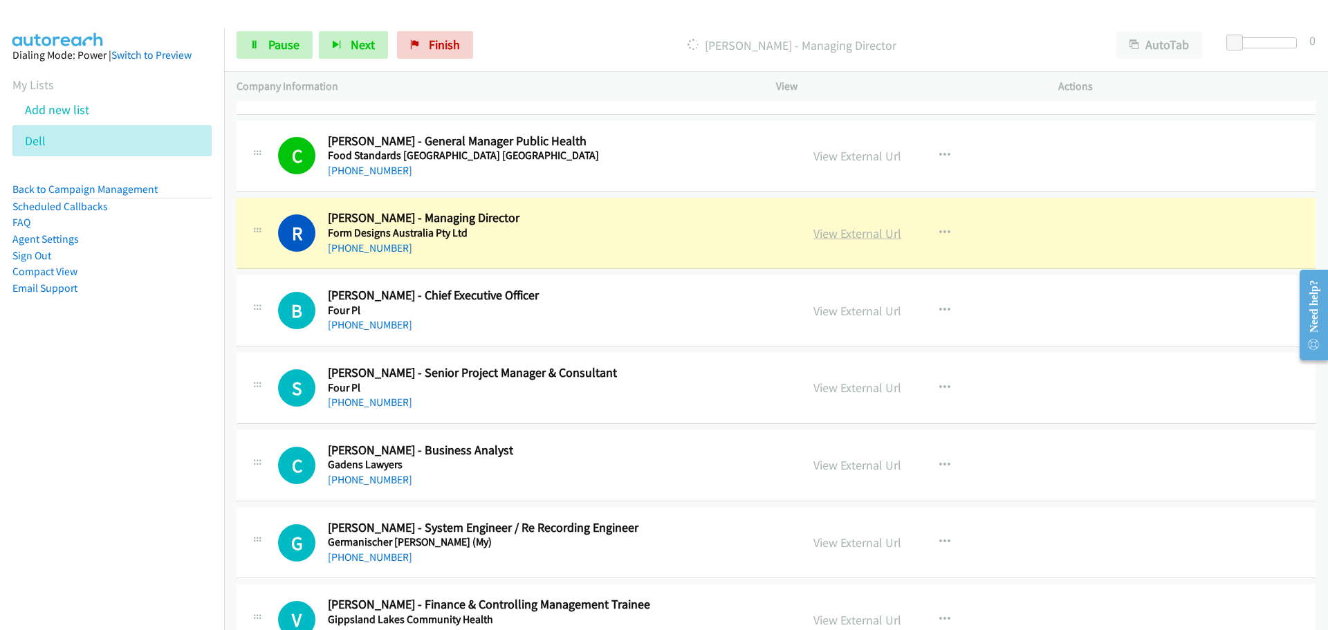
click at [870, 236] on link "View External Url" at bounding box center [858, 234] width 88 height 16
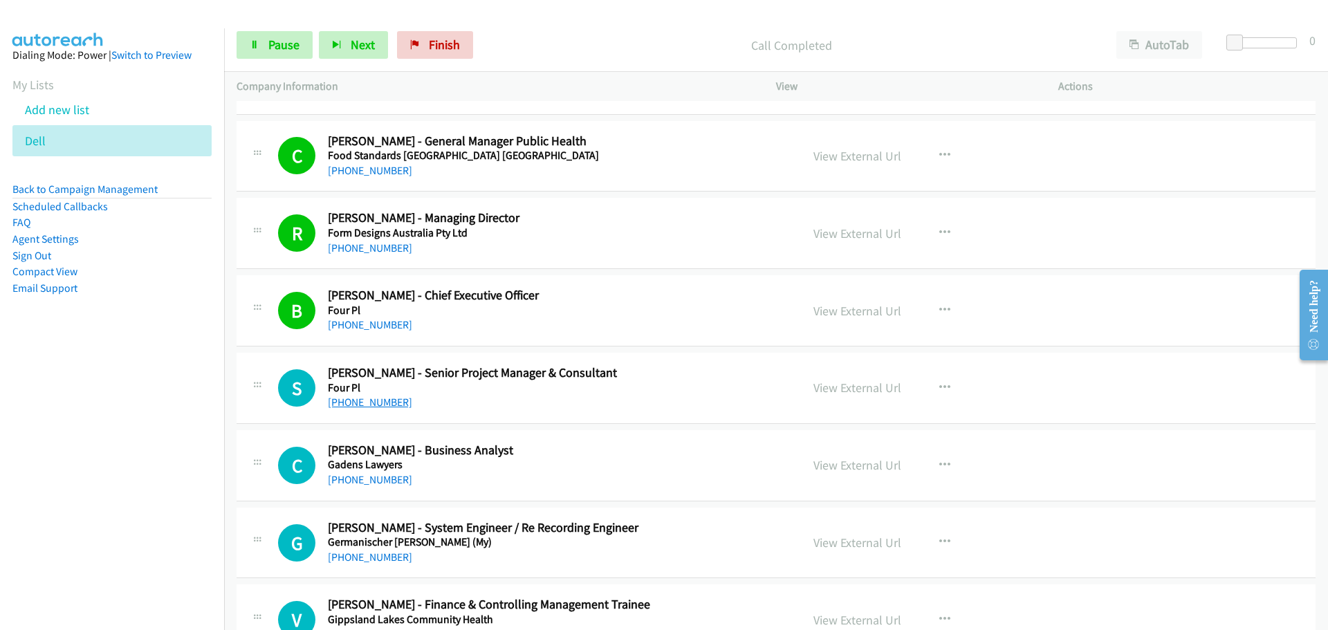
click at [378, 397] on link "[PHONE_NUMBER]" at bounding box center [370, 402] width 84 height 13
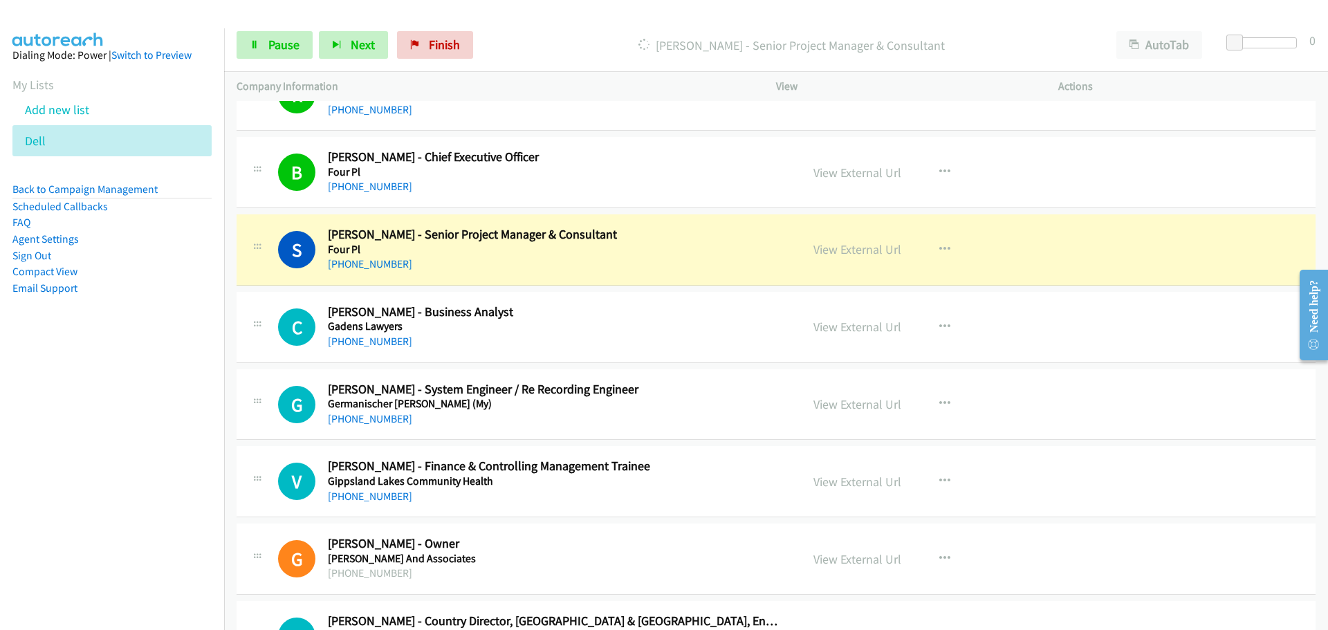
scroll to position [11762, 0]
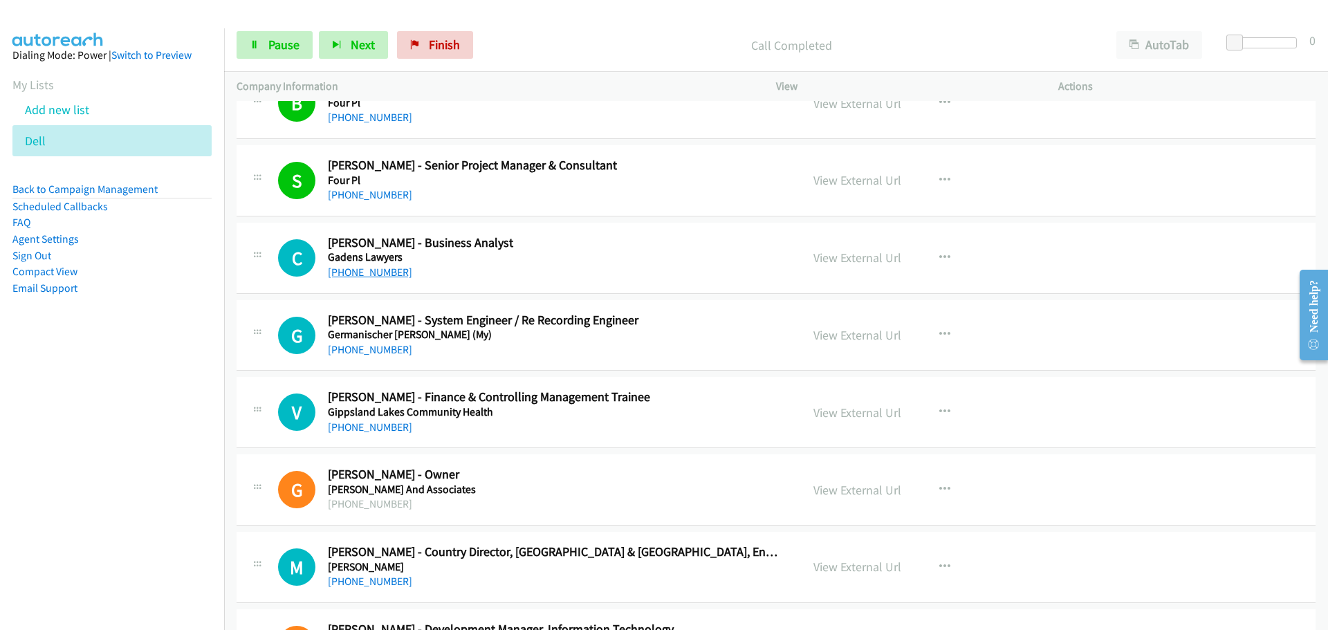
click at [349, 266] on link "[PHONE_NUMBER]" at bounding box center [370, 272] width 84 height 13
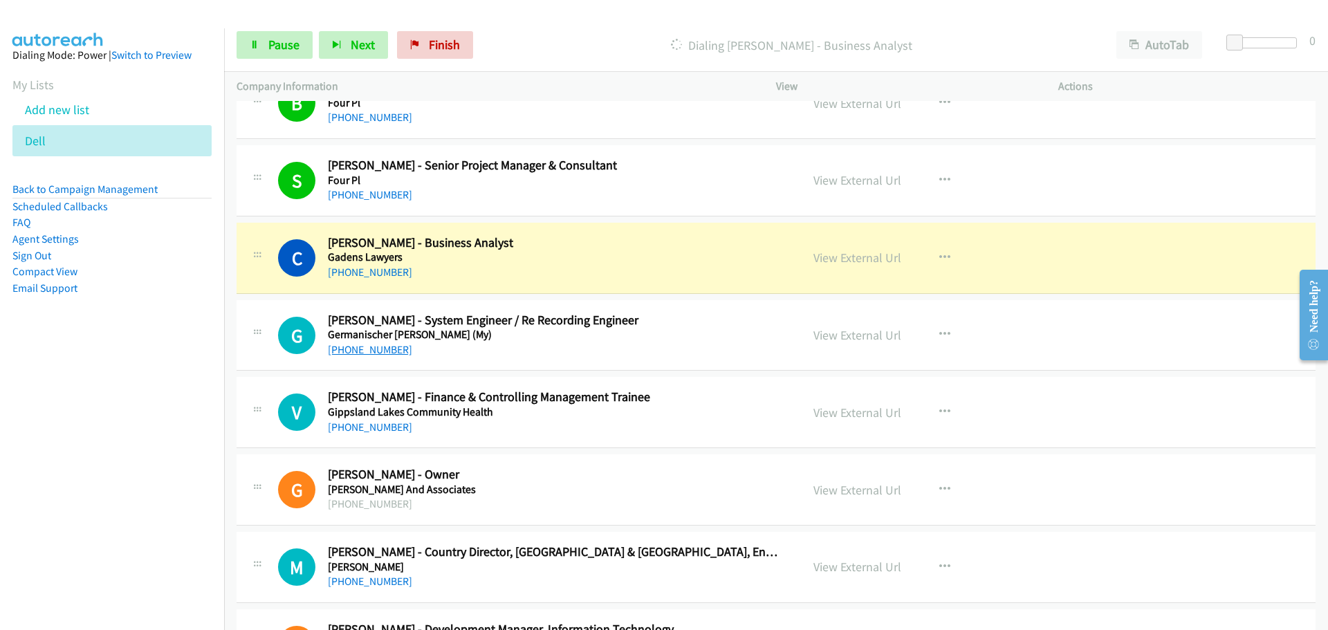
click at [368, 351] on link "[PHONE_NUMBER]" at bounding box center [370, 349] width 84 height 13
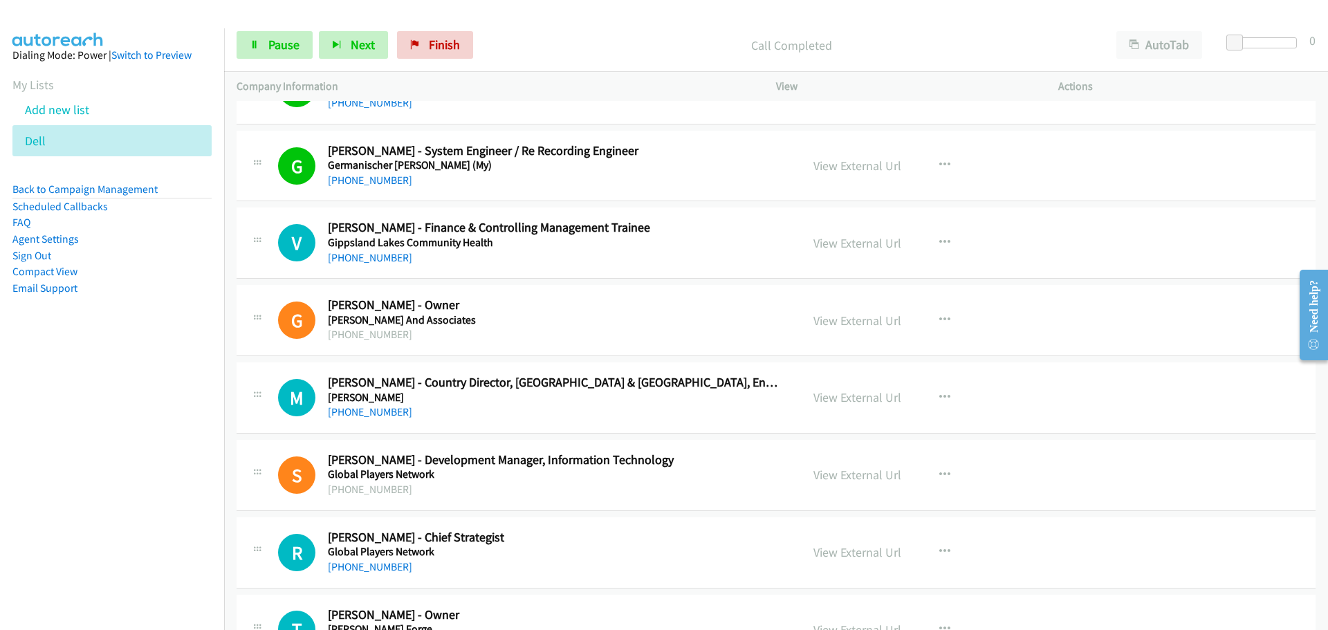
scroll to position [11900, 0]
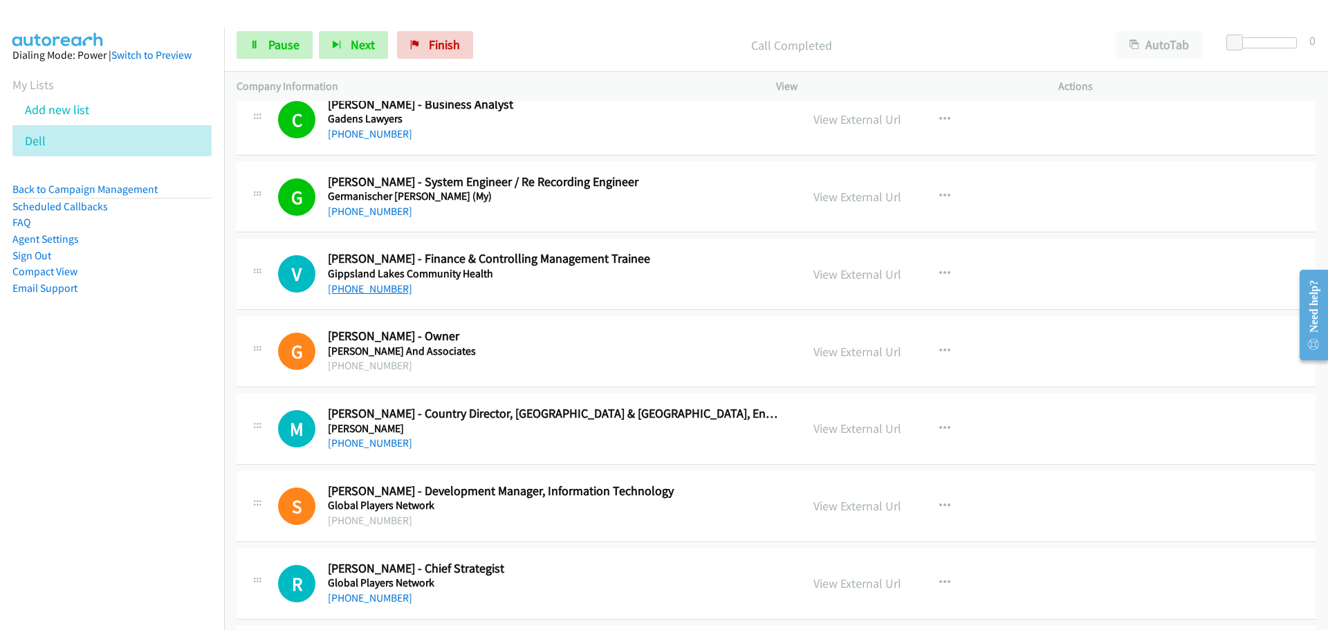
click at [359, 283] on link "[PHONE_NUMBER]" at bounding box center [370, 288] width 84 height 13
click at [337, 445] on link "[PHONE_NUMBER]" at bounding box center [370, 443] width 84 height 13
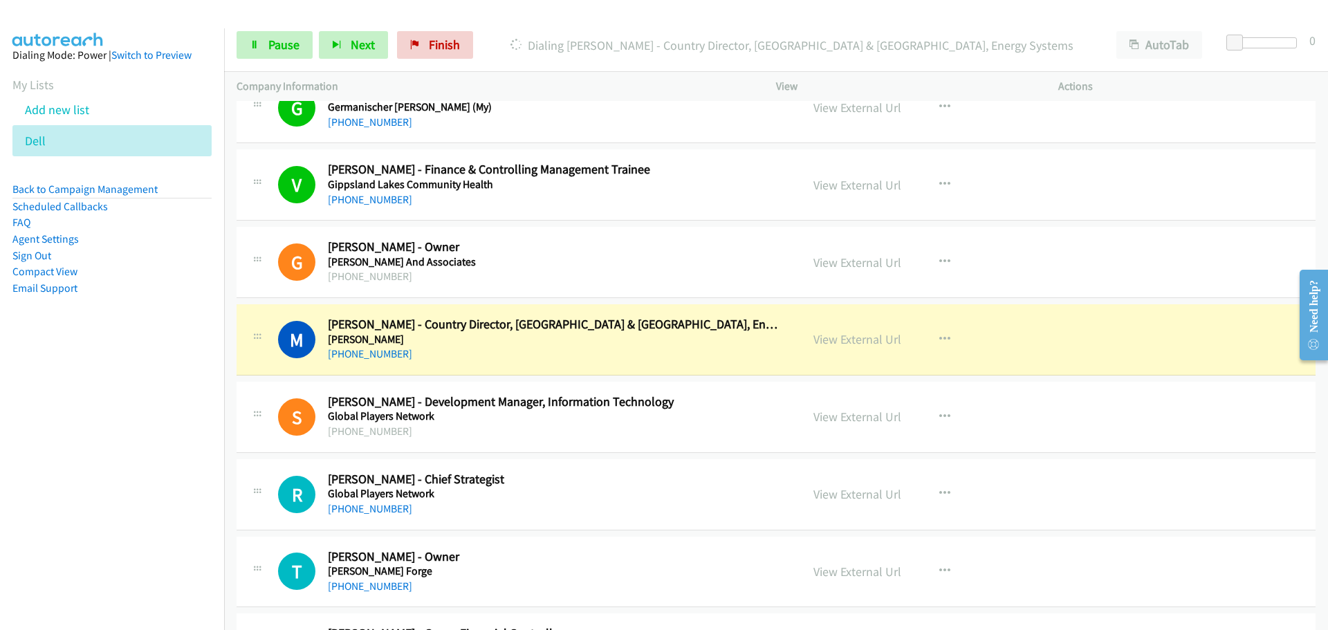
scroll to position [12177, 0]
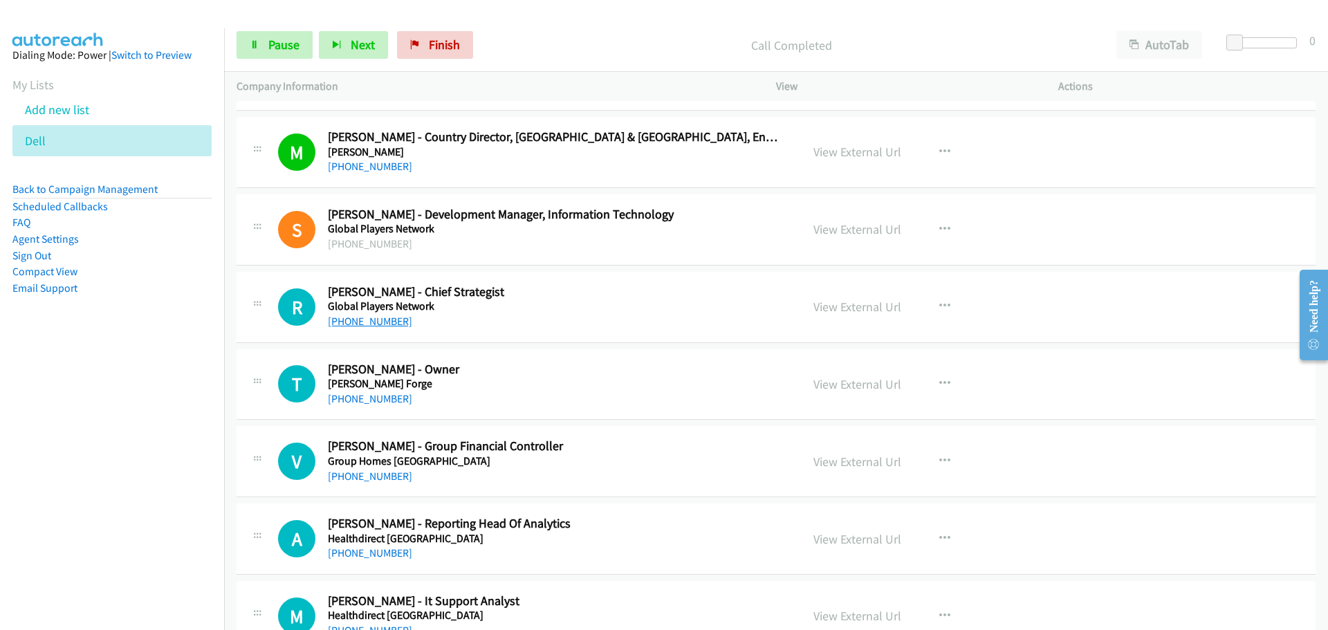
click at [375, 322] on link "[PHONE_NUMBER]" at bounding box center [370, 321] width 84 height 13
click at [383, 401] on link "[PHONE_NUMBER]" at bounding box center [370, 398] width 84 height 13
click at [358, 475] on link "[PHONE_NUMBER]" at bounding box center [370, 476] width 84 height 13
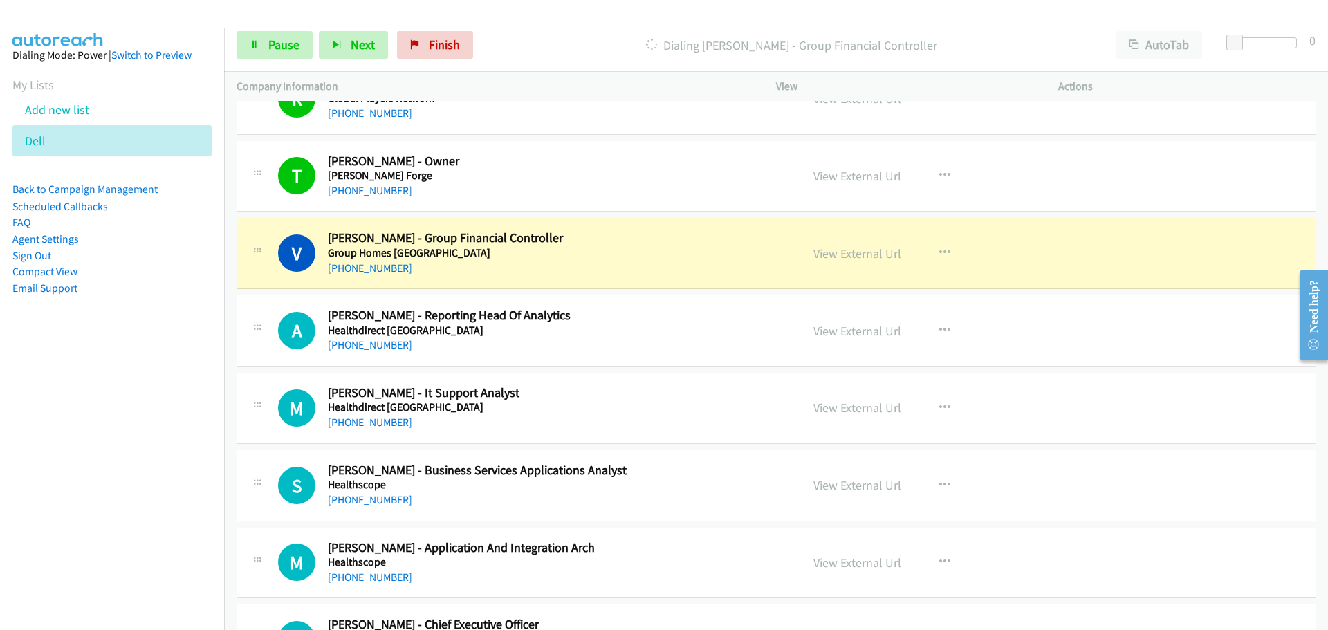
scroll to position [12454, 0]
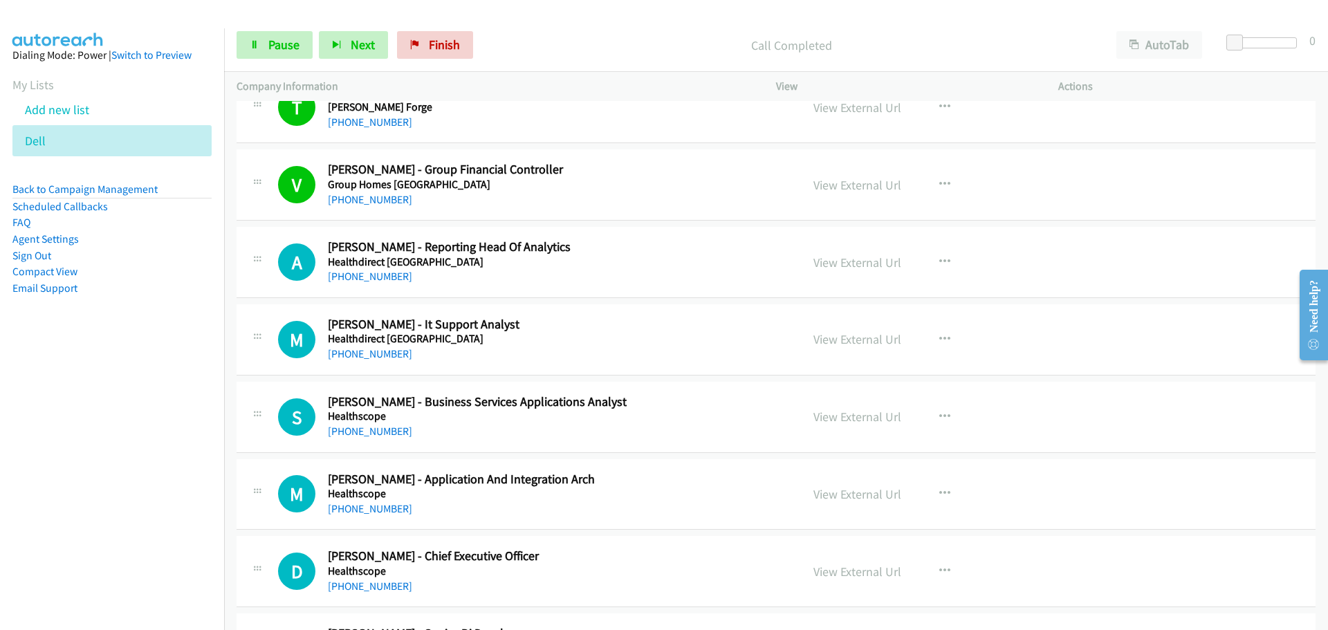
click at [365, 269] on div "[PHONE_NUMBER]" at bounding box center [556, 276] width 456 height 17
click at [364, 277] on link "[PHONE_NUMBER]" at bounding box center [370, 276] width 84 height 13
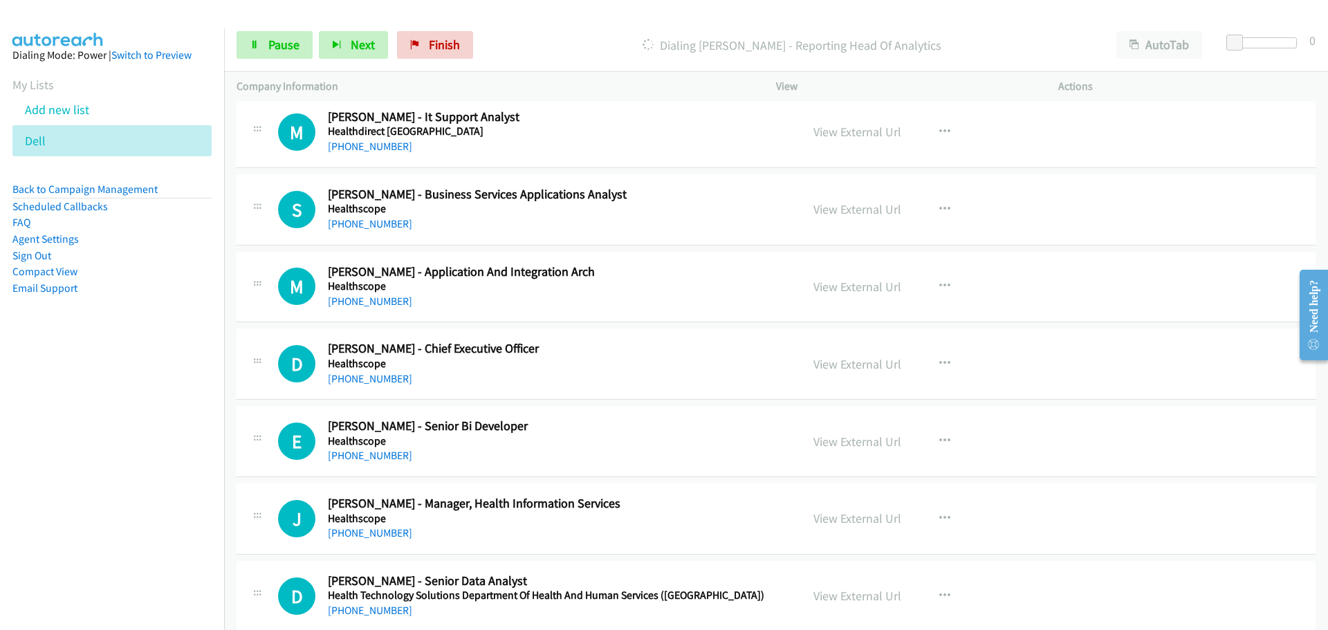
scroll to position [12592, 0]
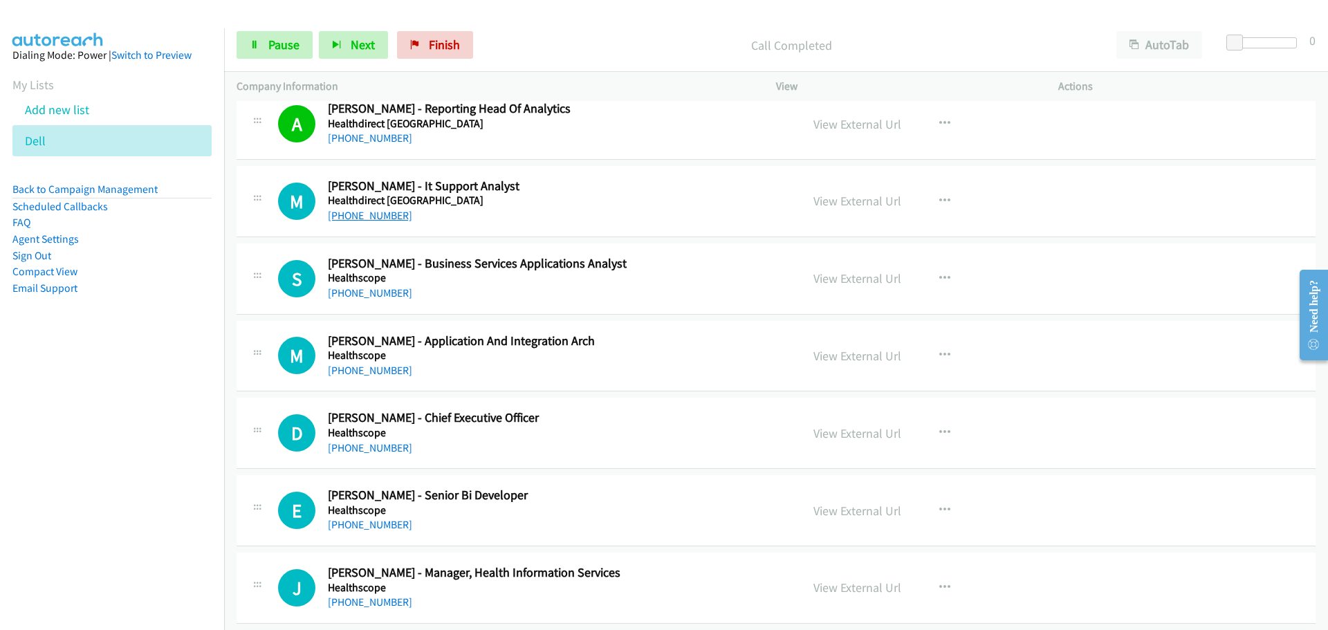
click at [372, 210] on link "[PHONE_NUMBER]" at bounding box center [370, 215] width 84 height 13
click at [378, 293] on link "[PHONE_NUMBER]" at bounding box center [370, 292] width 84 height 13
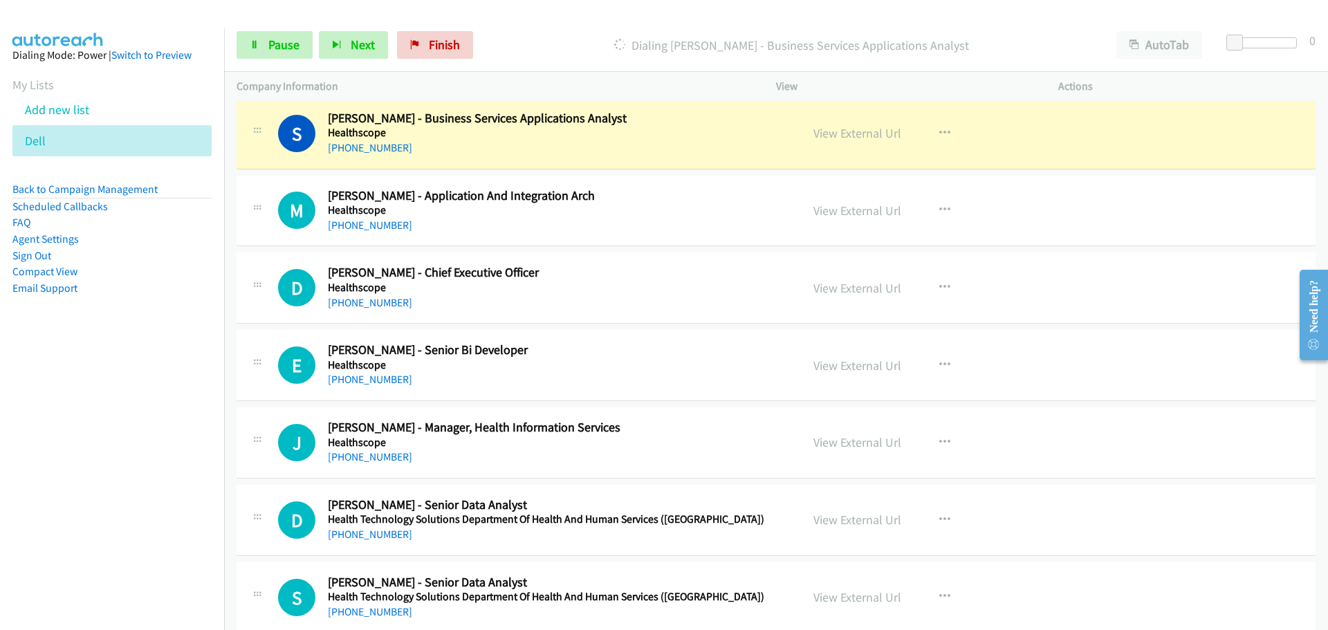
scroll to position [12661, 0]
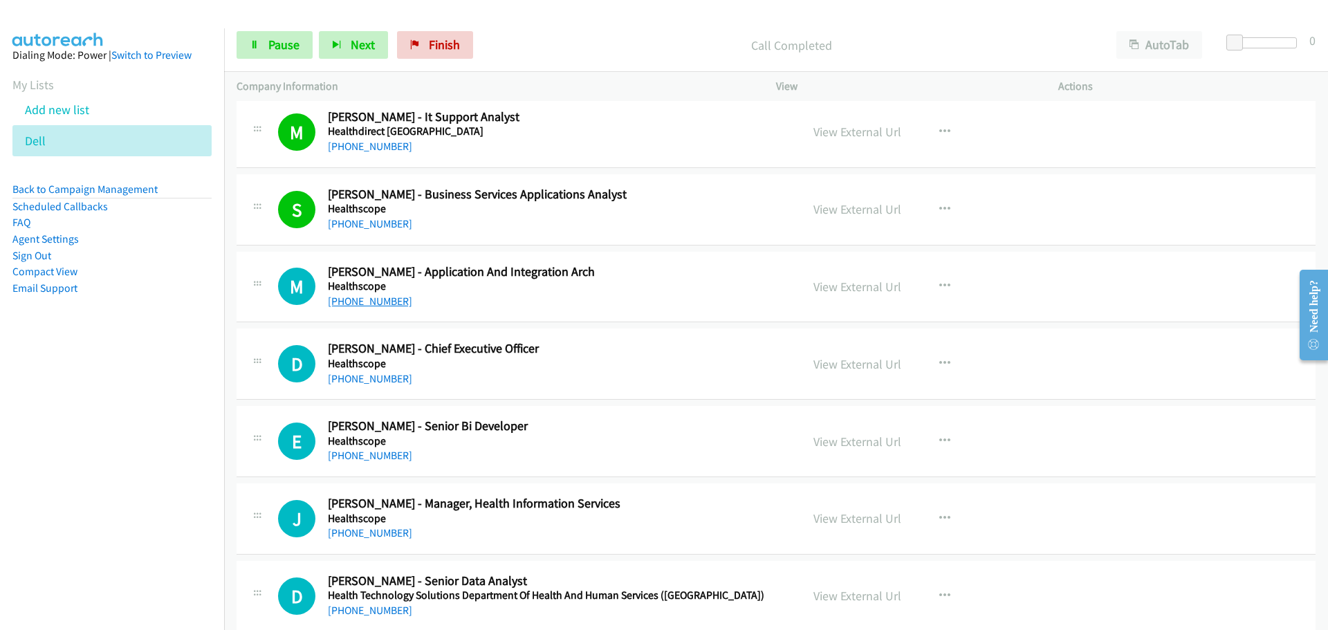
click at [374, 304] on link "[PHONE_NUMBER]" at bounding box center [370, 301] width 84 height 13
click at [365, 374] on link "[PHONE_NUMBER]" at bounding box center [370, 378] width 84 height 13
click at [845, 360] on link "View External Url" at bounding box center [858, 364] width 88 height 16
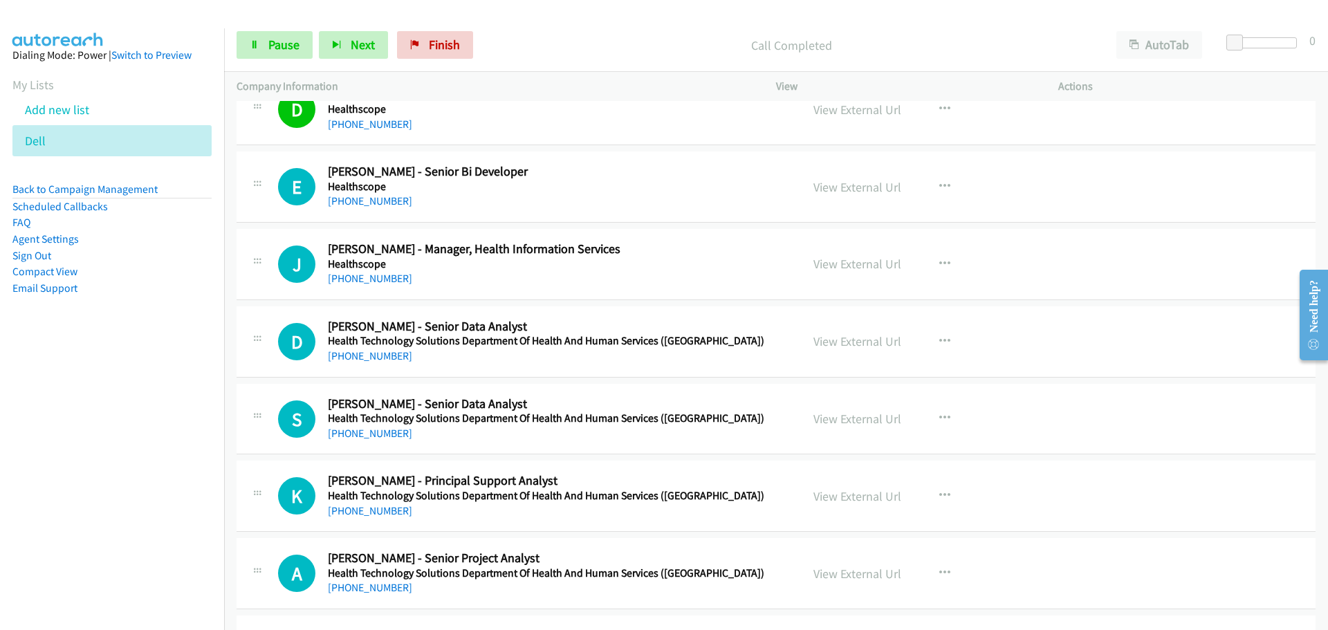
scroll to position [12938, 0]
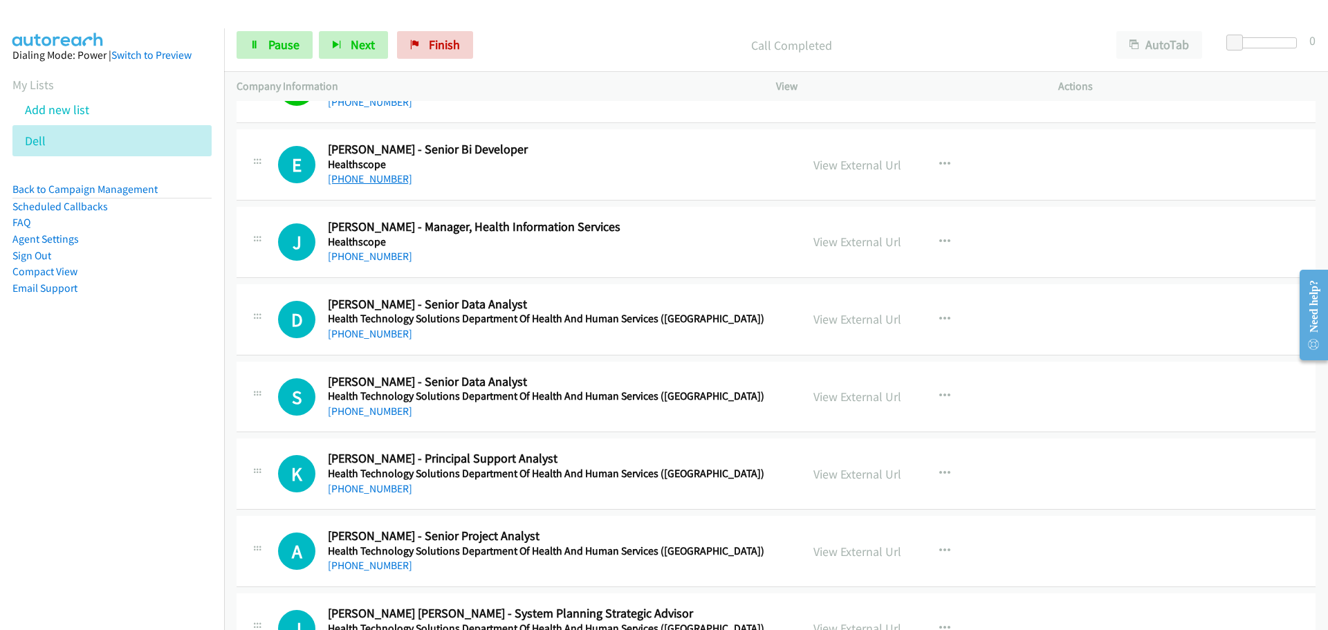
click at [363, 172] on link "[PHONE_NUMBER]" at bounding box center [370, 178] width 84 height 13
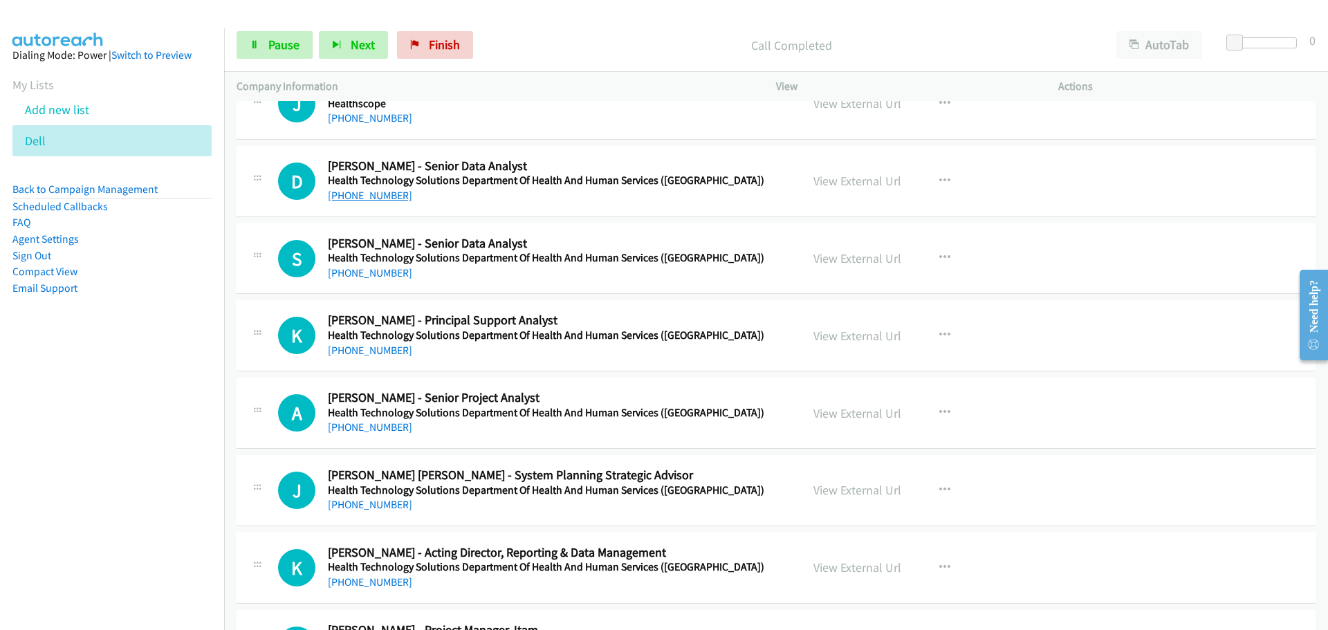
click at [361, 190] on link "[PHONE_NUMBER]" at bounding box center [370, 195] width 84 height 13
click at [369, 269] on link "[PHONE_NUMBER]" at bounding box center [370, 272] width 84 height 13
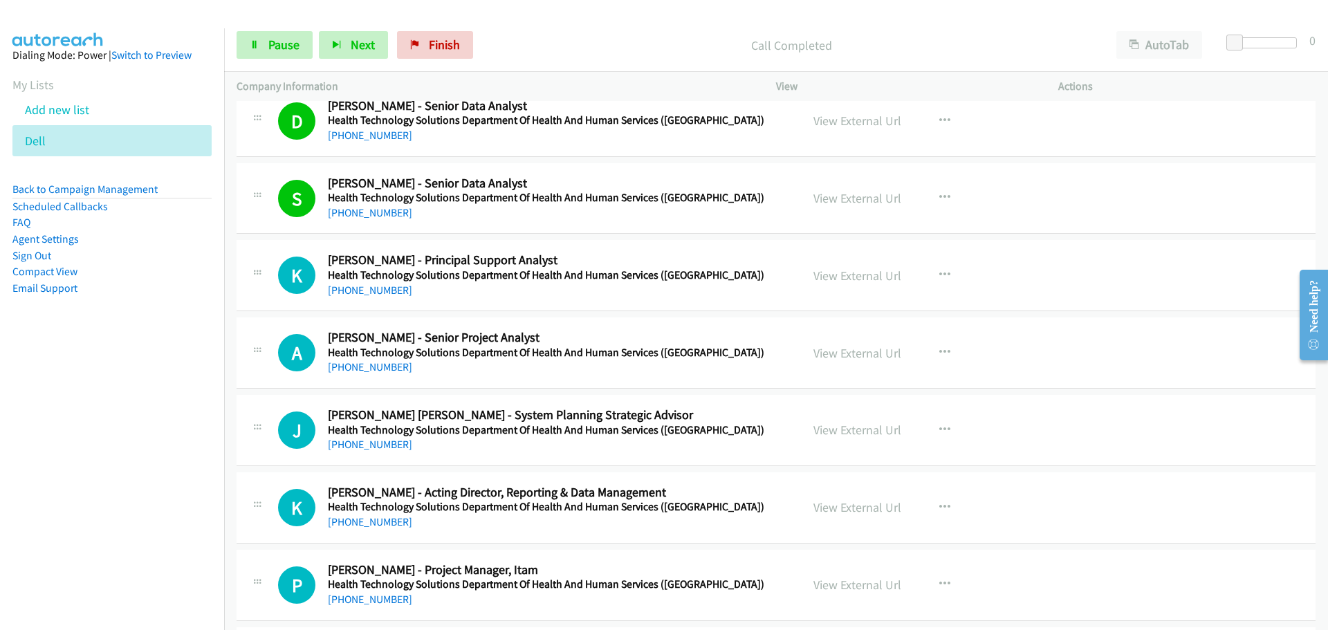
scroll to position [13215, 0]
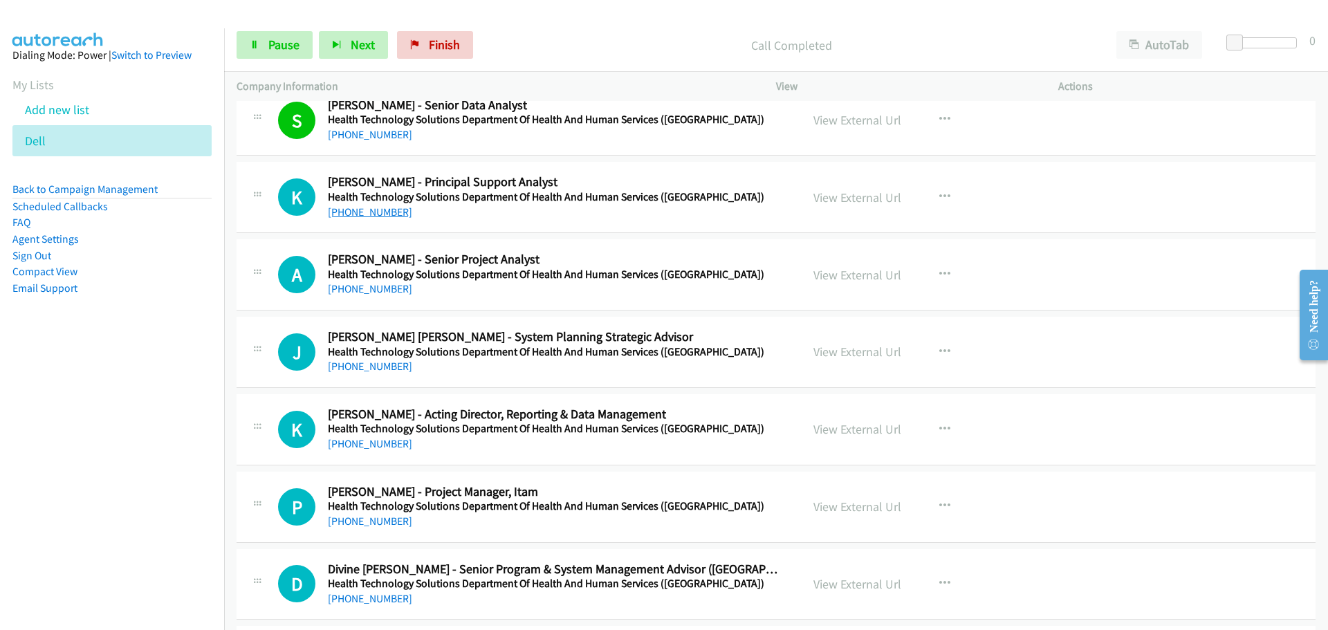
click at [387, 212] on link "[PHONE_NUMBER]" at bounding box center [370, 211] width 84 height 13
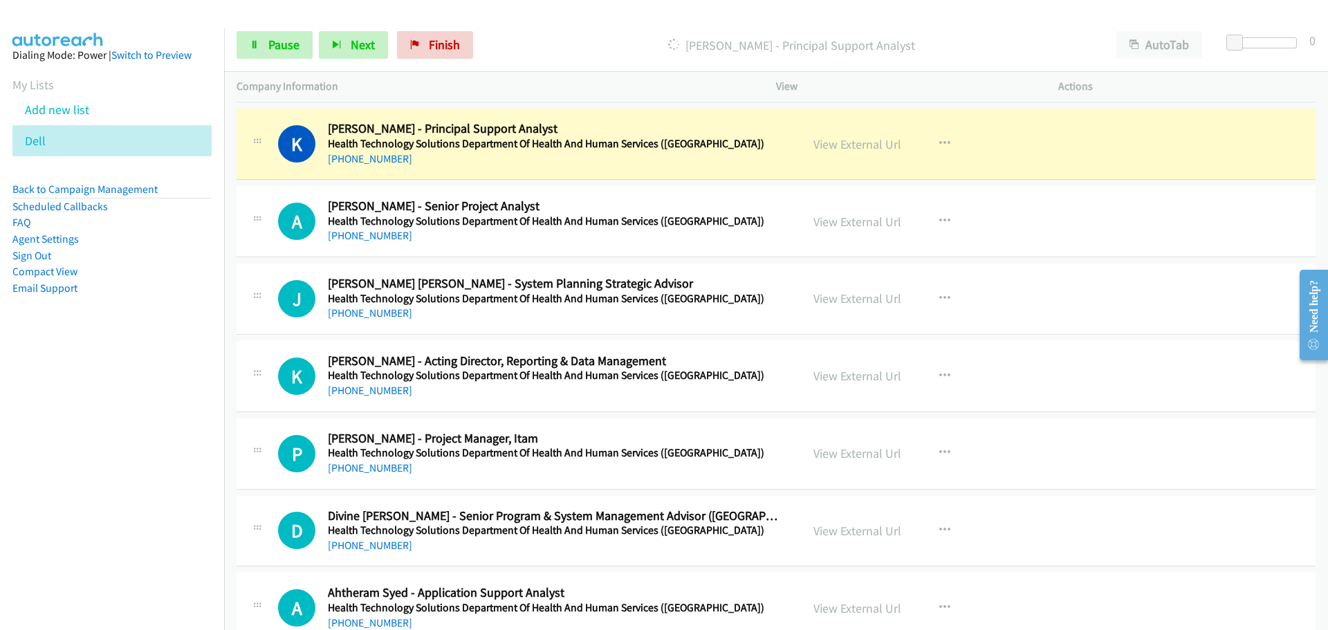
scroll to position [13284, 0]
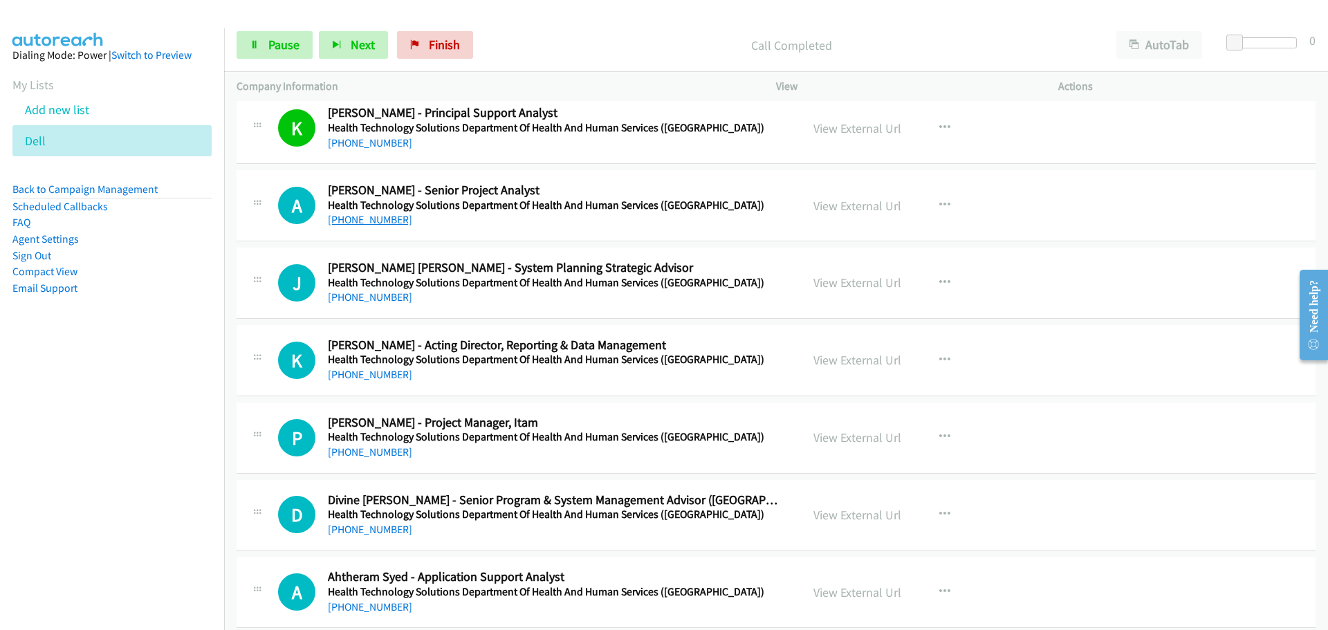
click at [354, 219] on link "[PHONE_NUMBER]" at bounding box center [370, 219] width 84 height 13
click at [351, 300] on link "[PHONE_NUMBER]" at bounding box center [370, 297] width 84 height 13
click at [384, 374] on link "[PHONE_NUMBER]" at bounding box center [370, 374] width 84 height 13
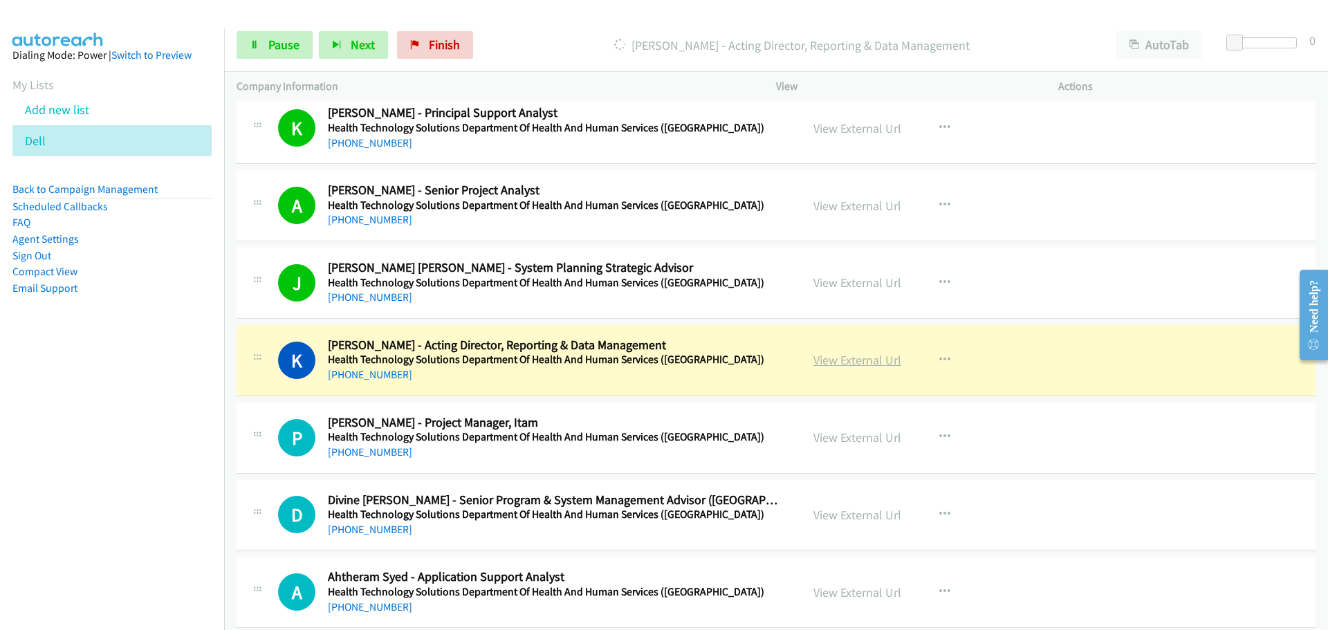
click at [865, 358] on link "View External Url" at bounding box center [858, 360] width 88 height 16
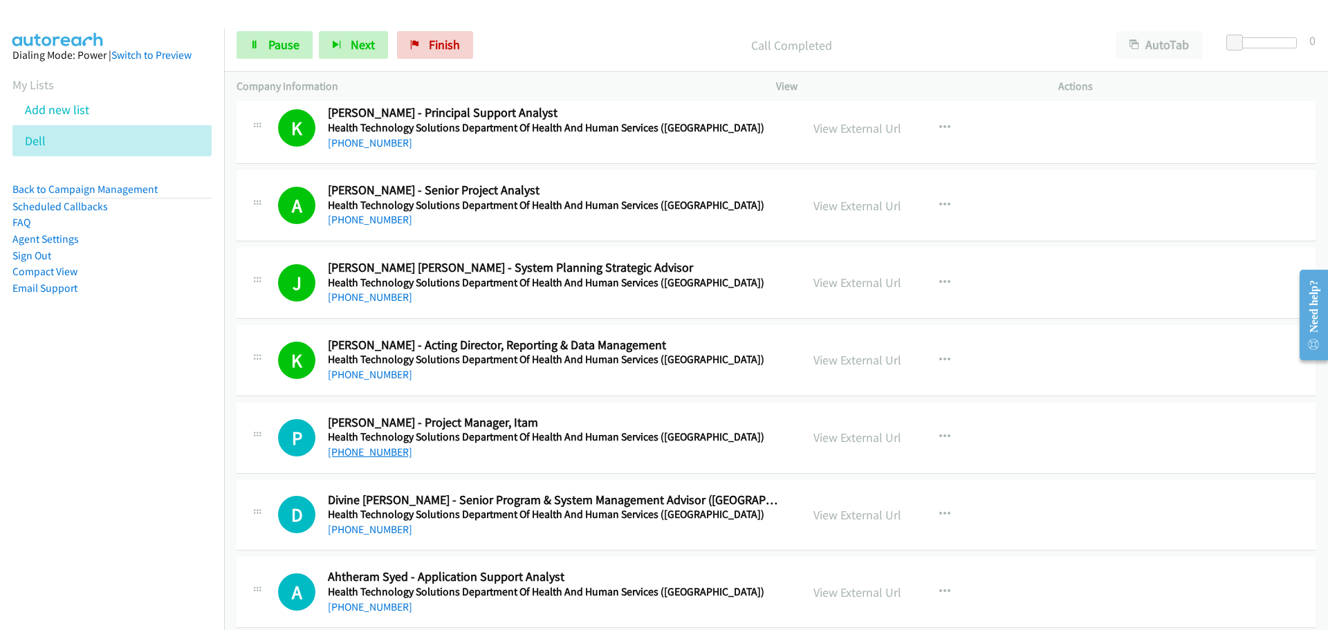
click at [378, 451] on link "[PHONE_NUMBER]" at bounding box center [370, 452] width 84 height 13
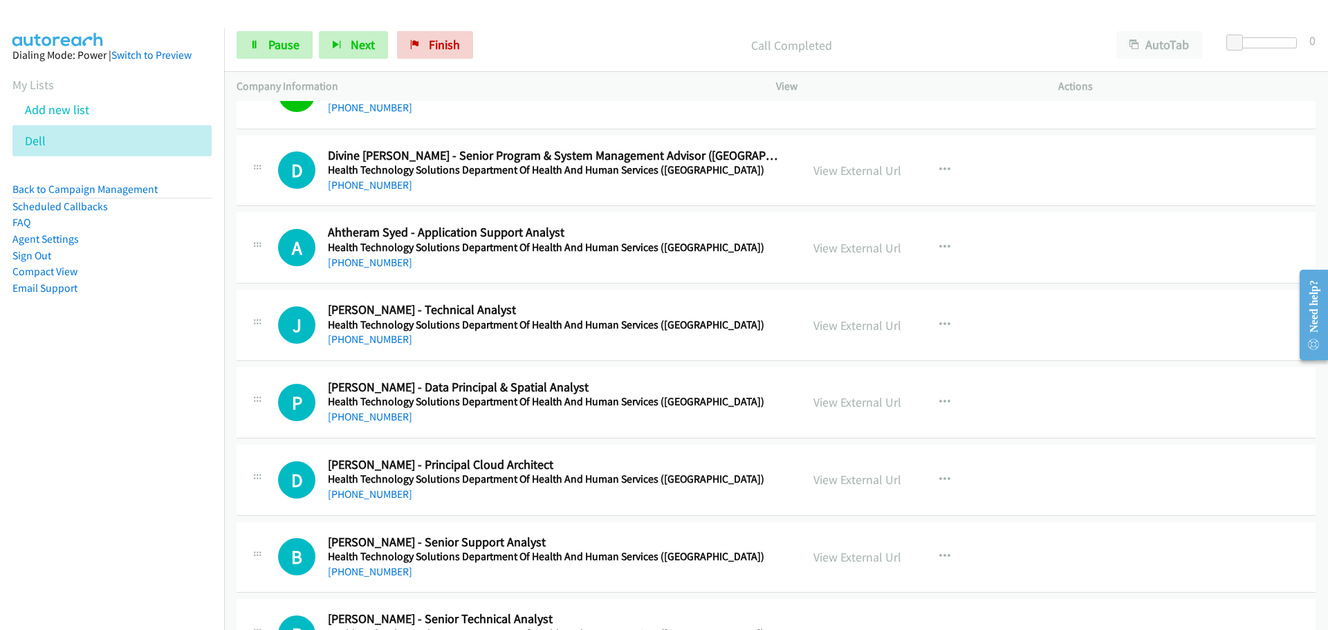
scroll to position [13630, 0]
click at [374, 181] on link "[PHONE_NUMBER]" at bounding box center [370, 183] width 84 height 13
click at [378, 264] on link "[PHONE_NUMBER]" at bounding box center [370, 261] width 84 height 13
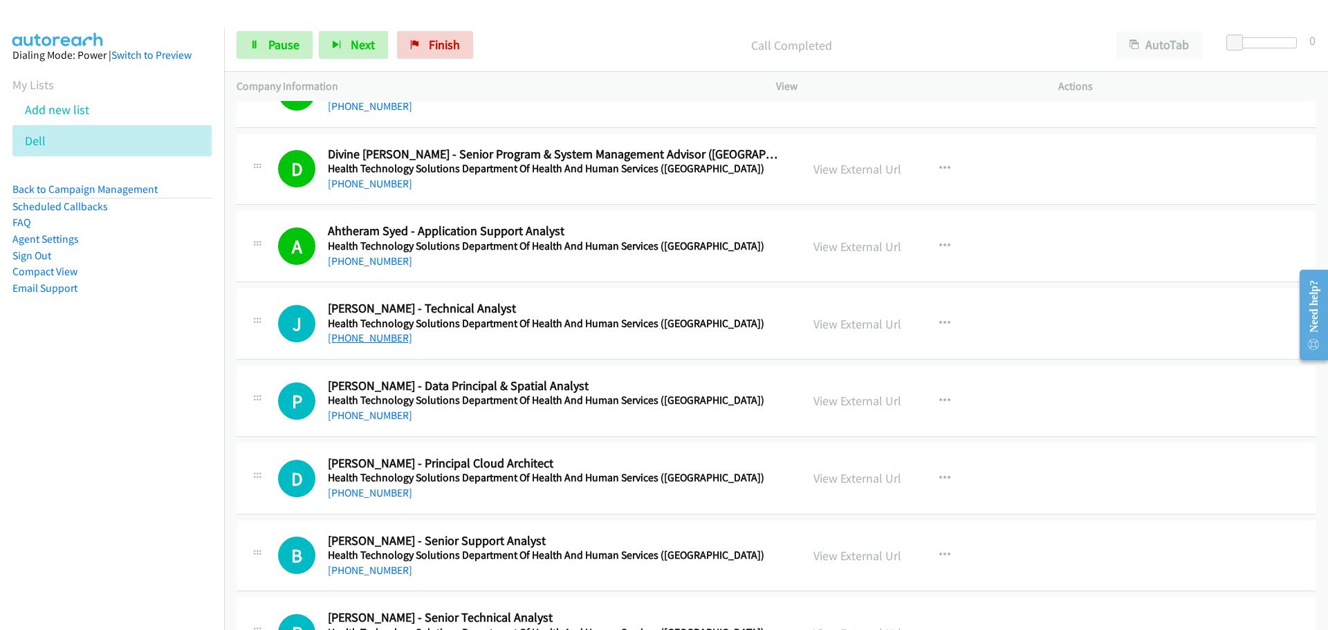
click at [363, 339] on link "[PHONE_NUMBER]" at bounding box center [370, 337] width 84 height 13
click at [358, 420] on link "[PHONE_NUMBER]" at bounding box center [370, 415] width 84 height 13
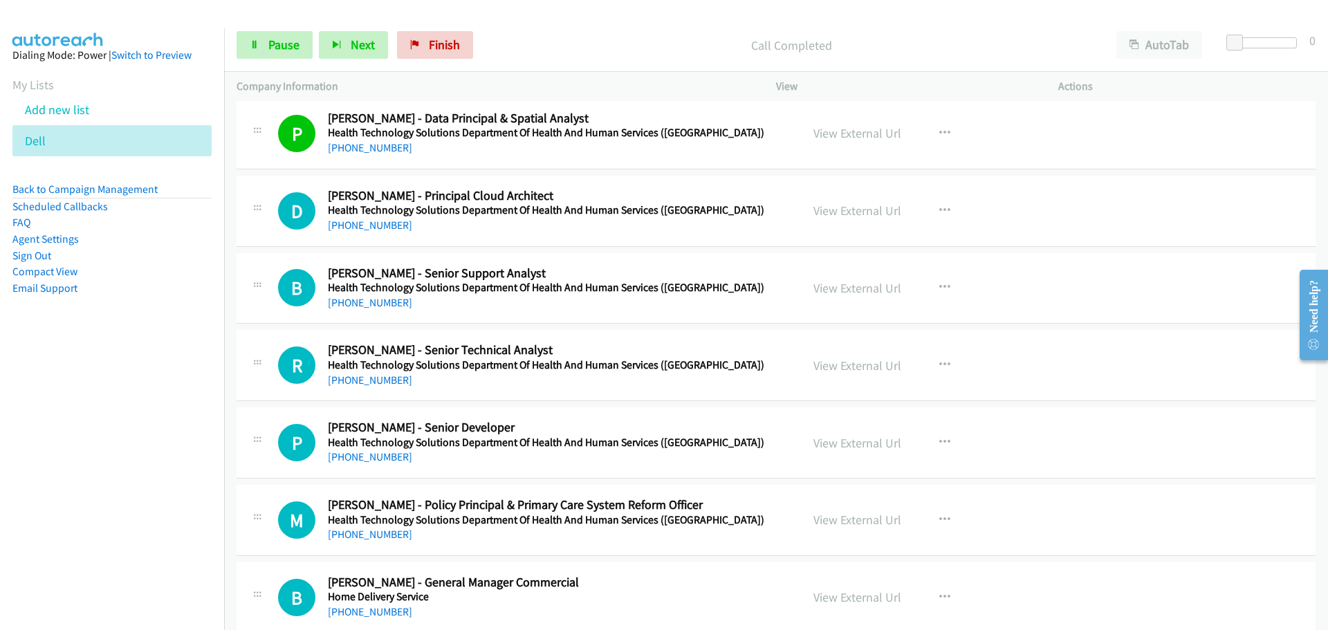
scroll to position [13907, 0]
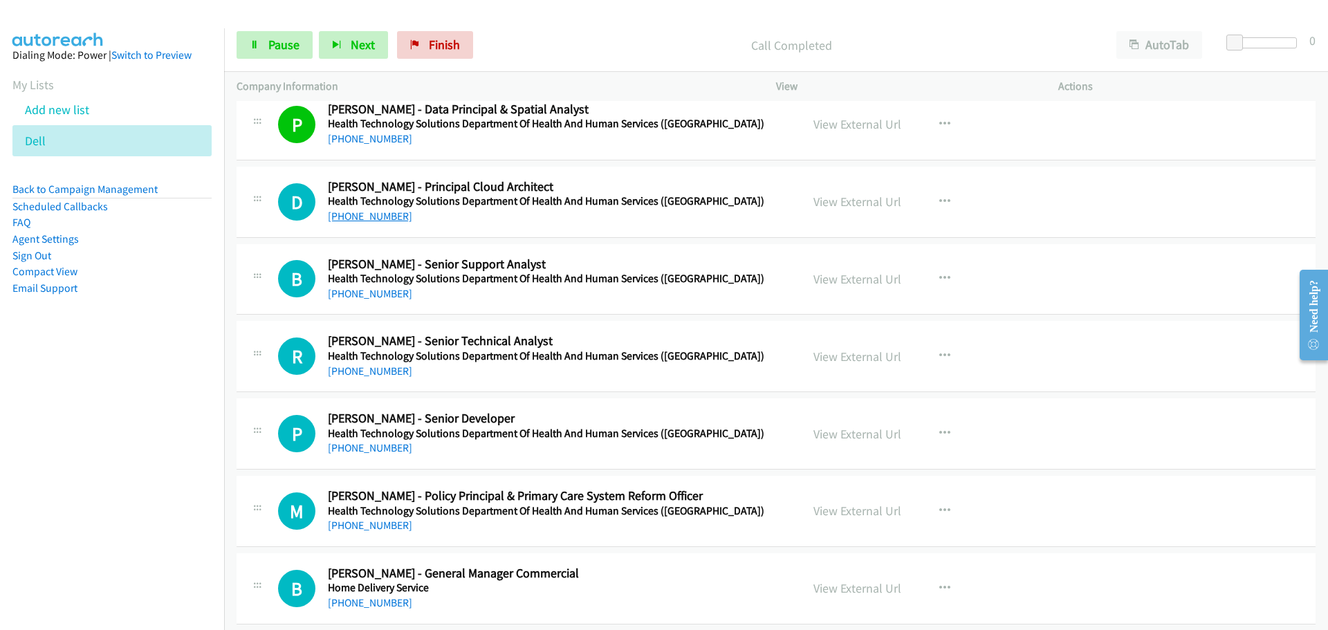
click at [382, 216] on link "[PHONE_NUMBER]" at bounding box center [370, 216] width 84 height 13
click at [378, 290] on link "[PHONE_NUMBER]" at bounding box center [370, 293] width 84 height 13
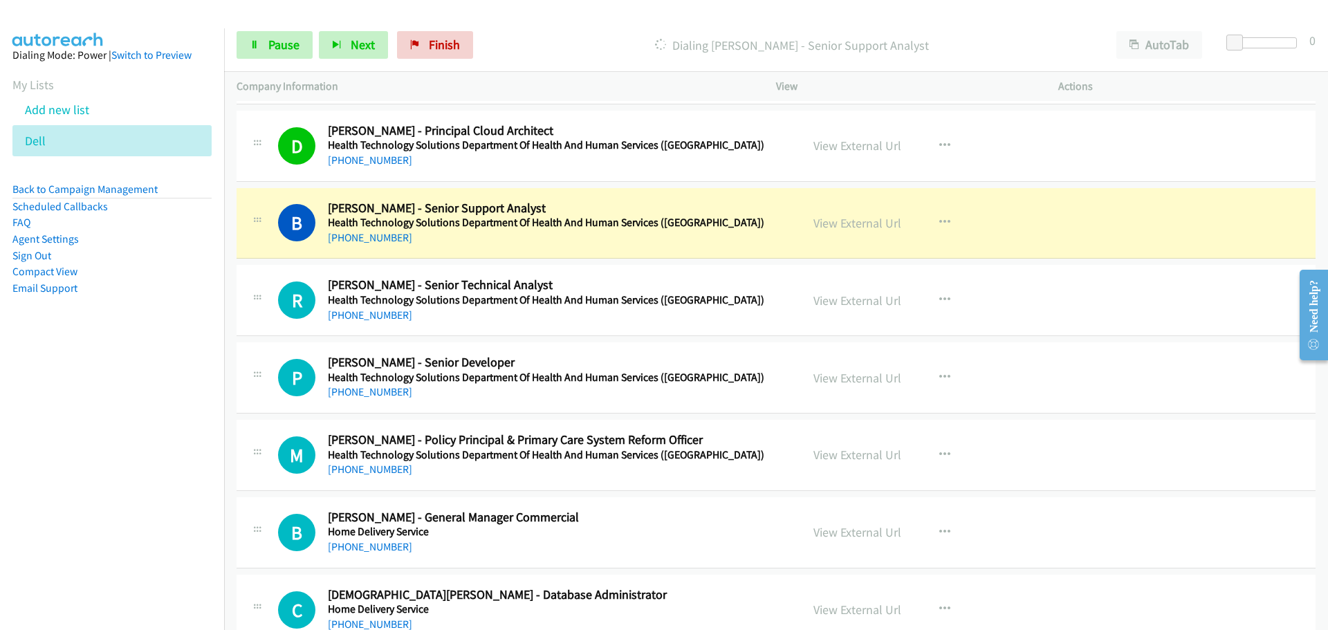
scroll to position [14045, 0]
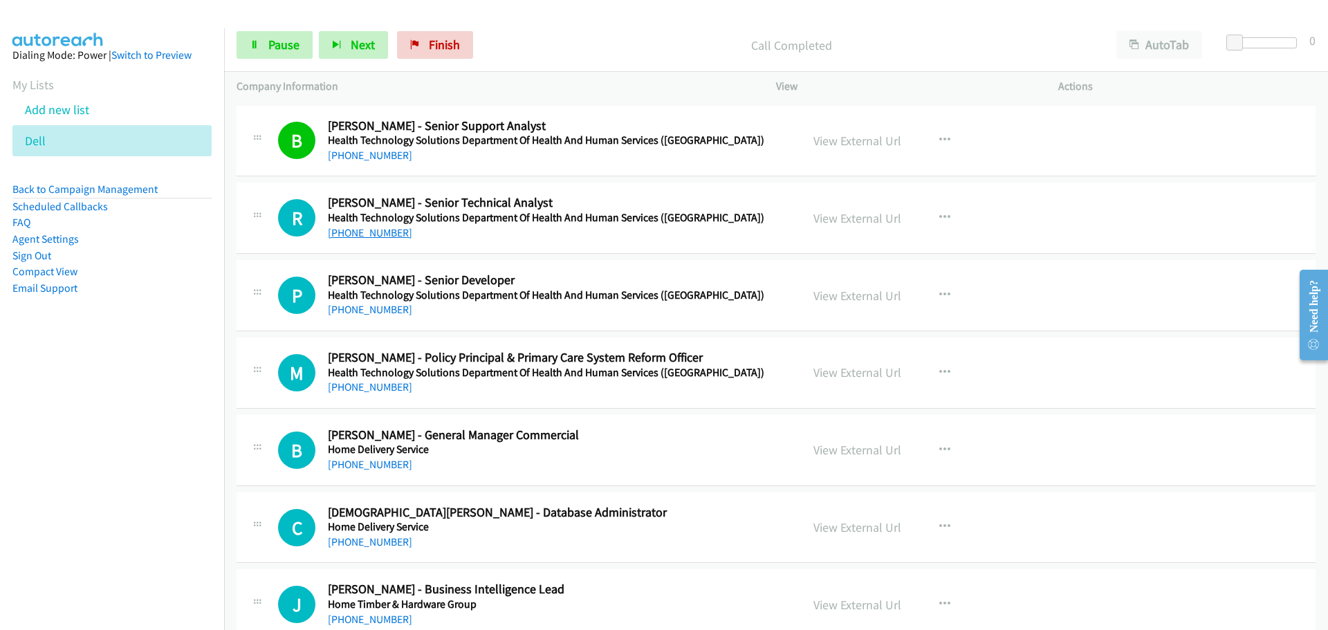
click at [351, 232] on link "[PHONE_NUMBER]" at bounding box center [370, 232] width 84 height 13
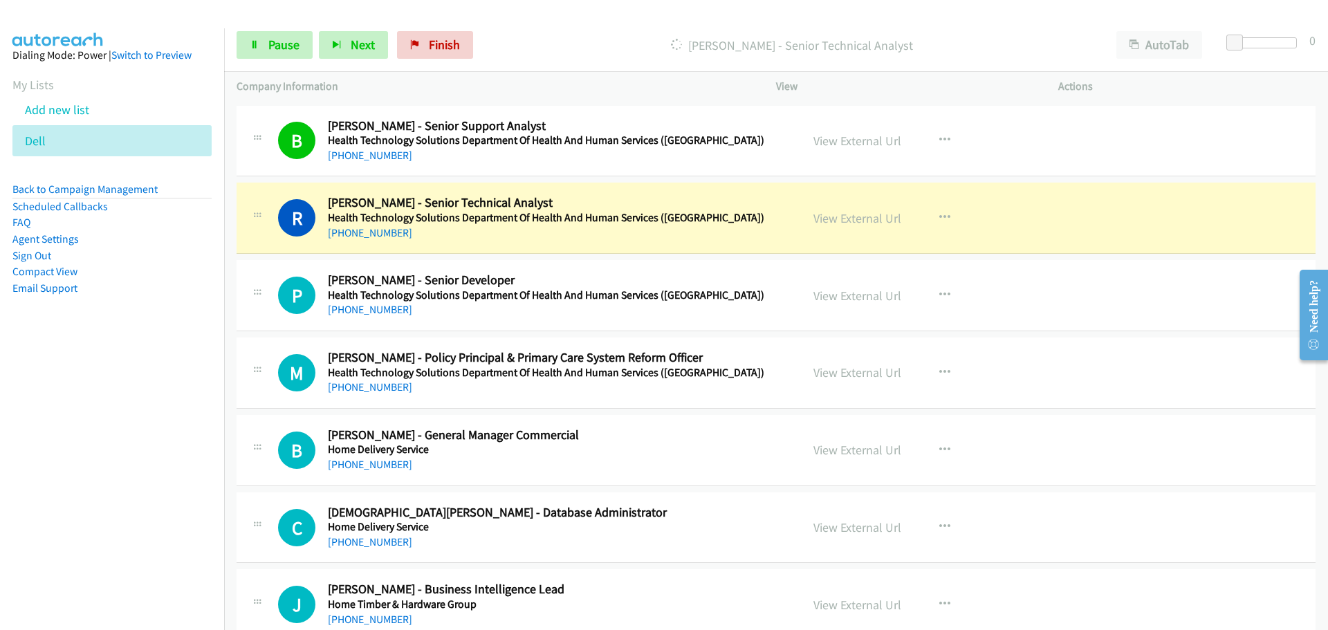
scroll to position [14114, 0]
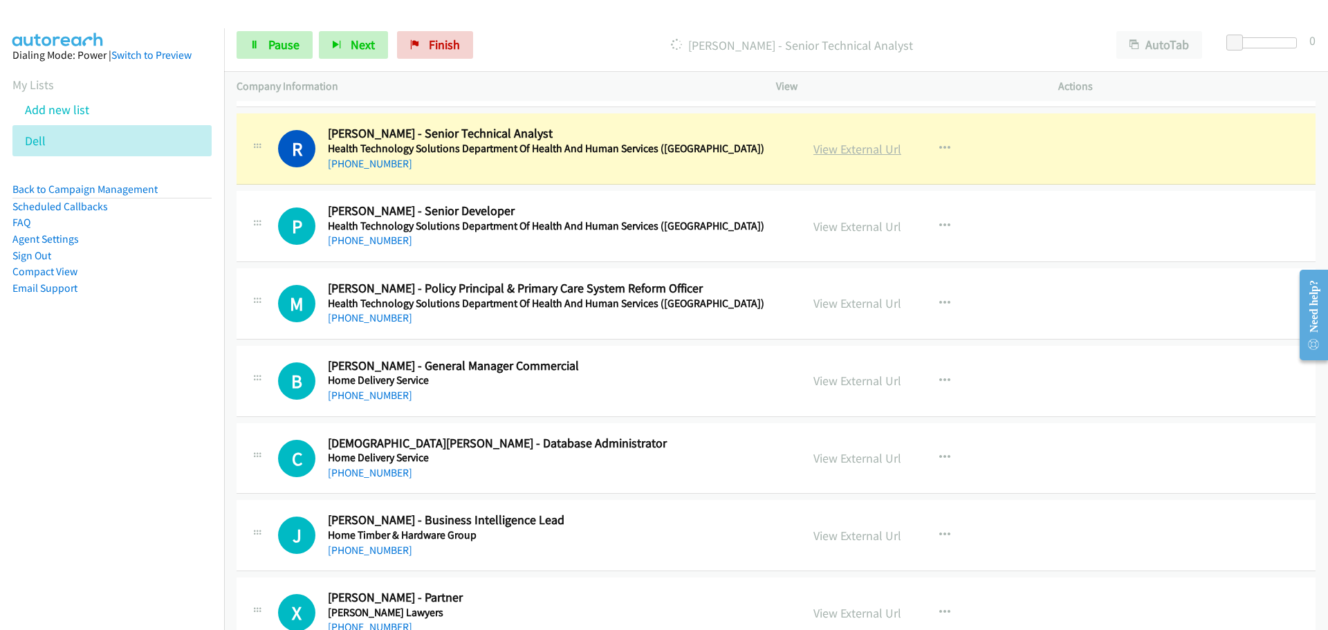
click at [834, 151] on link "View External Url" at bounding box center [858, 149] width 88 height 16
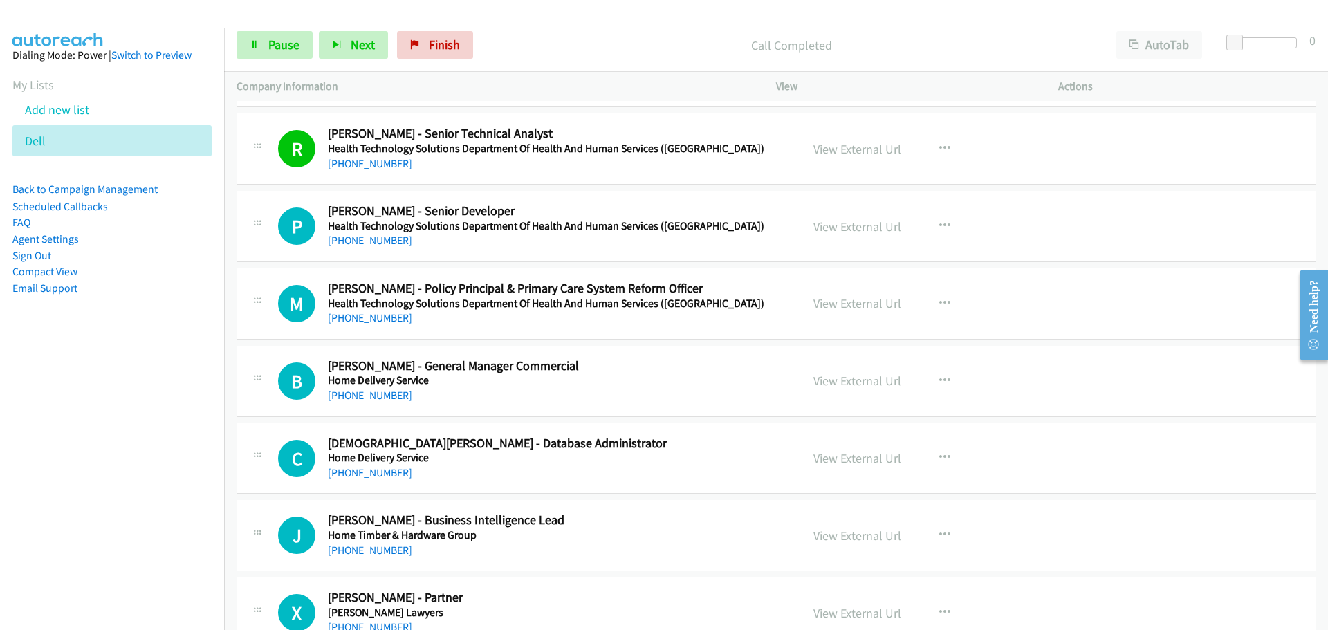
click at [321, 241] on div "P" at bounding box center [303, 226] width 50 height 37
click at [354, 244] on link "[PHONE_NUMBER]" at bounding box center [370, 240] width 84 height 13
click at [374, 315] on link "[PHONE_NUMBER]" at bounding box center [370, 317] width 84 height 13
click at [362, 392] on link "[PHONE_NUMBER]" at bounding box center [370, 395] width 84 height 13
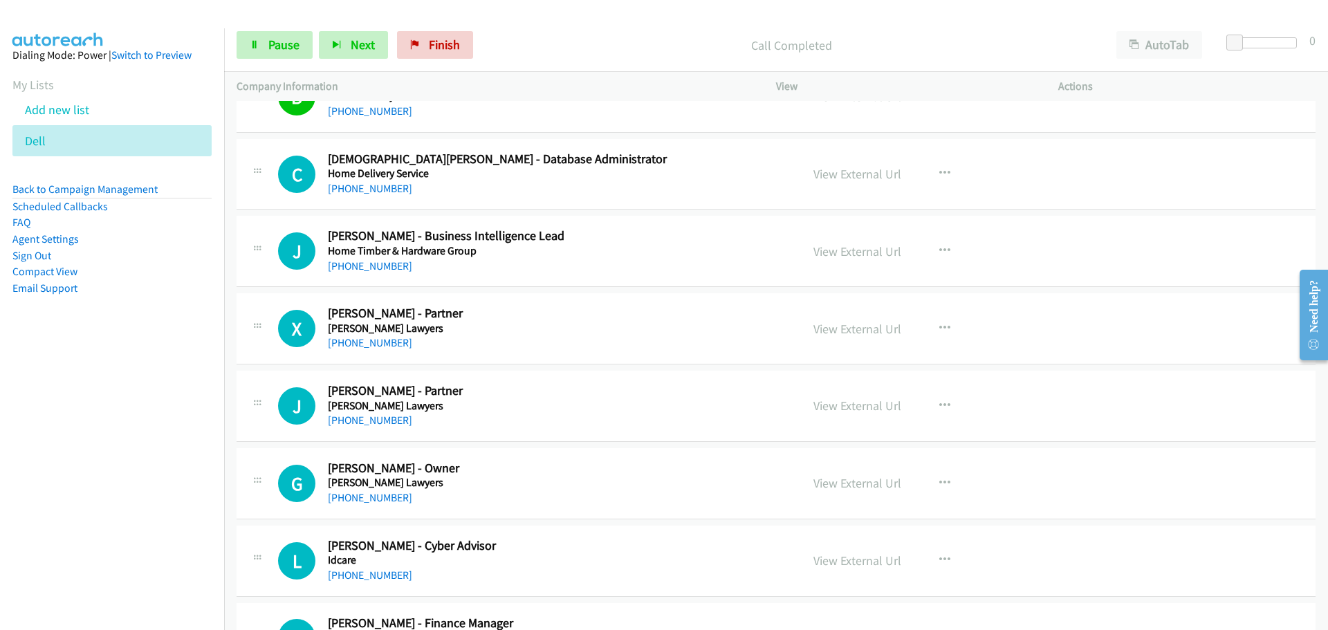
scroll to position [14391, 0]
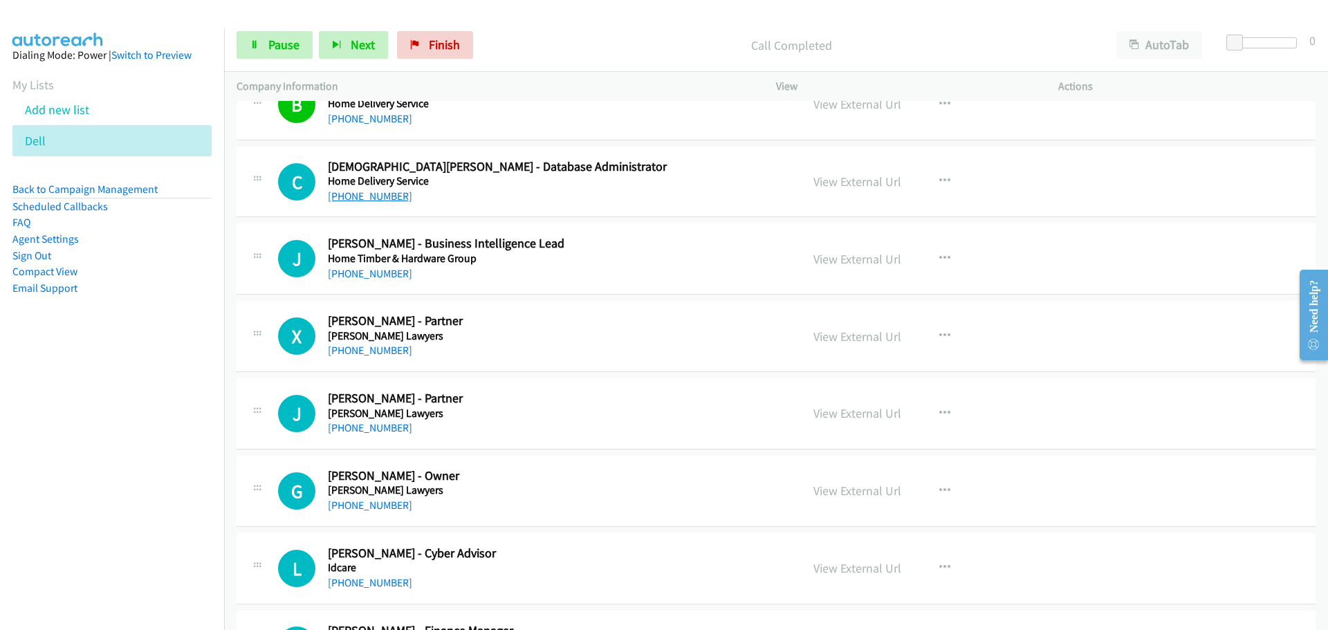
click at [380, 199] on link "[PHONE_NUMBER]" at bounding box center [370, 196] width 84 height 13
click at [351, 271] on link "[PHONE_NUMBER]" at bounding box center [370, 273] width 84 height 13
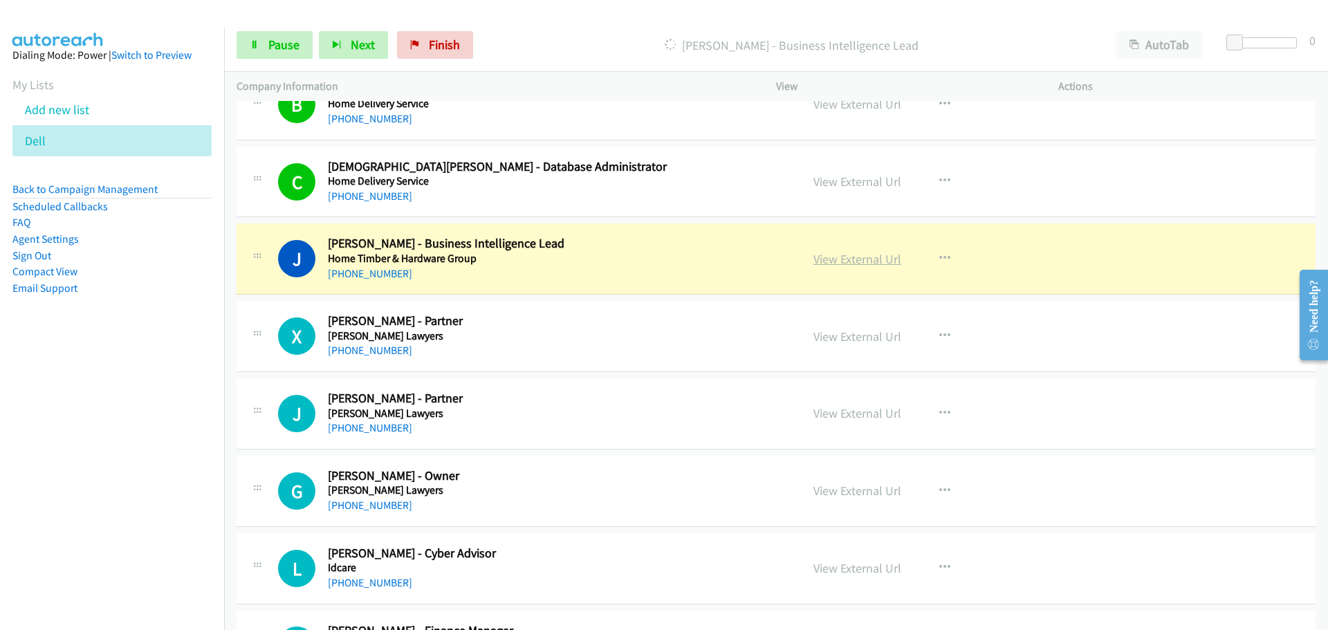
click at [881, 264] on link "View External Url" at bounding box center [858, 259] width 88 height 16
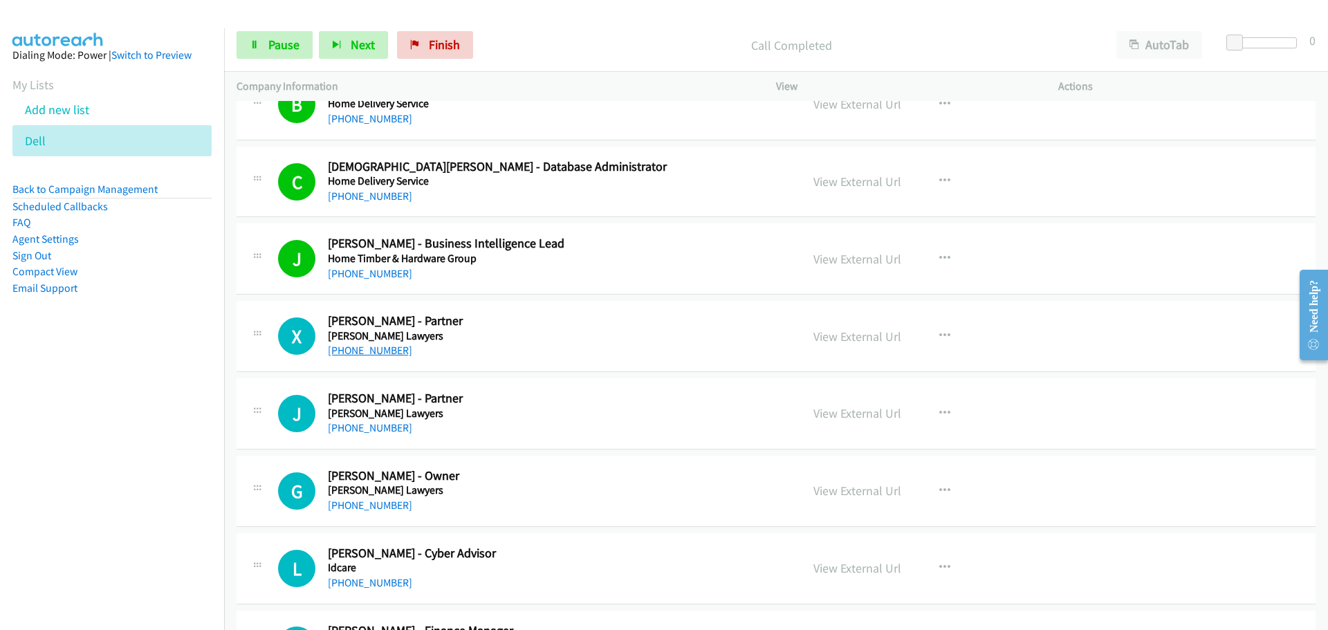
click at [378, 345] on link "[PHONE_NUMBER]" at bounding box center [370, 350] width 84 height 13
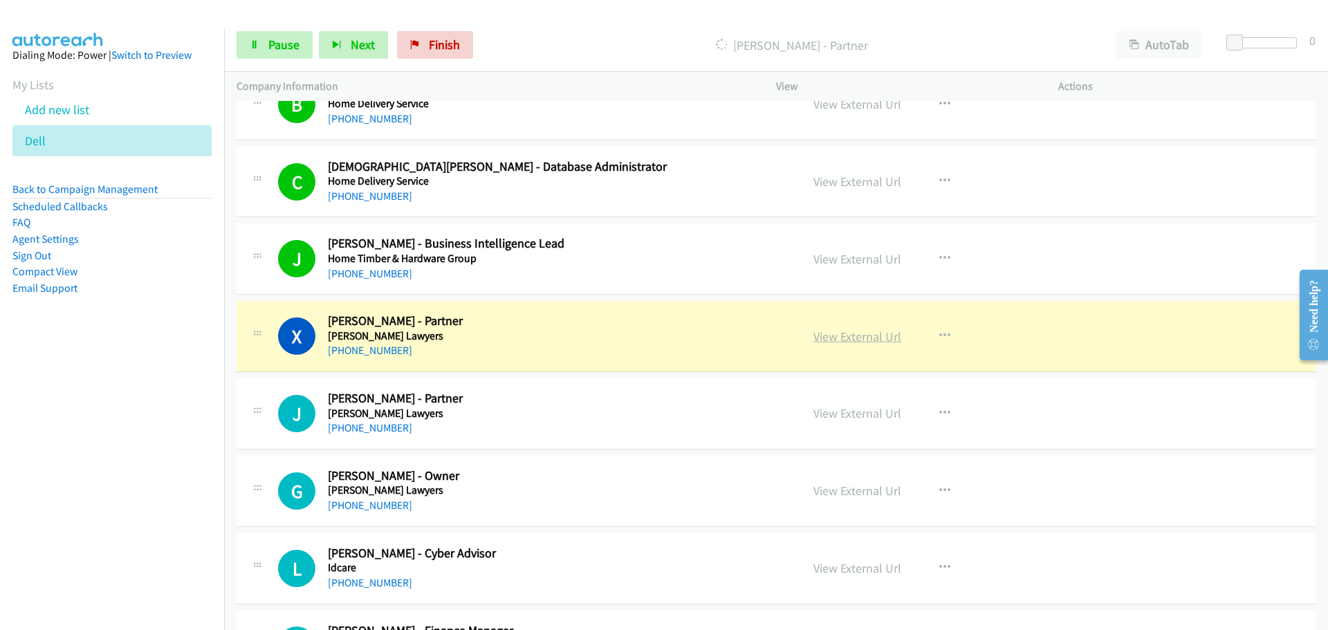
click at [852, 341] on link "View External Url" at bounding box center [858, 337] width 88 height 16
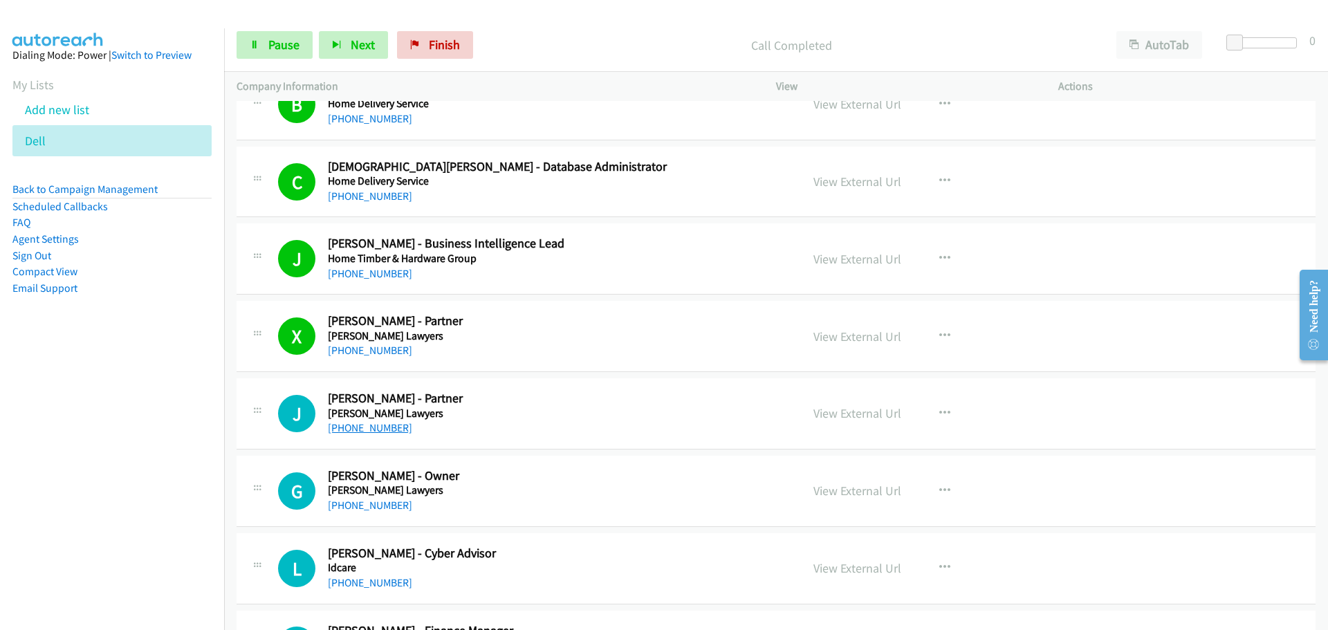
click at [352, 423] on link "[PHONE_NUMBER]" at bounding box center [370, 427] width 84 height 13
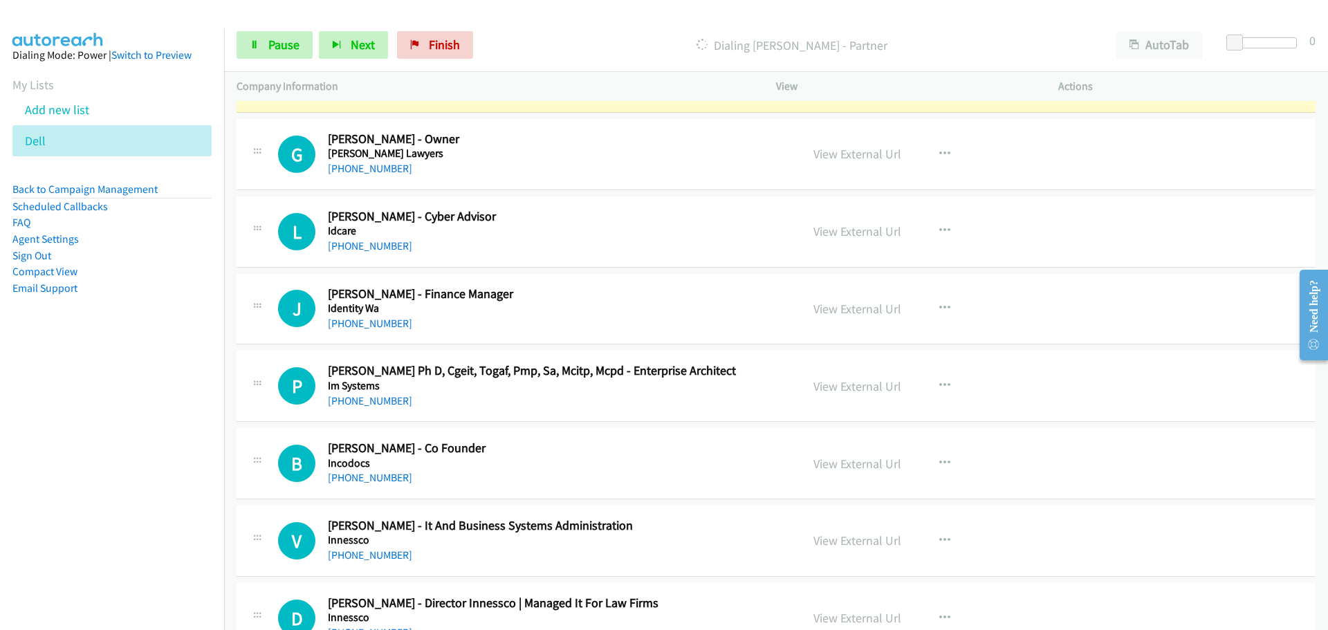
scroll to position [14737, 0]
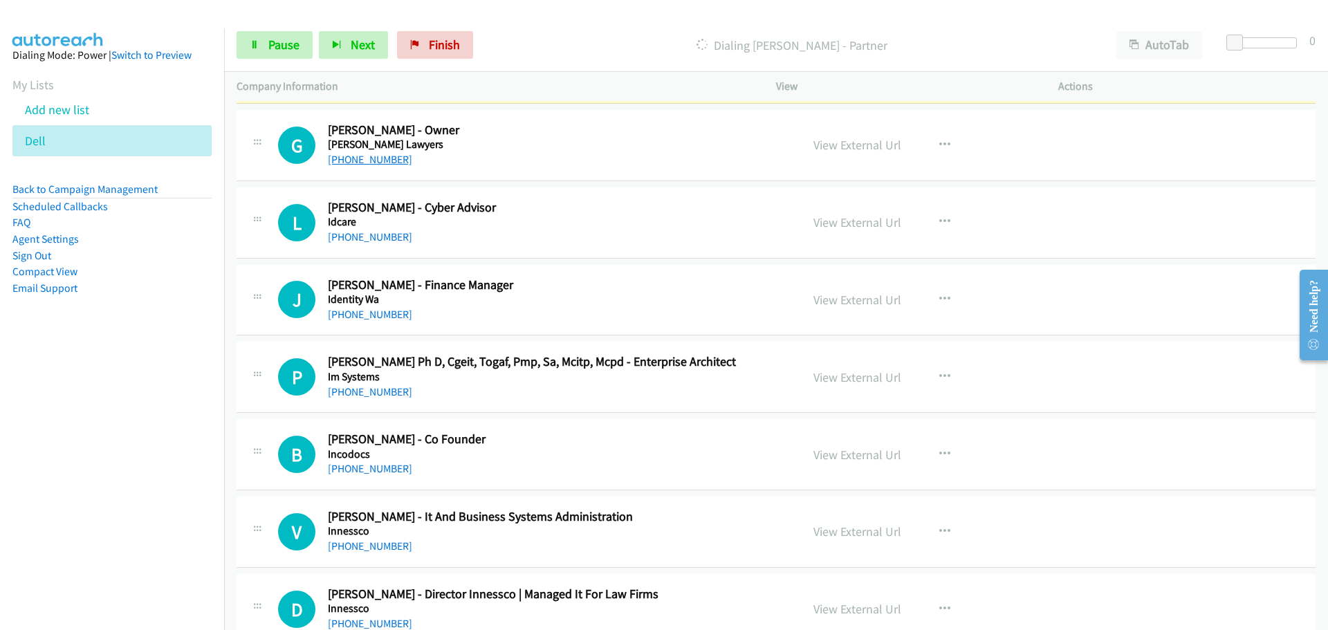
click at [384, 157] on link "[PHONE_NUMBER]" at bounding box center [370, 159] width 84 height 13
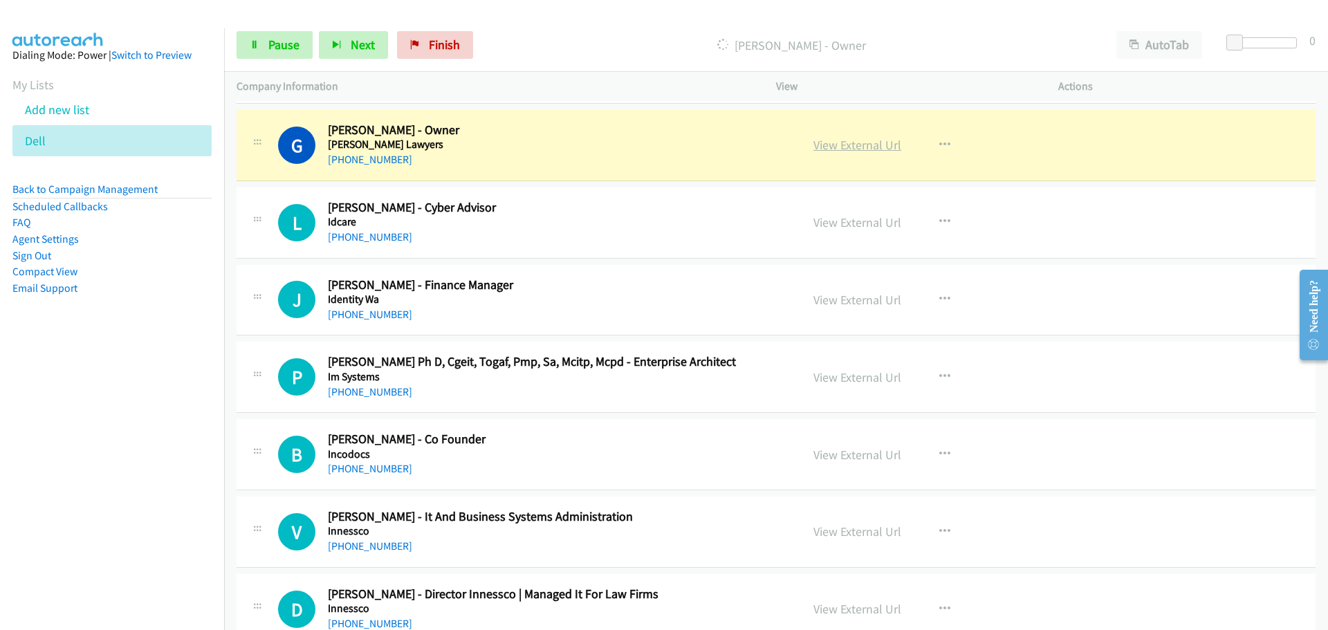
click at [856, 145] on link "View External Url" at bounding box center [858, 145] width 88 height 16
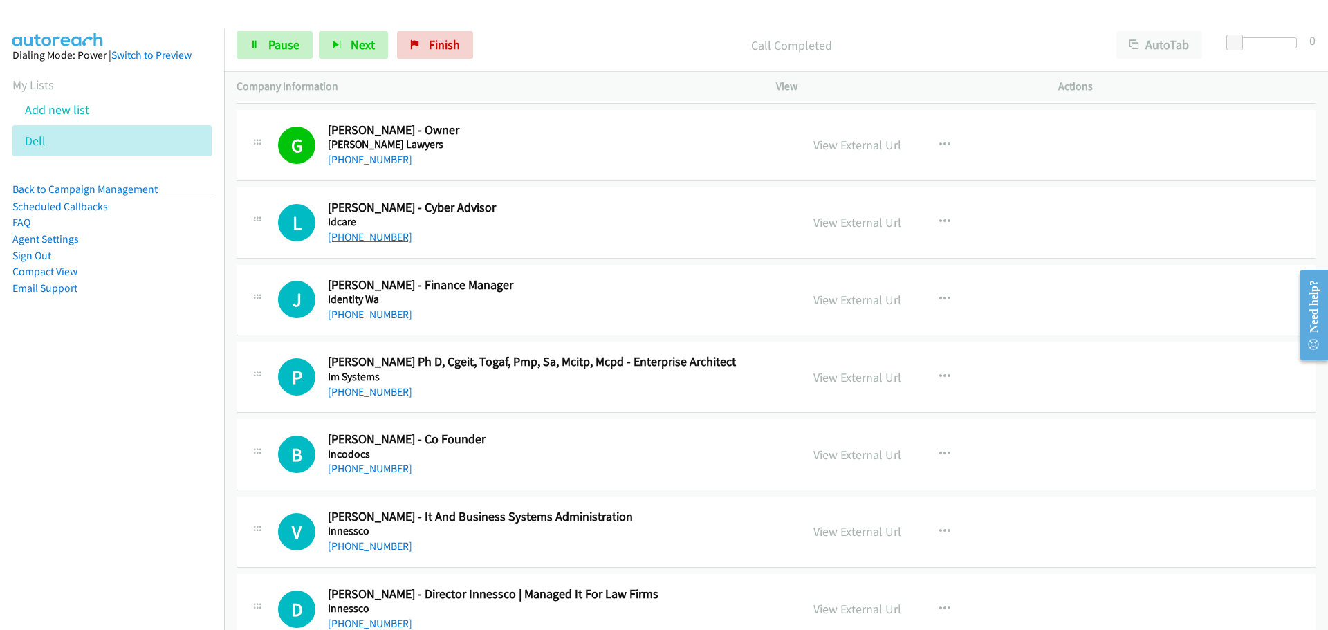
click at [357, 231] on link "[PHONE_NUMBER]" at bounding box center [370, 236] width 84 height 13
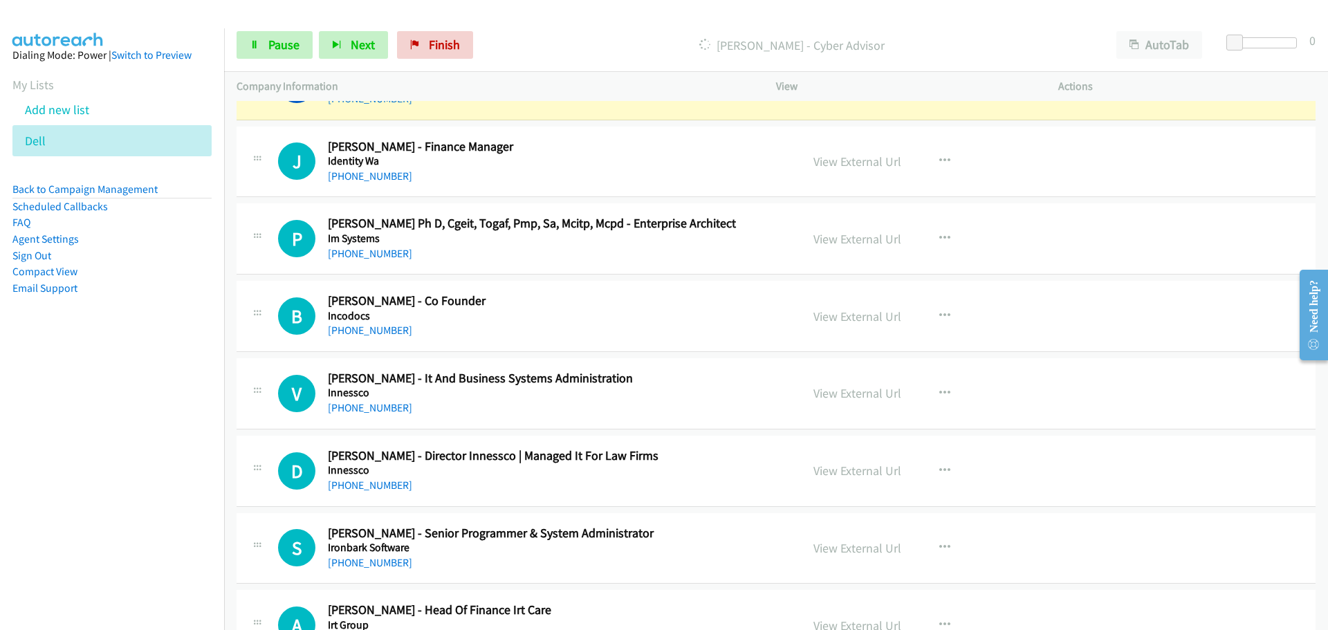
scroll to position [14806, 0]
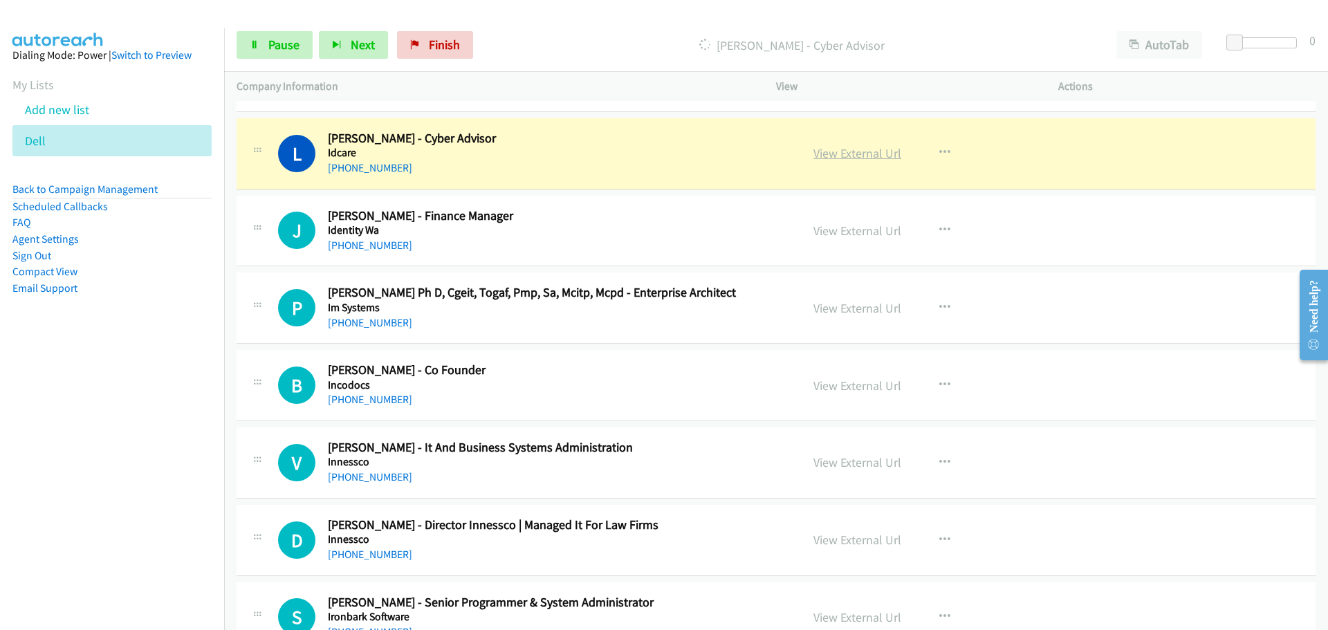
click at [863, 156] on link "View External Url" at bounding box center [858, 153] width 88 height 16
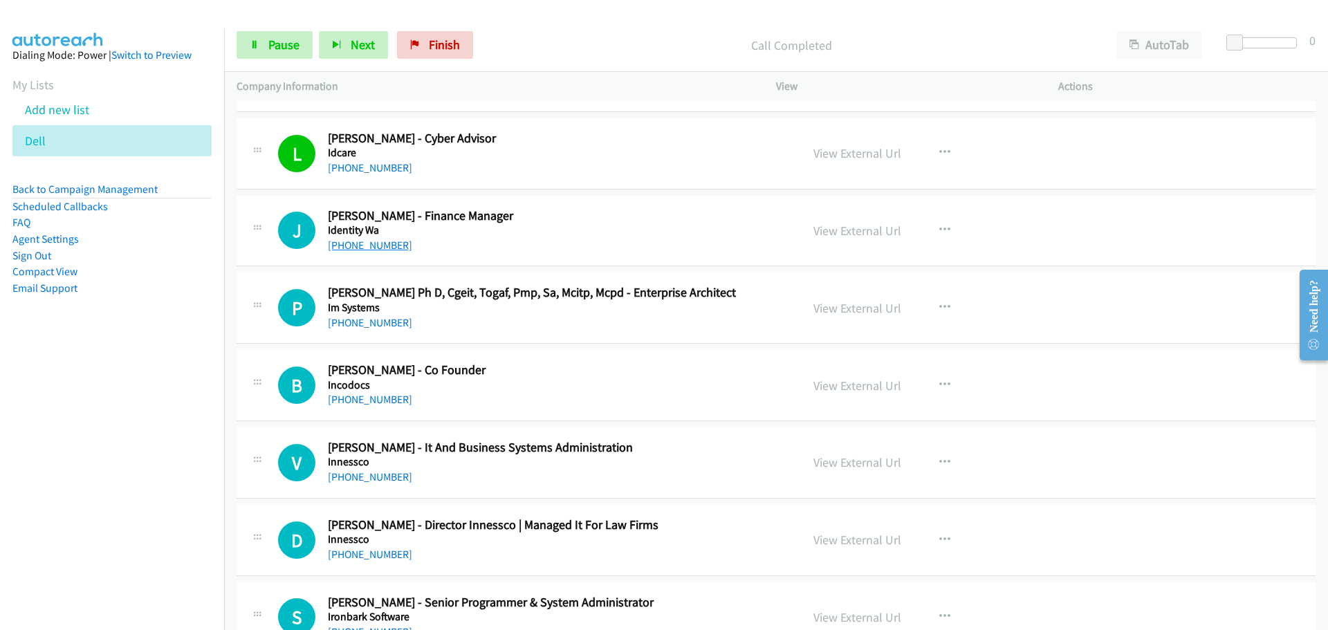
click at [389, 247] on link "[PHONE_NUMBER]" at bounding box center [370, 245] width 84 height 13
click at [362, 320] on link "[PHONE_NUMBER]" at bounding box center [370, 322] width 84 height 13
